Goal: Feedback & Contribution: Submit feedback/report problem

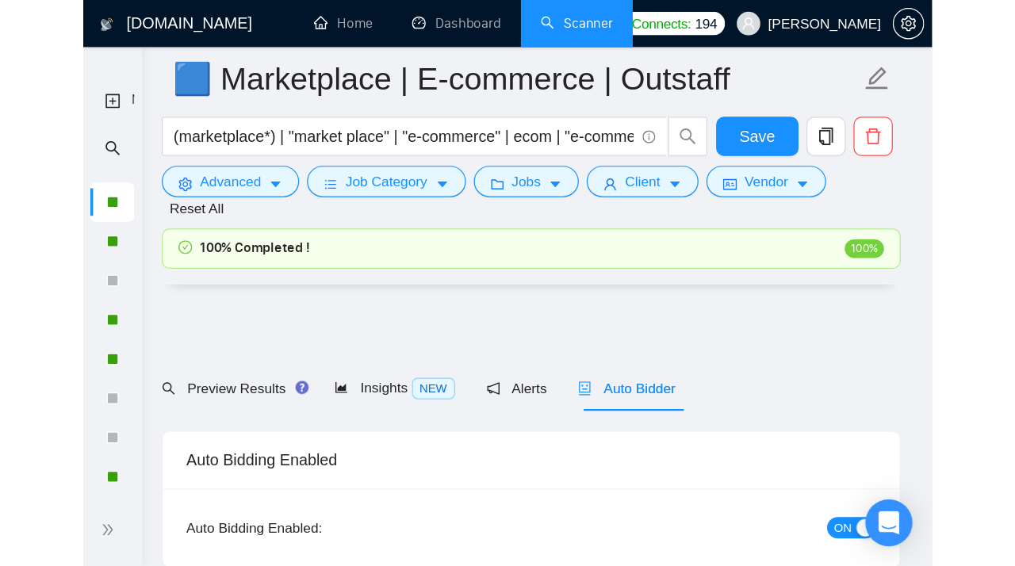
scroll to position [2066, 0]
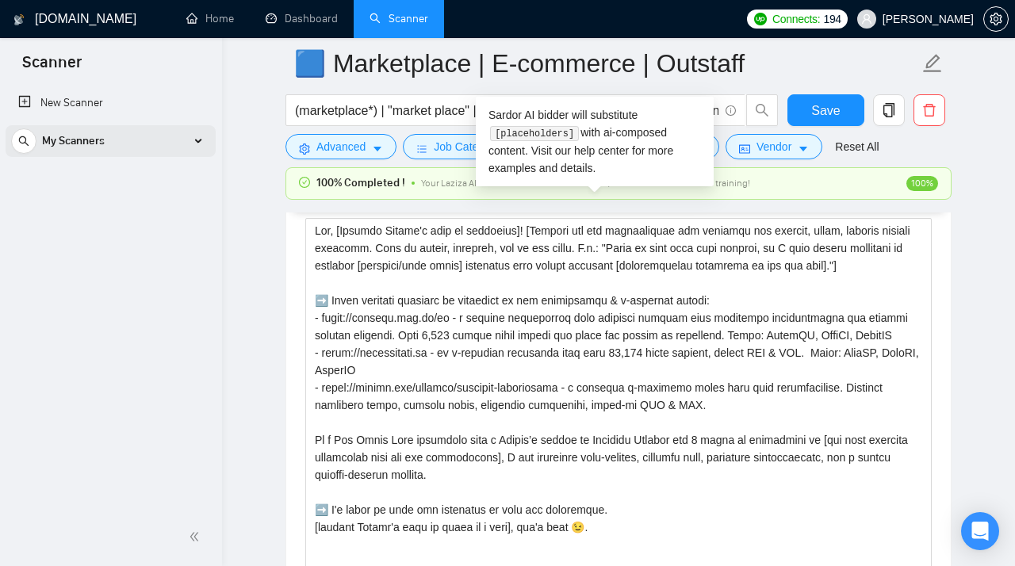
click at [157, 142] on div "My Scanners" at bounding box center [110, 141] width 199 height 32
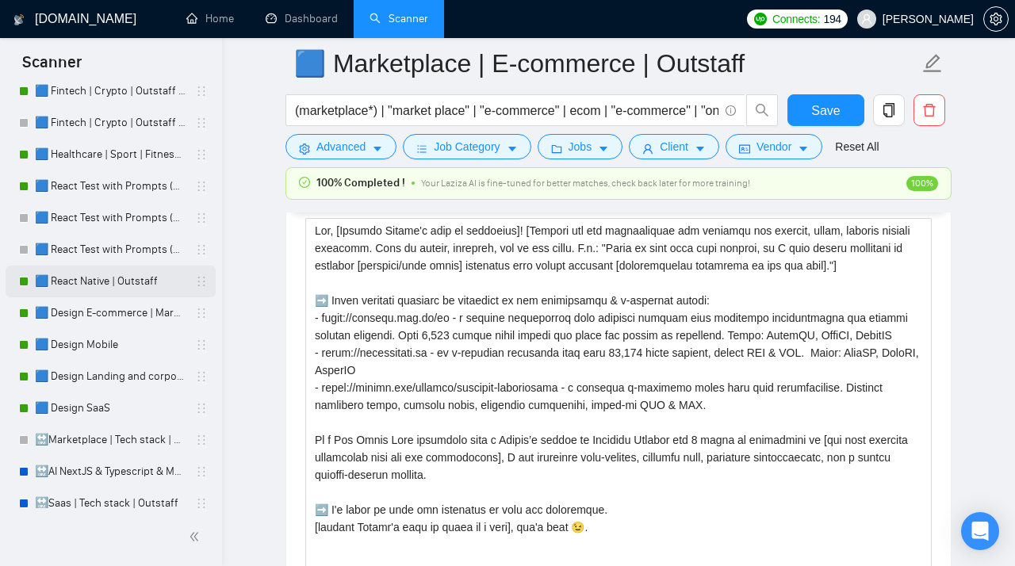
scroll to position [159, 0]
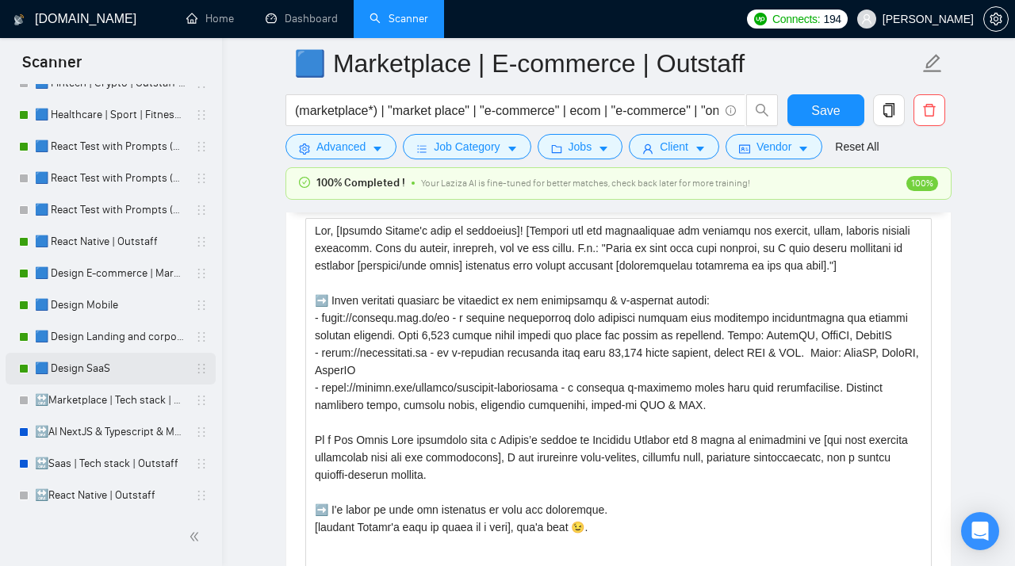
click at [78, 366] on link "🟦 Design SaaS" at bounding box center [110, 369] width 151 height 32
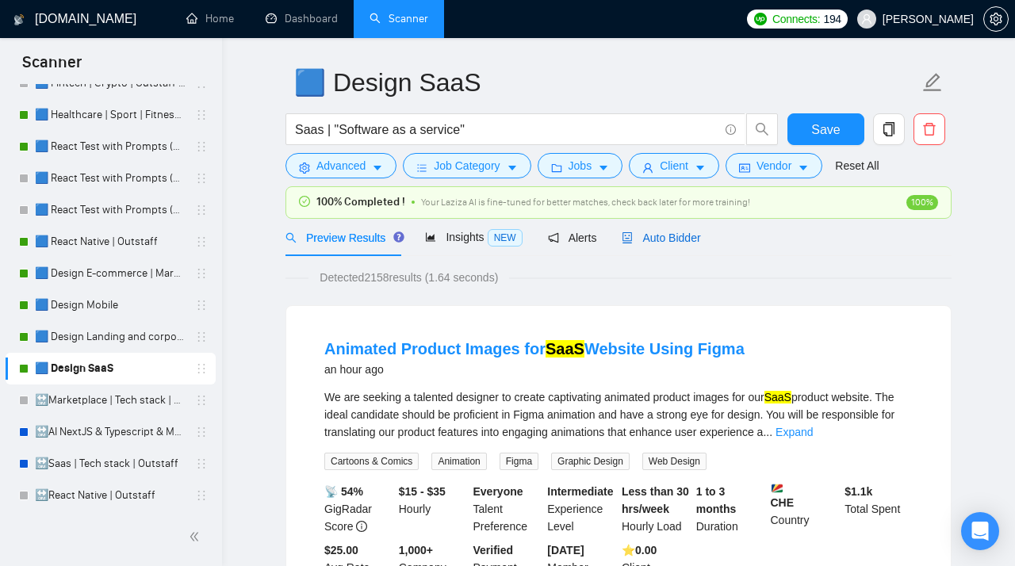
click at [666, 230] on div "Auto Bidder" at bounding box center [661, 237] width 78 height 17
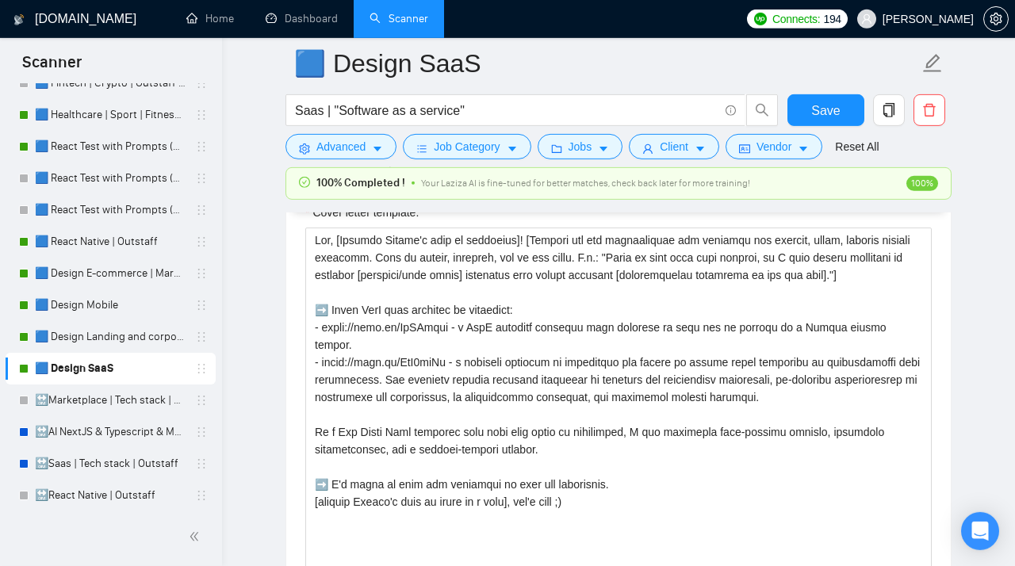
scroll to position [2068, 0]
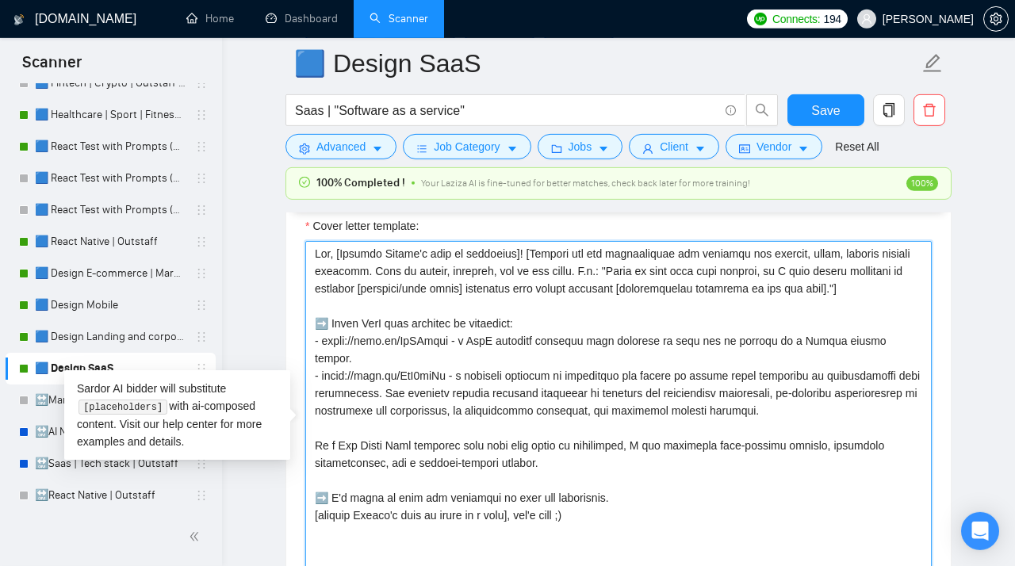
drag, startPoint x: 921, startPoint y: 350, endPoint x: 301, endPoint y: 352, distance: 620.0
click at [305, 352] on textarea "Cover letter template:" at bounding box center [618, 419] width 626 height 357
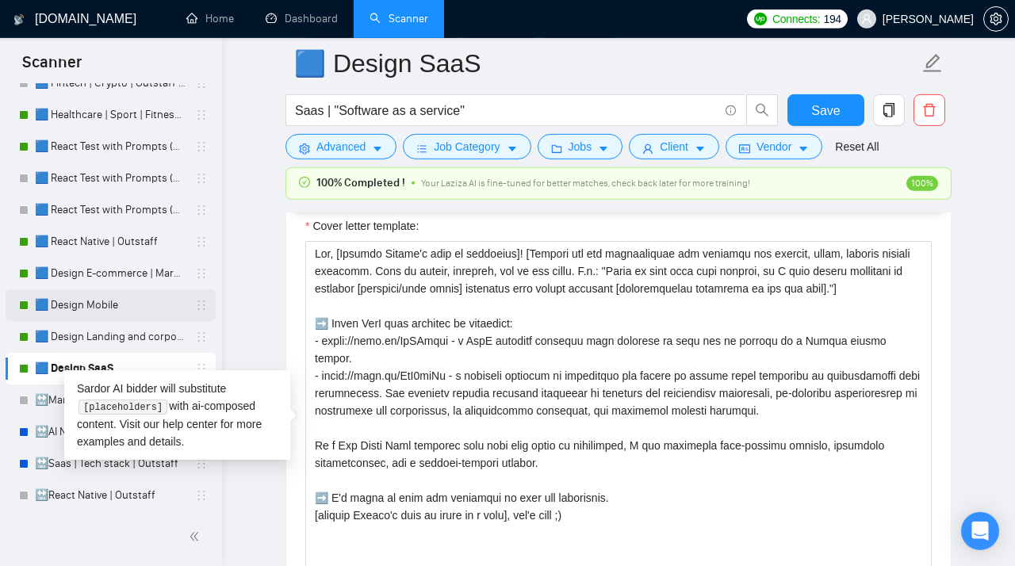
click at [63, 312] on link "🟦 Design Mobile" at bounding box center [110, 305] width 151 height 32
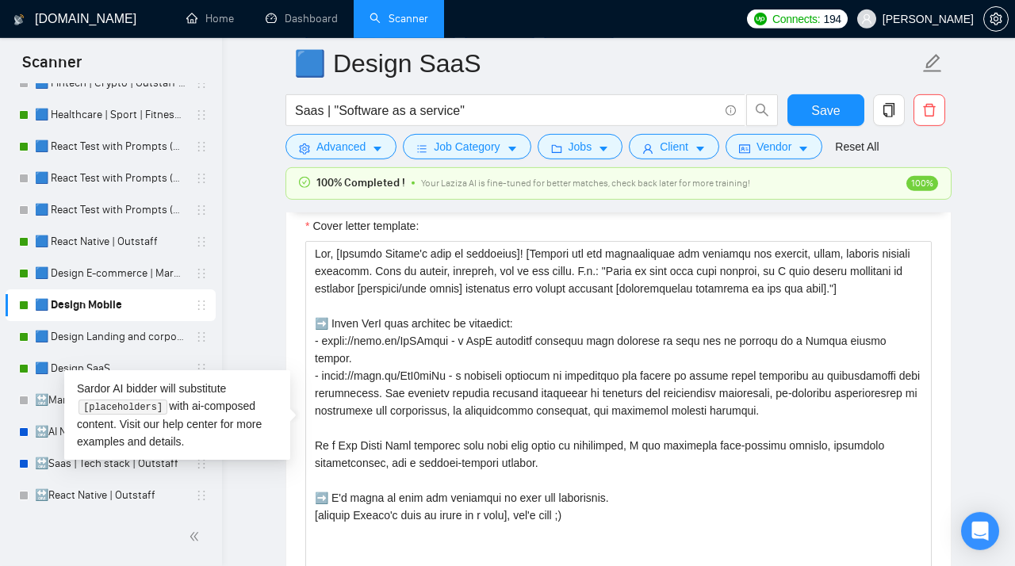
scroll to position [46, 0]
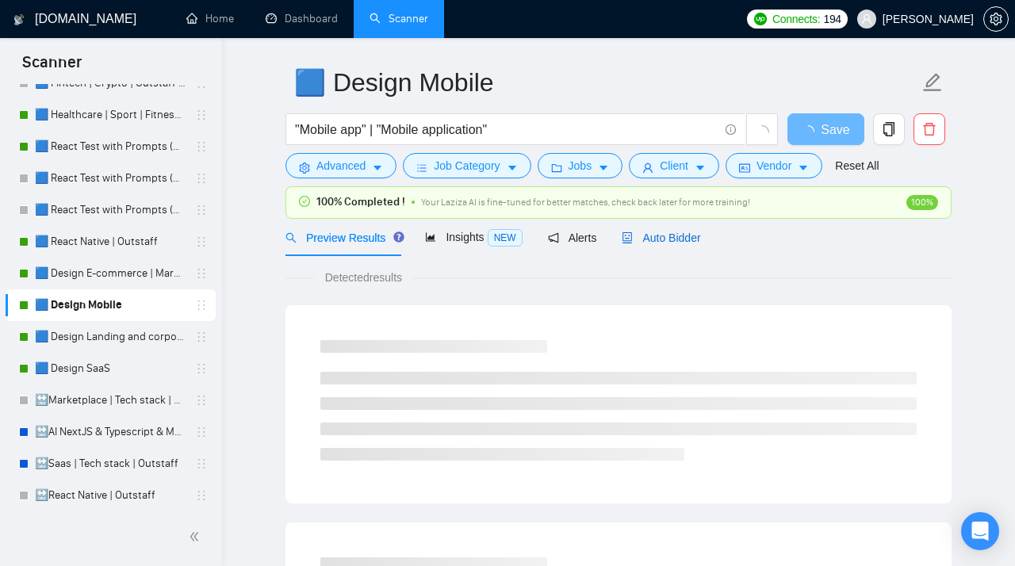
click at [668, 234] on span "Auto Bidder" at bounding box center [661, 238] width 78 height 13
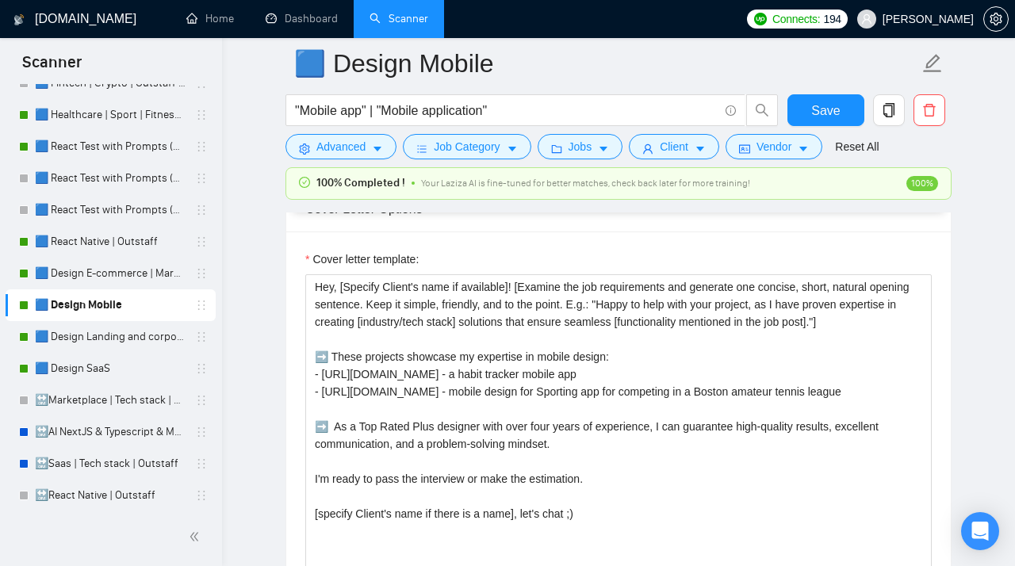
scroll to position [1967, 0]
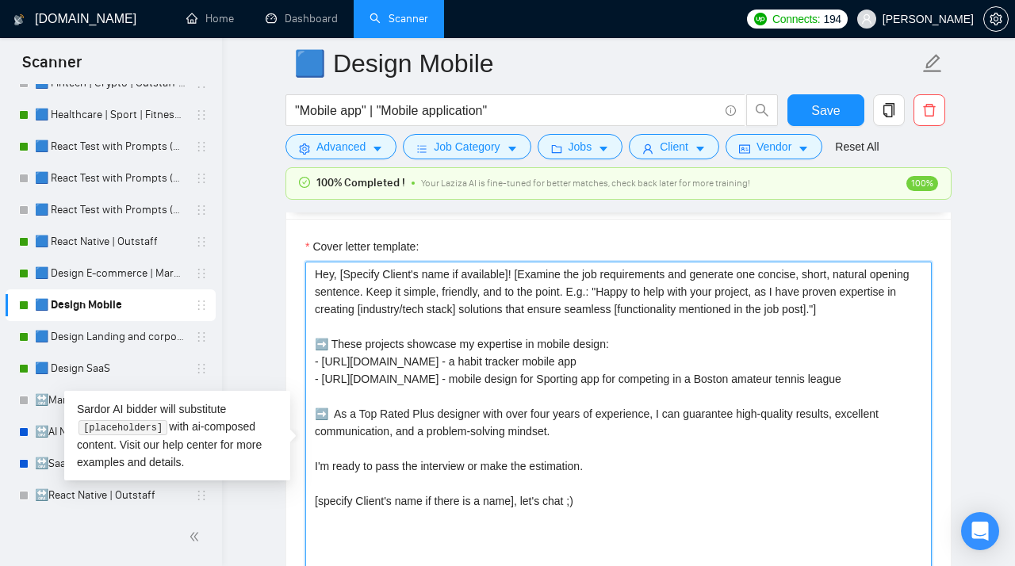
drag, startPoint x: 594, startPoint y: 375, endPoint x: 288, endPoint y: 374, distance: 306.0
click at [305, 374] on textarea "Hey, [Specify Client's name if available]! [Examine the job requirements and ge…" at bounding box center [618, 440] width 626 height 357
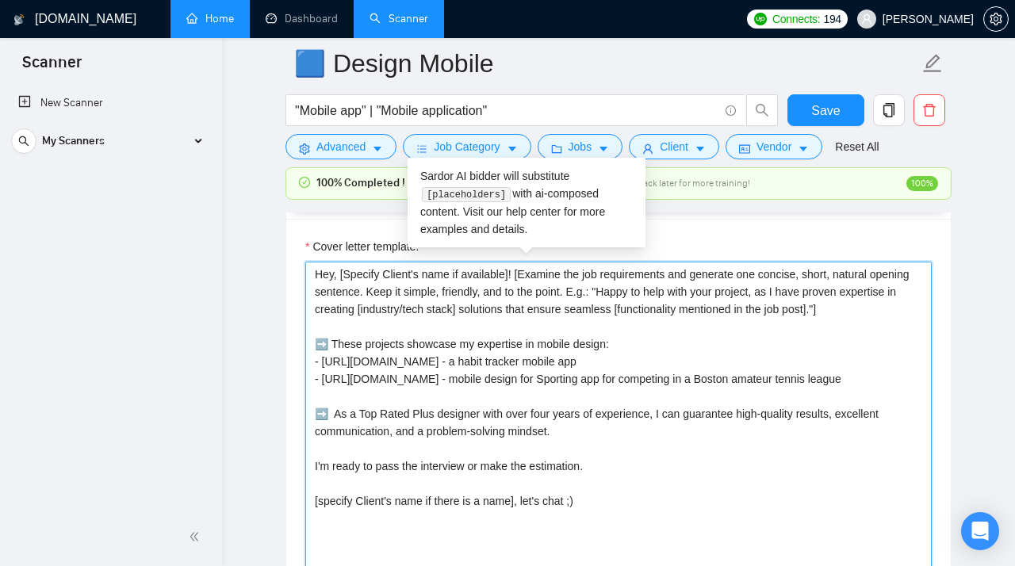
scroll to position [0, 0]
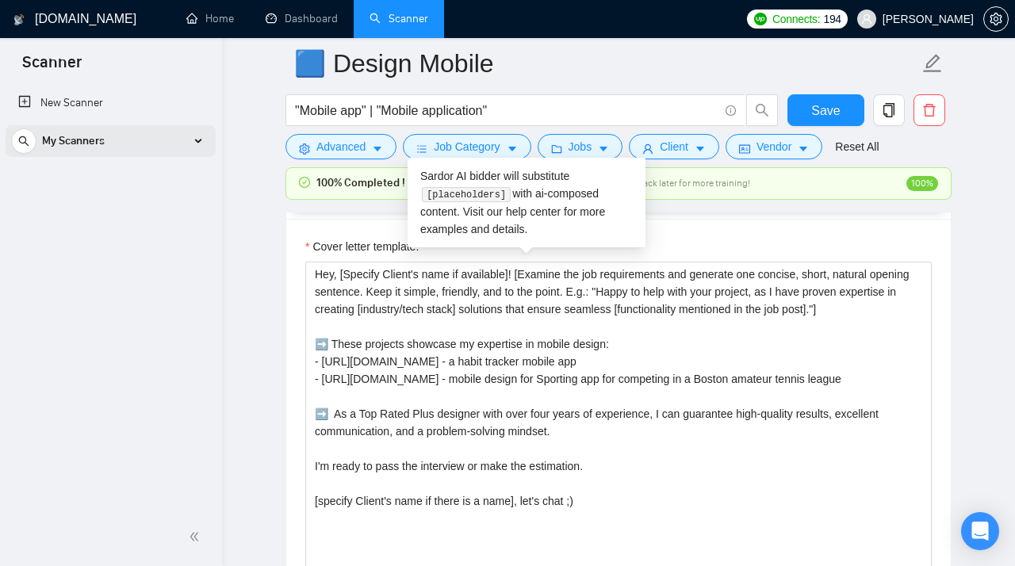
click at [151, 135] on div "My Scanners" at bounding box center [110, 141] width 199 height 32
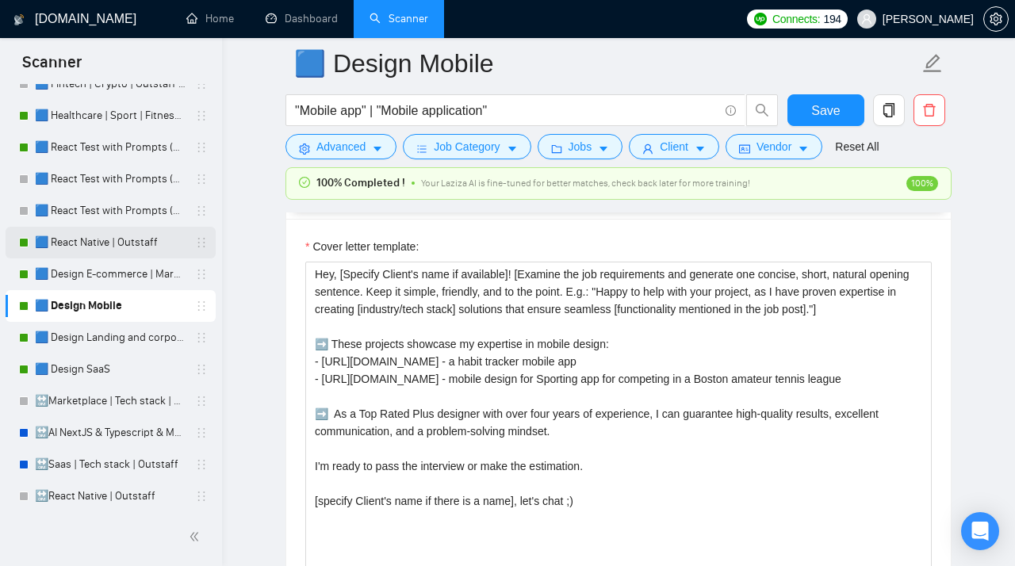
scroll to position [172, 0]
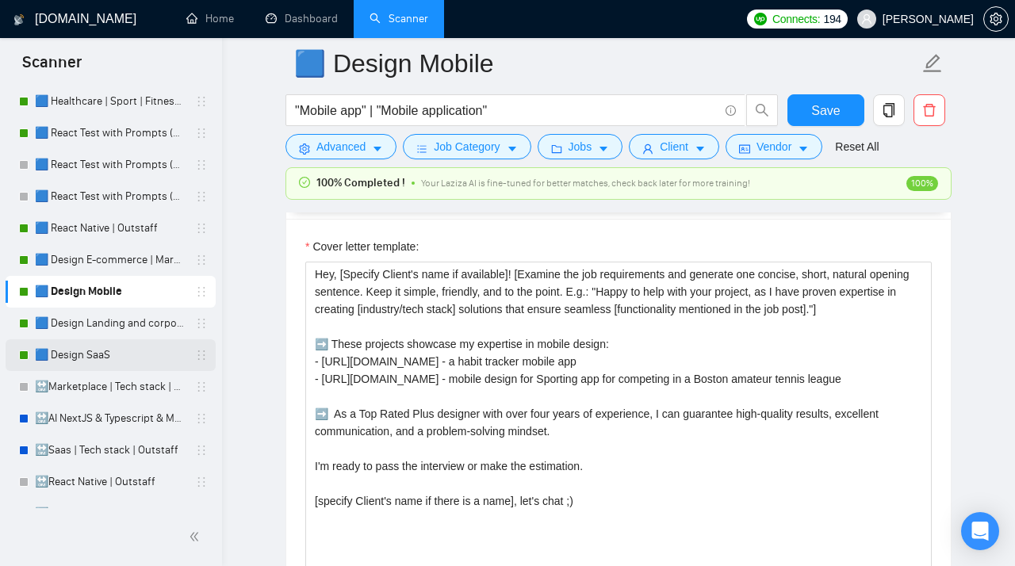
click at [111, 359] on link "🟦 Design SaaS" at bounding box center [110, 355] width 151 height 32
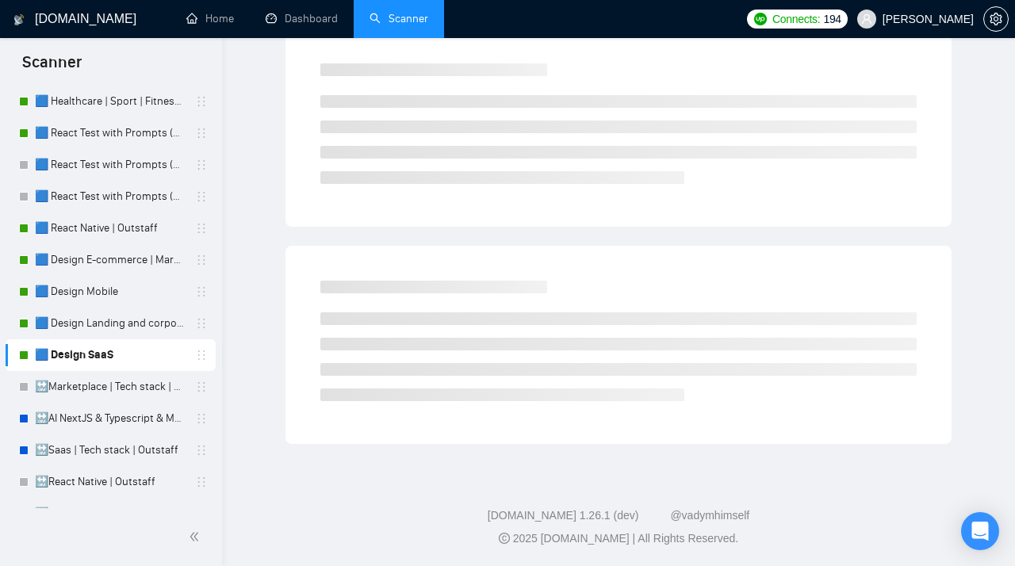
scroll to position [46, 0]
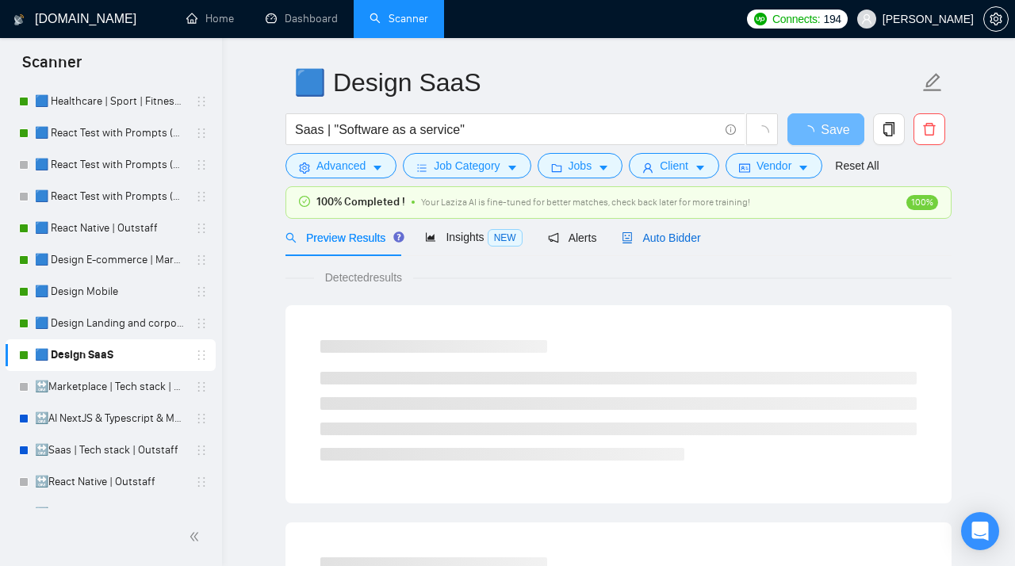
click at [680, 232] on span "Auto Bidder" at bounding box center [661, 238] width 78 height 13
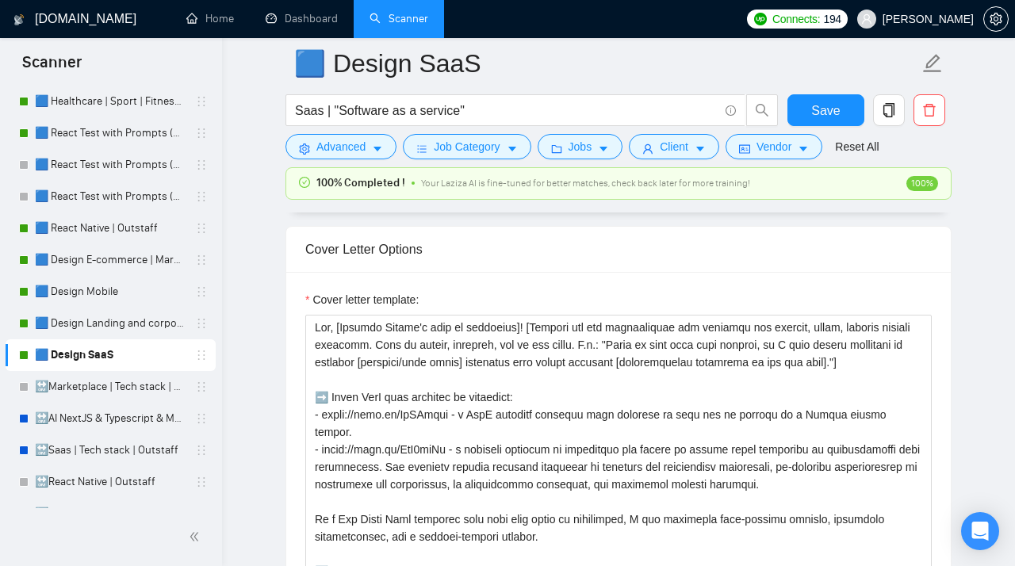
scroll to position [2017, 0]
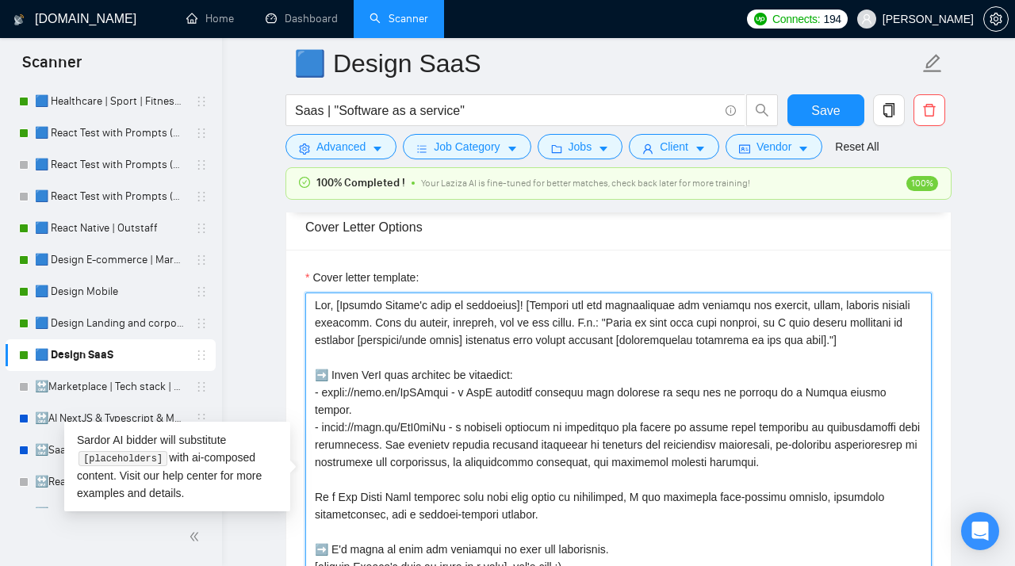
drag, startPoint x: 921, startPoint y: 400, endPoint x: 295, endPoint y: 406, distance: 626.3
click at [305, 406] on textarea "Cover letter template:" at bounding box center [618, 471] width 626 height 357
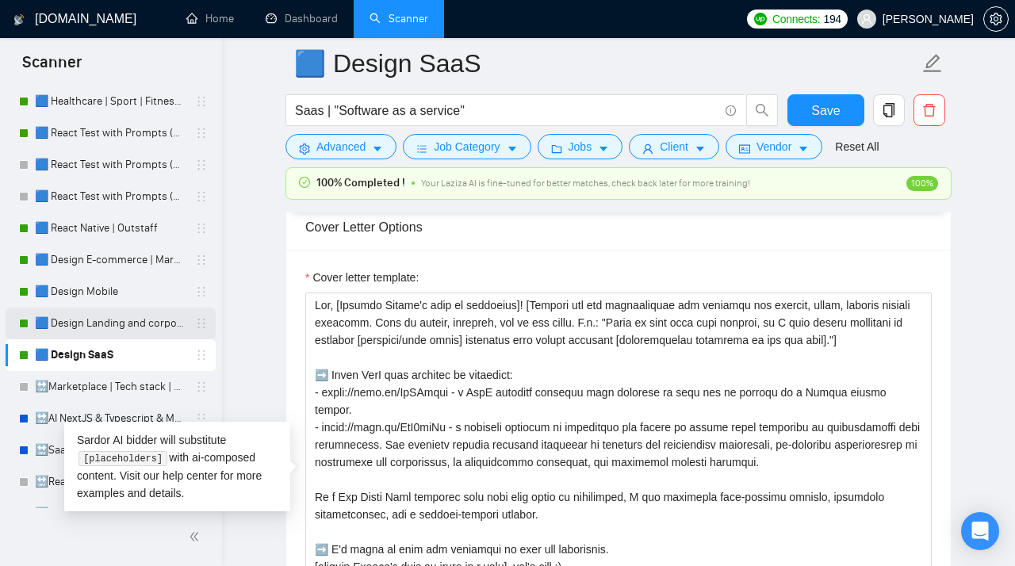
click at [106, 315] on link "🟦 Design Landing and corporate" at bounding box center [110, 324] width 151 height 32
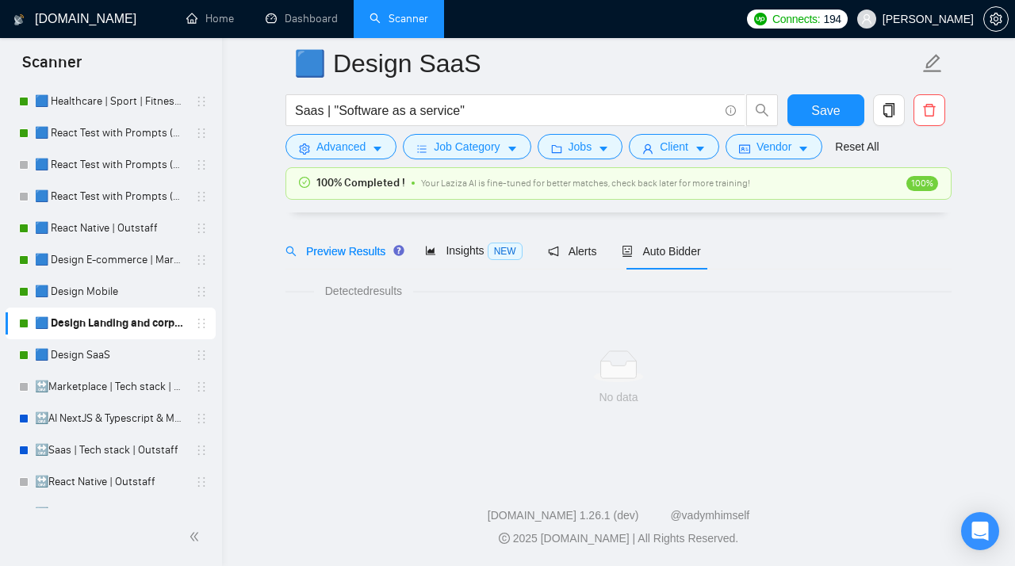
scroll to position [46, 0]
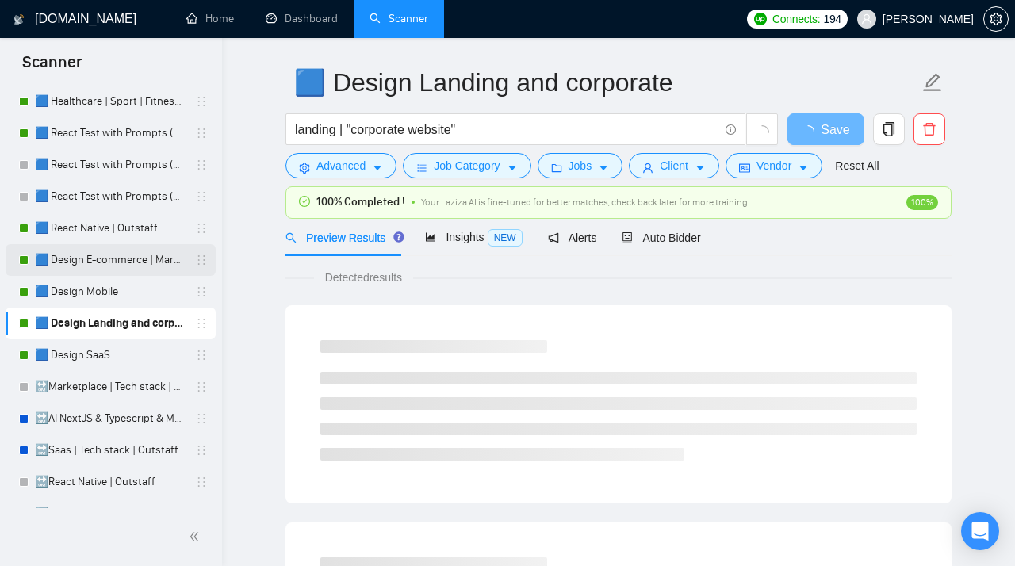
click at [117, 265] on link "🟦 Design E-commerce | Marketplace" at bounding box center [110, 260] width 151 height 32
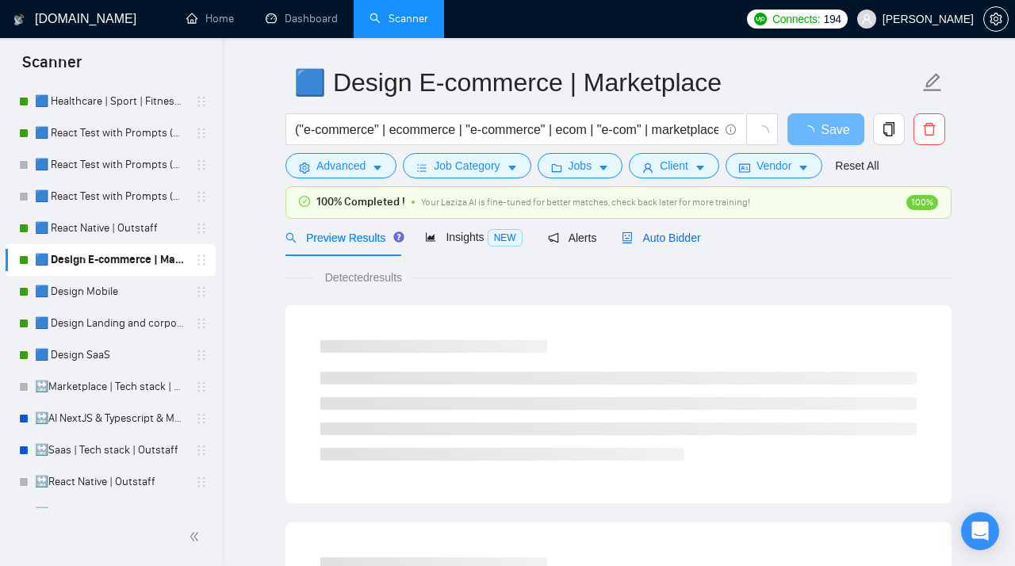
click at [675, 243] on span "Auto Bidder" at bounding box center [661, 238] width 78 height 13
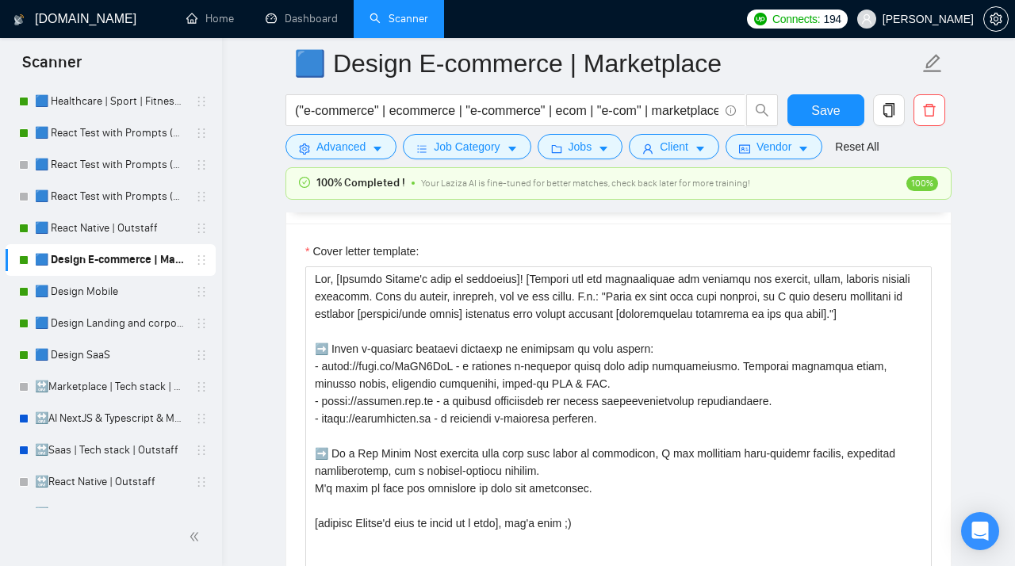
scroll to position [2042, 0]
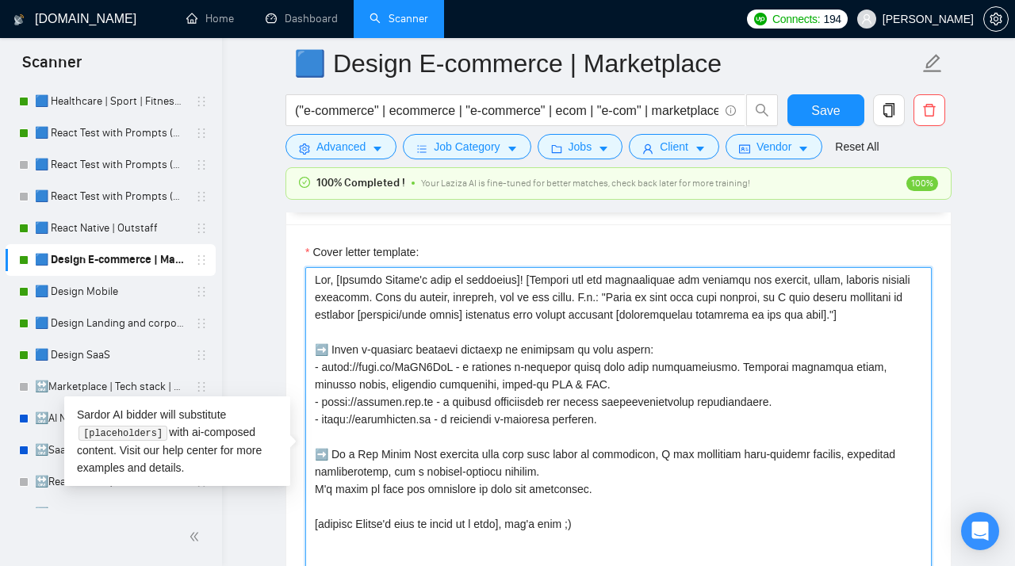
drag, startPoint x: 580, startPoint y: 387, endPoint x: 311, endPoint y: 380, distance: 268.9
click at [311, 380] on textarea "Cover letter template:" at bounding box center [618, 445] width 626 height 357
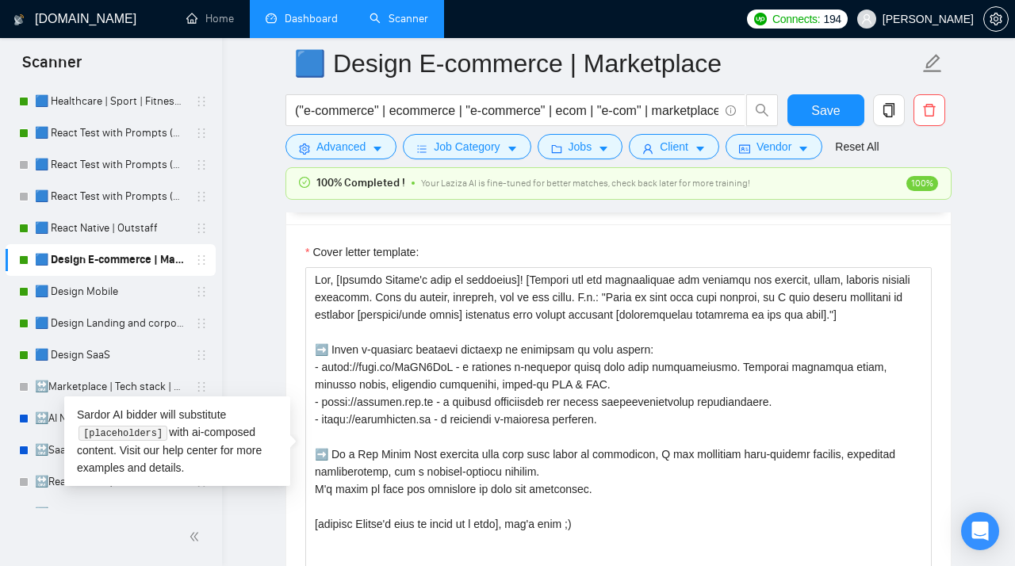
click at [304, 22] on link "Dashboard" at bounding box center [302, 18] width 72 height 13
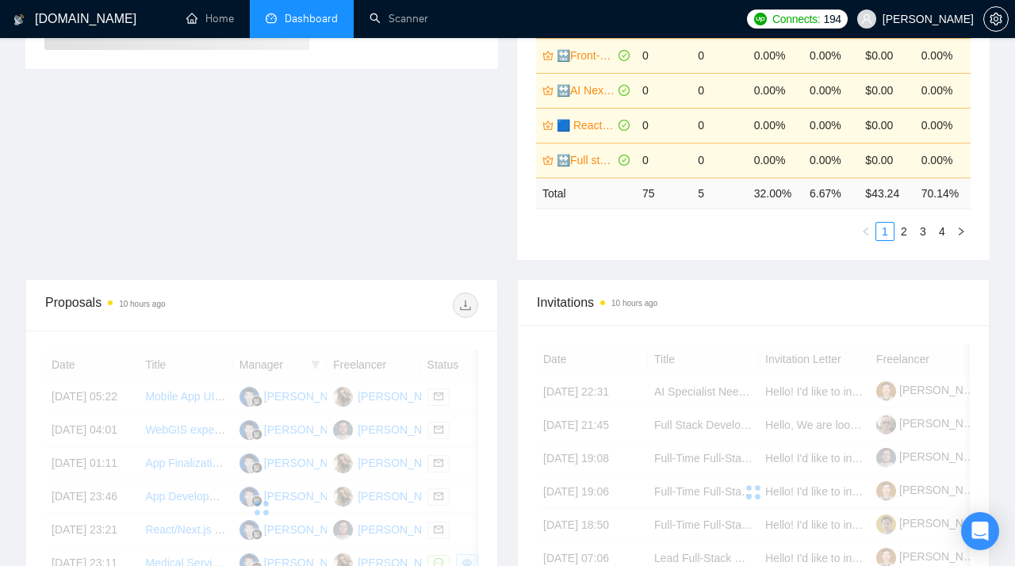
scroll to position [421, 0]
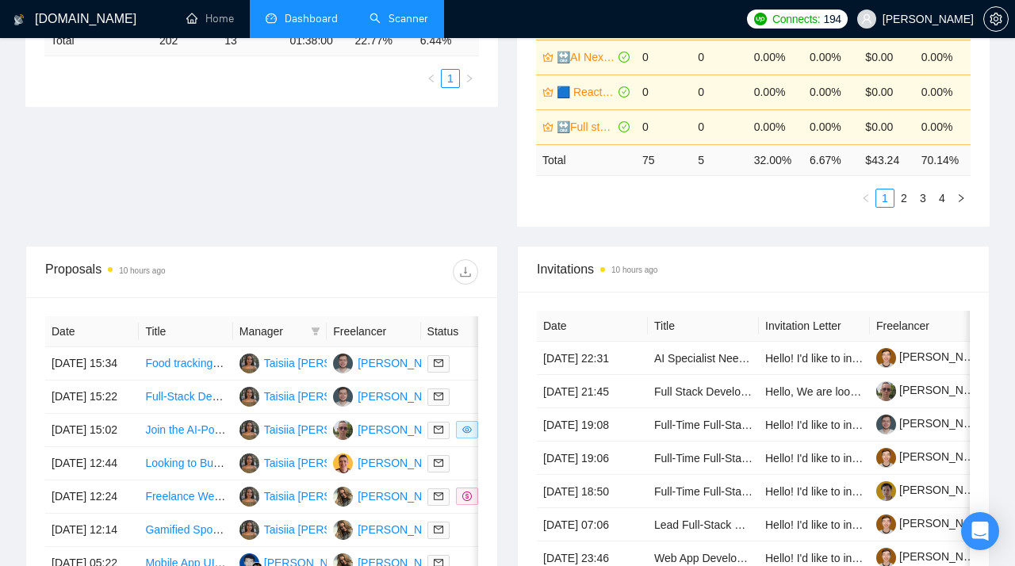
click at [404, 21] on link "Scanner" at bounding box center [398, 18] width 59 height 13
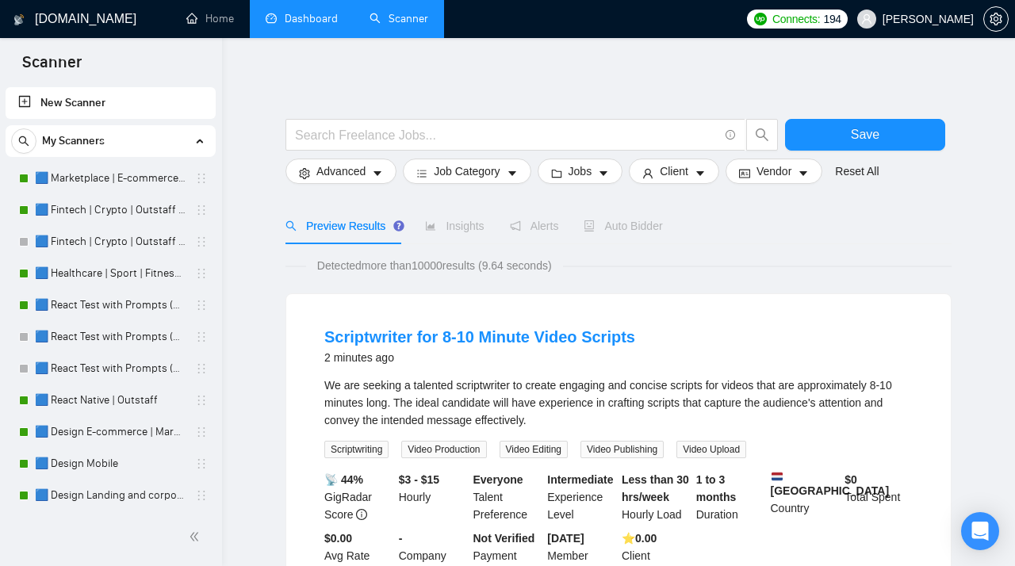
click at [306, 25] on link "Dashboard" at bounding box center [302, 18] width 72 height 13
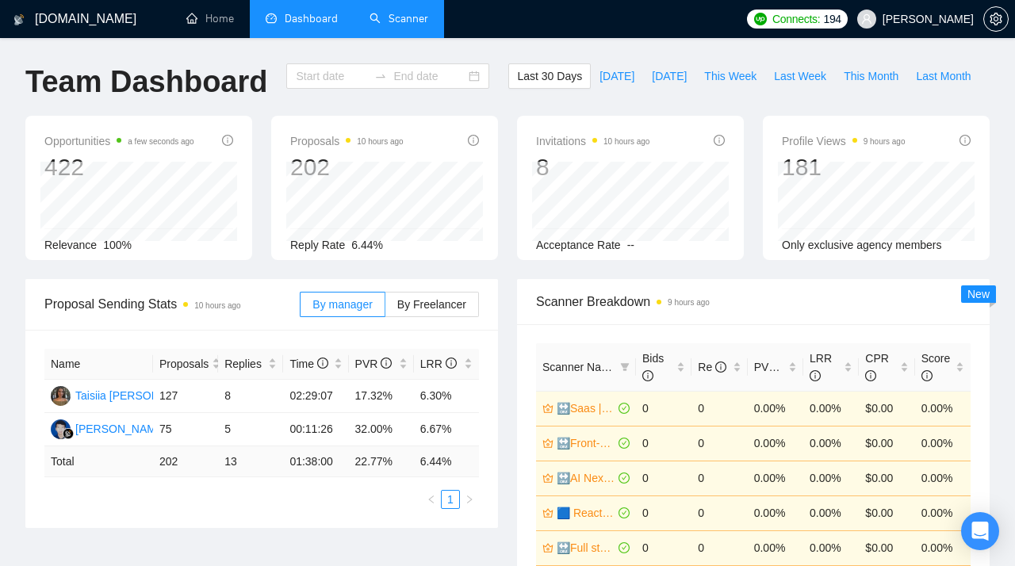
type input "[DATE]"
click at [464, 77] on div "[DATE] [DATE]" at bounding box center [387, 75] width 203 height 25
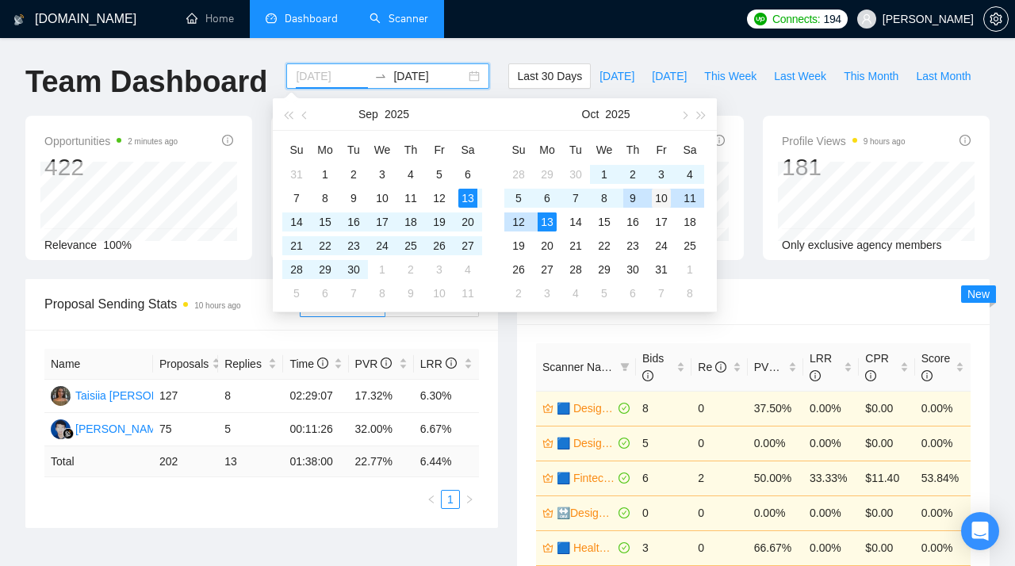
type input "[DATE]"
click at [663, 198] on div "10" at bounding box center [661, 198] width 19 height 19
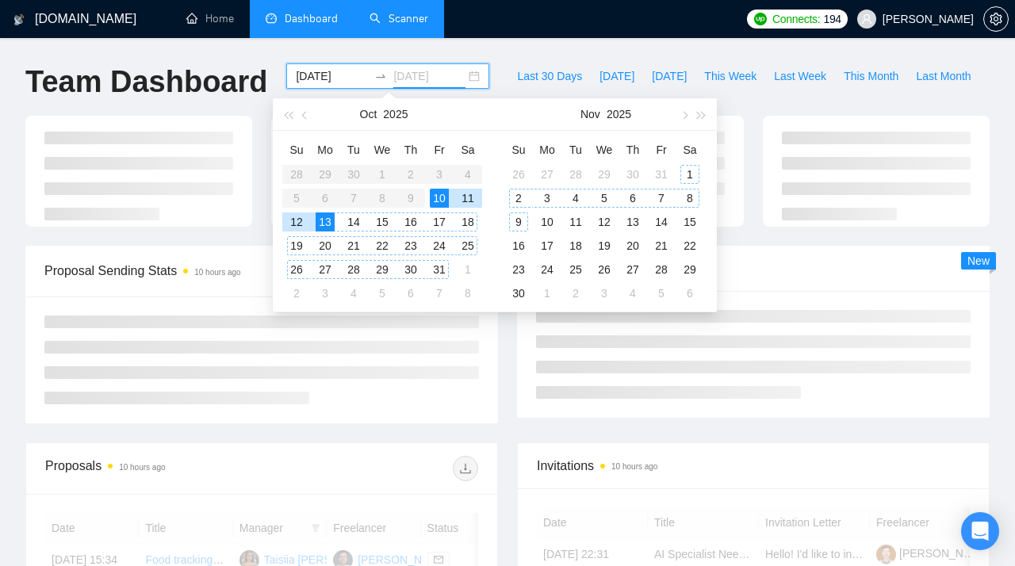
type input "[DATE]"
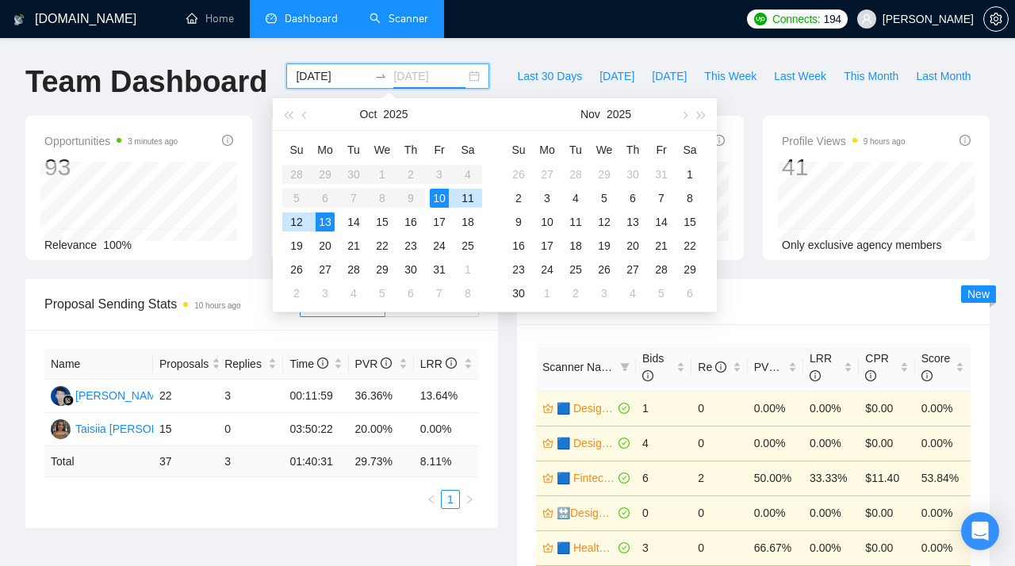
click at [331, 219] on div "13" at bounding box center [325, 221] width 19 height 19
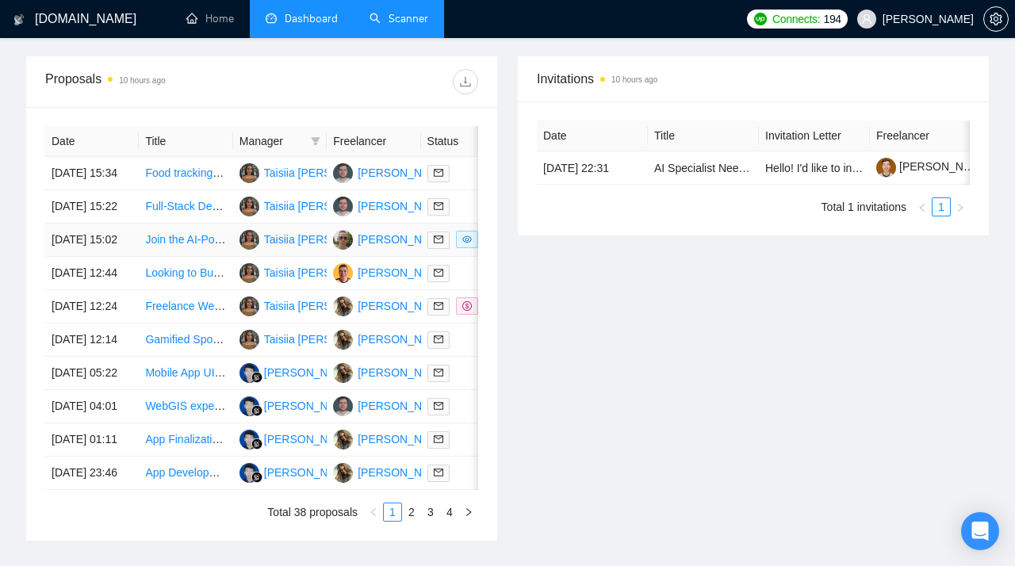
scroll to position [622, 0]
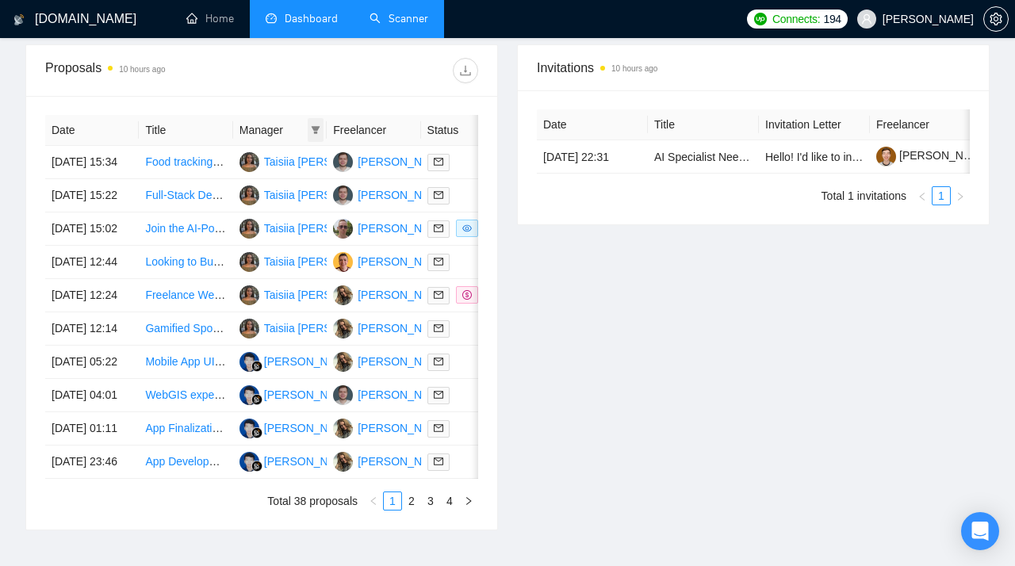
click at [318, 129] on icon "filter" at bounding box center [316, 130] width 9 height 8
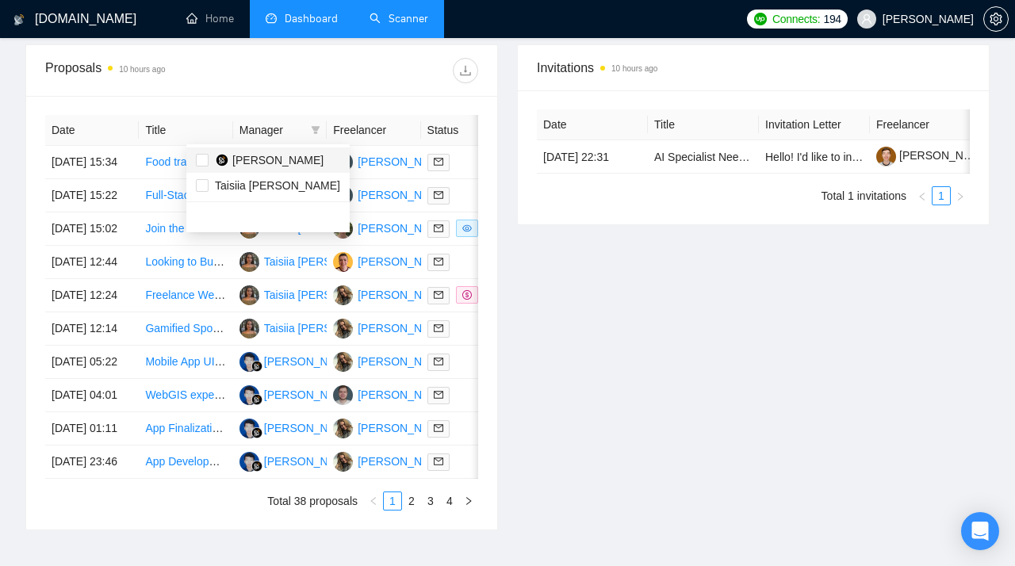
click at [259, 163] on span "[PERSON_NAME]" at bounding box center [277, 160] width 91 height 13
checkbox input "true"
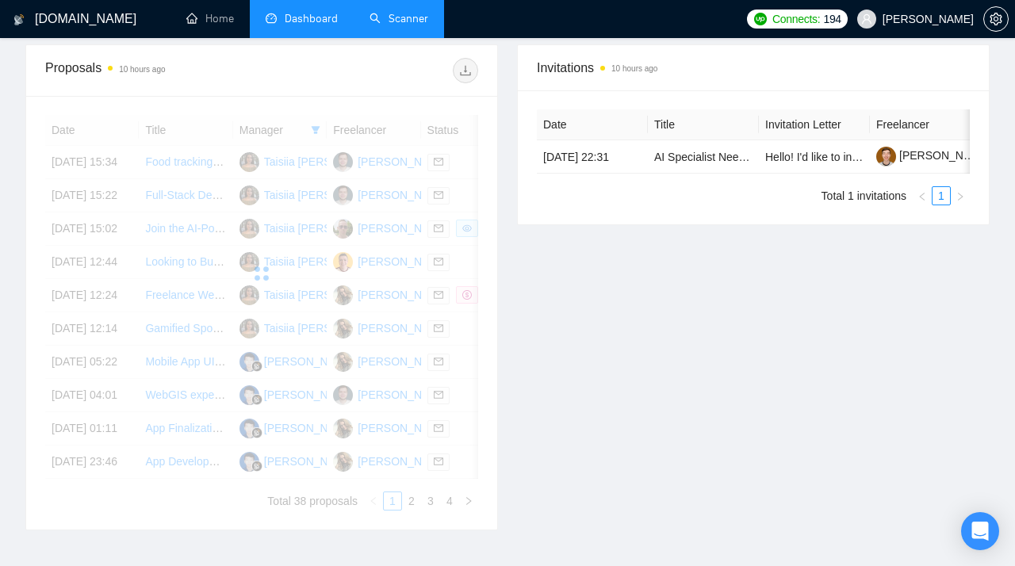
click at [252, 81] on div "Proposals 10 hours ago" at bounding box center [153, 70] width 216 height 25
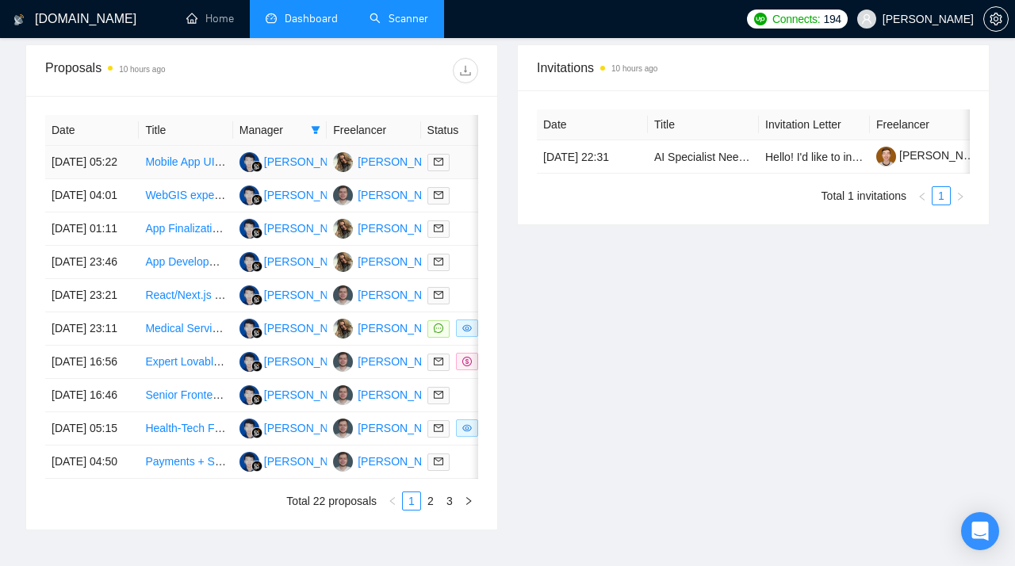
click at [186, 167] on link "Mobile App UI/UX Designer for popular AI Sticker Generator app" at bounding box center [303, 161] width 316 height 13
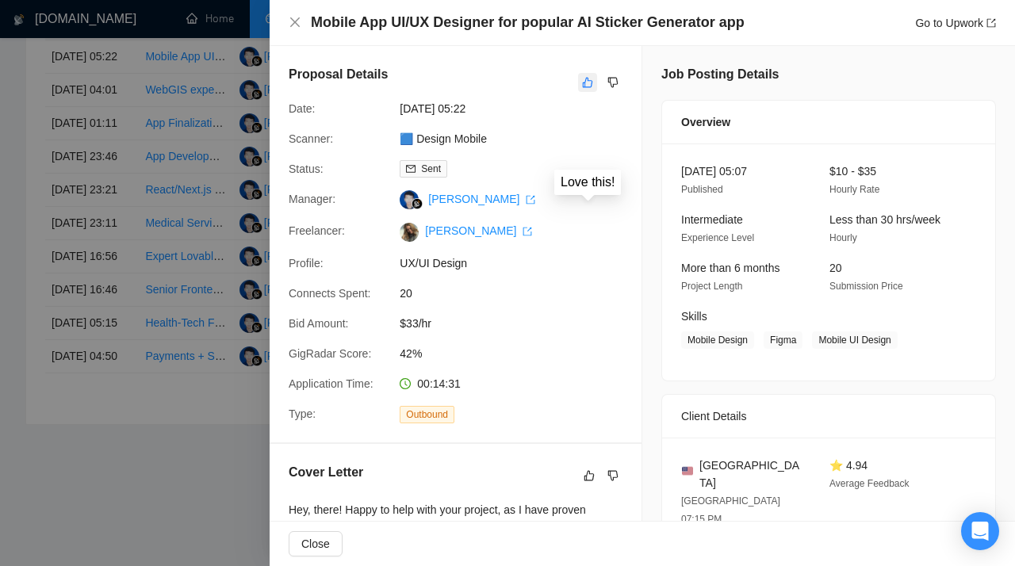
click at [587, 84] on icon "like" at bounding box center [587, 82] width 11 height 13
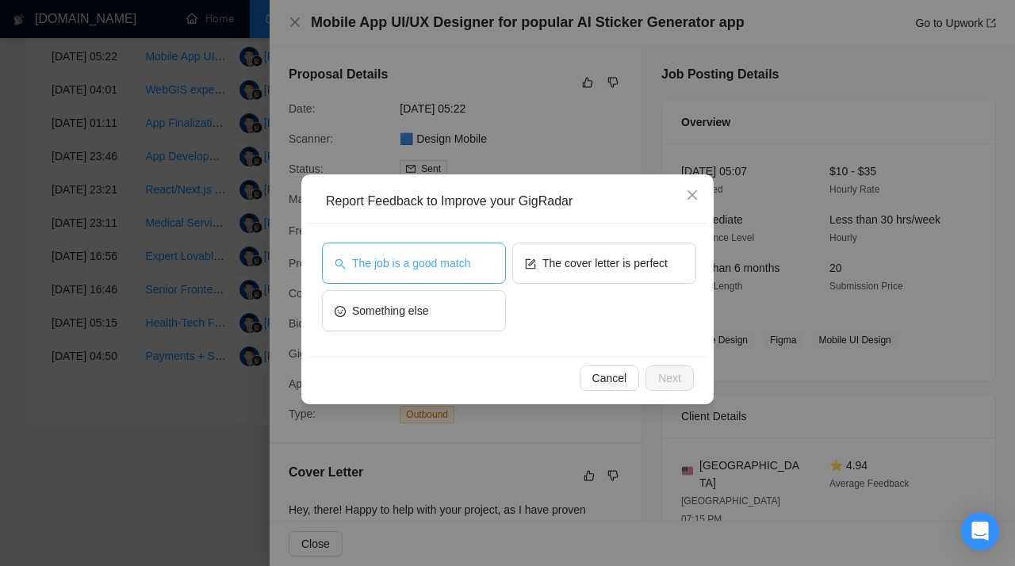
click at [460, 258] on span "The job is a good match" at bounding box center [411, 262] width 118 height 17
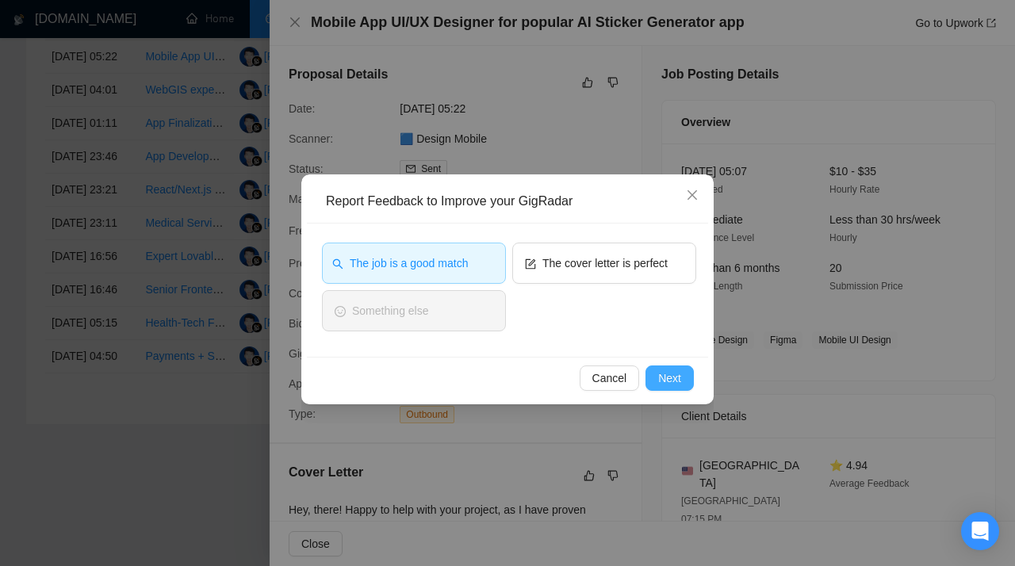
click at [661, 378] on span "Next" at bounding box center [669, 377] width 23 height 17
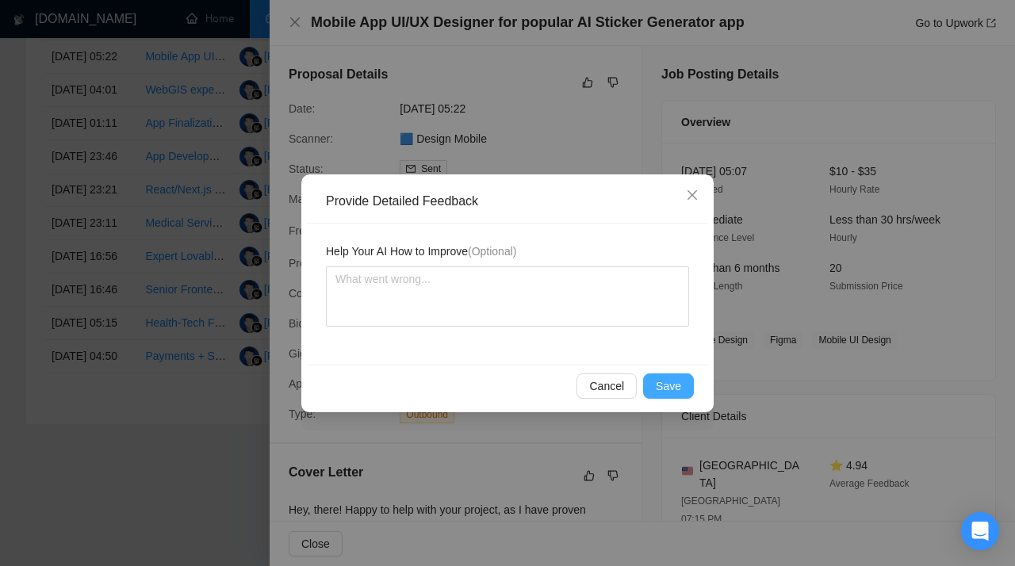
click at [678, 388] on span "Save" at bounding box center [668, 385] width 25 height 17
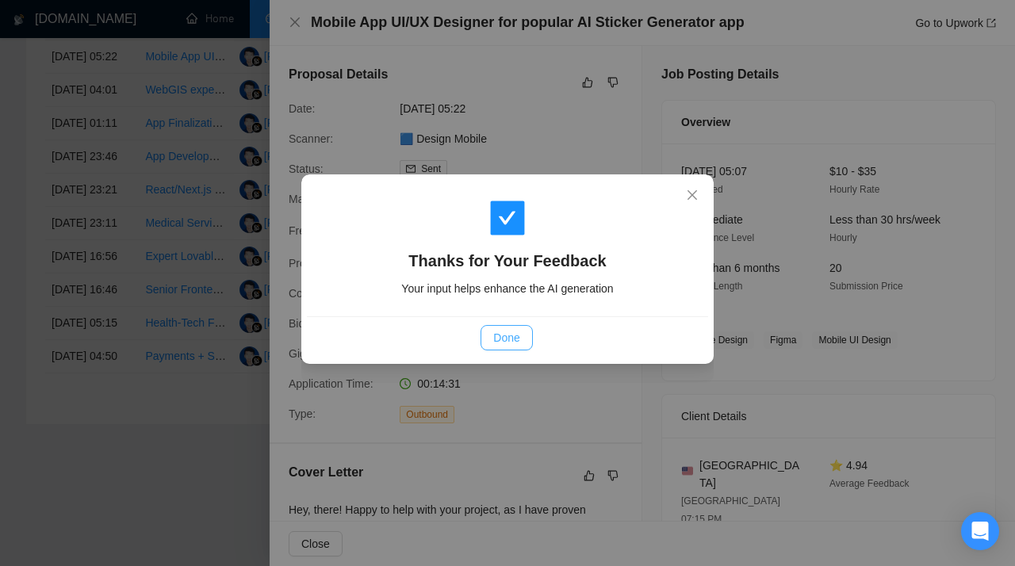
click at [507, 331] on span "Done" at bounding box center [506, 337] width 26 height 17
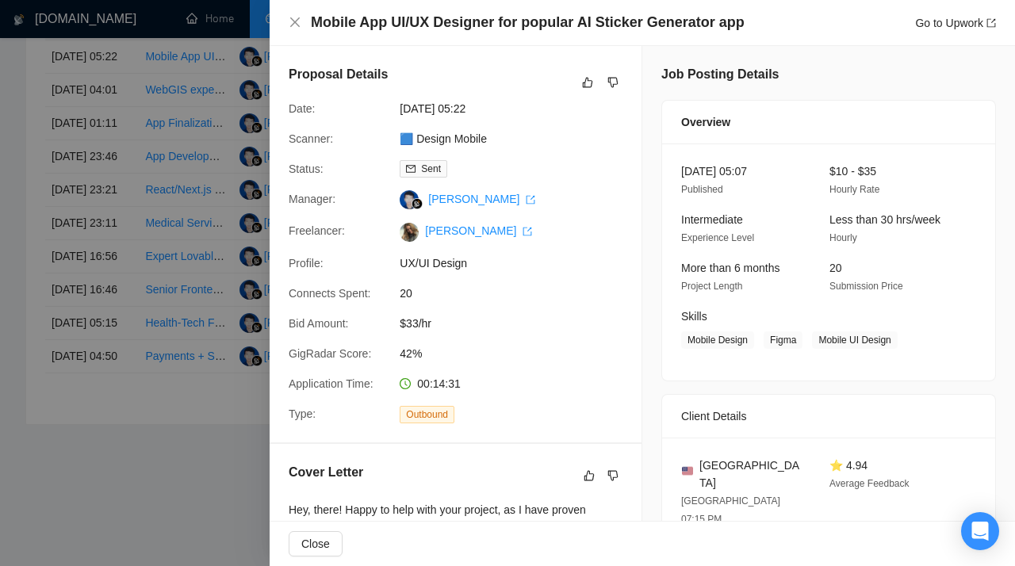
click at [205, 374] on div at bounding box center [507, 283] width 1015 height 566
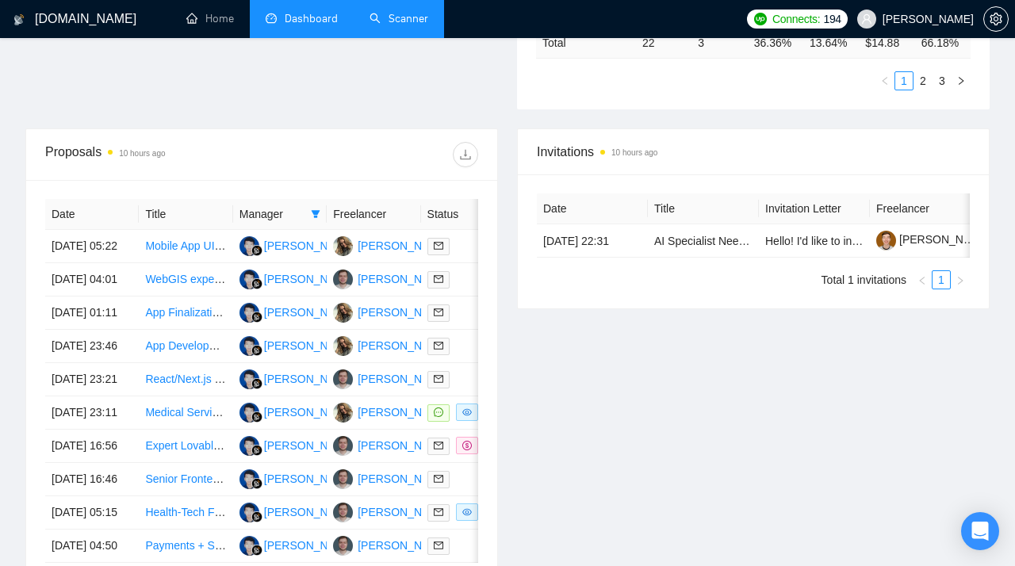
scroll to position [552, 0]
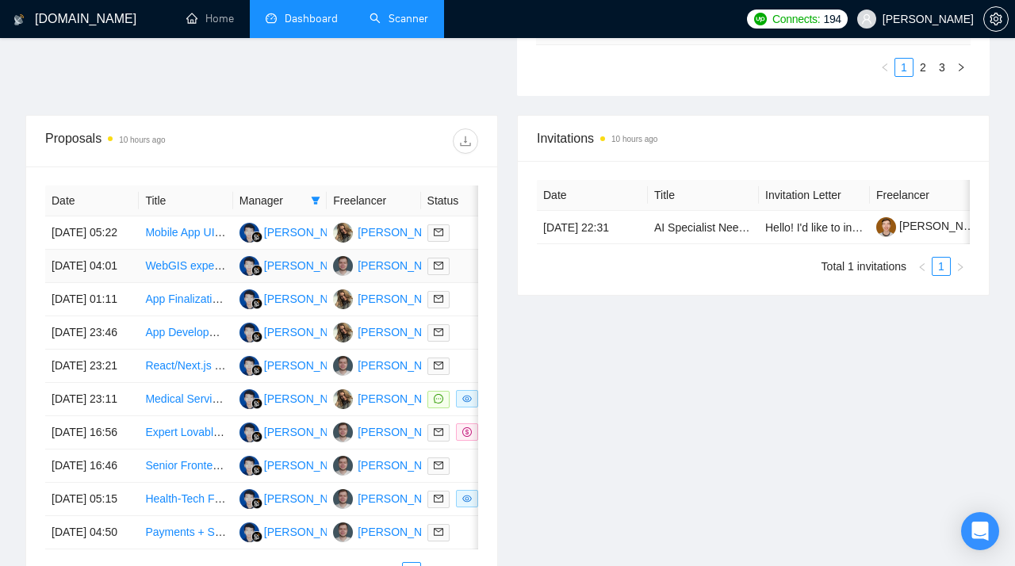
click at [177, 272] on link "WebGIS expert for refactoring and migrating a Mapviewer API" at bounding box center [297, 265] width 304 height 13
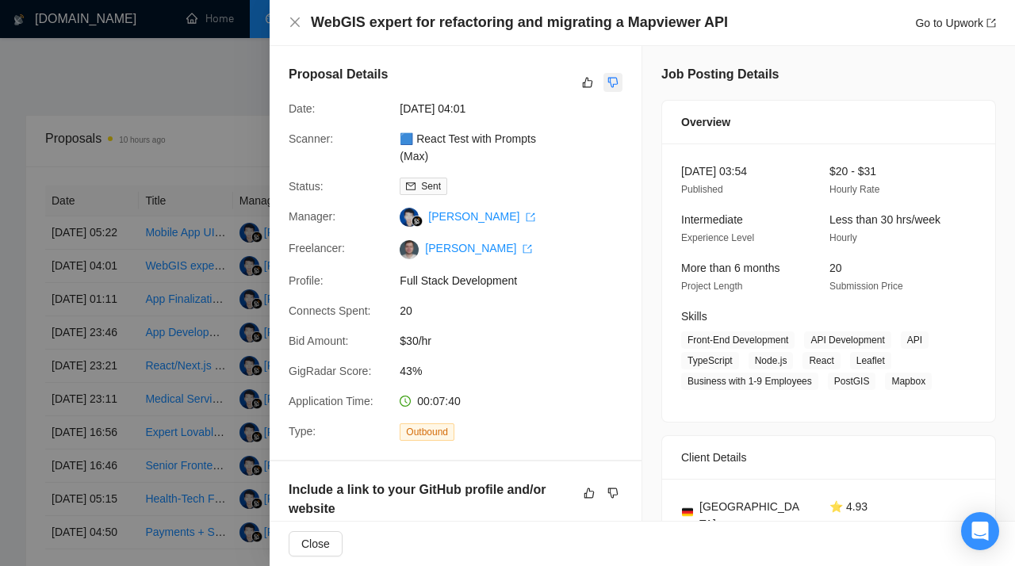
click at [618, 79] on icon "dislike" at bounding box center [612, 82] width 11 height 13
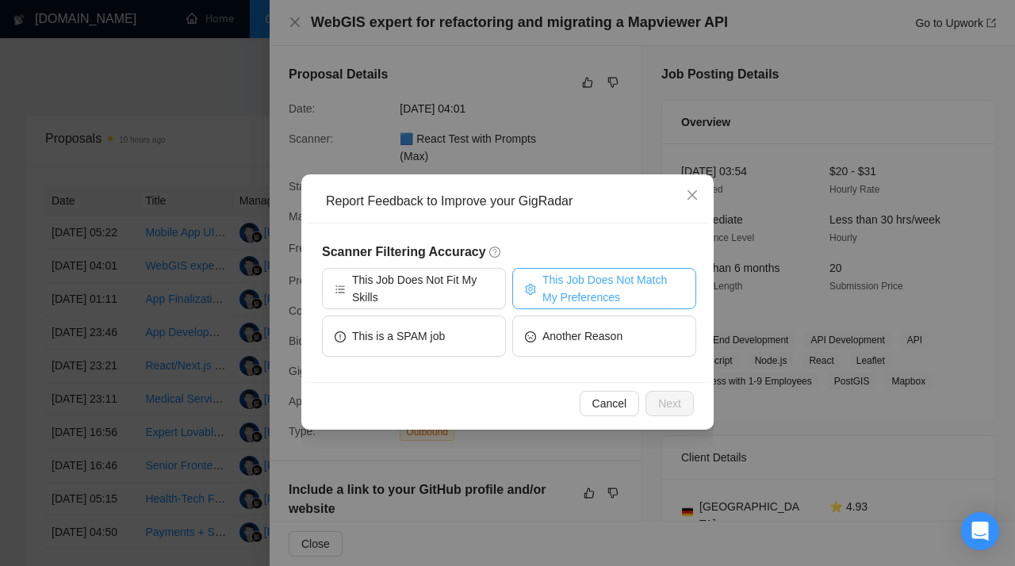
click at [558, 281] on span "This Job Does Not Match My Preferences" at bounding box center [612, 288] width 141 height 35
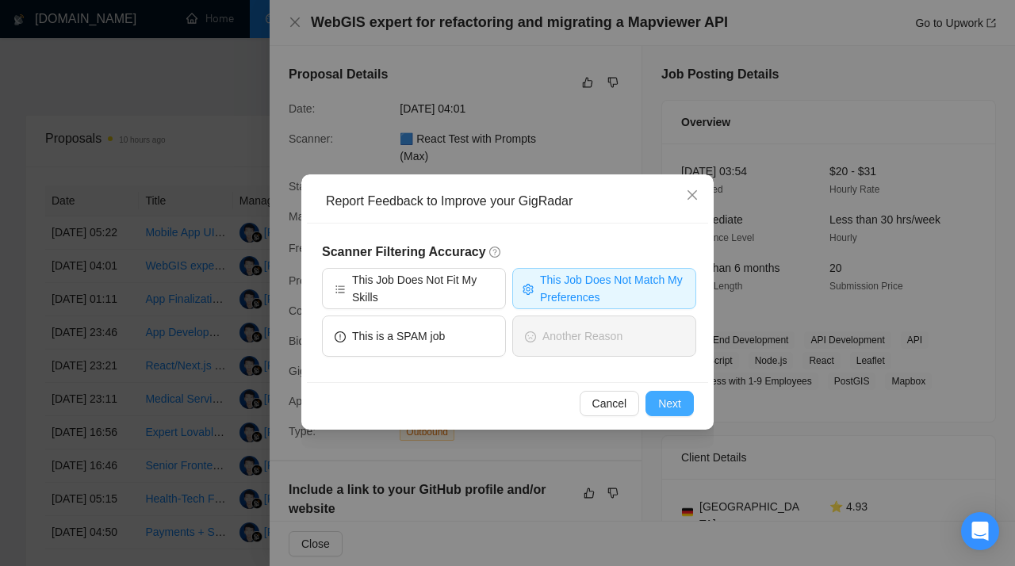
click at [669, 411] on span "Next" at bounding box center [669, 403] width 23 height 17
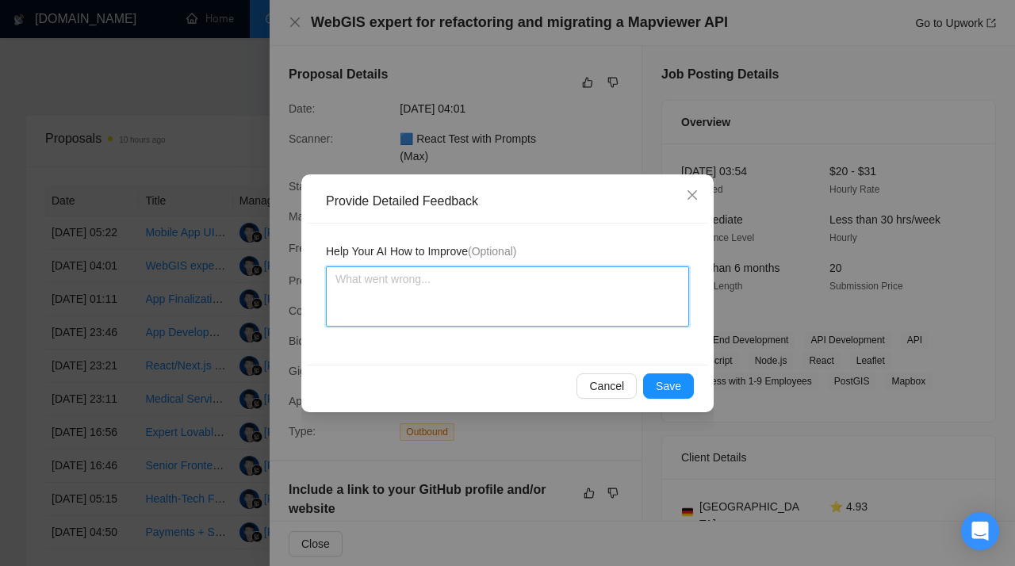
click at [446, 304] on textarea at bounding box center [507, 296] width 363 height 60
paste textarea "This job is too specific, as its main focus is on WebGIS or MapViewer API migra…"
type textarea "This job is too specific, as its main focus is on WebGIS or MapViewer API migra…"
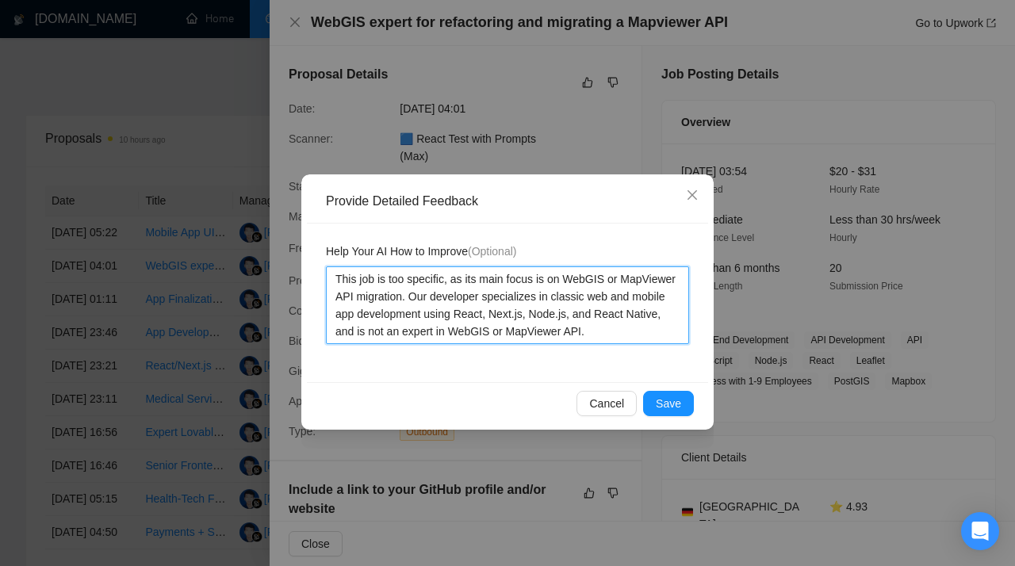
click at [629, 279] on textarea "This job is too specific, as its main focus is on WebGIS or MapViewer API migra…" at bounding box center [507, 305] width 363 height 78
type textarea "This job is too specific, as its main focus is on WebGIS orMapViewer API migrat…"
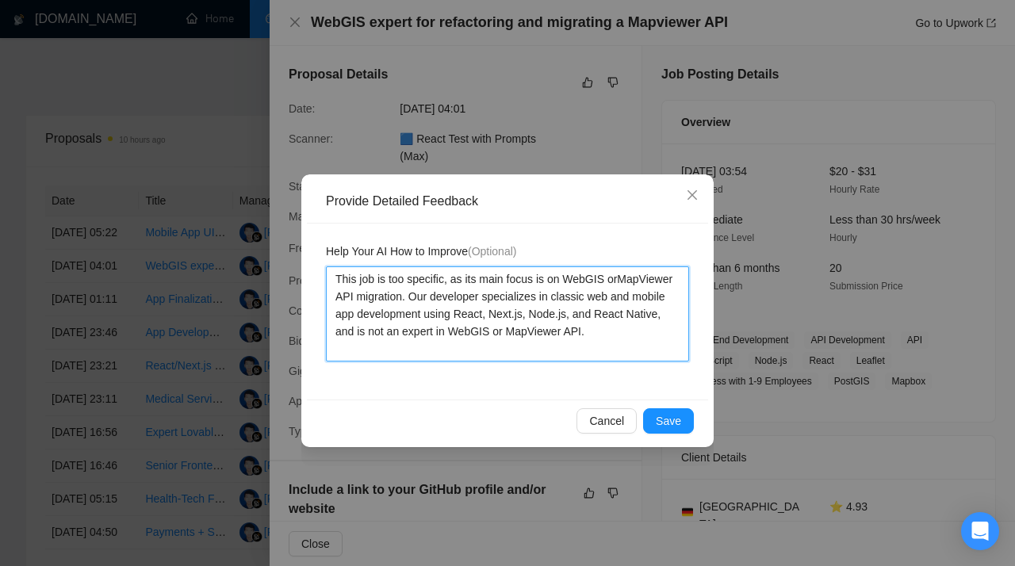
type textarea "This job is too specific, as its main focus is on WebGIS oMapViewer API migrati…"
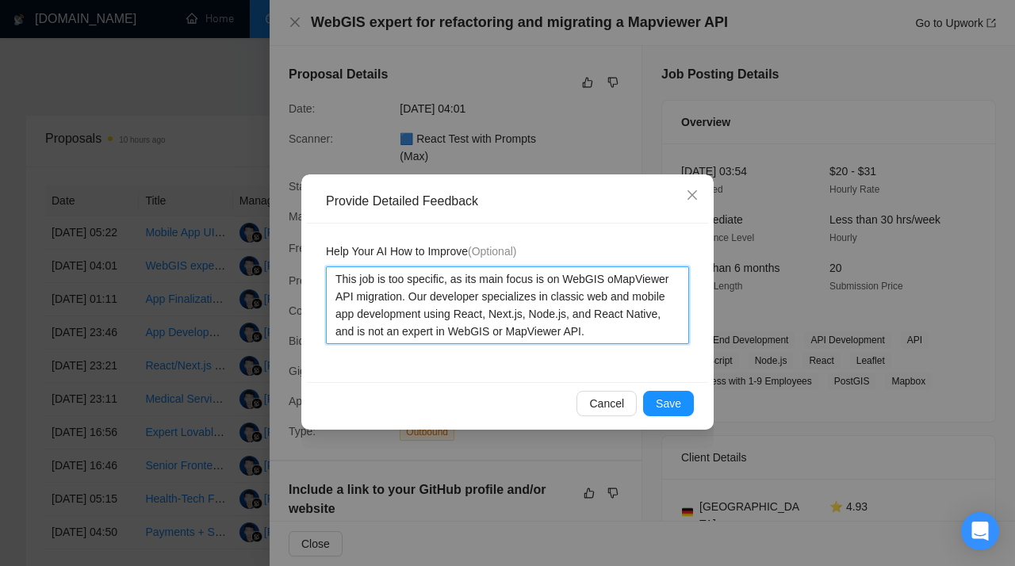
type textarea "This job is too specific, as its main focus is on WebGIS MapViewer API migratio…"
type textarea "This job is too specific, as its main focus is on WebGIS фMapViewer API migrati…"
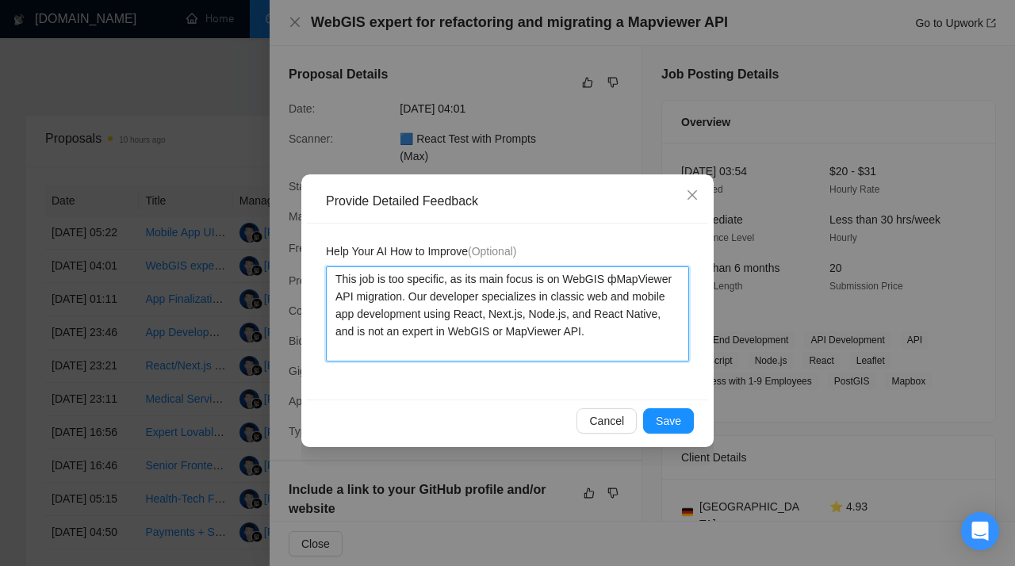
type textarea "This job is too specific, as its main focus is on WebGIS MapViewer API migratio…"
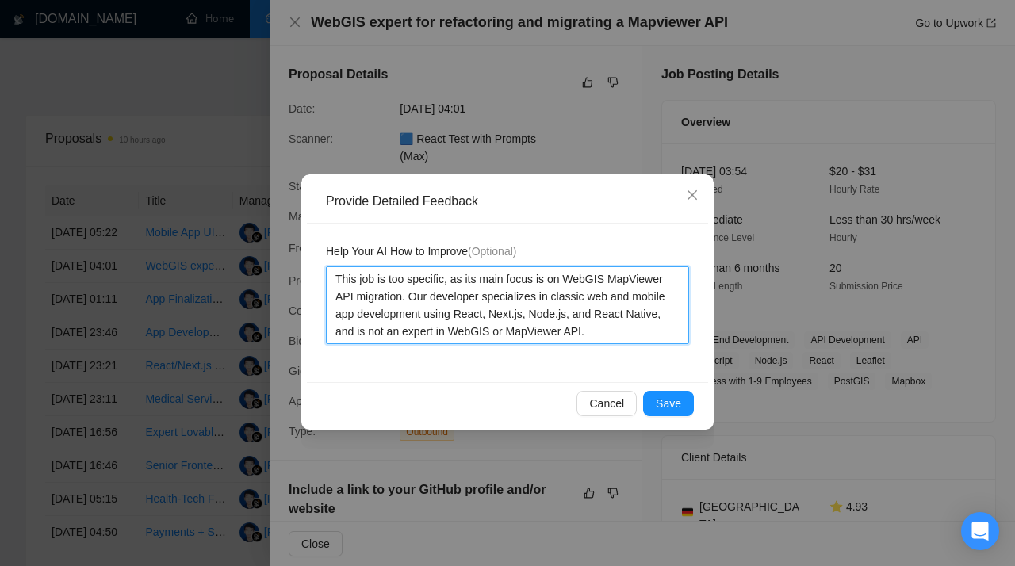
type textarea "This job is too specific, as its main focus is on WebGIS aMapViewer API migrati…"
type textarea "This job is too specific, as its main focus is on WebGIS anMapViewer API migrat…"
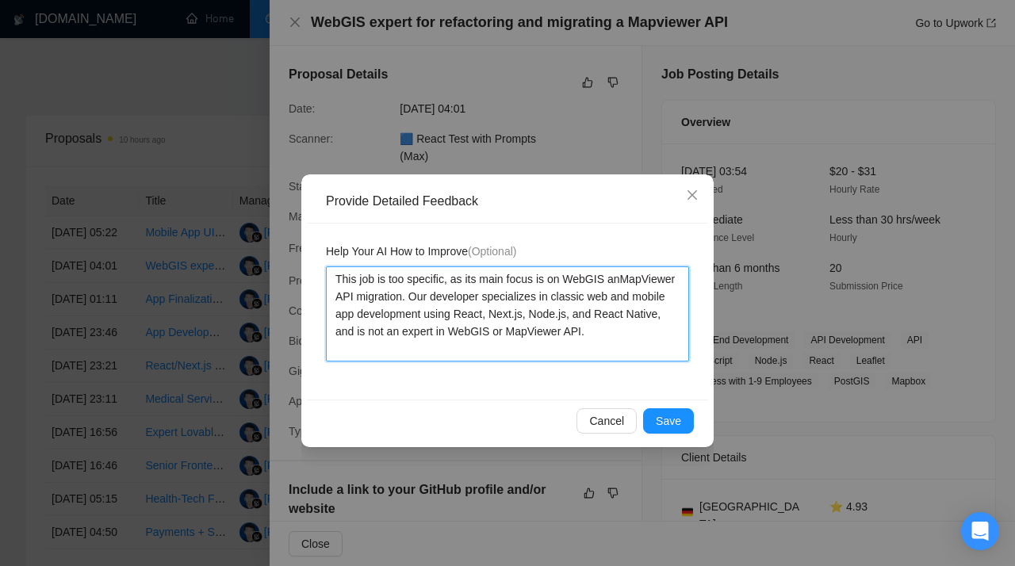
type textarea "This job is too specific, as its main focus is on WebGIS andMapViewer API migra…"
type textarea "This job is too specific, as its main focus is on WebGIS and MapViewer API migr…"
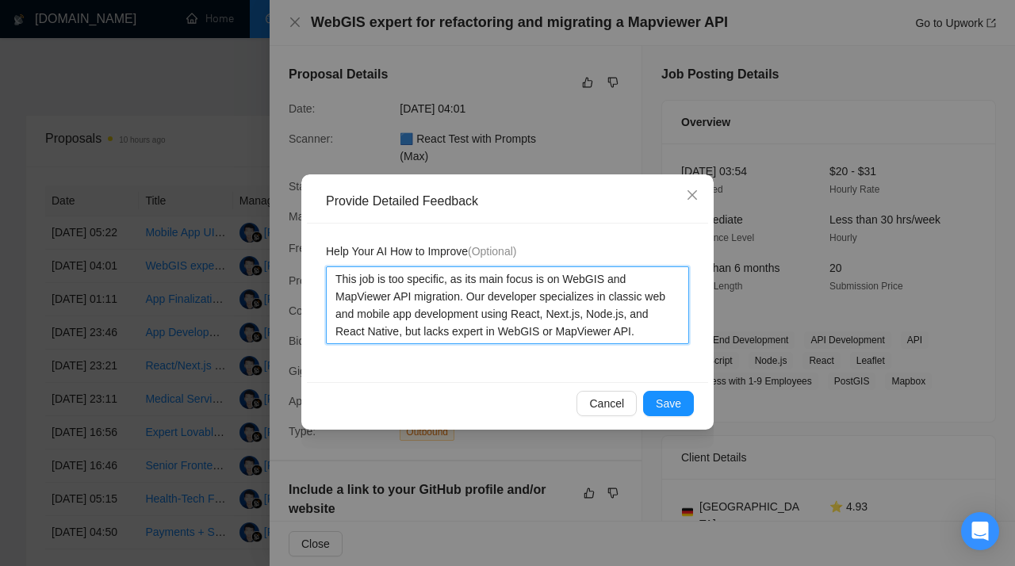
type textarea "This job is too specific, as its main focus is on WebGIS and MapViewer API migr…"
drag, startPoint x: 677, startPoint y: 333, endPoint x: 238, endPoint y: 262, distance: 444.8
click at [326, 266] on textarea "This job is too specific, as its main focus is on WebGIS and MapViewer API migr…" at bounding box center [507, 305] width 363 height 78
type textarea "This job is too specific, as its main focus is on WebGIS and MapViewer API migr…"
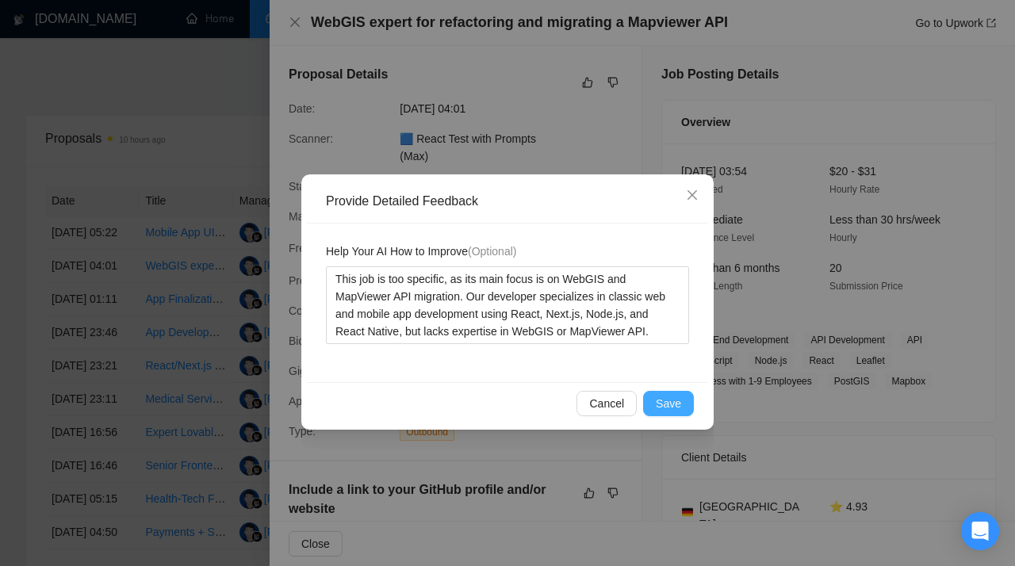
click at [669, 405] on span "Save" at bounding box center [668, 403] width 25 height 17
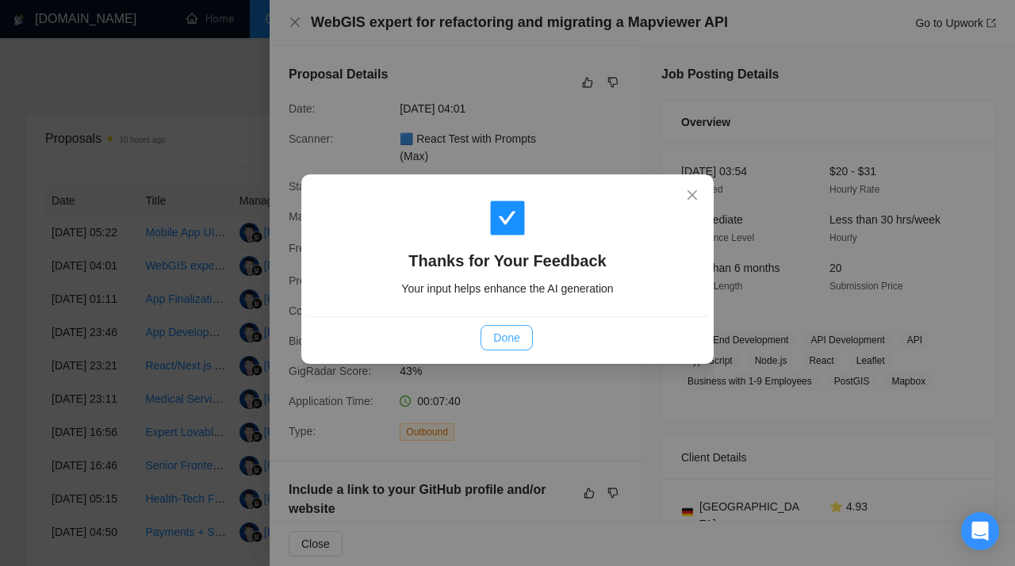
click at [519, 335] on span "Done" at bounding box center [506, 337] width 26 height 17
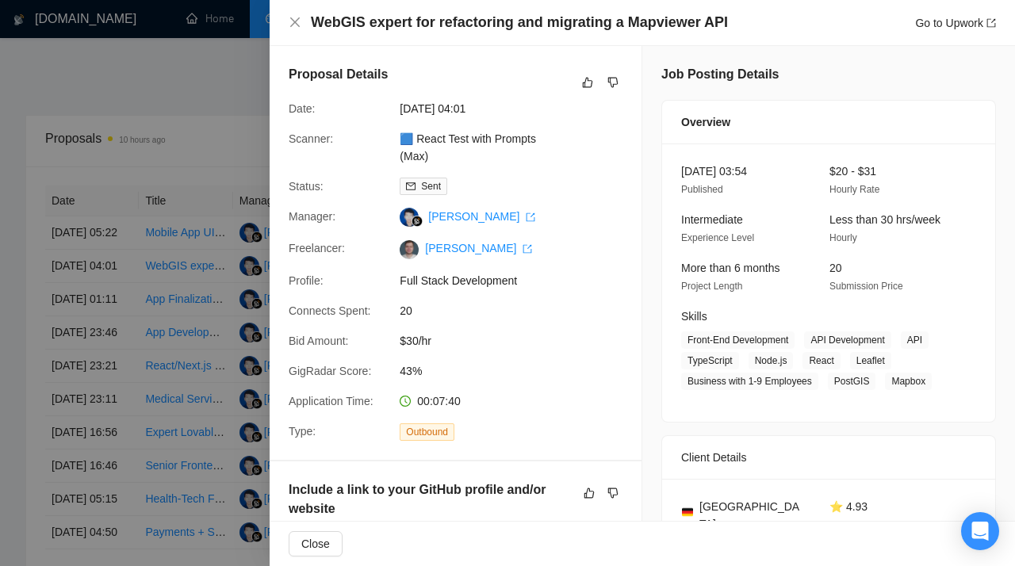
click at [178, 244] on div at bounding box center [507, 283] width 1015 height 566
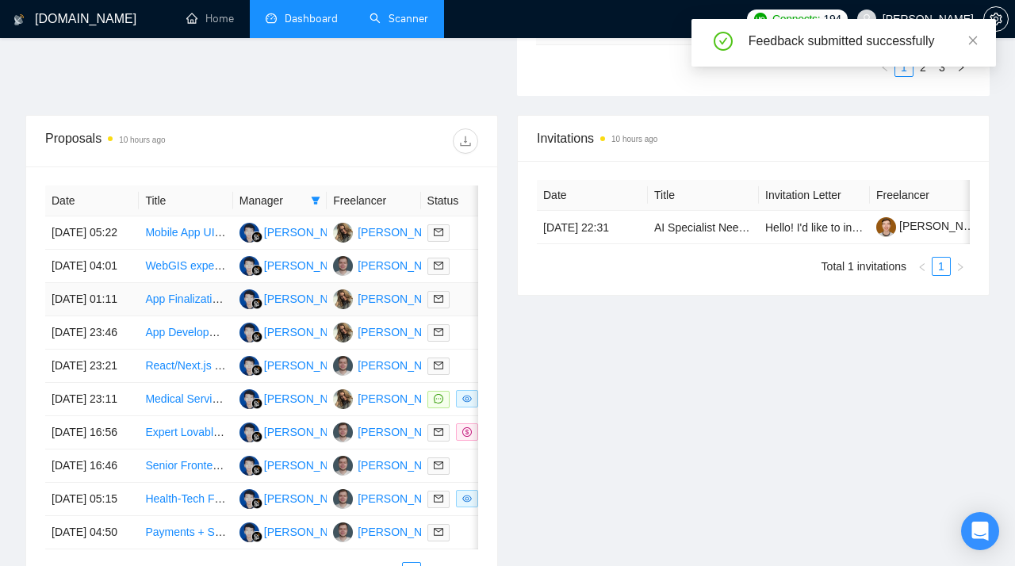
click at [180, 305] on link "App Finalization and UI Enhancement" at bounding box center [238, 299] width 186 height 13
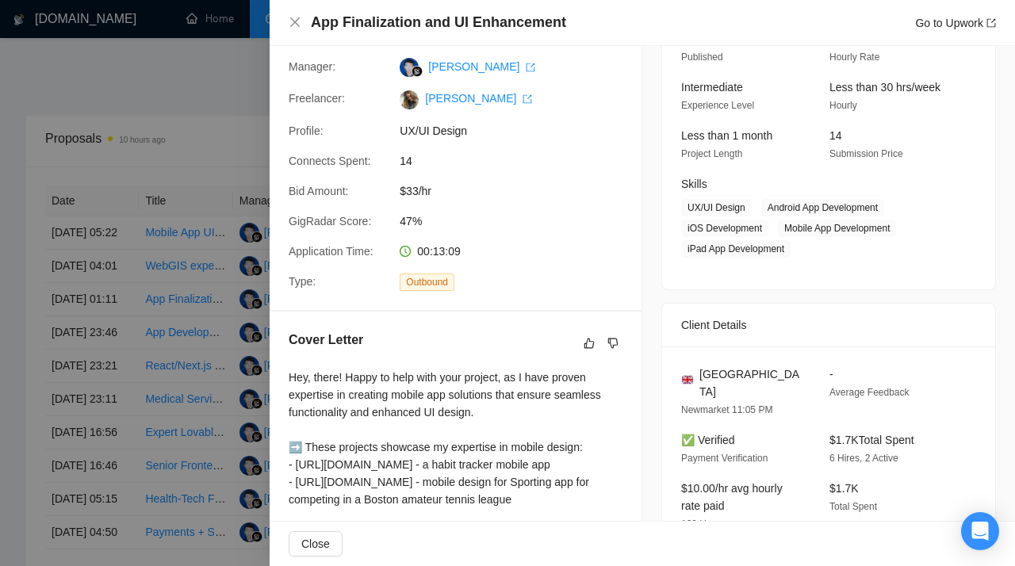
scroll to position [0, 0]
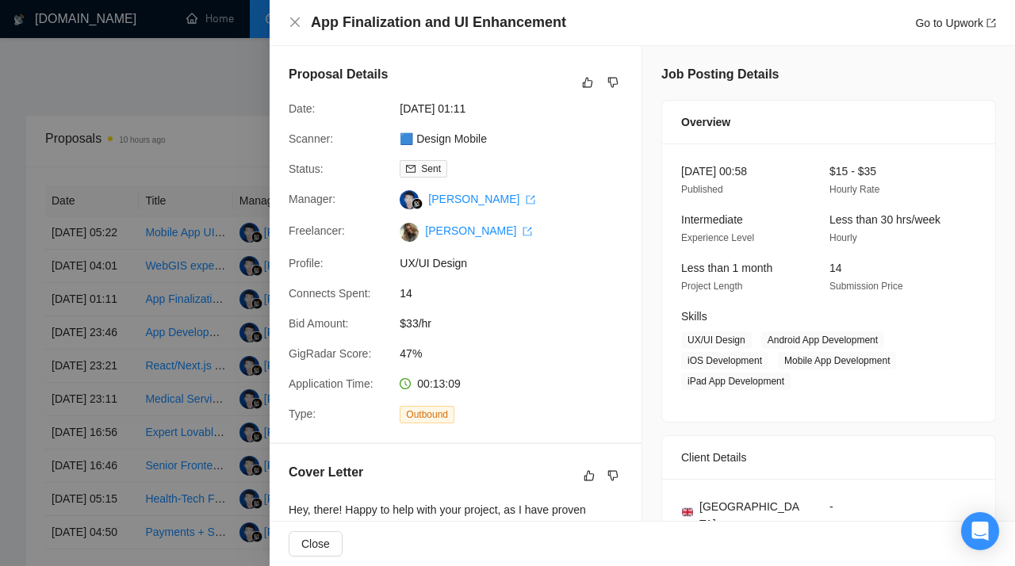
click at [187, 133] on div at bounding box center [507, 283] width 1015 height 566
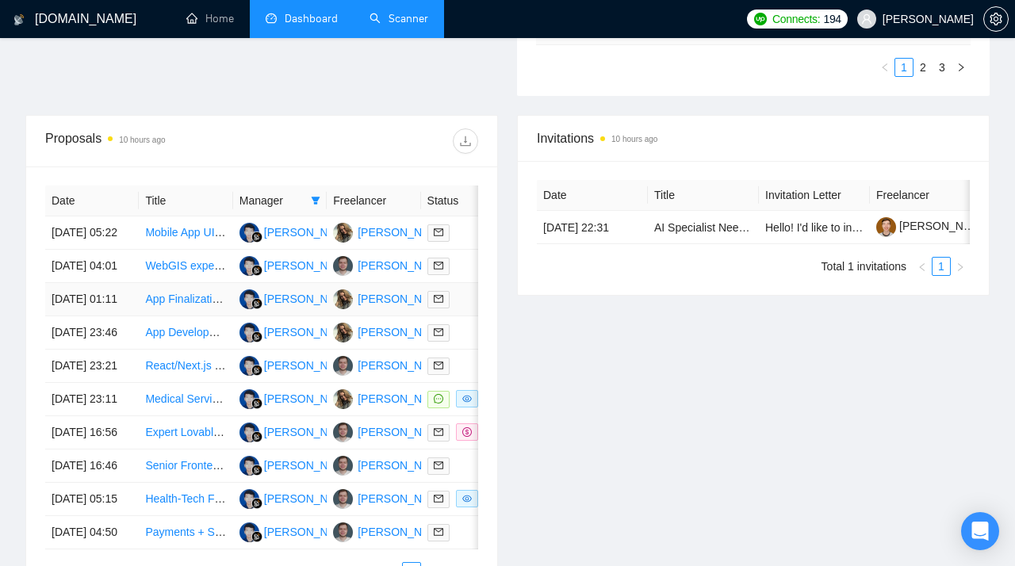
click at [175, 305] on link "App Finalization and UI Enhancement" at bounding box center [238, 299] width 186 height 13
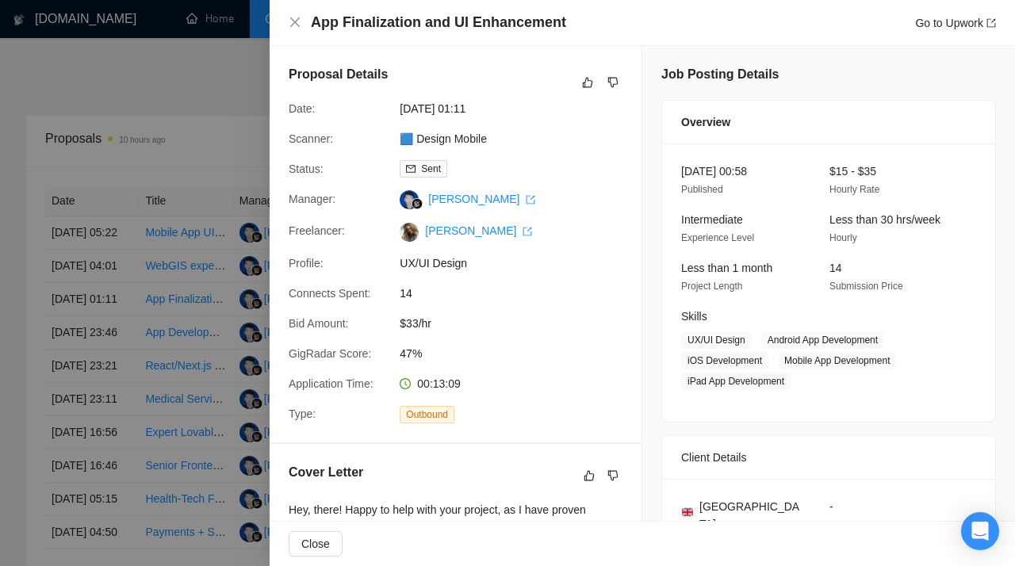
click at [211, 131] on div at bounding box center [507, 283] width 1015 height 566
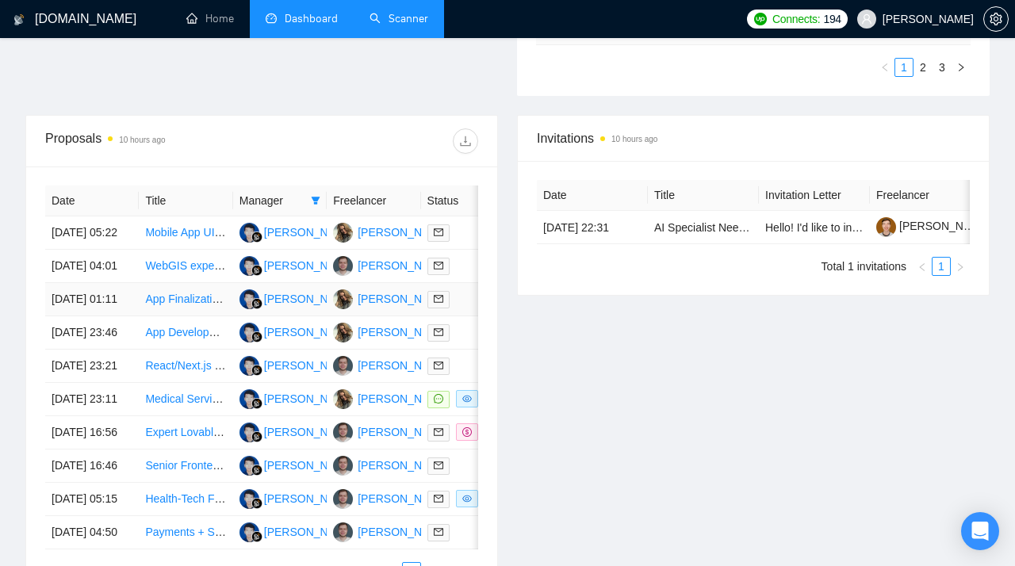
click at [191, 305] on link "App Finalization and UI Enhancement" at bounding box center [238, 299] width 186 height 13
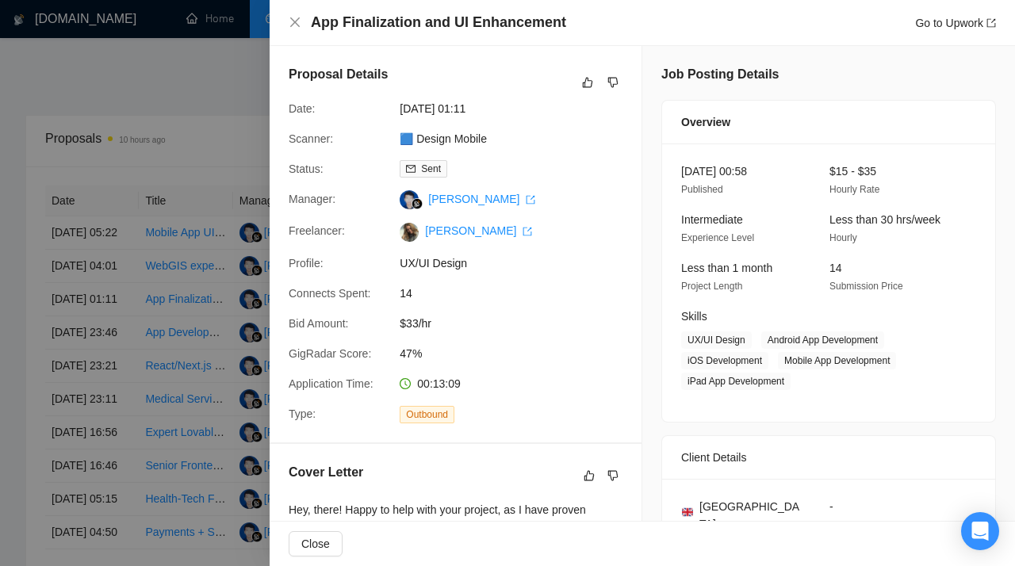
click at [234, 90] on div at bounding box center [507, 283] width 1015 height 566
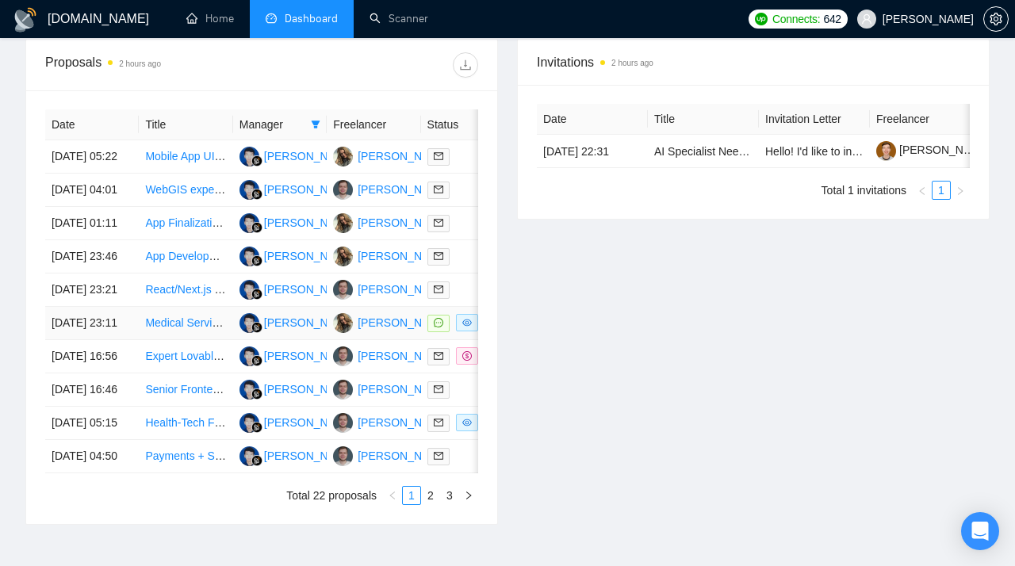
scroll to position [595, 0]
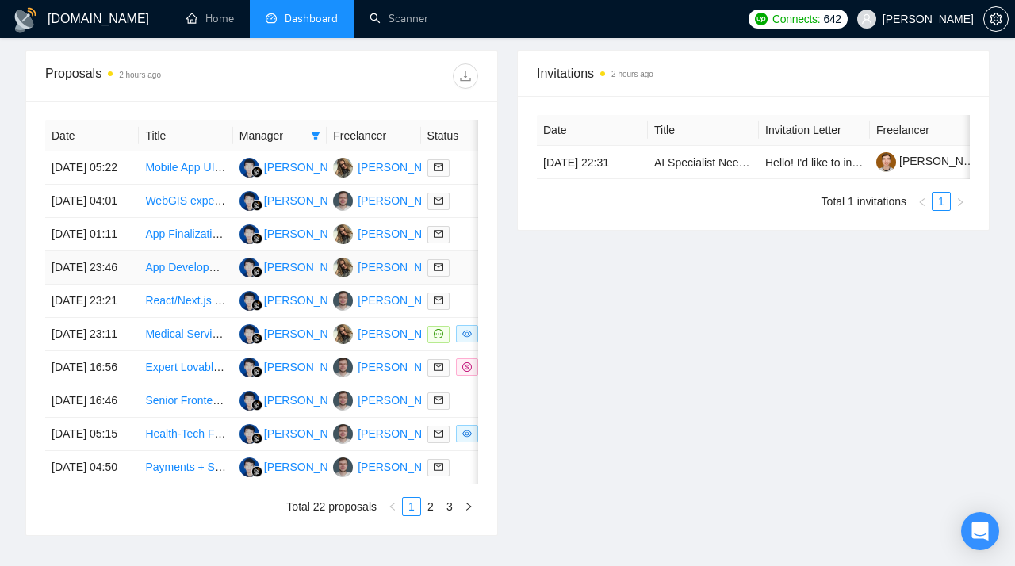
scroll to position [612, 0]
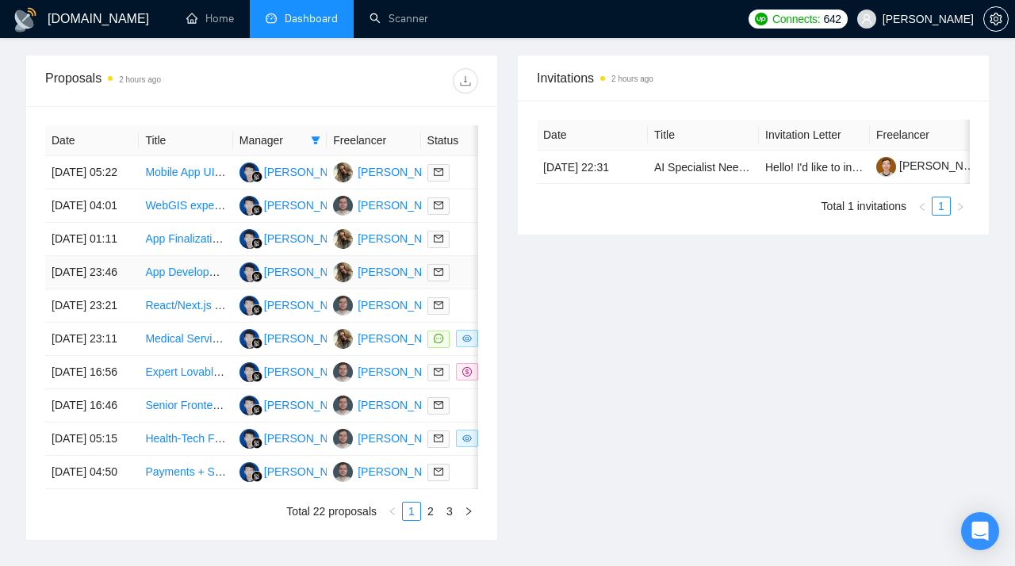
click at [171, 278] on link "App Development for Home Decor Brand" at bounding box center [246, 272] width 202 height 13
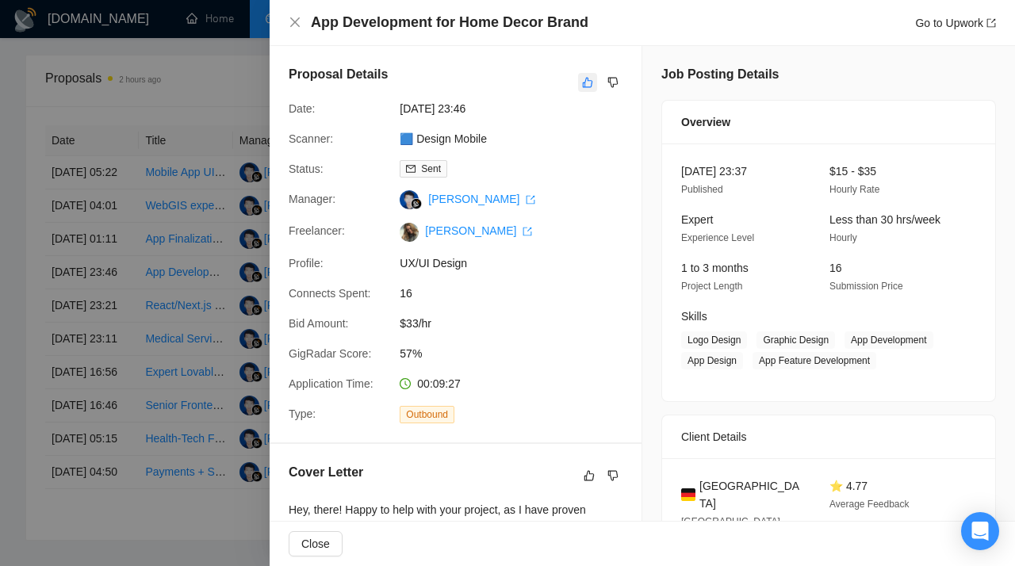
click at [597, 78] on button "button" at bounding box center [587, 82] width 19 height 19
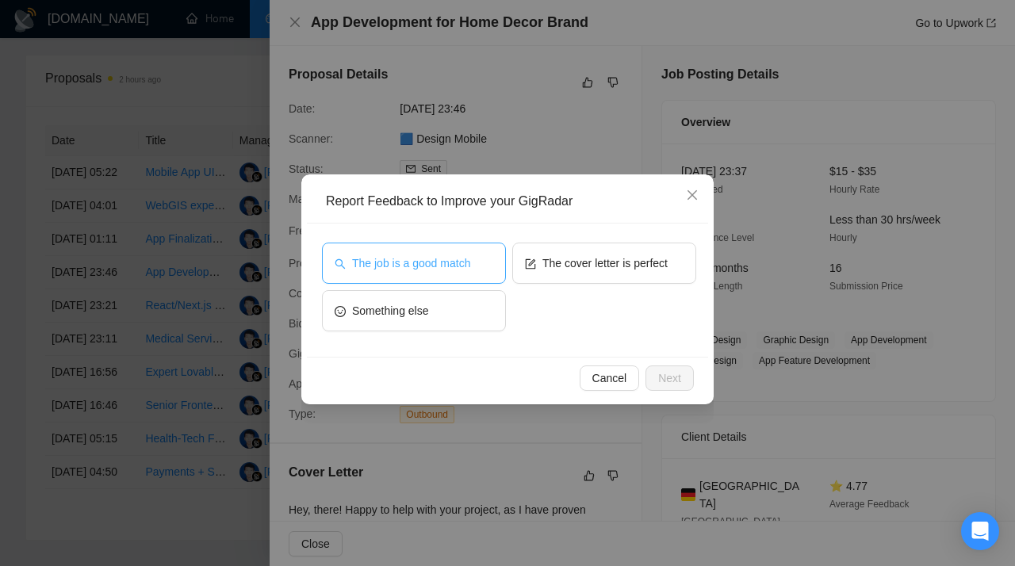
click at [435, 260] on span "The job is a good match" at bounding box center [411, 262] width 118 height 17
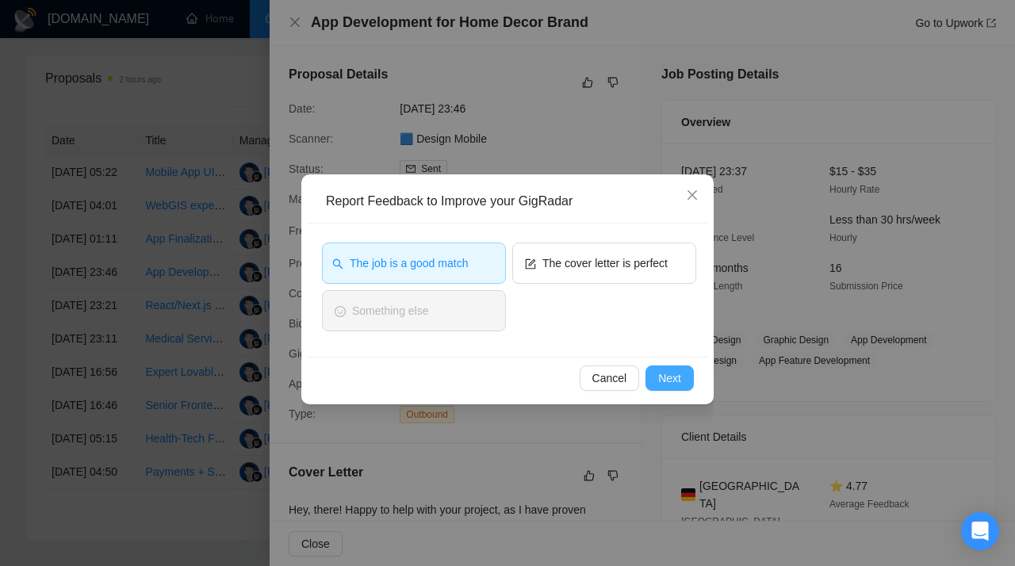
click at [668, 378] on span "Next" at bounding box center [669, 377] width 23 height 17
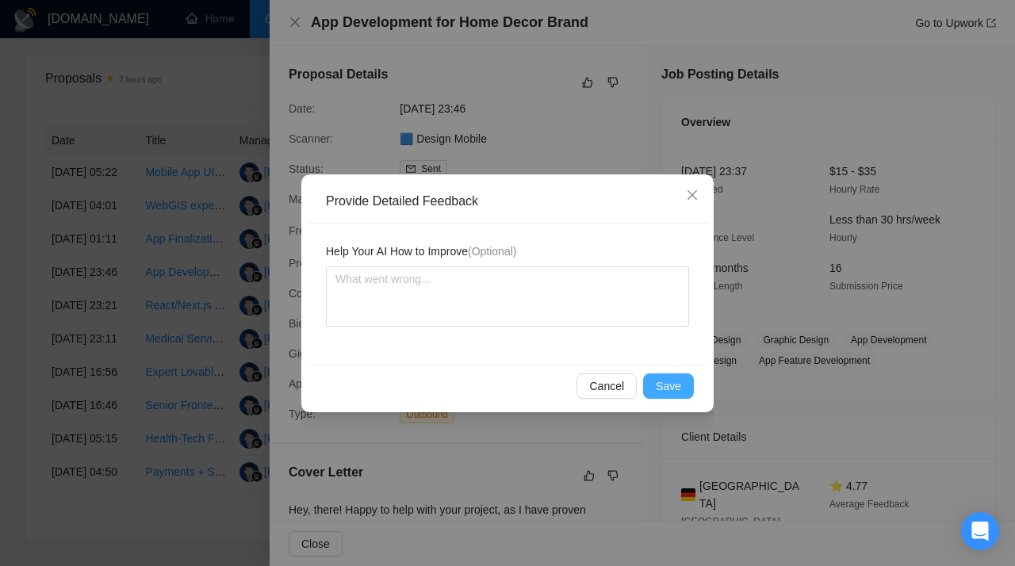
click at [672, 381] on span "Save" at bounding box center [668, 385] width 25 height 17
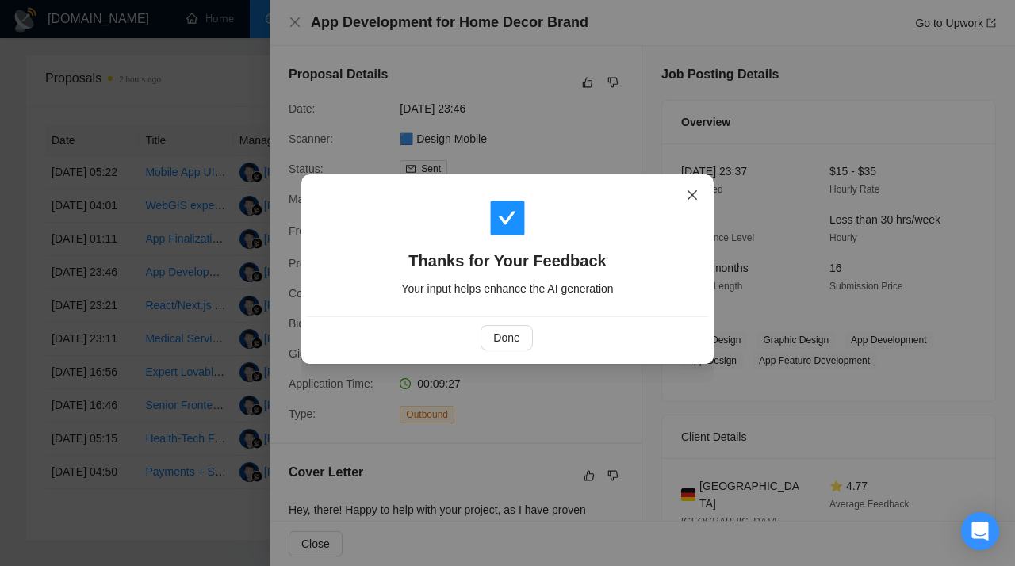
click at [691, 200] on icon "close" at bounding box center [692, 195] width 13 height 13
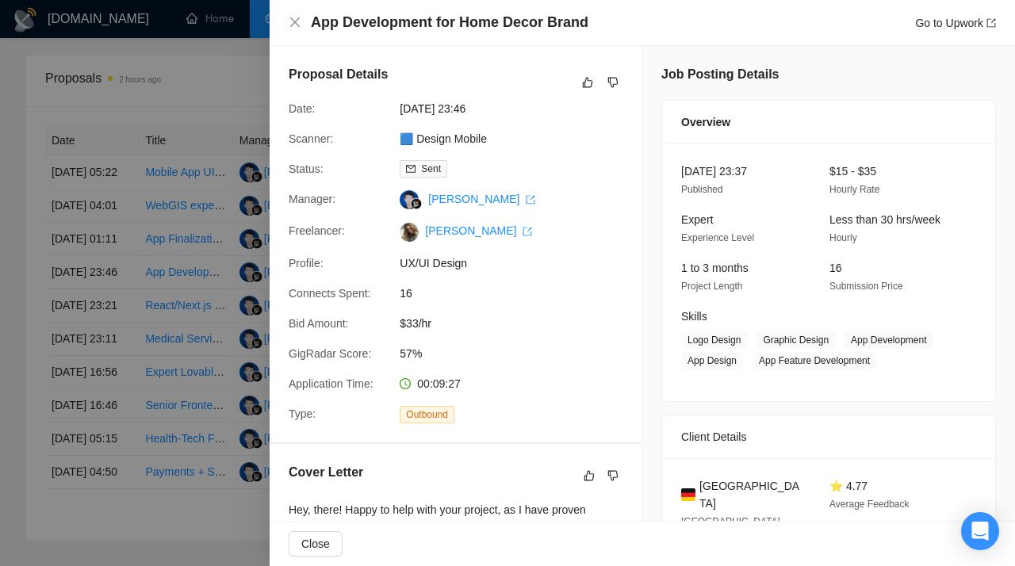
click at [159, 381] on div at bounding box center [507, 283] width 1015 height 566
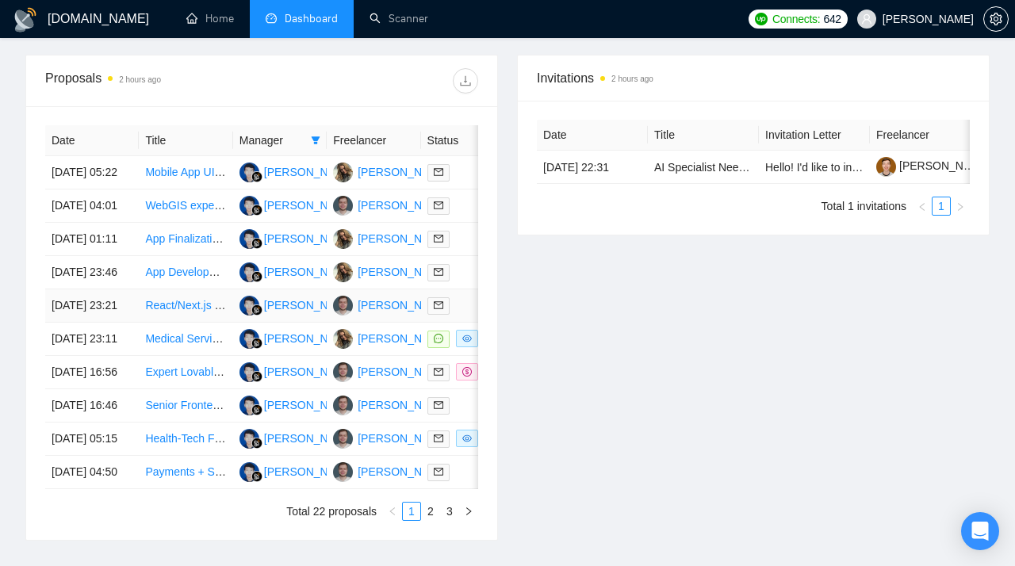
click at [169, 312] on link "React/Next.js Developer for AI-Assisted Web App (Cursor + [PERSON_NAME])" at bounding box center [340, 305] width 390 height 13
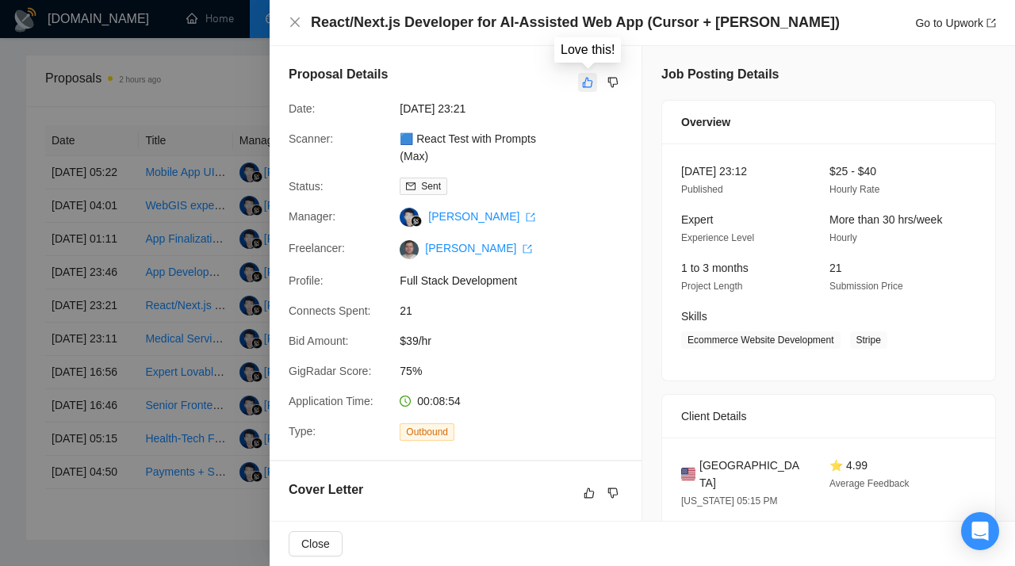
click at [594, 86] on button "button" at bounding box center [587, 82] width 19 height 19
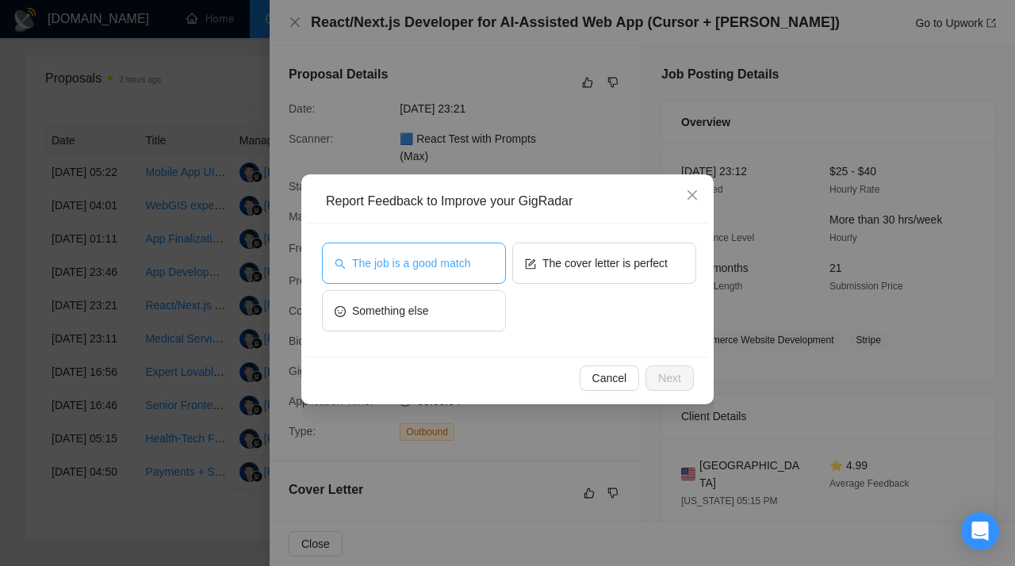
click at [426, 271] on span "The job is a good match" at bounding box center [411, 262] width 118 height 17
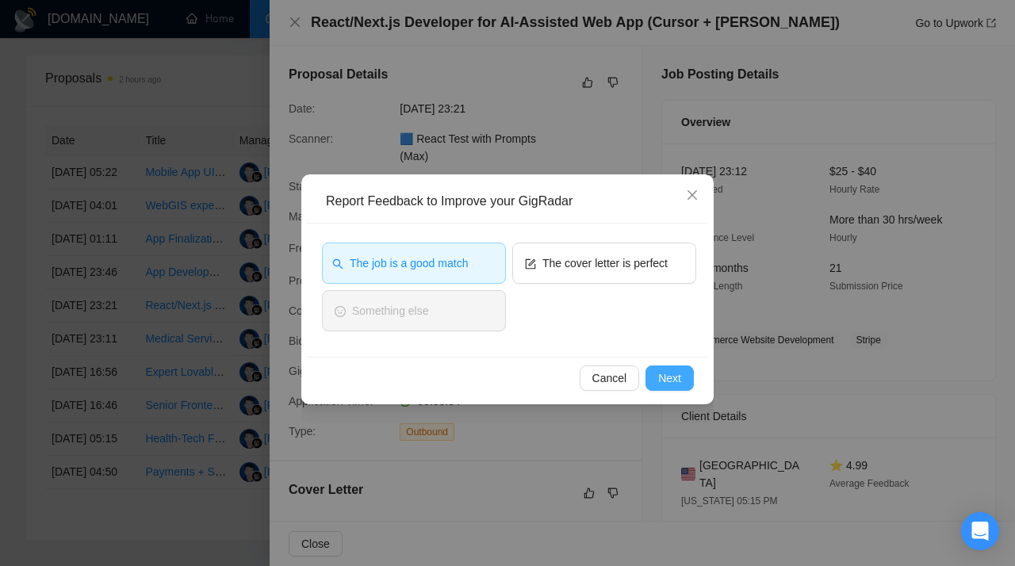
click at [672, 377] on span "Next" at bounding box center [669, 377] width 23 height 17
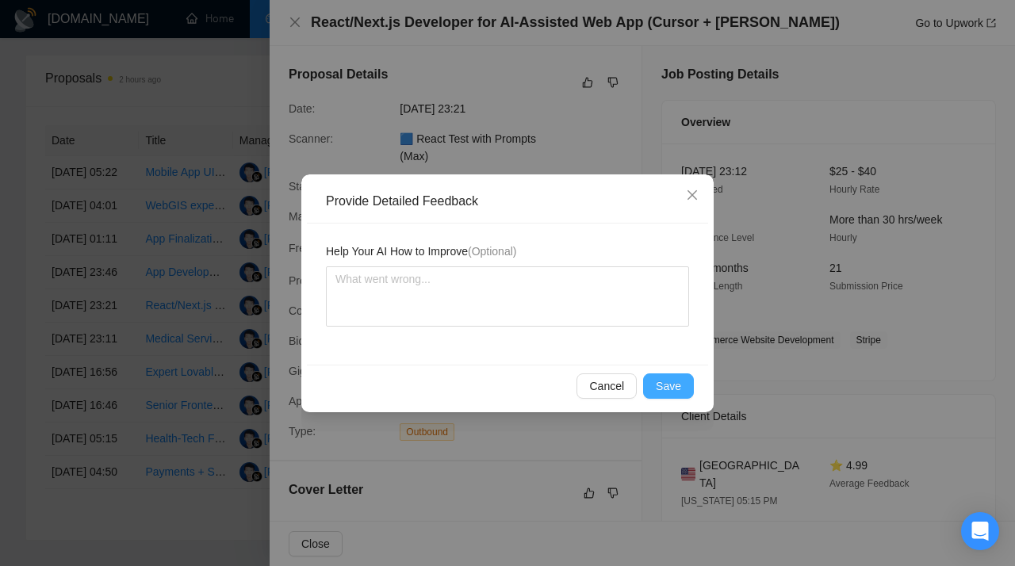
click at [668, 383] on span "Save" at bounding box center [668, 385] width 25 height 17
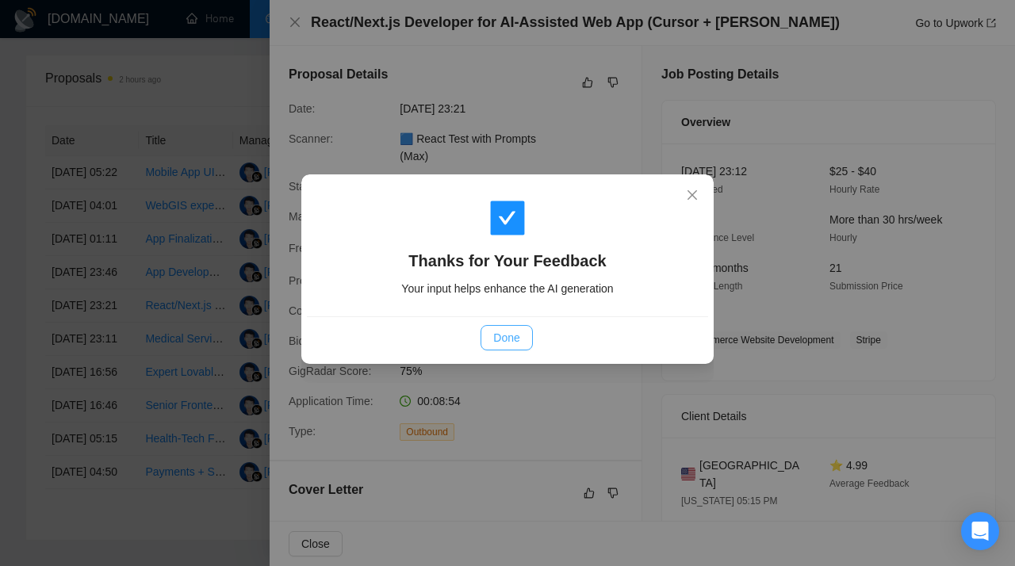
click at [511, 341] on span "Done" at bounding box center [506, 337] width 26 height 17
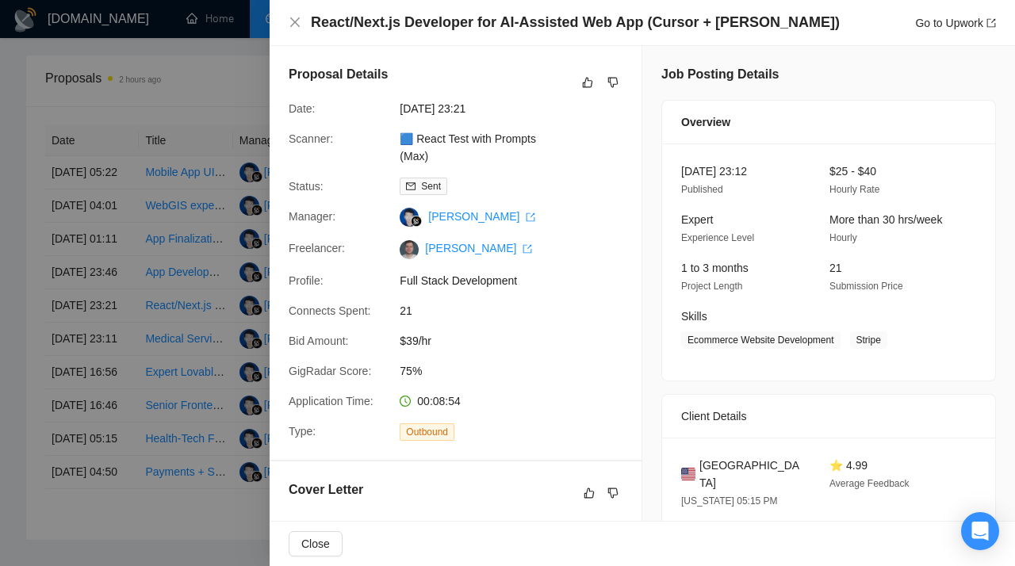
click at [231, 378] on div at bounding box center [507, 283] width 1015 height 566
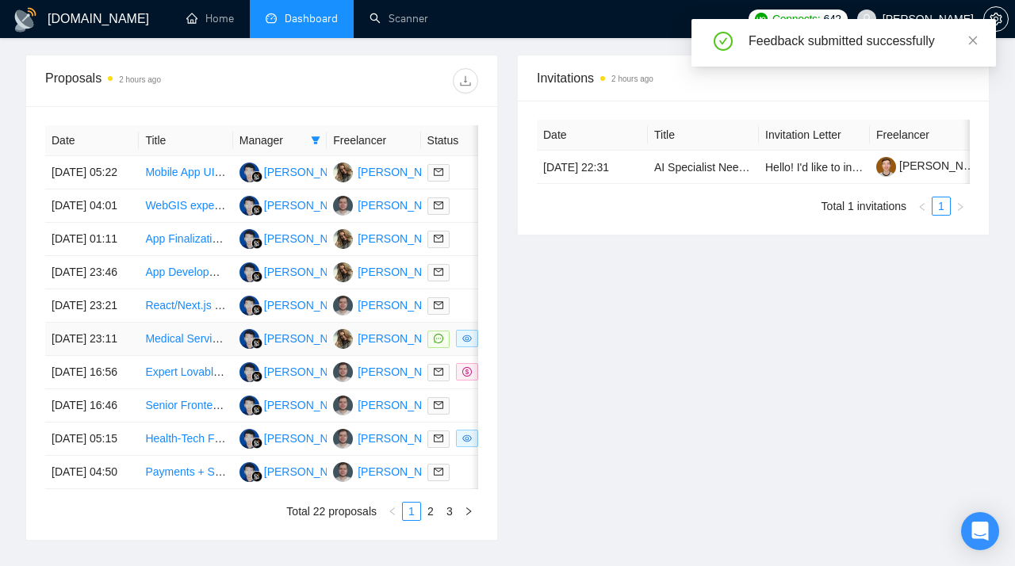
click at [181, 345] on link "Medical Services Landing Page Design for Maximum CTA and High Converstion - Exp…" at bounding box center [383, 338] width 476 height 13
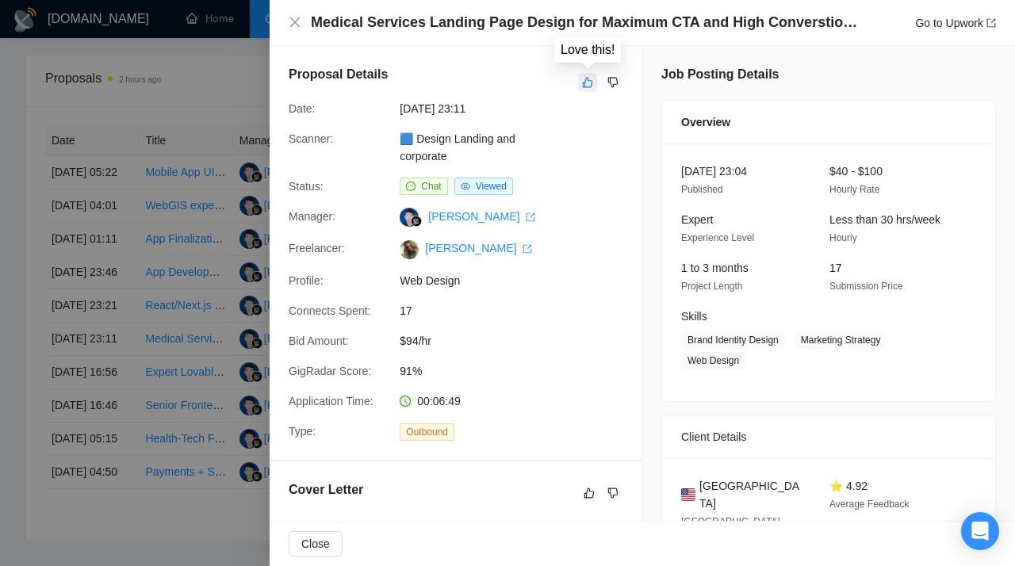
click at [590, 85] on icon "like" at bounding box center [587, 82] width 11 height 13
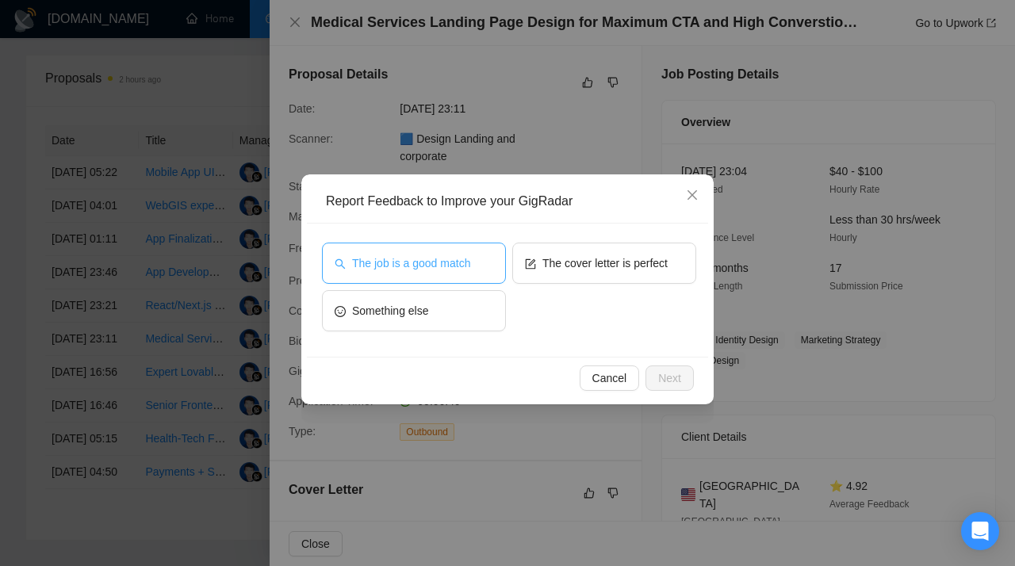
click at [404, 270] on span "The job is a good match" at bounding box center [411, 262] width 118 height 17
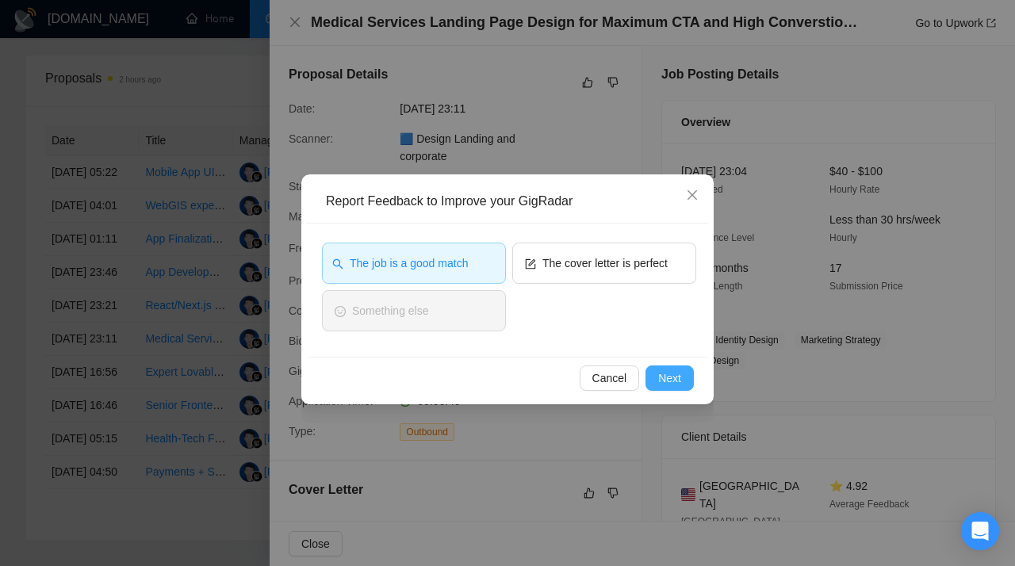
click at [663, 383] on span "Next" at bounding box center [669, 377] width 23 height 17
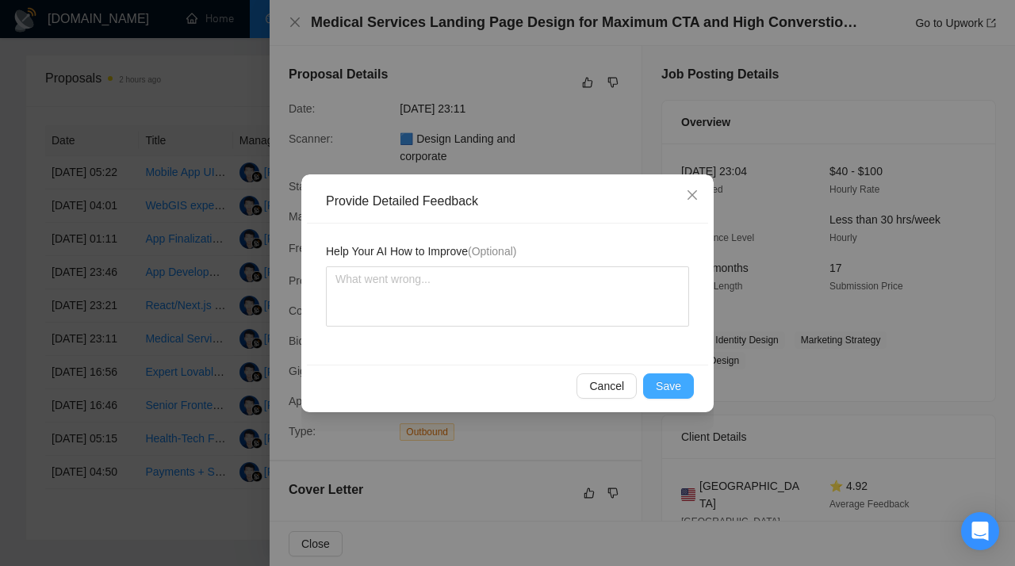
click at [663, 383] on span "Save" at bounding box center [668, 385] width 25 height 17
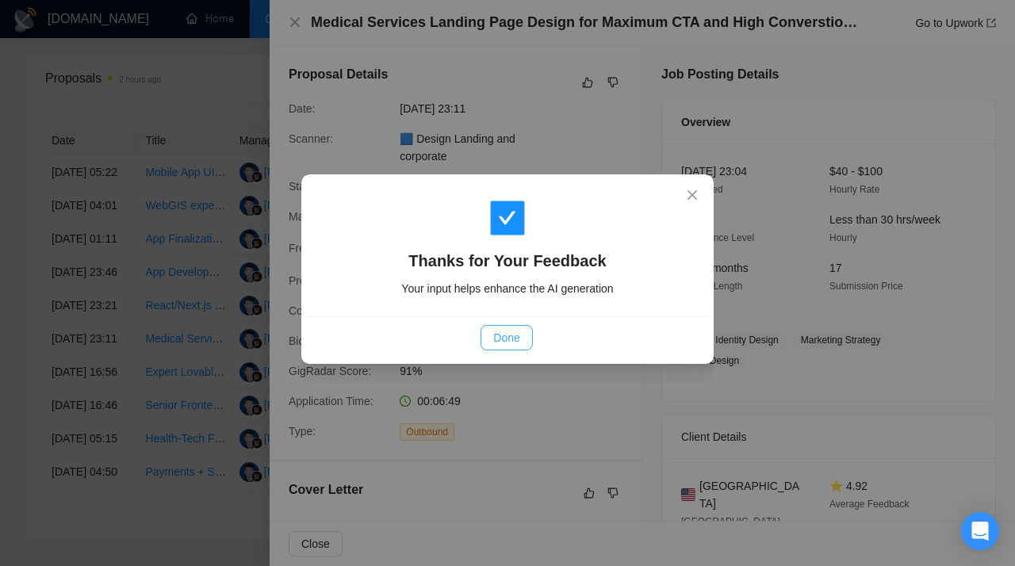
click at [502, 345] on span "Done" at bounding box center [506, 337] width 26 height 17
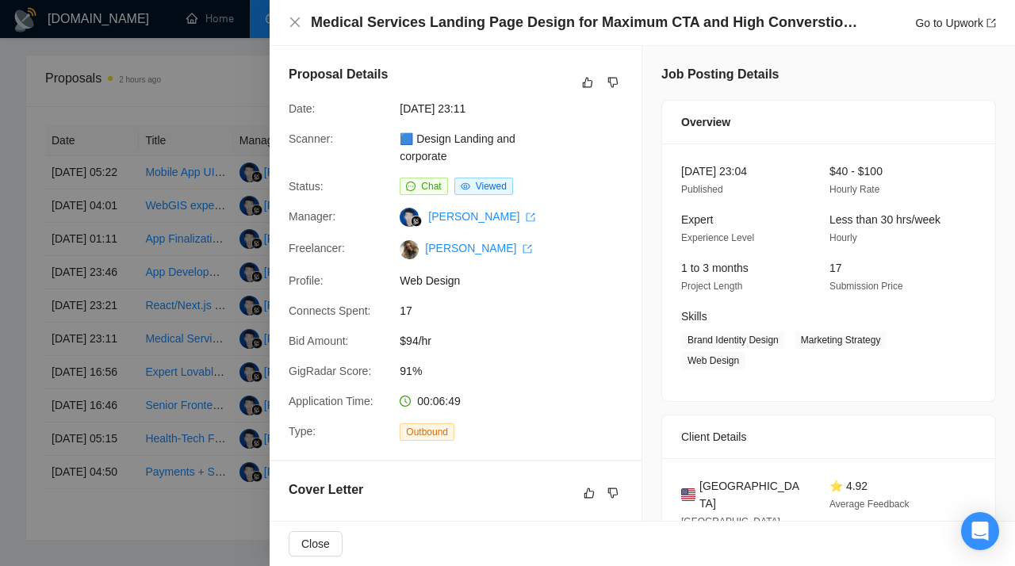
click at [203, 320] on div at bounding box center [507, 283] width 1015 height 566
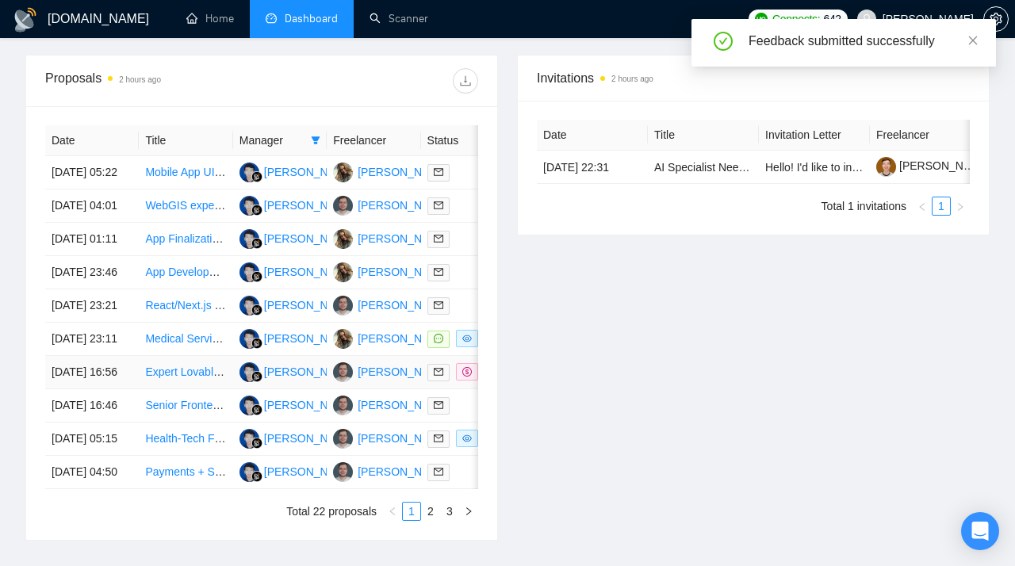
click at [178, 389] on td "Expert Lovable/Supabase Developer for Financial SaaS Development" at bounding box center [186, 372] width 94 height 33
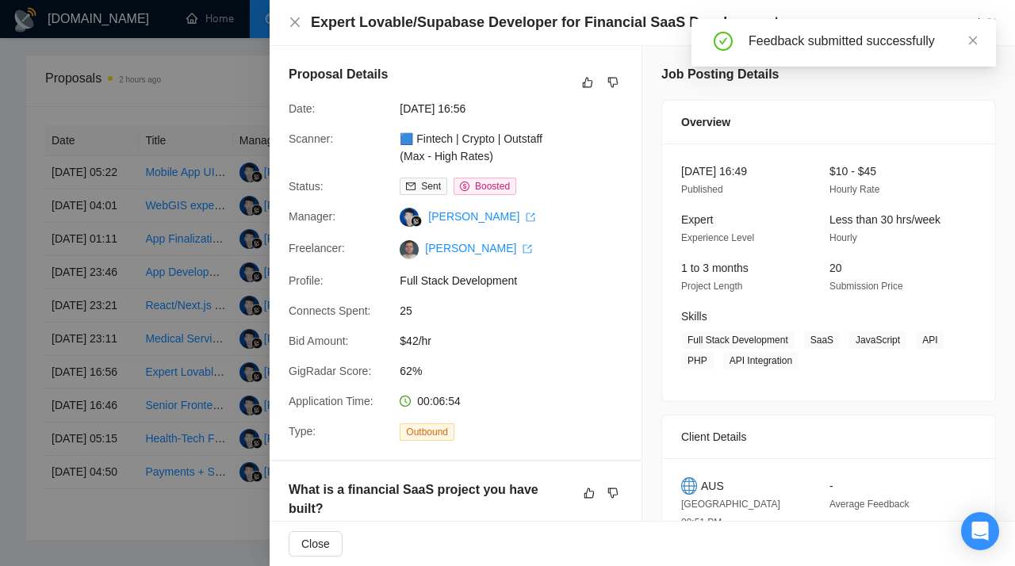
click at [140, 405] on div at bounding box center [507, 283] width 1015 height 566
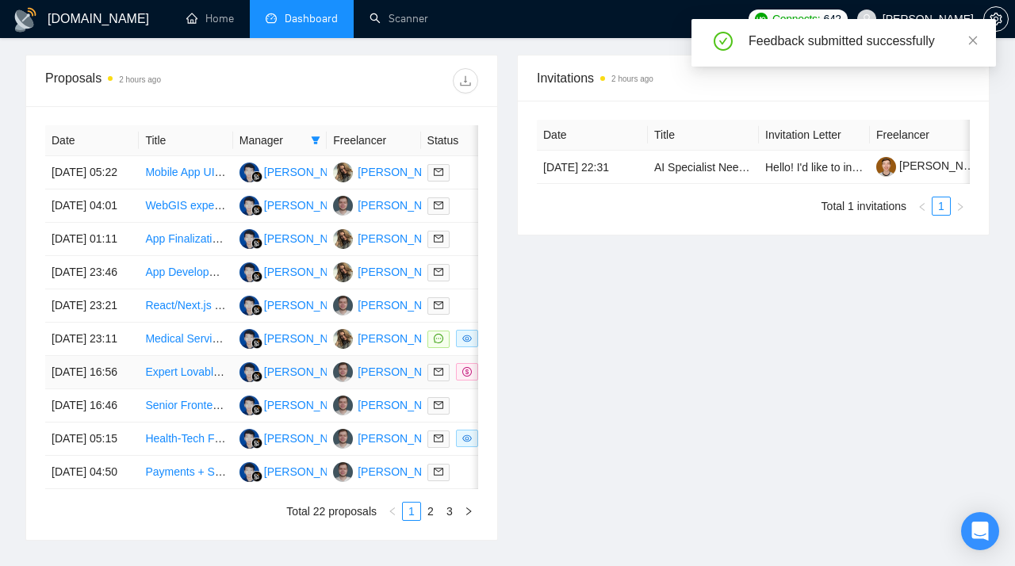
click at [184, 378] on link "Expert Lovable/Supabase Developer for Financial SaaS Development" at bounding box center [316, 371] width 343 height 13
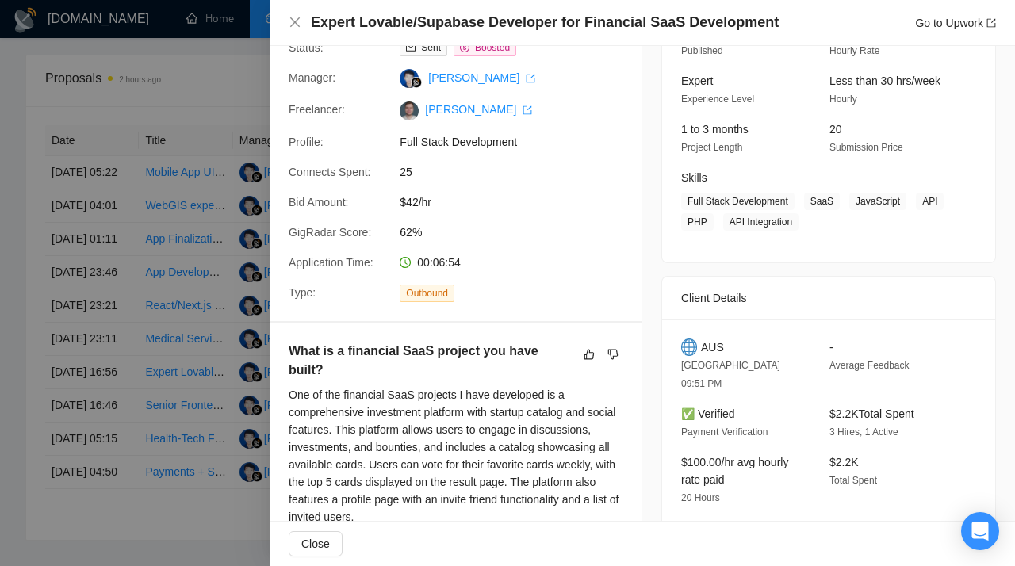
scroll to position [17, 0]
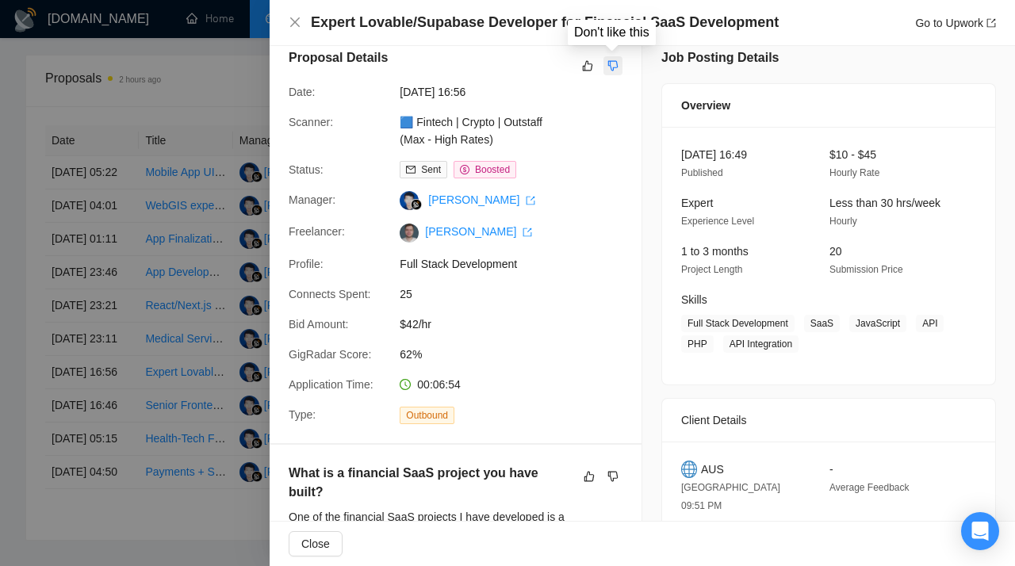
click at [618, 59] on icon "dislike" at bounding box center [612, 65] width 11 height 13
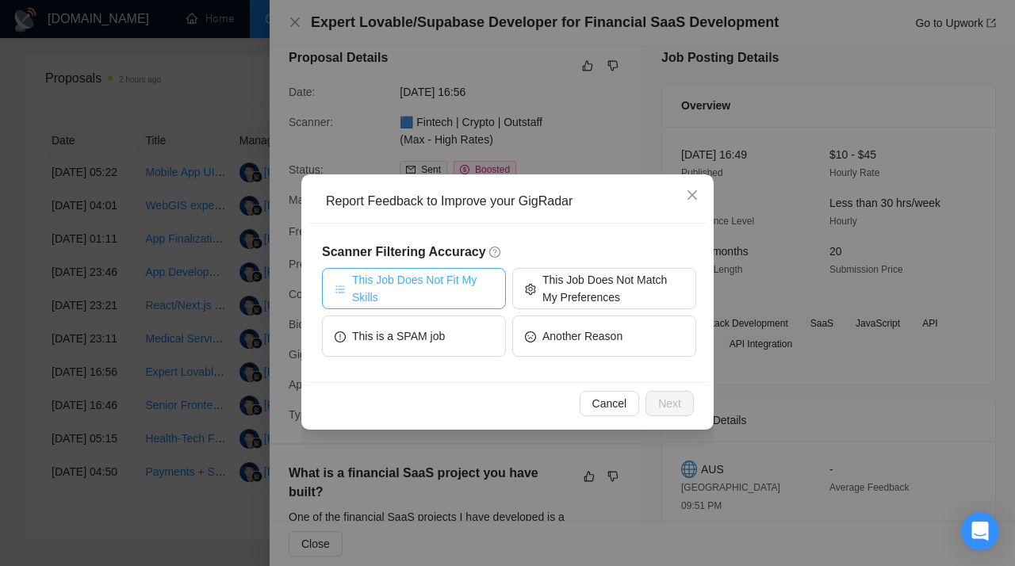
click at [434, 281] on span "This Job Does Not Fit My Skills" at bounding box center [422, 288] width 141 height 35
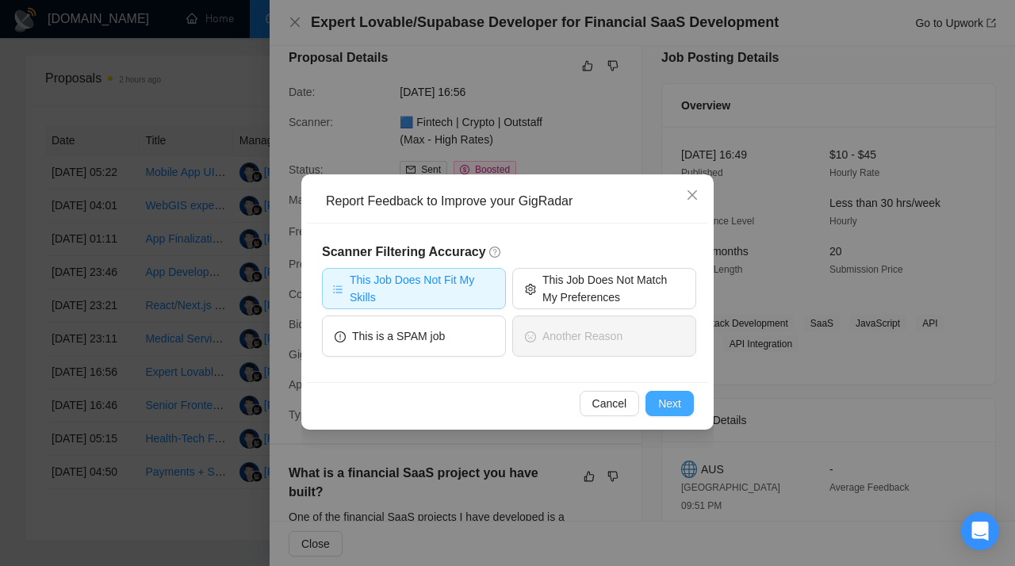
click at [670, 400] on span "Next" at bounding box center [669, 403] width 23 height 17
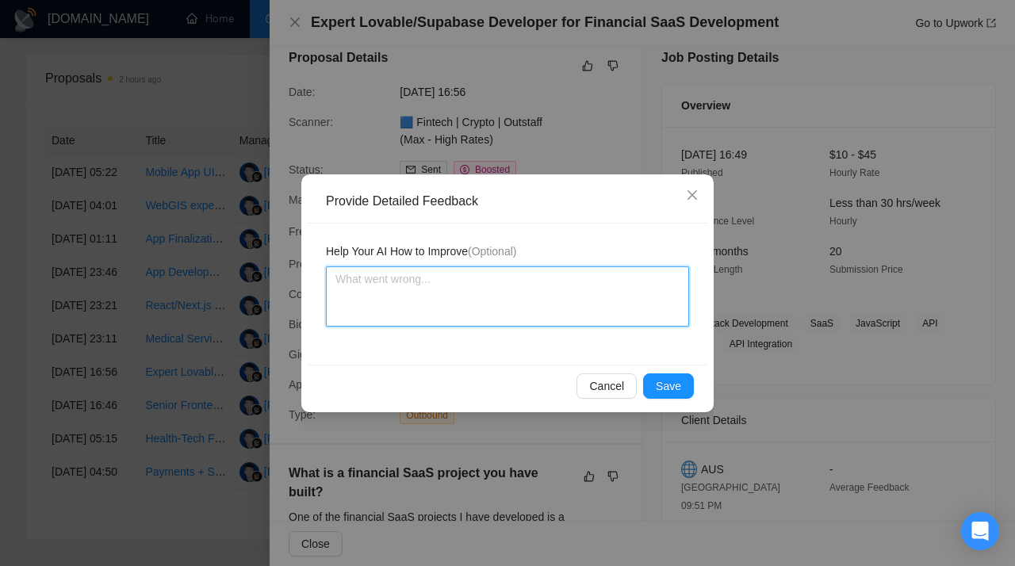
click at [536, 311] on textarea at bounding box center [507, 296] width 363 height 60
paste textarea "Don’t apply to jobs requiring Lovableexperience. This scanner is assigned to a …"
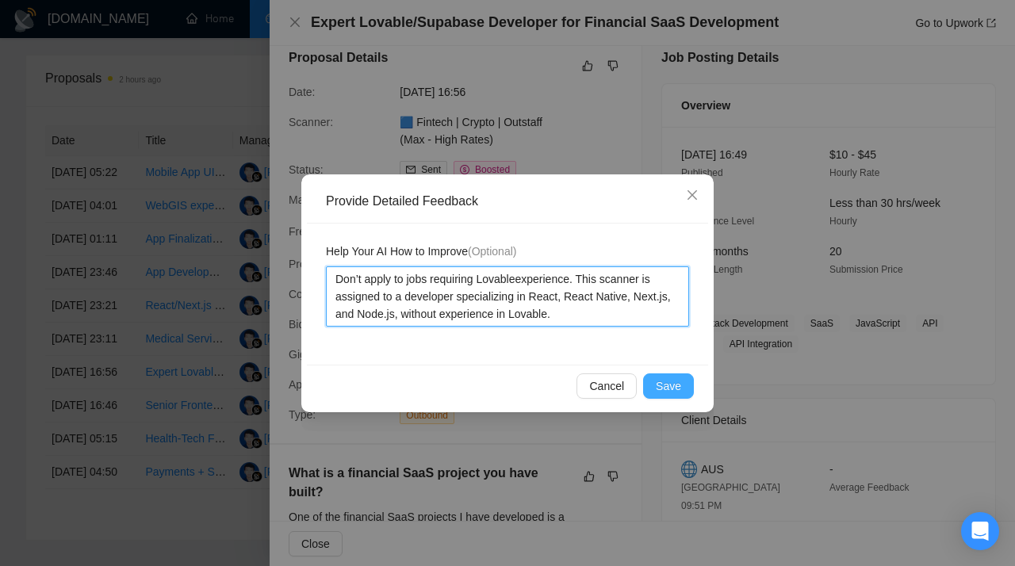
type textarea "Don’t apply to jobs requiring Lovableexperience. This scanner is assigned to a …"
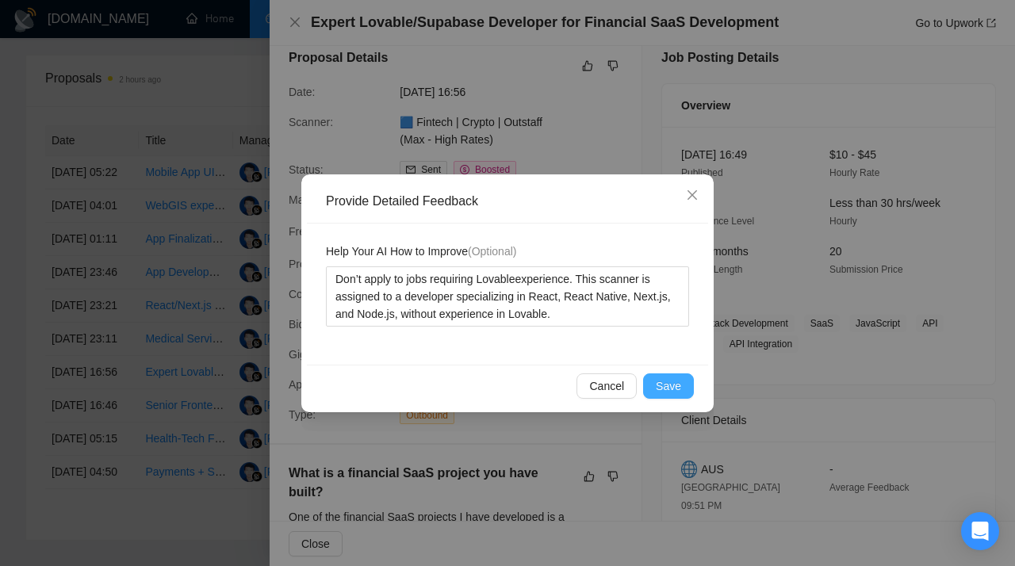
click at [690, 380] on button "Save" at bounding box center [668, 385] width 51 height 25
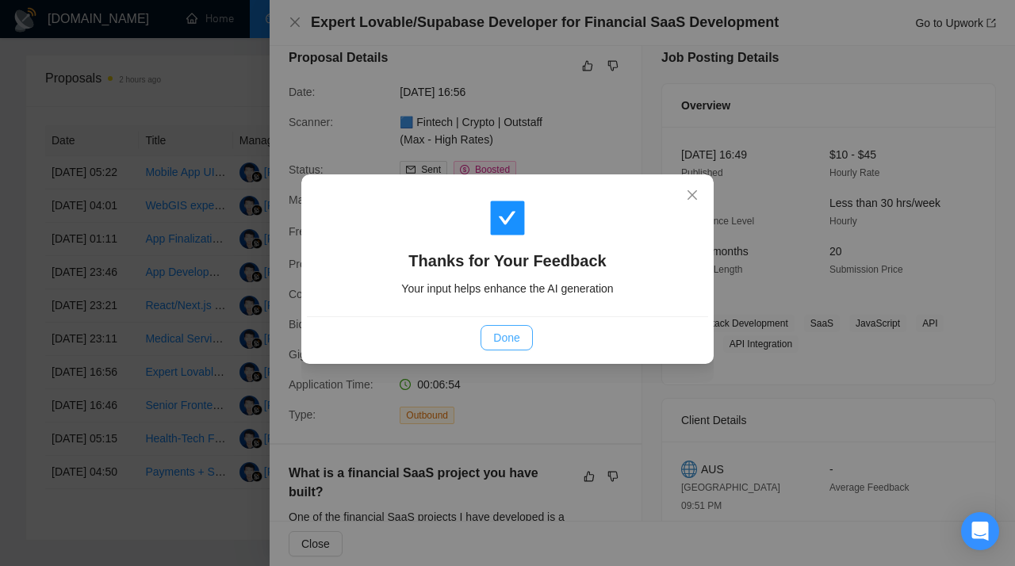
click at [518, 330] on span "Done" at bounding box center [506, 337] width 26 height 17
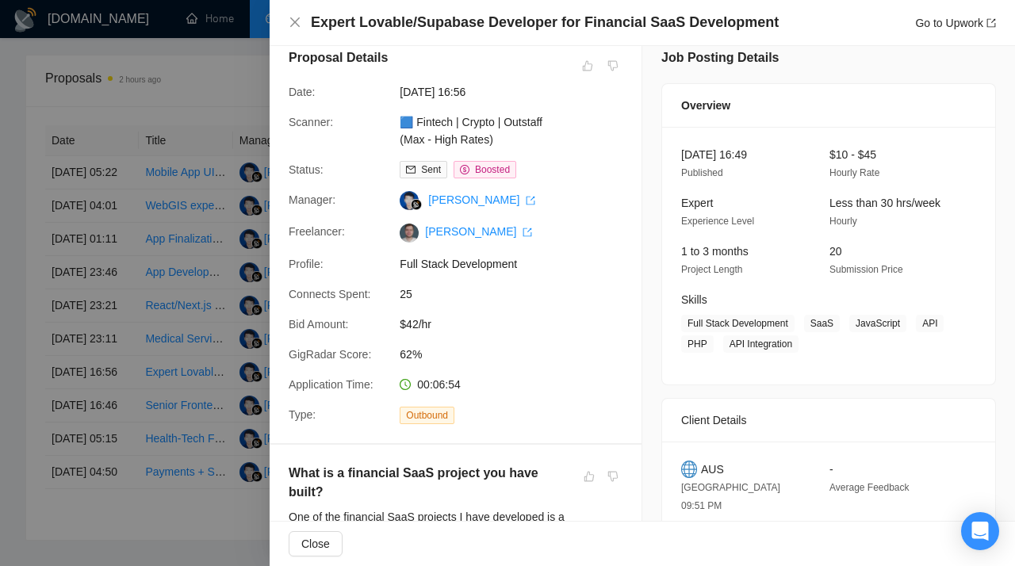
click at [158, 236] on div at bounding box center [507, 283] width 1015 height 566
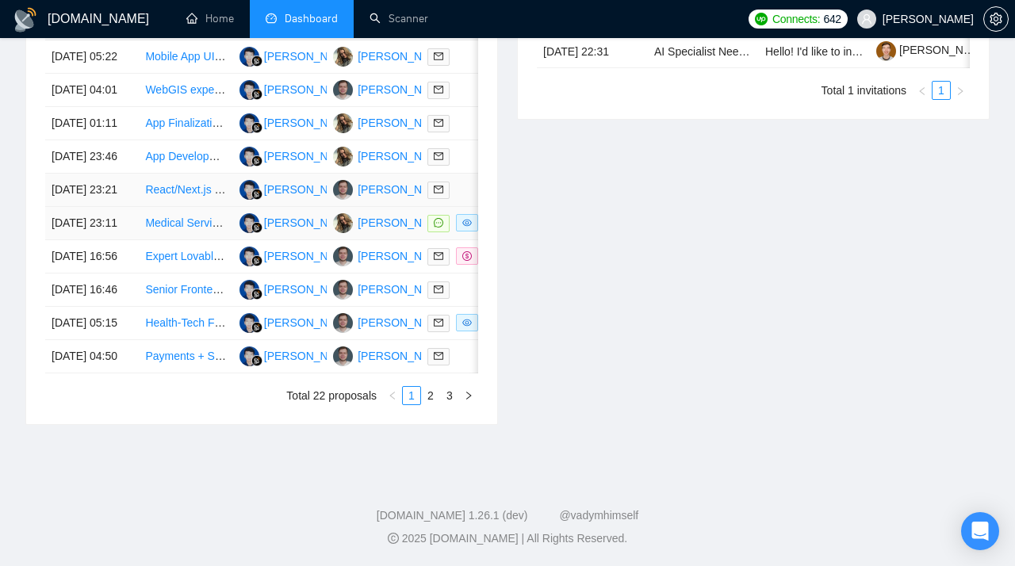
scroll to position [764, 0]
click at [177, 296] on link "Senior Frontend Engineer (React / Next.js + GraphQL + Animations)" at bounding box center [312, 289] width 335 height 13
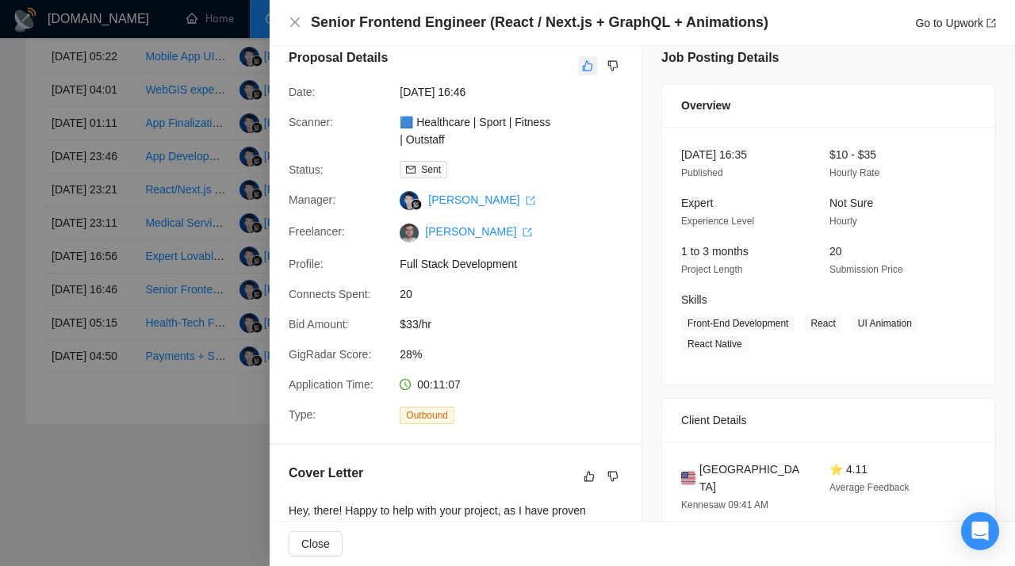
click at [590, 72] on icon "like" at bounding box center [587, 65] width 11 height 13
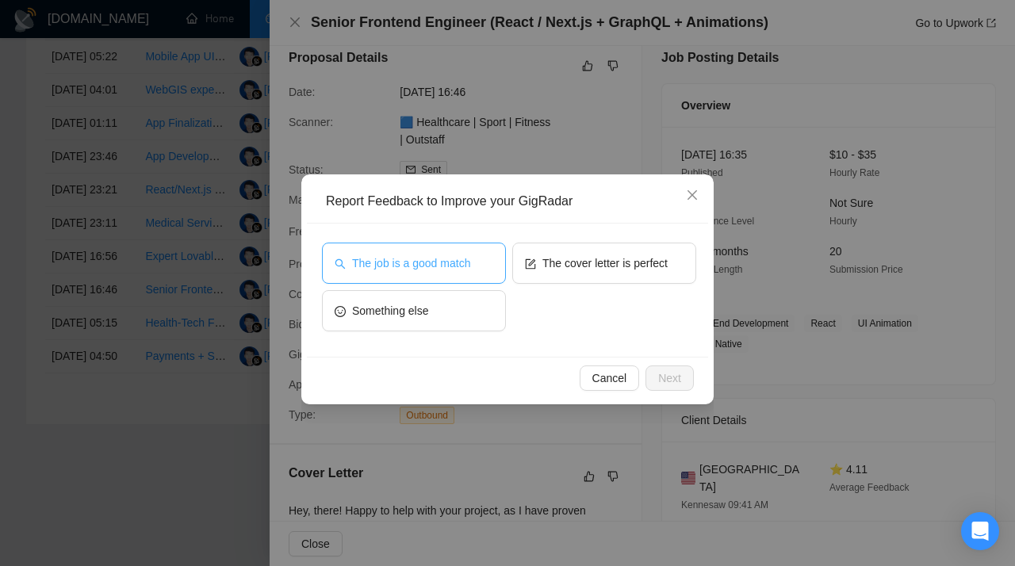
click at [442, 273] on button "The job is a good match" at bounding box center [414, 263] width 184 height 41
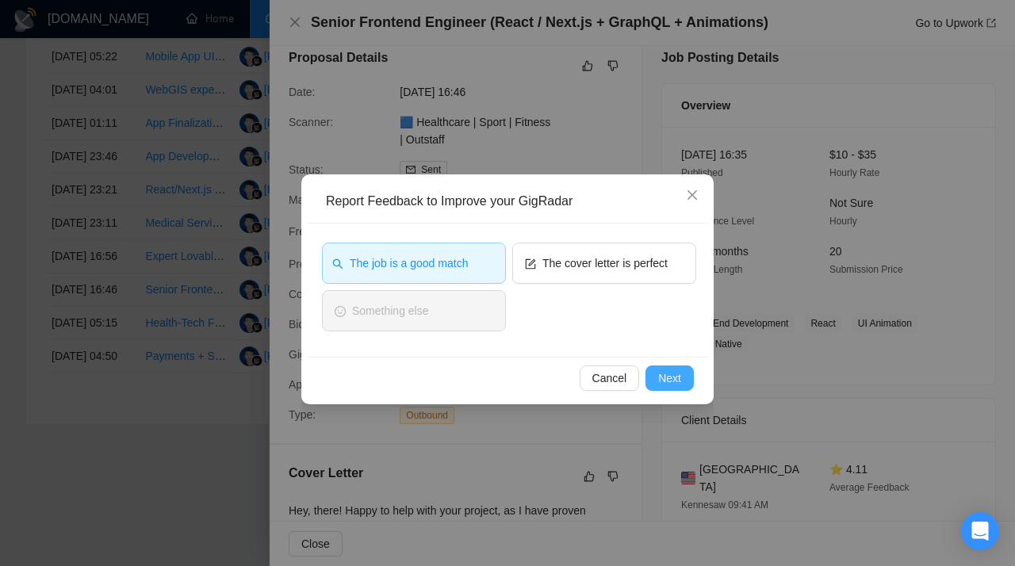
click at [672, 390] on button "Next" at bounding box center [669, 377] width 48 height 25
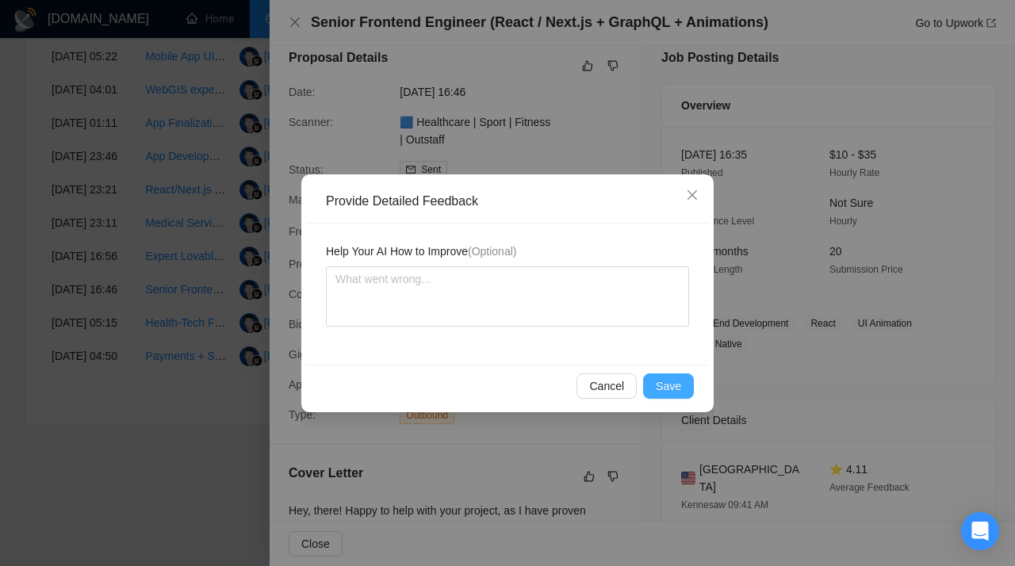
click at [660, 387] on span "Save" at bounding box center [668, 385] width 25 height 17
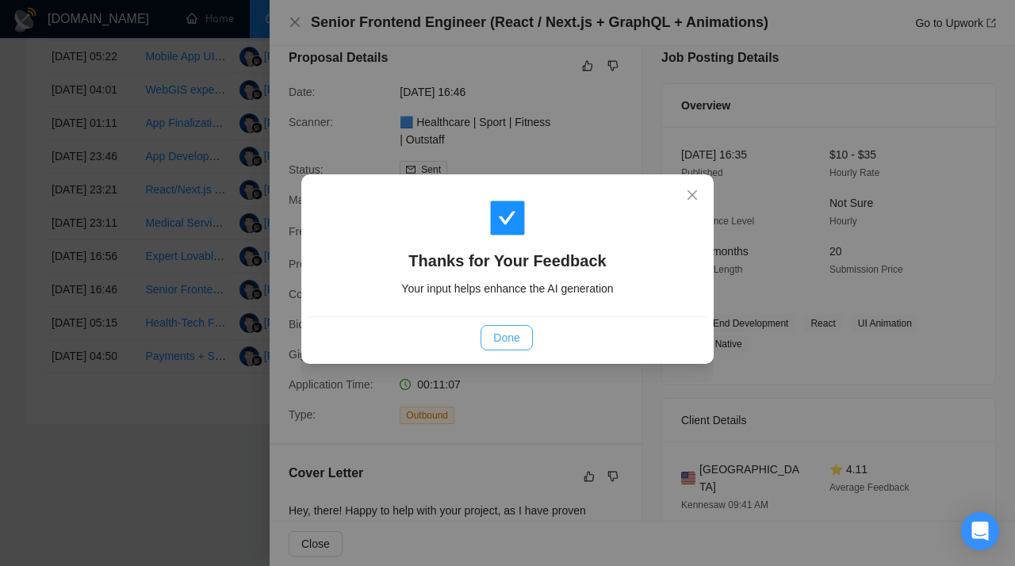
click at [510, 338] on span "Done" at bounding box center [506, 337] width 26 height 17
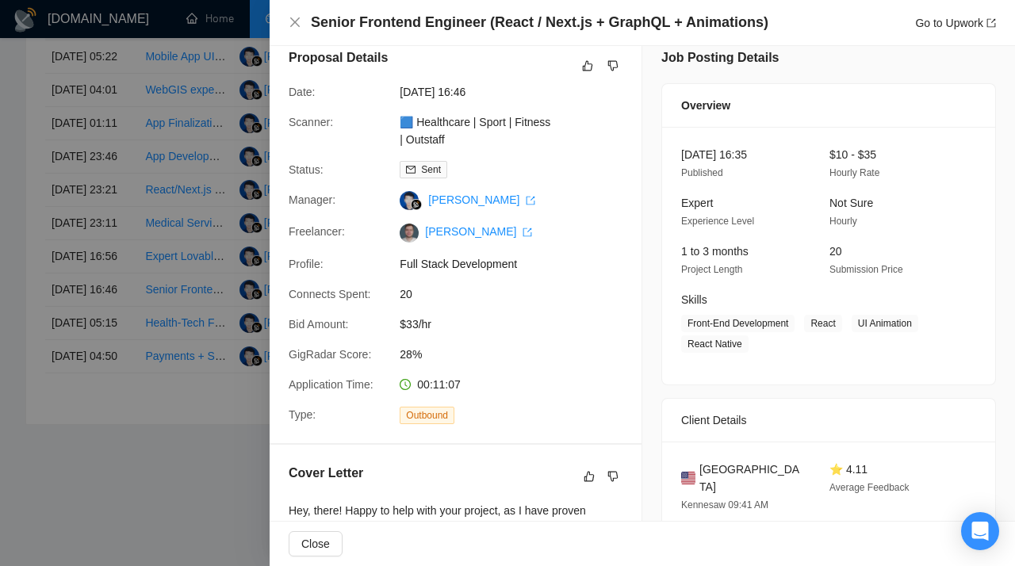
click at [174, 310] on div at bounding box center [507, 283] width 1015 height 566
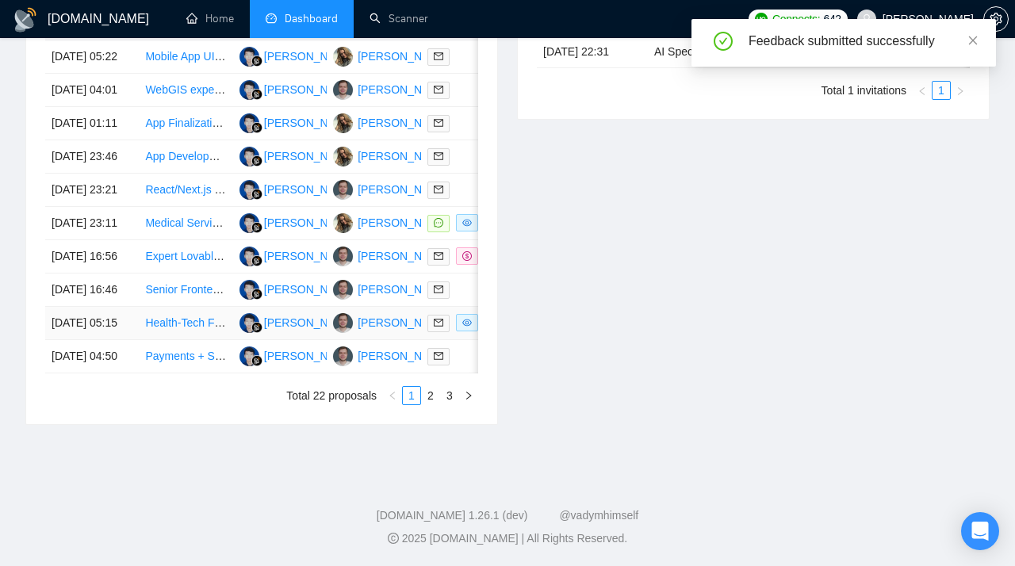
click at [193, 329] on link "Health-Tech Full-Stack Developer for HIPAA-Compliant MVP" at bounding box center [294, 322] width 298 height 13
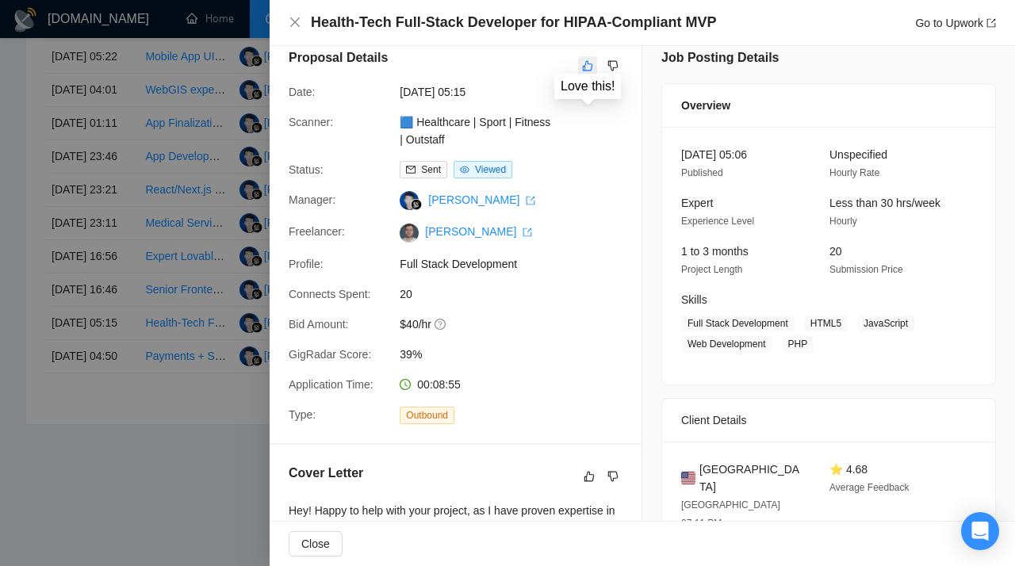
click at [587, 72] on icon "like" at bounding box center [587, 65] width 11 height 13
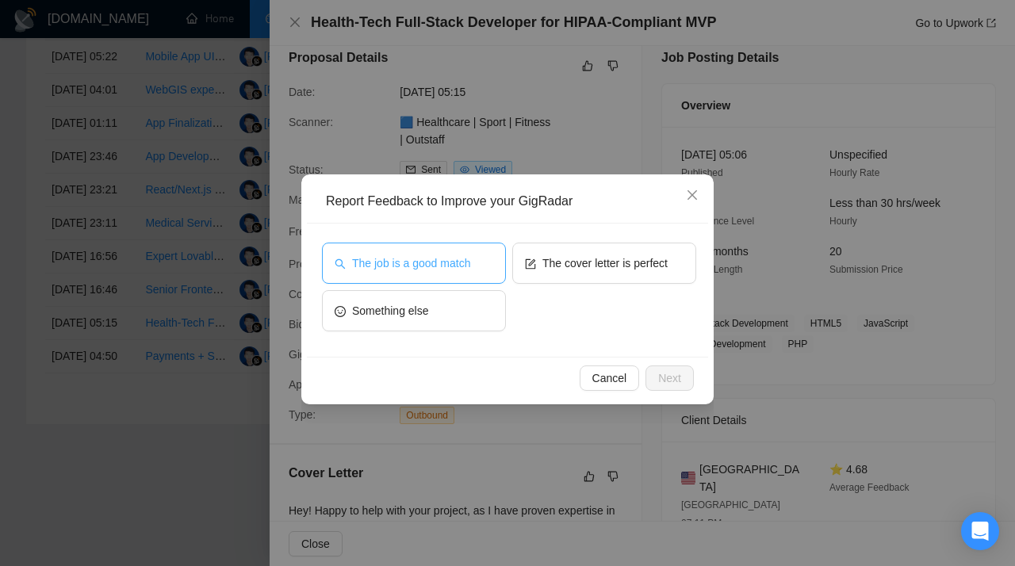
click at [461, 267] on span "The job is a good match" at bounding box center [411, 262] width 118 height 17
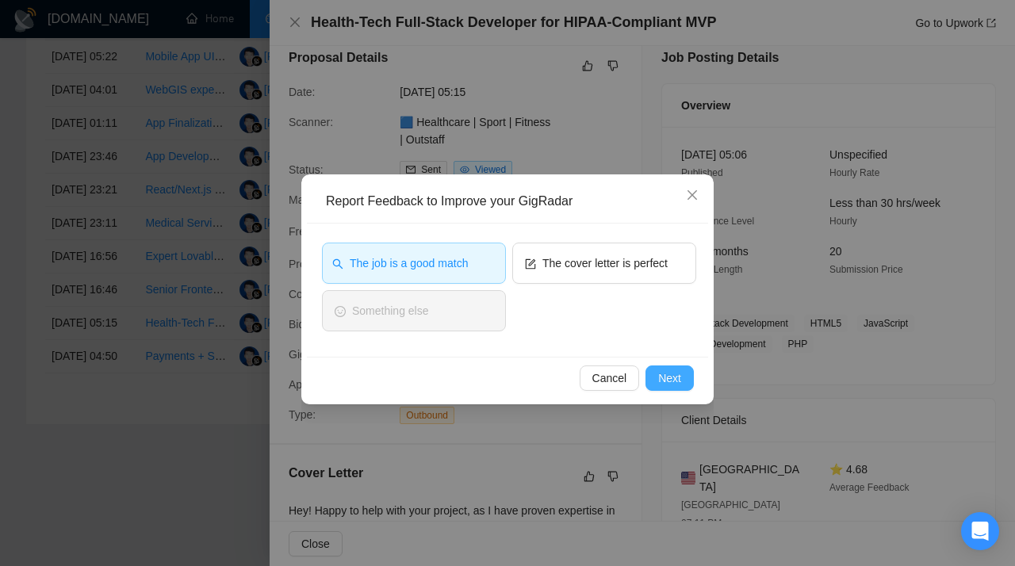
click at [679, 378] on span "Next" at bounding box center [669, 377] width 23 height 17
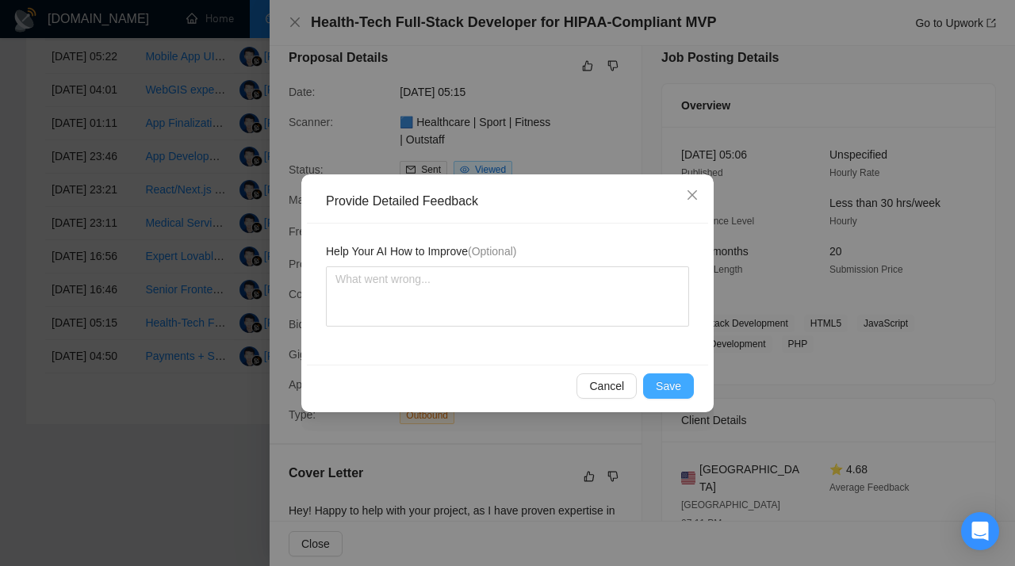
click at [678, 378] on span "Save" at bounding box center [668, 385] width 25 height 17
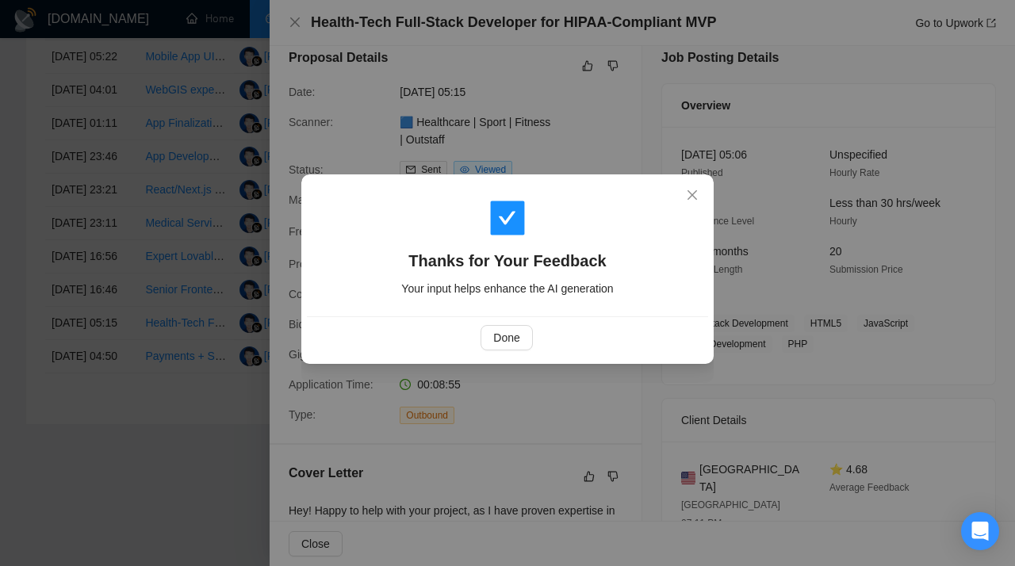
click at [498, 323] on div "Done" at bounding box center [507, 337] width 401 height 42
click at [509, 340] on span "Done" at bounding box center [506, 337] width 26 height 17
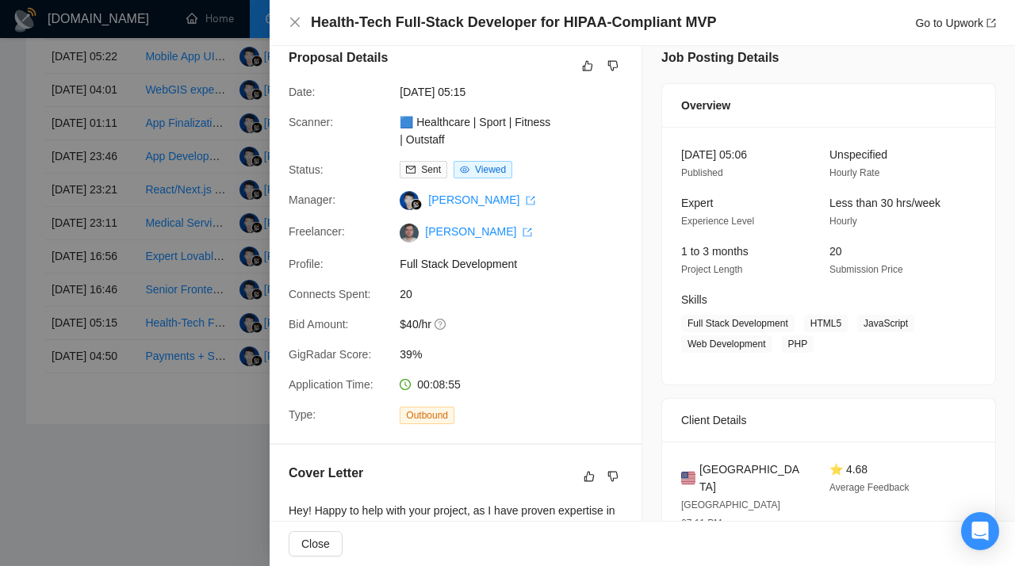
click at [157, 408] on div at bounding box center [507, 283] width 1015 height 566
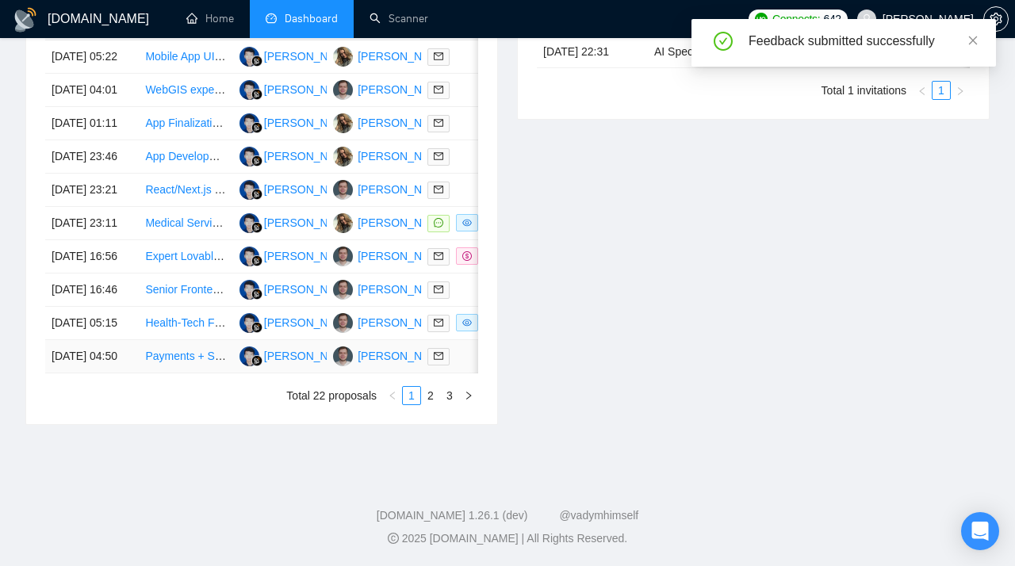
click at [184, 362] on link "Payments + Shipping Integrations (Marketplace)" at bounding box center [263, 356] width 237 height 13
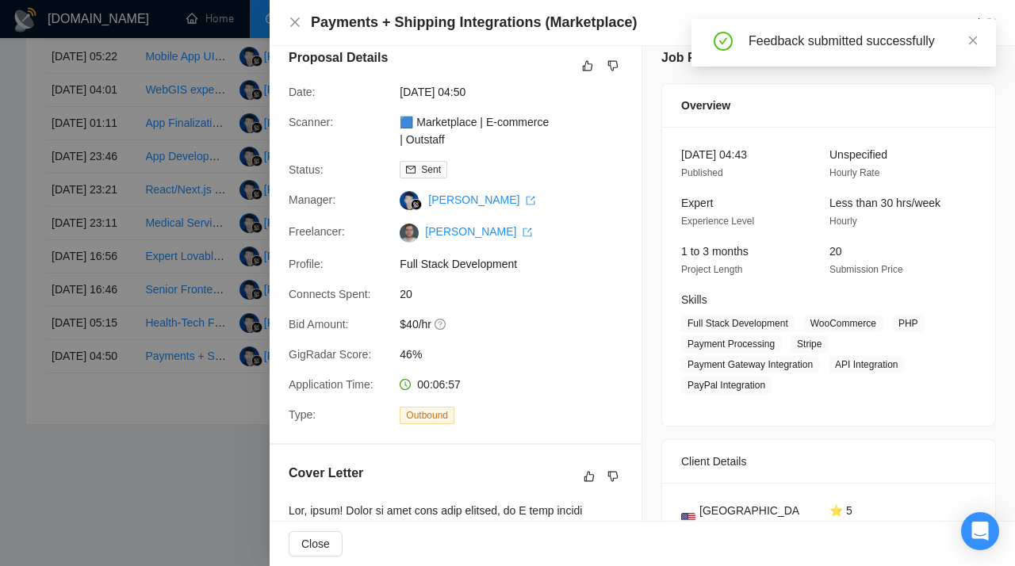
click at [197, 192] on div at bounding box center [507, 283] width 1015 height 566
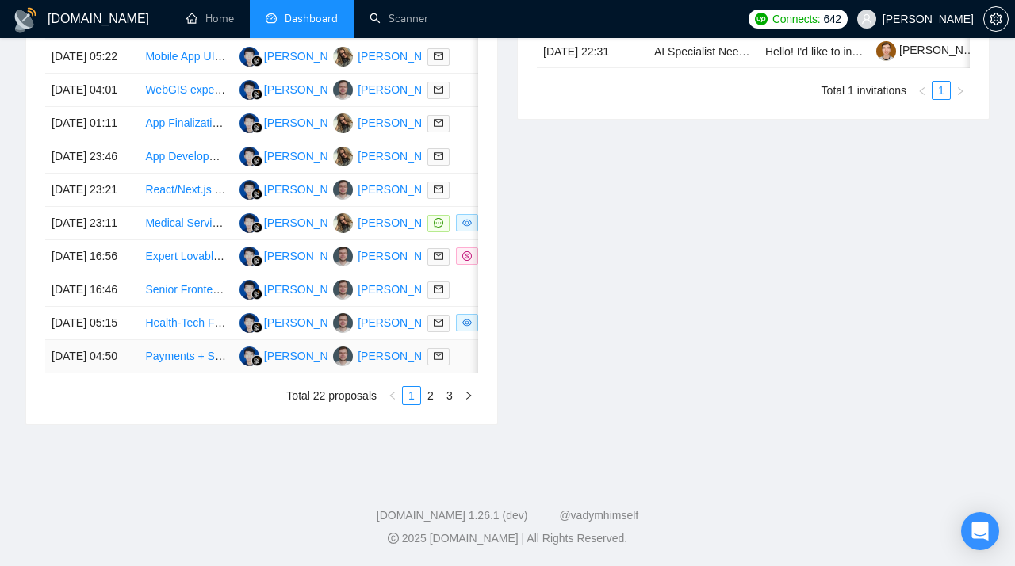
click at [184, 362] on link "Payments + Shipping Integrations (Marketplace)" at bounding box center [263, 356] width 237 height 13
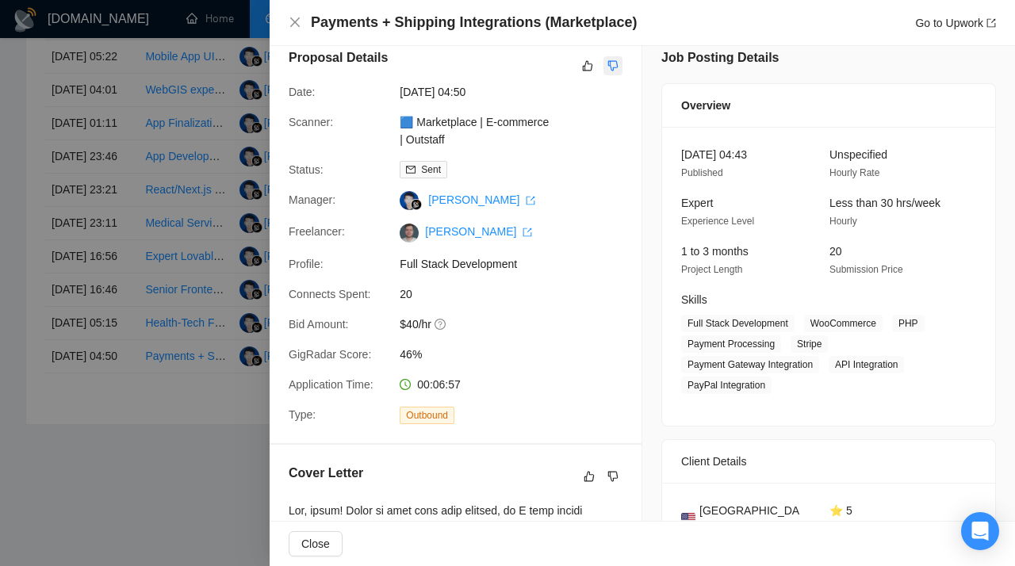
click at [612, 72] on icon "dislike" at bounding box center [612, 65] width 11 height 13
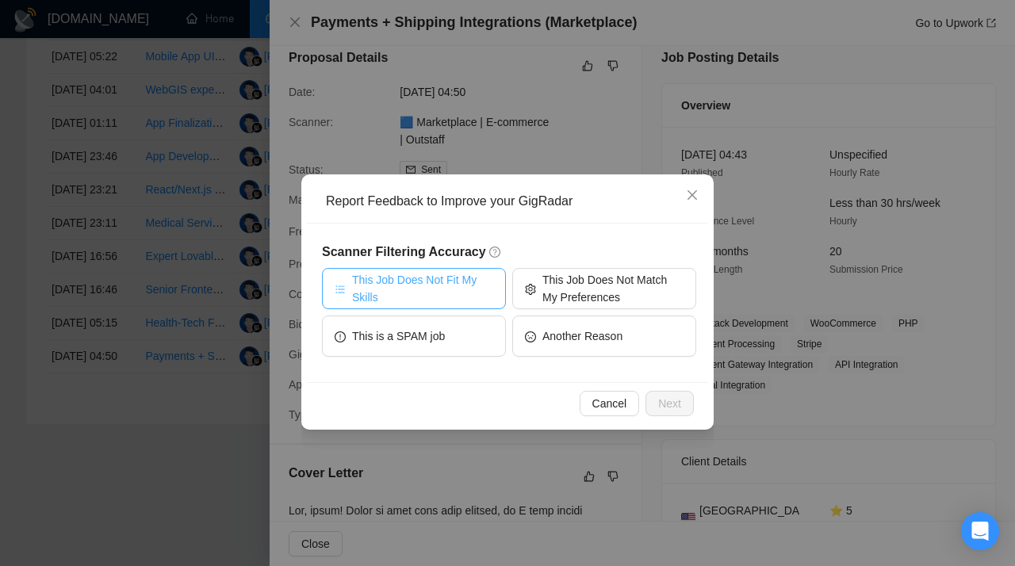
click at [465, 275] on span "This Job Does Not Fit My Skills" at bounding box center [422, 288] width 141 height 35
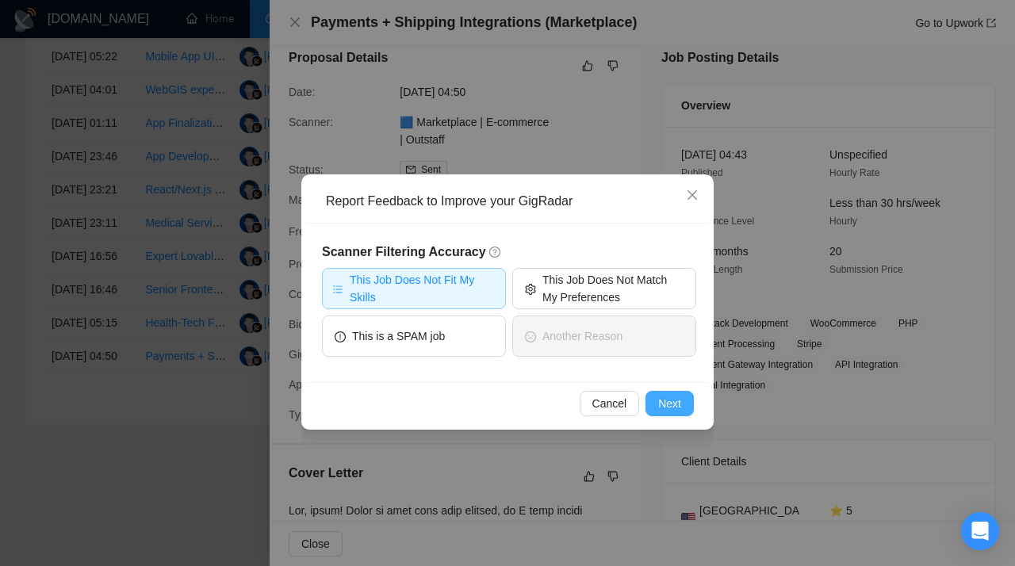
click at [665, 398] on span "Next" at bounding box center [669, 403] width 23 height 17
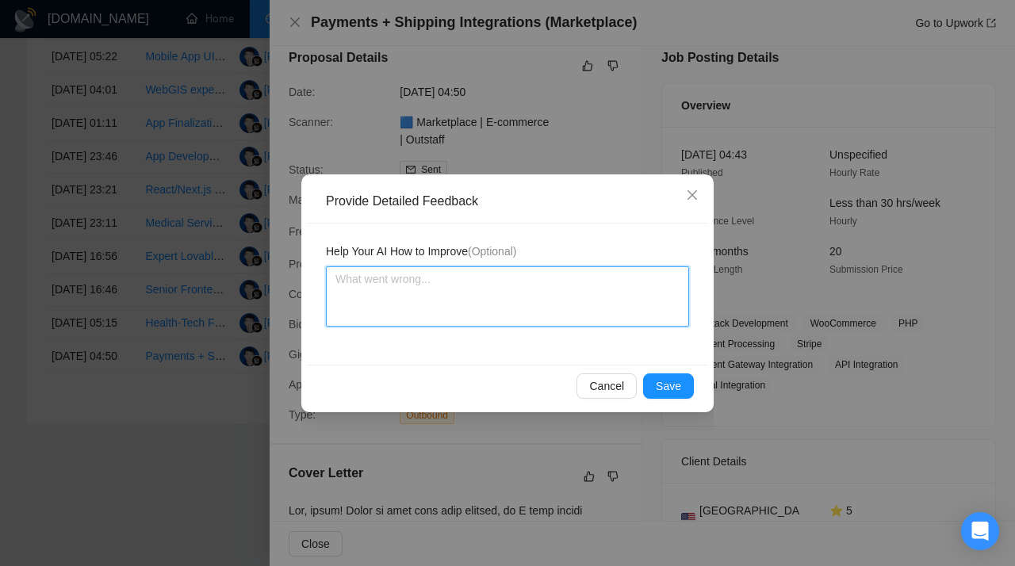
click at [481, 294] on textarea at bounding box center [507, 296] width 363 height 60
paste textarea "Don’t apply to jobs requiring WooCommerce/WordPress experience. This scanner is…"
type textarea "Don’t apply to jobs requiring WooCommerce/WordPress experience. This scanner is…"
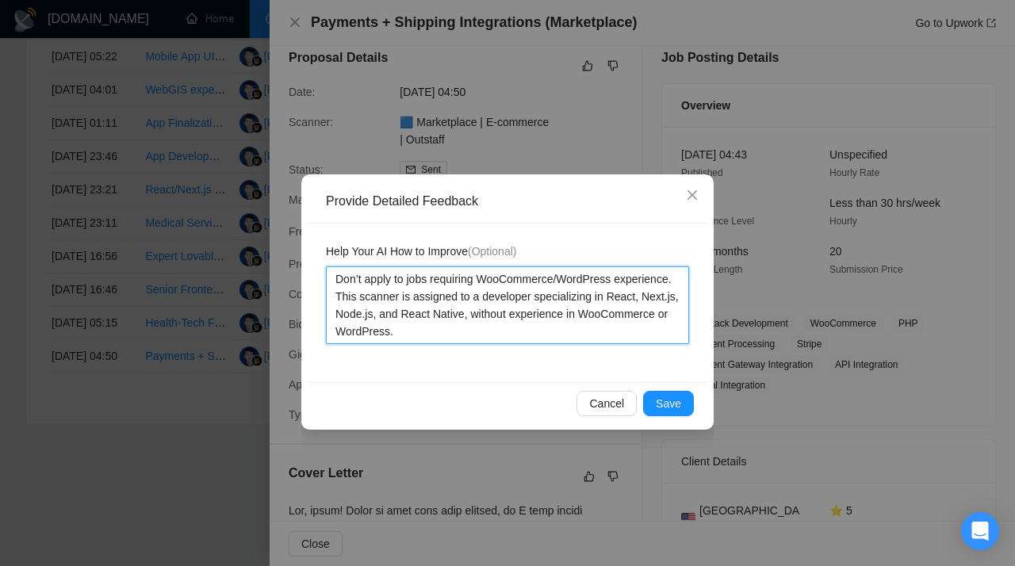
click at [567, 281] on textarea "Don’t apply to jobs requiring WooCommerce/WordPress experience. This scanner is…" at bounding box center [507, 305] width 363 height 78
type textarea "Don’t apply to jobs requiring WooCommerceWordPress experience. This scanner is …"
type textarea "Don’t apply to jobs requiring WooCommerce WordPress experience. This scanner is…"
type textarea "Don’t apply to jobs requiring WooCommerce фWordPress experience. This scanner i…"
type textarea "Don’t apply to jobs requiring WooCommerce фтWordPress experience. This scanner …"
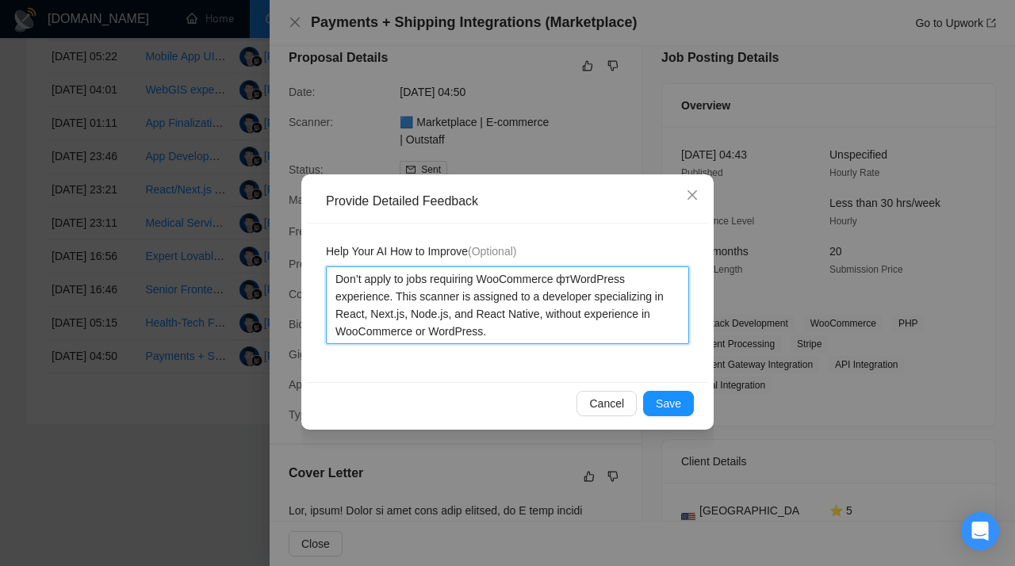
type textarea "Don’t apply to jobs requiring WooCommerce фтвWordPress experience. This scanner…"
type textarea "Don’t apply to jobs requiring WooCommerce фтWordPress experience. This scanner …"
type textarea "Don’t apply to jobs requiring WooCommerce фWordPress experience. This scanner i…"
type textarea "Don’t apply to jobs requiring WooCommerce WordPress experience. This scanner is…"
type textarea "Don’t apply to jobs requiring WooCommerce oWordPress experience. This scanner i…"
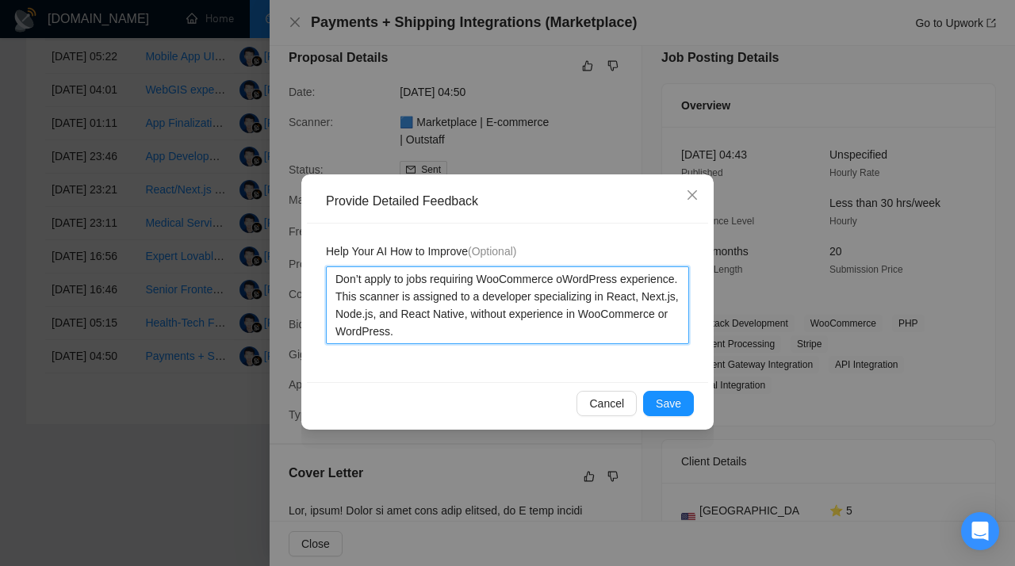
type textarea "Don’t apply to jobs requiring WooCommerce orWordPress experience. This scanner …"
drag, startPoint x: 511, startPoint y: 332, endPoint x: 266, endPoint y: 223, distance: 268.3
click at [326, 266] on textarea "Don’t apply to jobs requiring WooCommerce or WordPress experience. This scanner…" at bounding box center [507, 305] width 363 height 78
type textarea "Don’t apply to jobs requiring WooCommerce or WordPress experience. This scanner…"
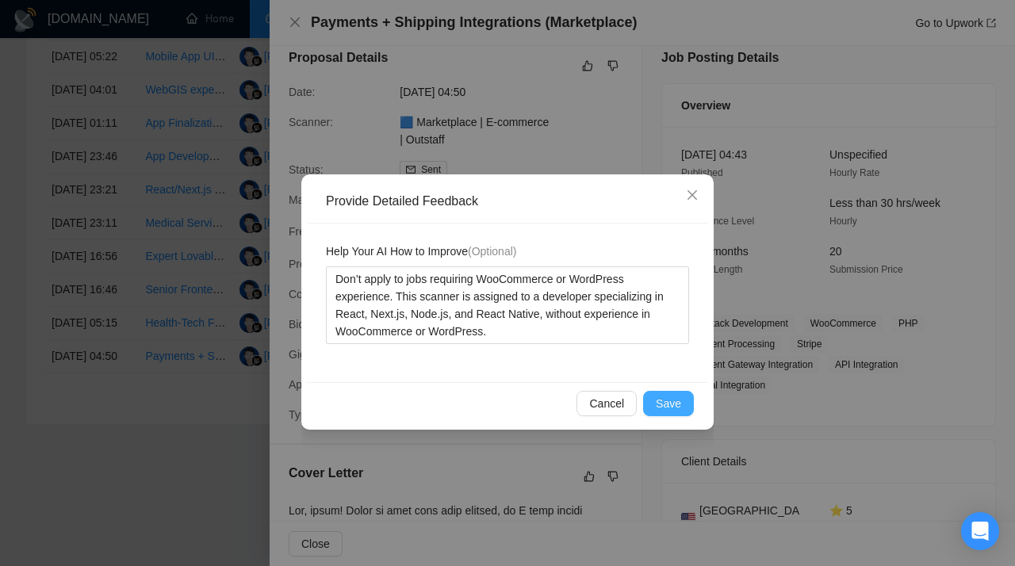
click at [665, 404] on span "Save" at bounding box center [668, 403] width 25 height 17
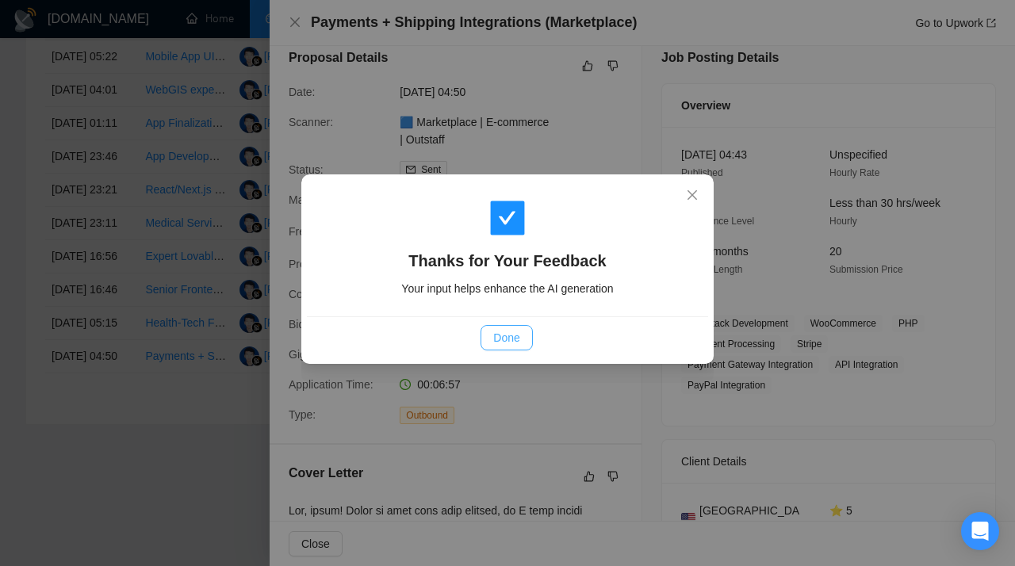
click at [517, 332] on span "Done" at bounding box center [506, 337] width 26 height 17
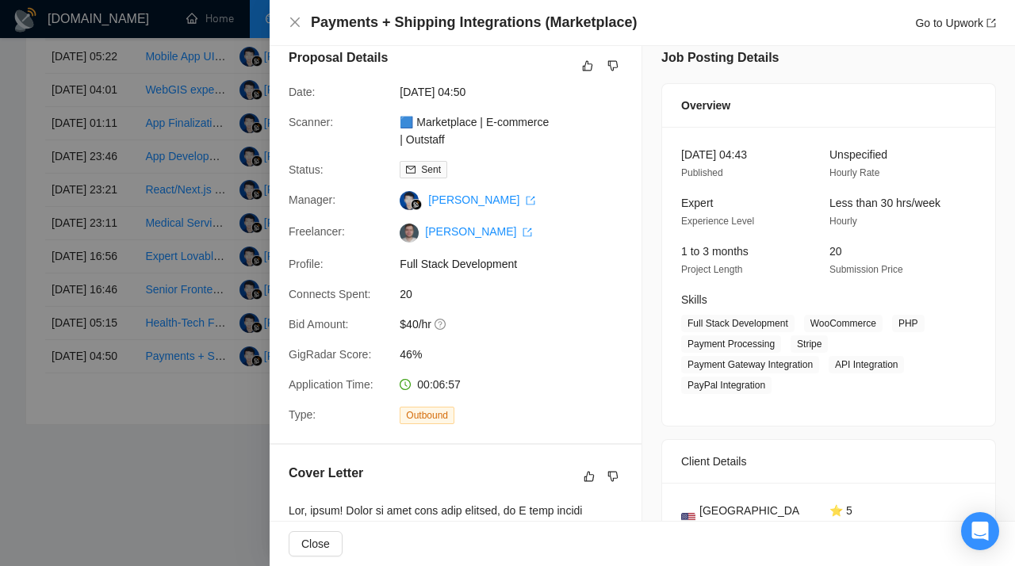
click at [163, 401] on div at bounding box center [507, 283] width 1015 height 566
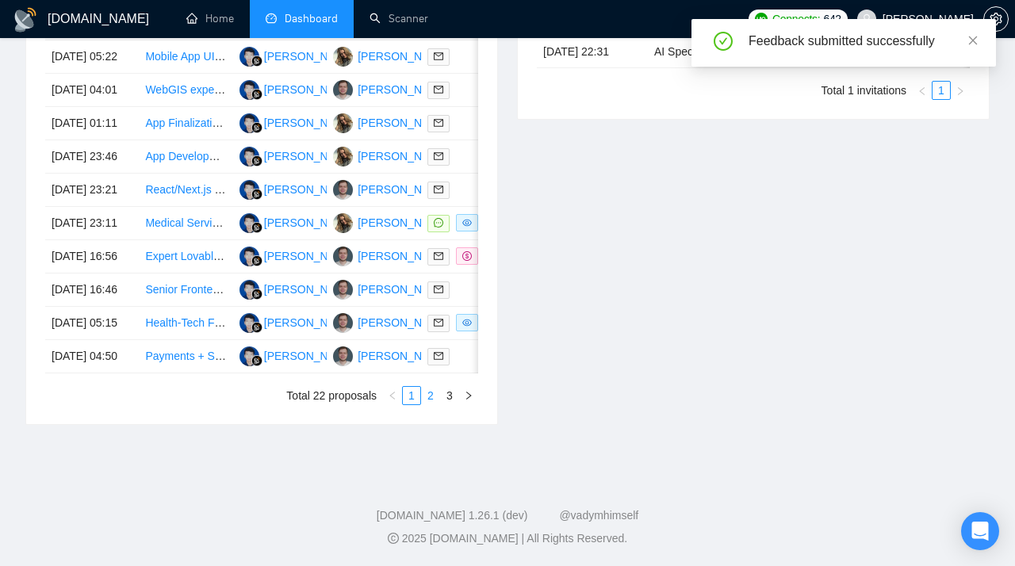
click at [427, 405] on li "2" at bounding box center [430, 395] width 19 height 19
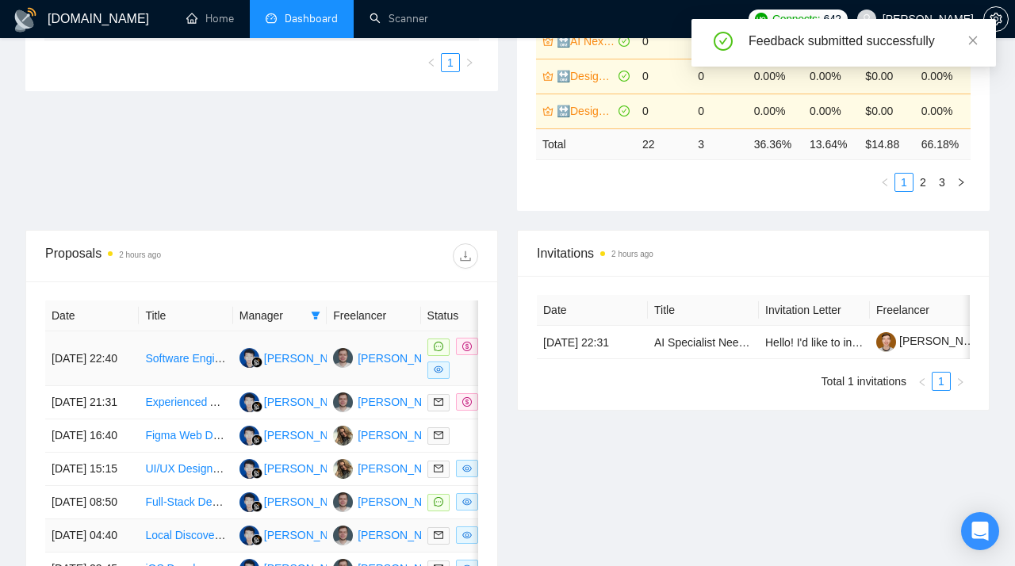
scroll to position [436, 0]
click at [186, 362] on link "Software Engineer for Soap Payments Platform" at bounding box center [261, 359] width 233 height 13
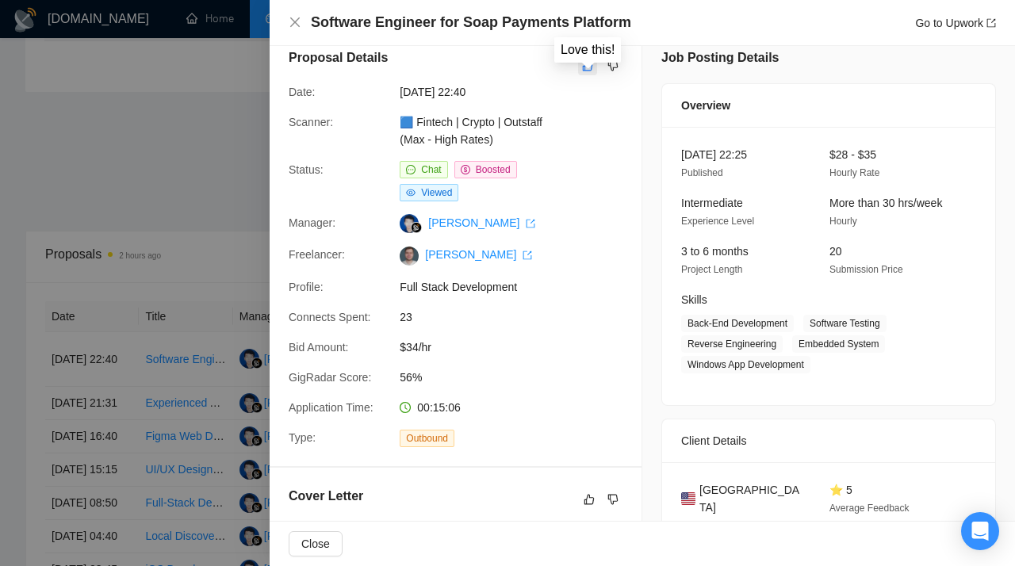
click at [584, 71] on icon "like" at bounding box center [588, 66] width 10 height 10
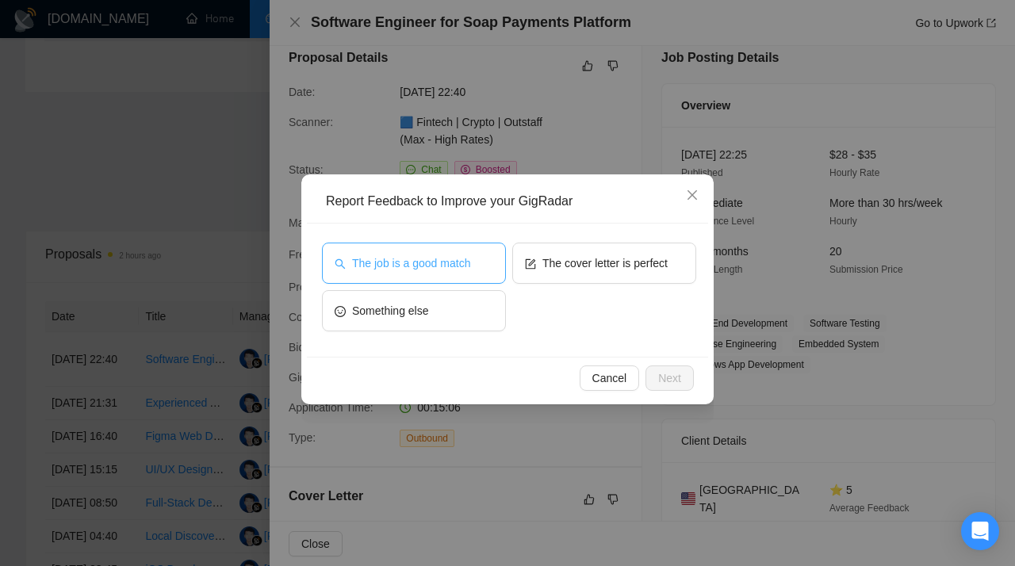
click at [446, 260] on span "The job is a good match" at bounding box center [411, 262] width 118 height 17
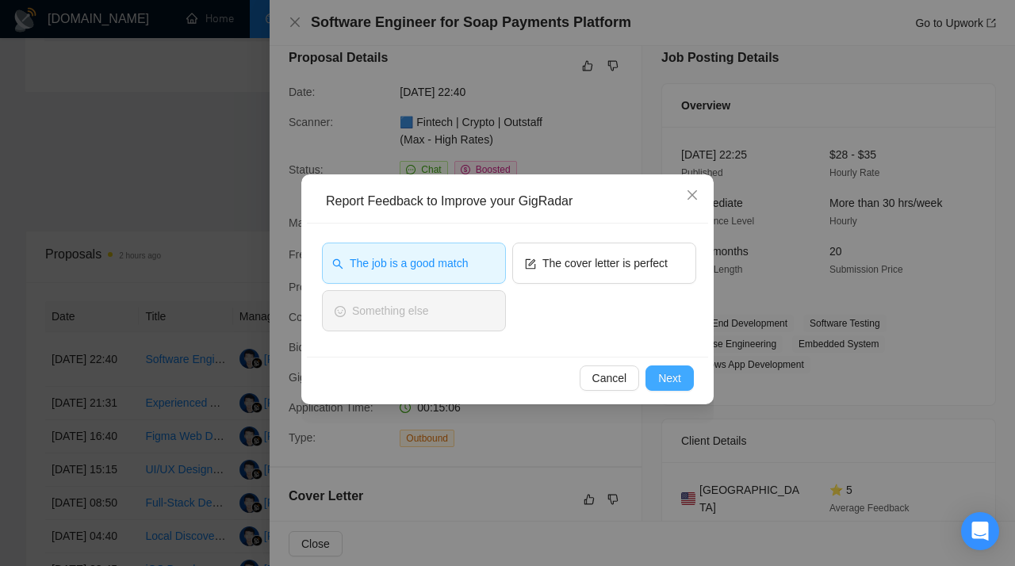
click at [665, 374] on span "Next" at bounding box center [669, 377] width 23 height 17
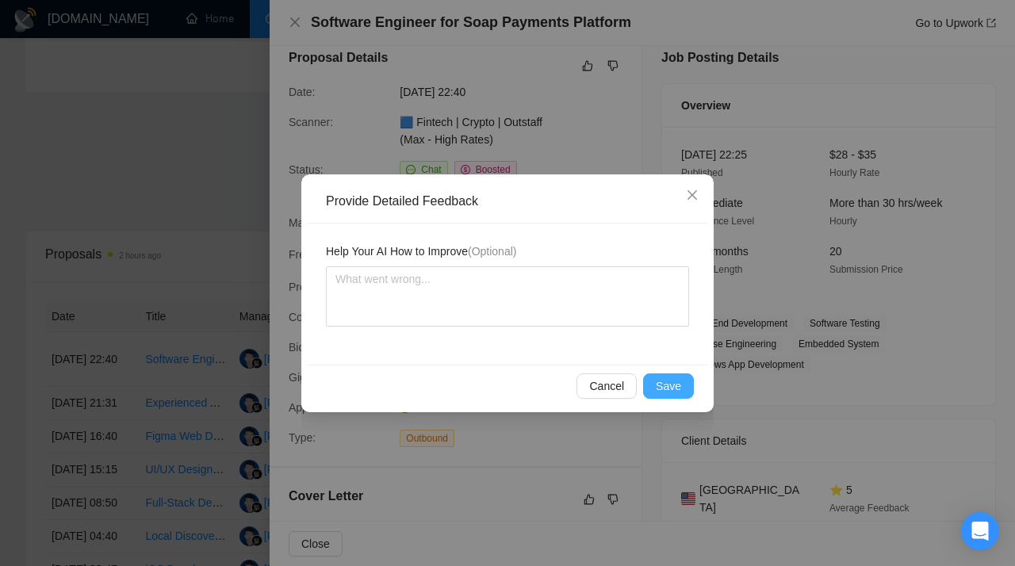
click at [672, 390] on span "Save" at bounding box center [668, 385] width 25 height 17
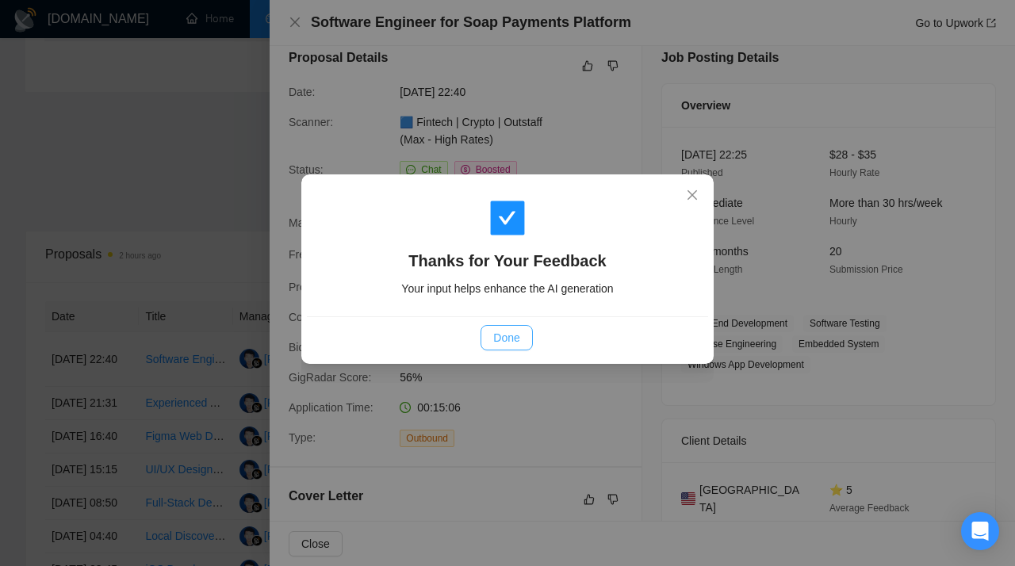
click at [502, 337] on span "Done" at bounding box center [506, 337] width 26 height 17
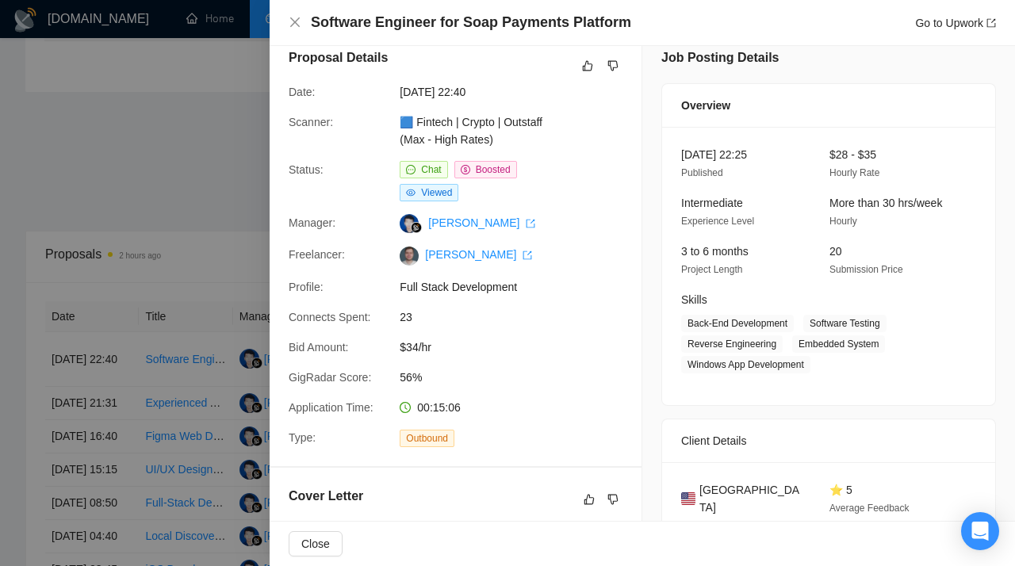
click at [193, 335] on div at bounding box center [507, 283] width 1015 height 566
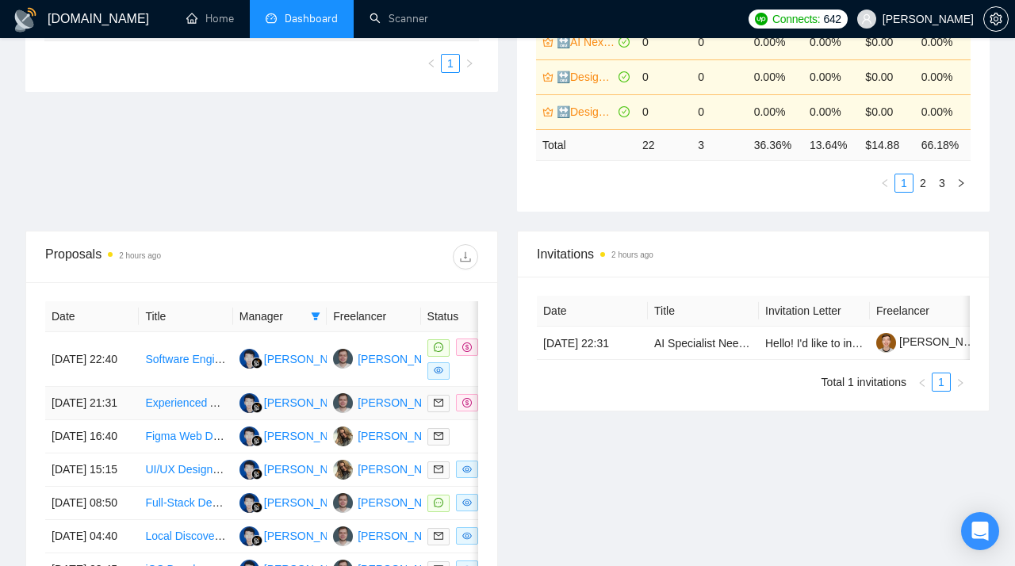
click at [178, 409] on link "Experienced App Developer for Full Mobile App (iOS + Android)" at bounding box center [301, 402] width 312 height 13
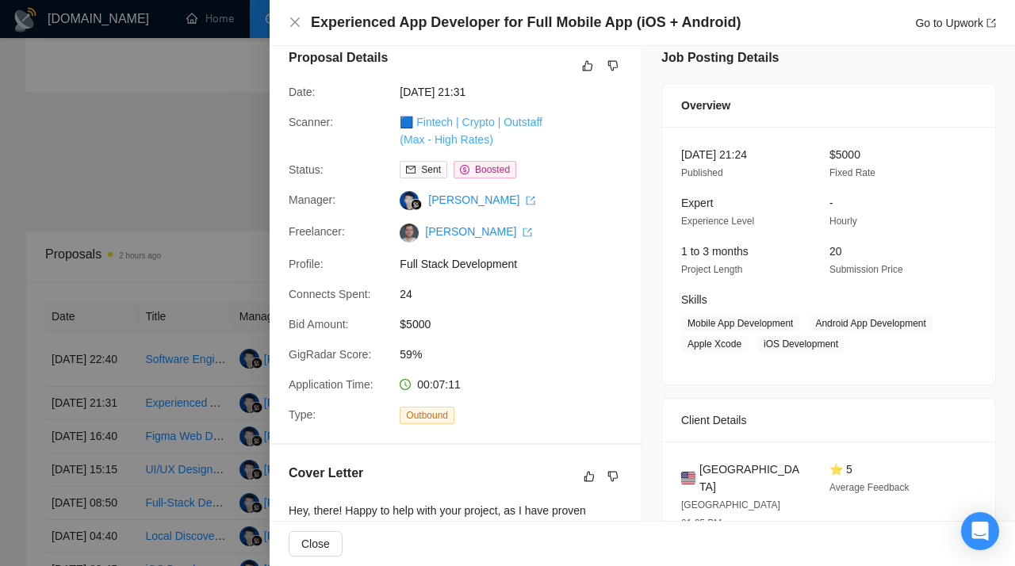
click at [457, 139] on link "🟦 Fintech | Crypto | Outstaff (Max - High Rates)" at bounding box center [471, 131] width 143 height 30
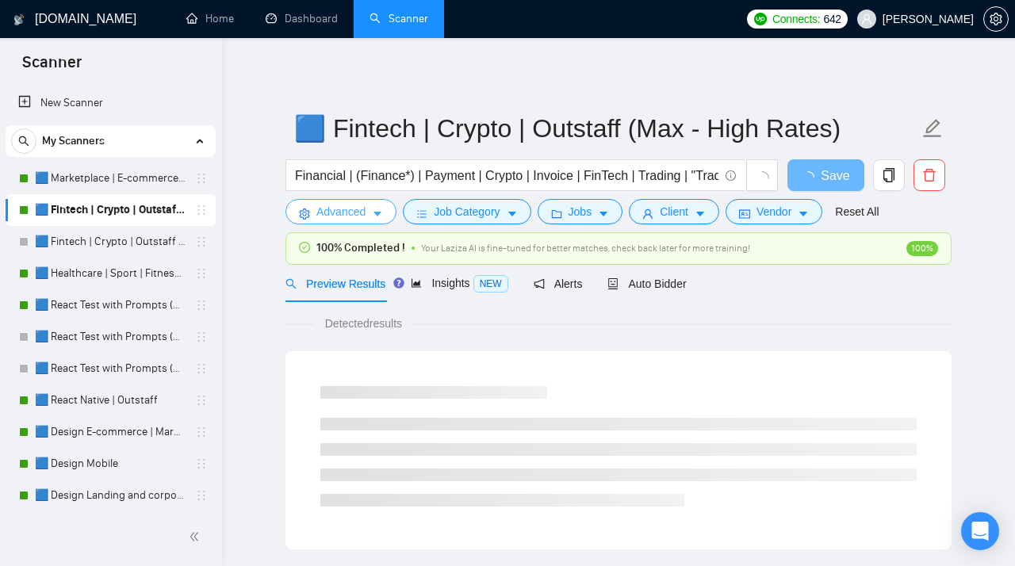
click at [361, 216] on span "Advanced" at bounding box center [340, 211] width 49 height 17
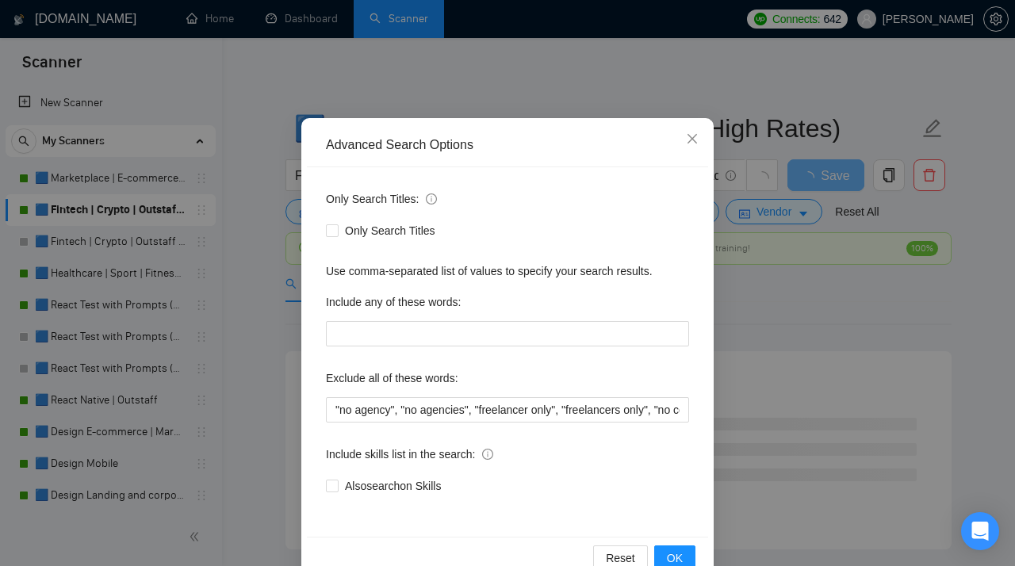
scroll to position [61, 0]
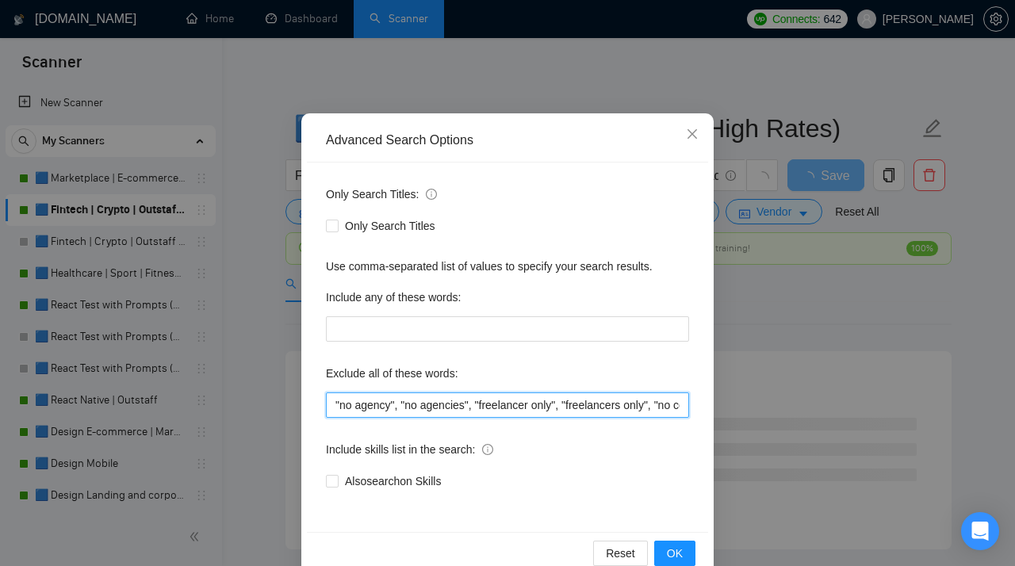
click at [354, 404] on input ""no agency", "no agencies", "freelancer only", "freelancers only", "no company"…" at bounding box center [507, 404] width 363 height 25
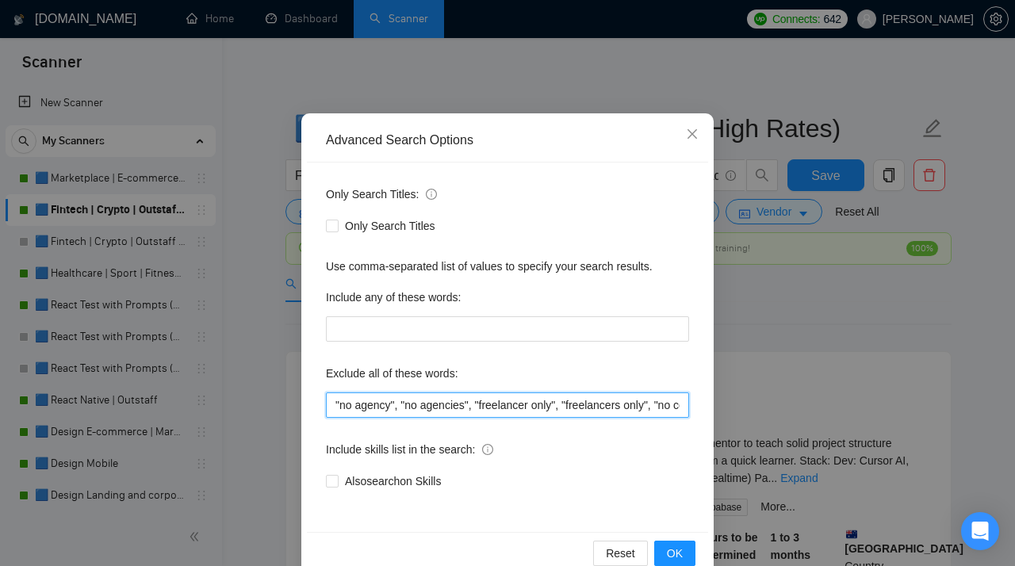
drag, startPoint x: 622, startPoint y: 408, endPoint x: 210, endPoint y: 427, distance: 411.9
click at [326, 418] on input ""no agency", "no agencies", "freelancer only", "freelancers only", "no company"…" at bounding box center [507, 404] width 363 height 25
click at [645, 406] on input ""no agency", "no agencies", "freelancer only", "freelancers only", "no company"…" at bounding box center [507, 404] width 363 height 25
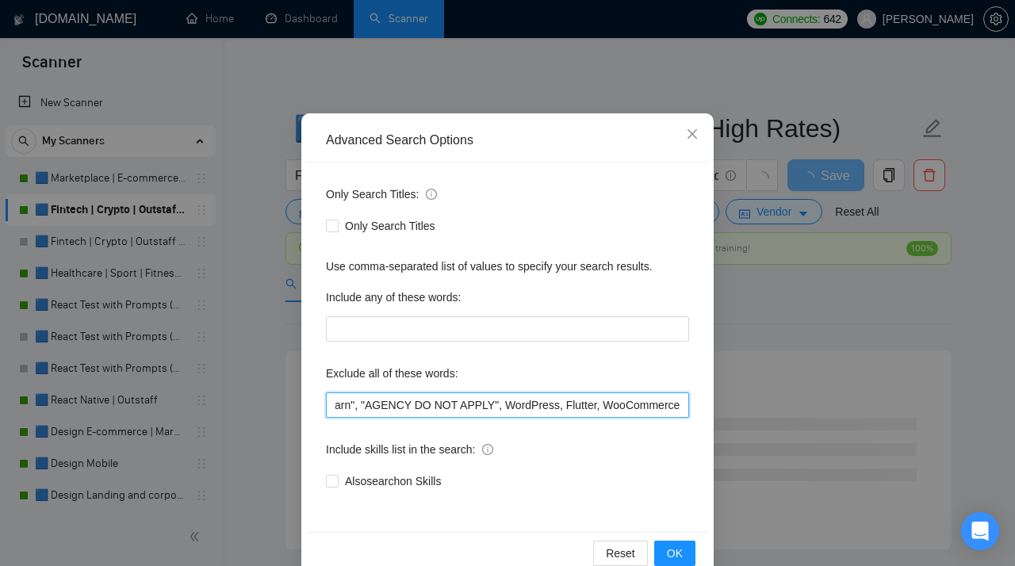
scroll to position [0, 2895]
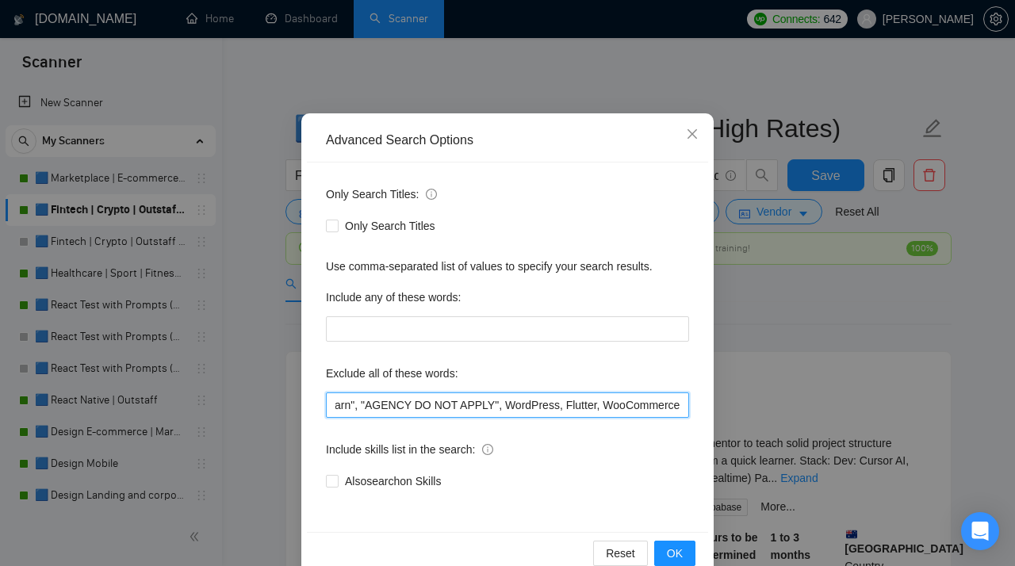
type input ""no agency", "no agencies", "freelancer only", "freelancers only", "no company"…"
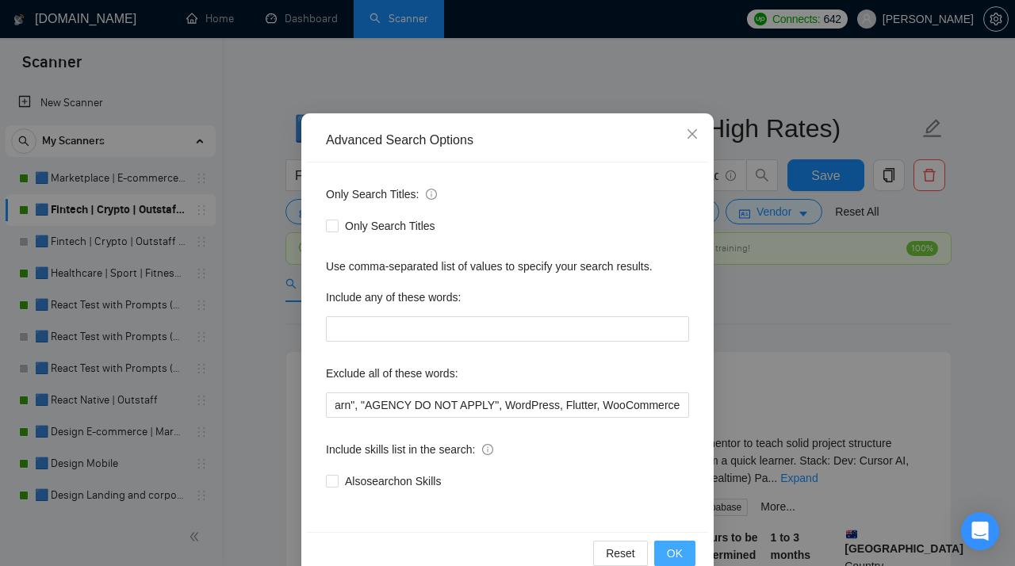
click at [679, 557] on span "OK" at bounding box center [675, 553] width 16 height 17
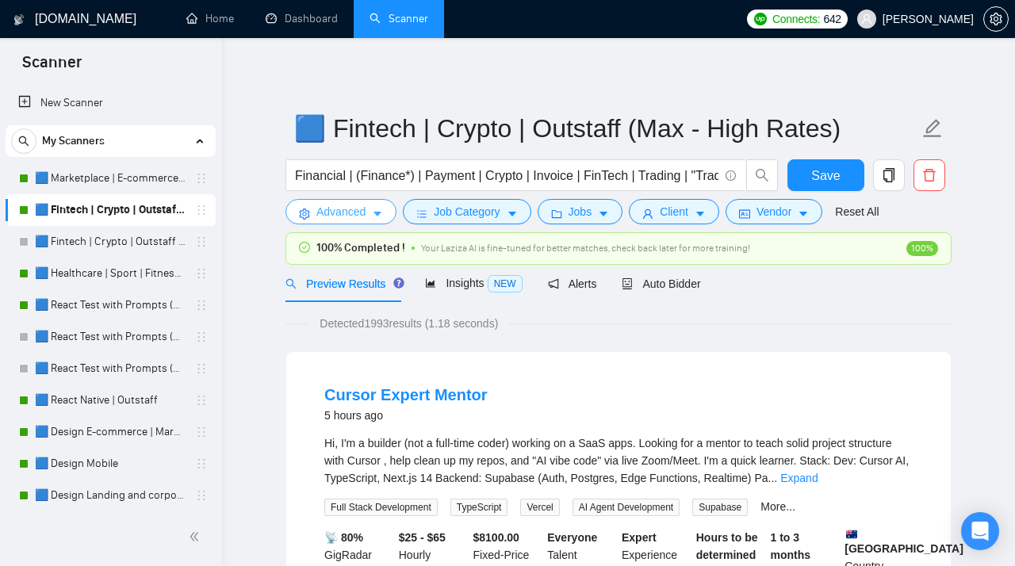
scroll to position [0, 0]
click at [838, 172] on span "Save" at bounding box center [825, 176] width 29 height 20
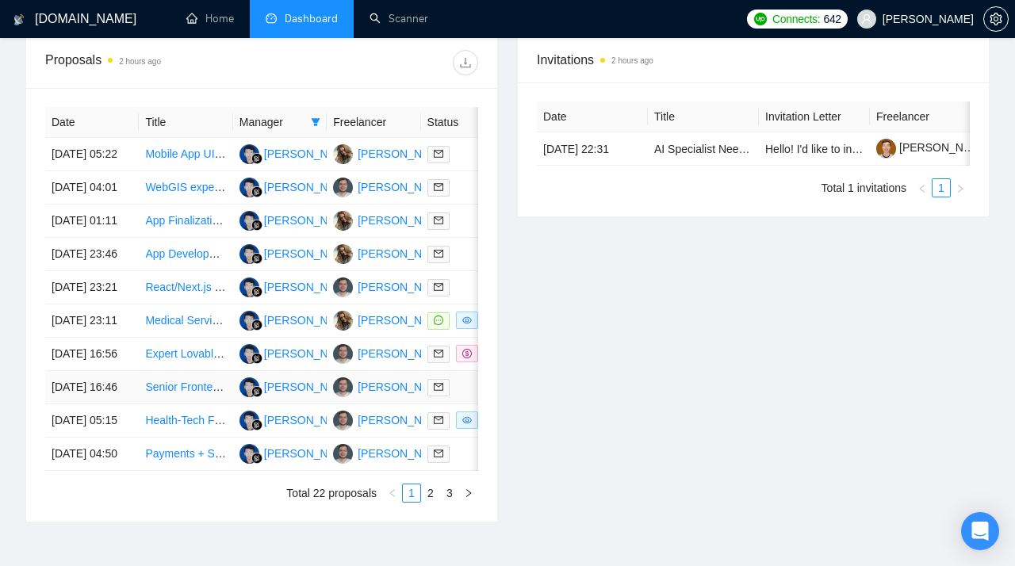
scroll to position [878, 0]
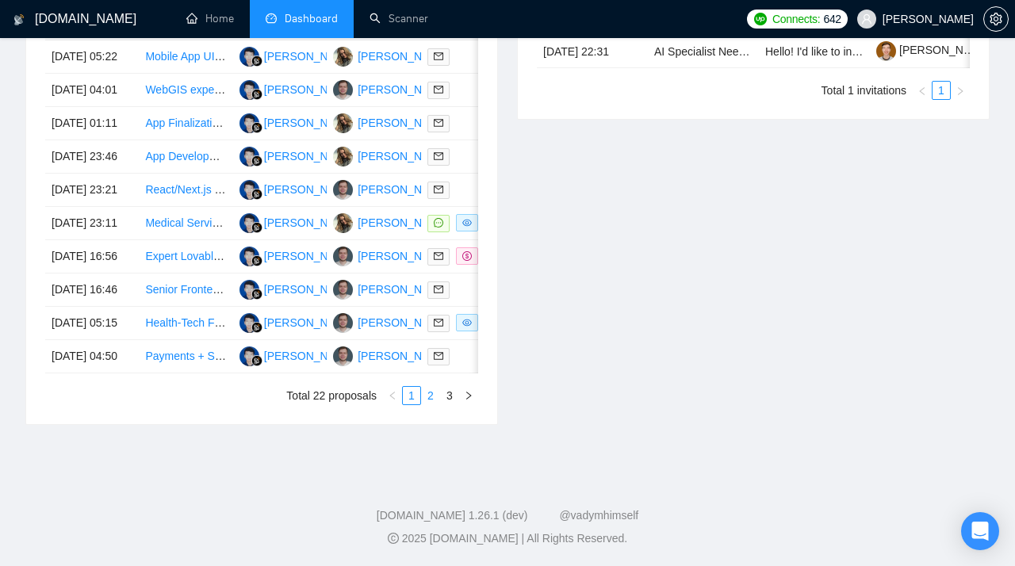
click at [430, 392] on link "2" at bounding box center [430, 395] width 17 height 17
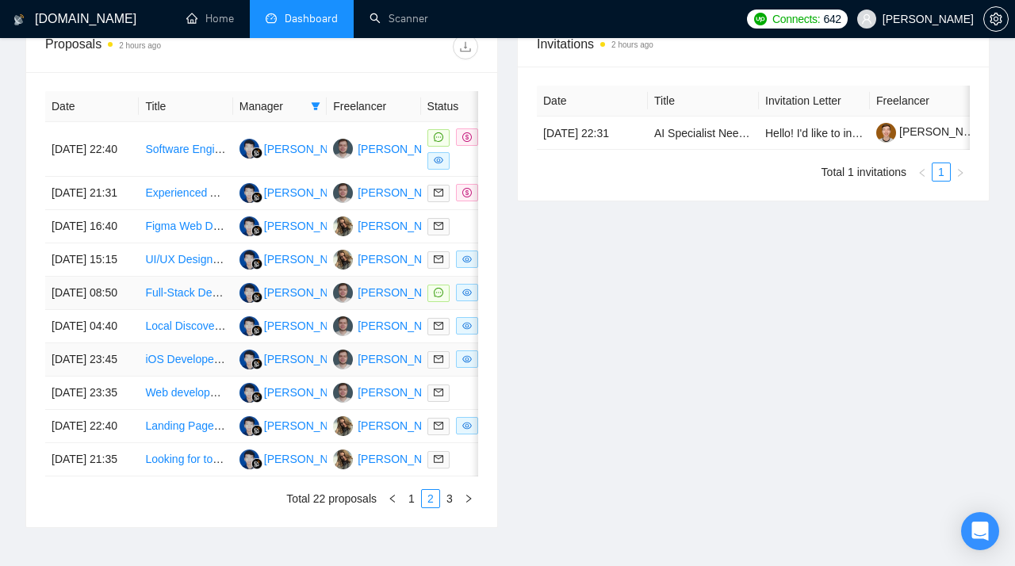
scroll to position [885, 0]
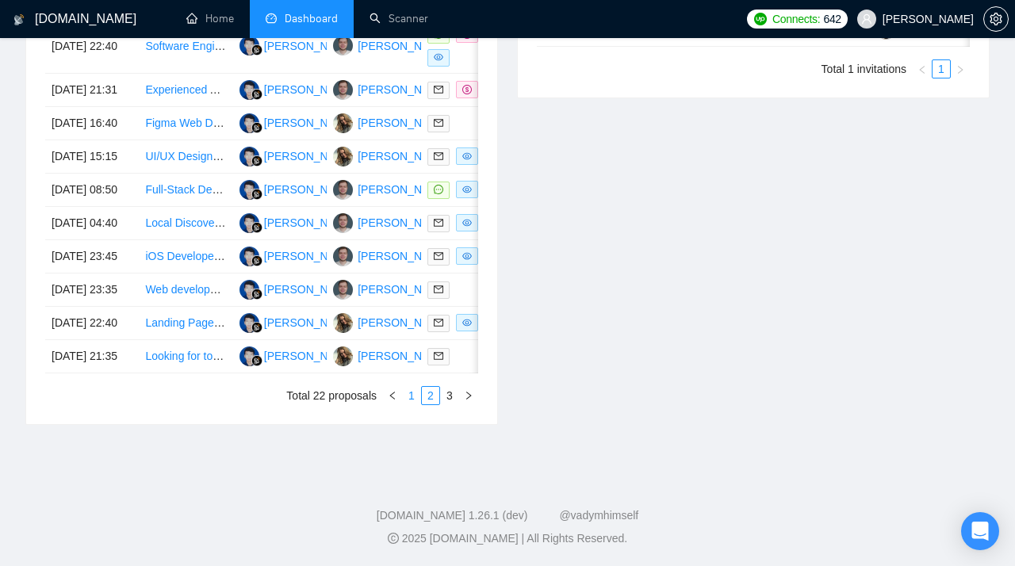
click at [415, 400] on link "1" at bounding box center [411, 395] width 17 height 17
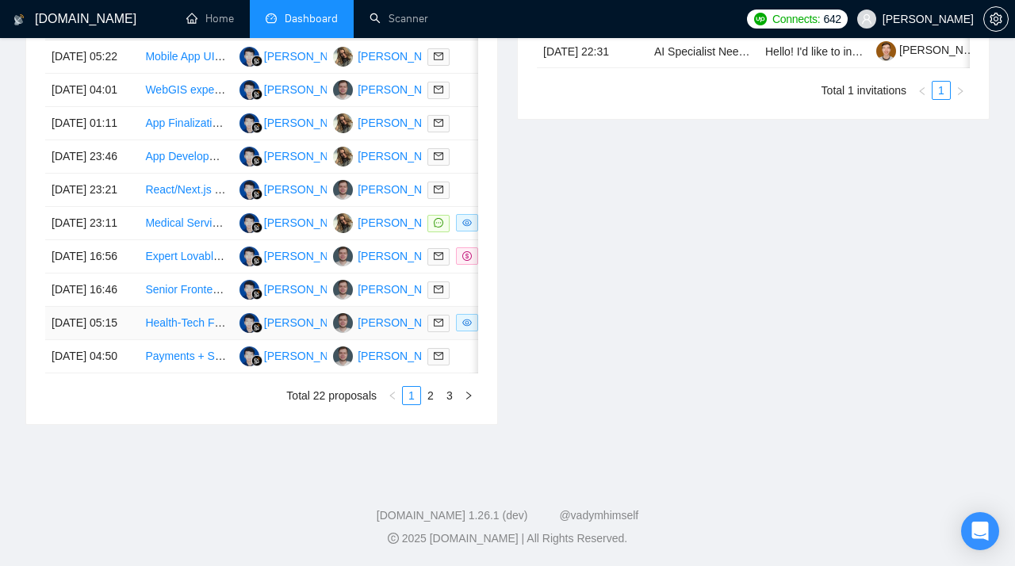
scroll to position [878, 0]
click at [432, 394] on link "2" at bounding box center [430, 395] width 17 height 17
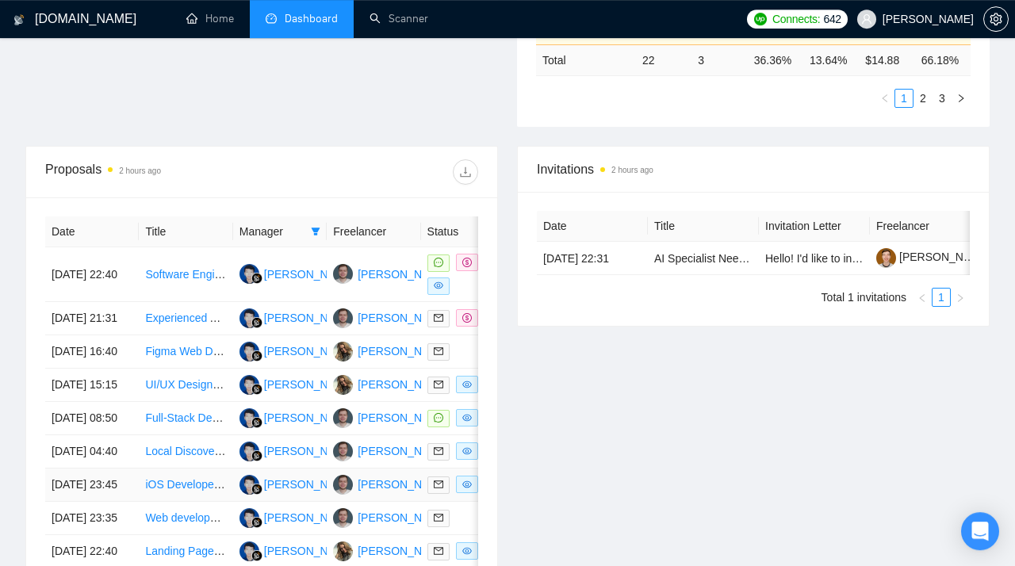
scroll to position [522, 0]
click at [189, 268] on link "Software Engineer for Soap Payments Platform" at bounding box center [261, 273] width 233 height 13
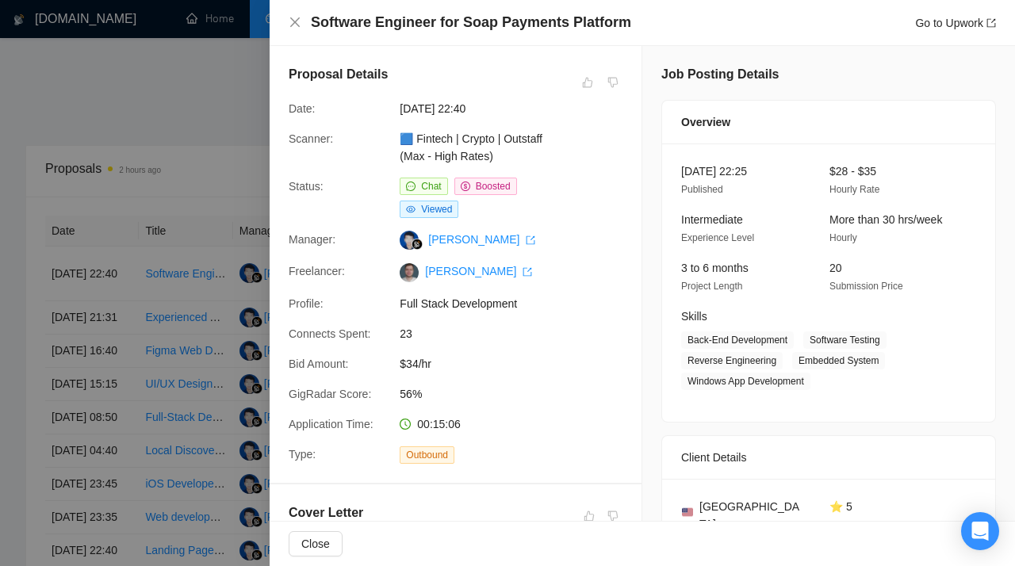
click at [161, 166] on div at bounding box center [507, 283] width 1015 height 566
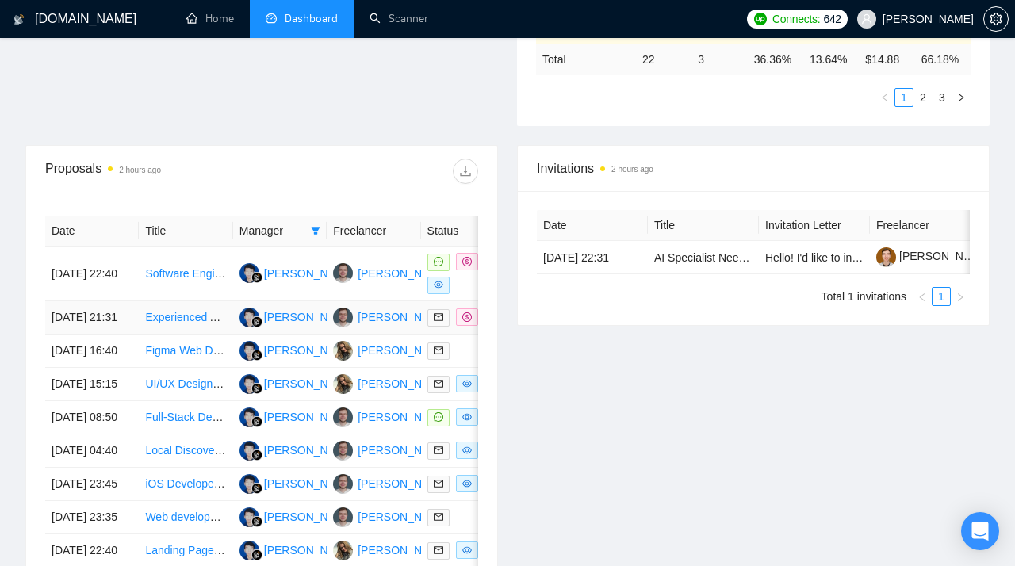
click at [166, 323] on link "Experienced App Developer for Full Mobile App (iOS + Android)" at bounding box center [301, 317] width 312 height 13
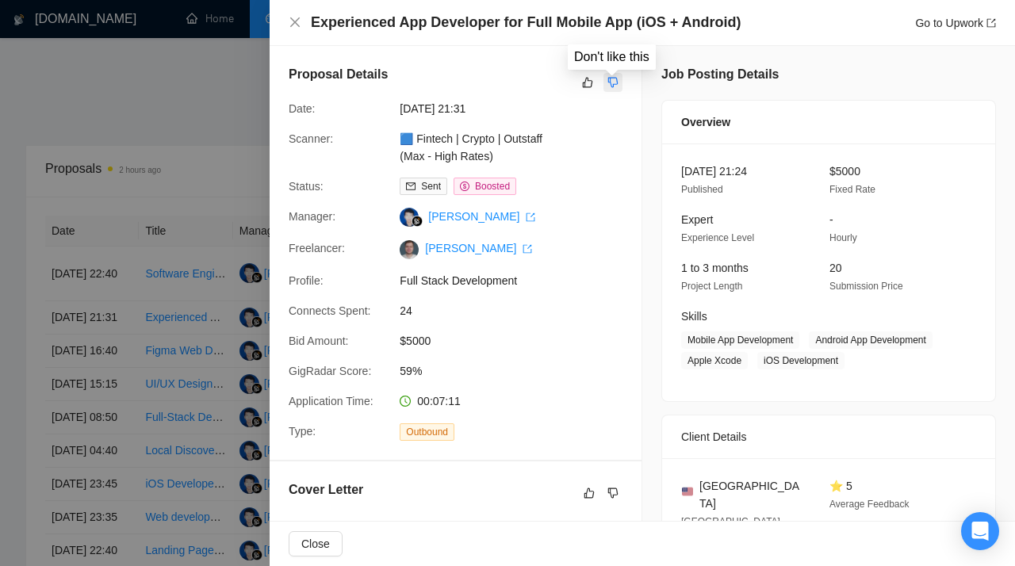
click at [611, 84] on icon "dislike" at bounding box center [613, 83] width 10 height 10
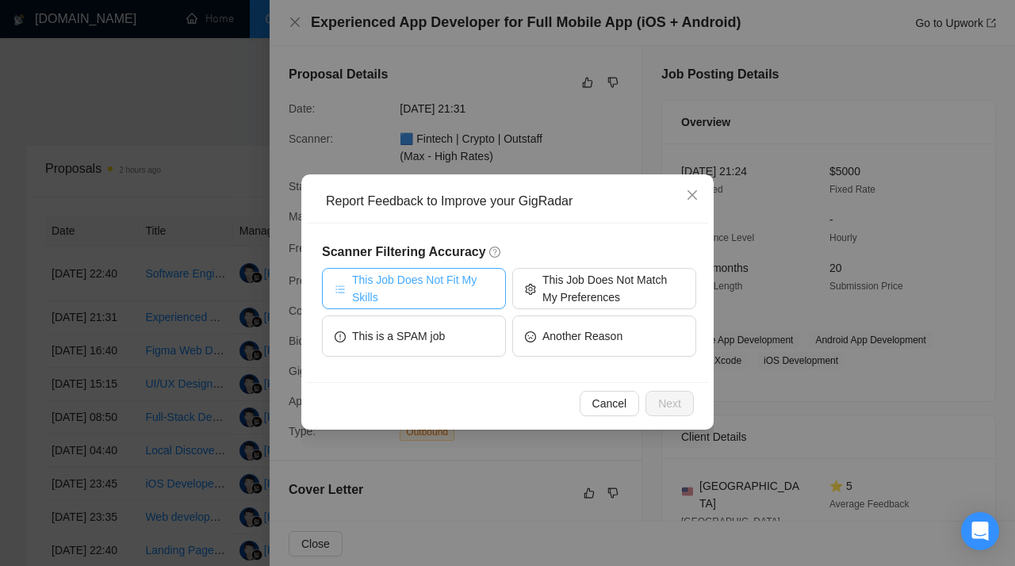
click at [470, 289] on span "This Job Does Not Fit My Skills" at bounding box center [422, 288] width 141 height 35
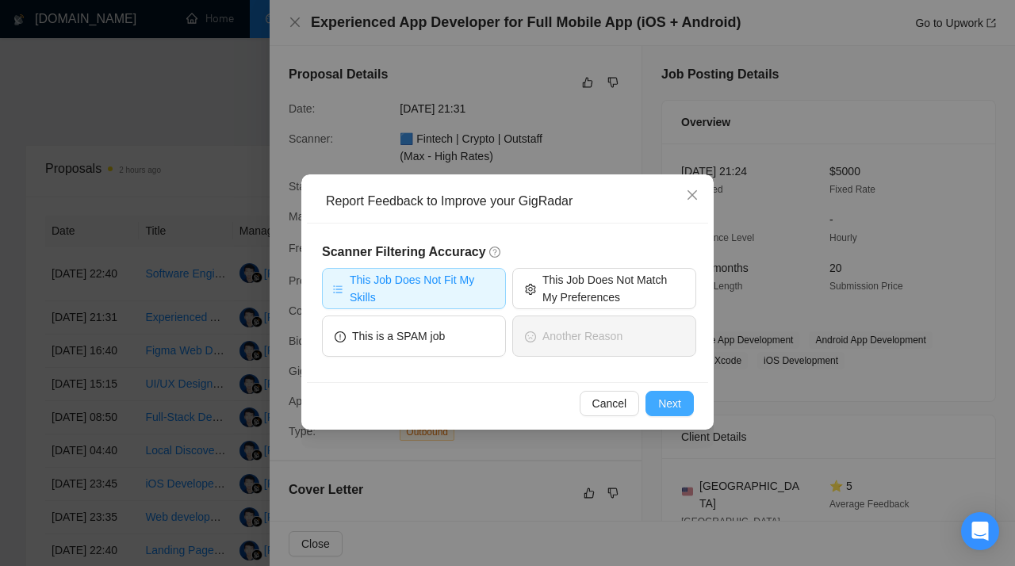
click at [660, 401] on span "Next" at bounding box center [669, 403] width 23 height 17
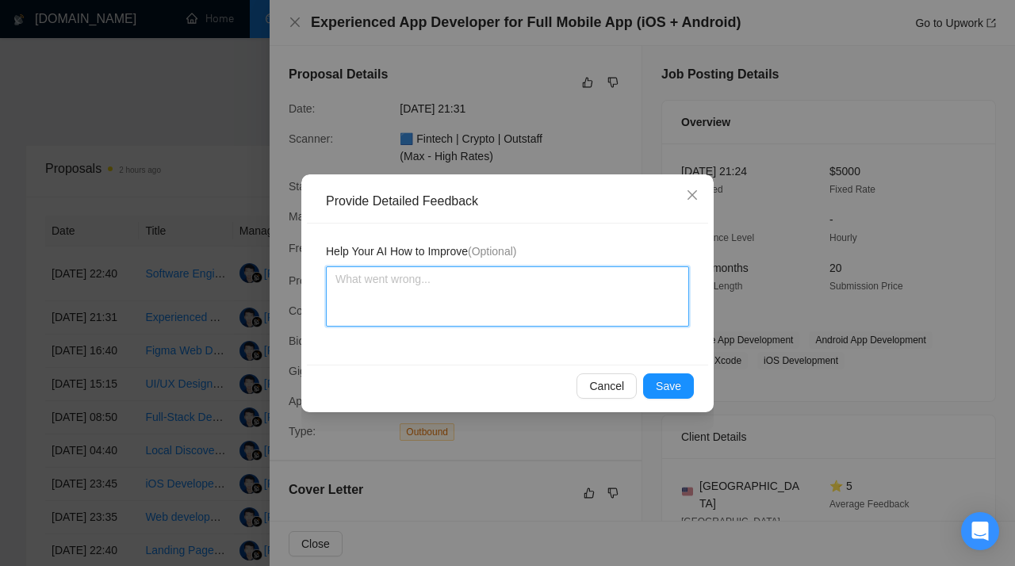
click at [365, 295] on textarea at bounding box center [507, 296] width 363 height 60
paste textarea "Don’t apply to jobs requiring Flutter or Native (Swift/Kotlin) development. Thi…"
type textarea "Don’t apply to jobs requiring Flutter or Native (Swift/Kotlin) development. Thi…"
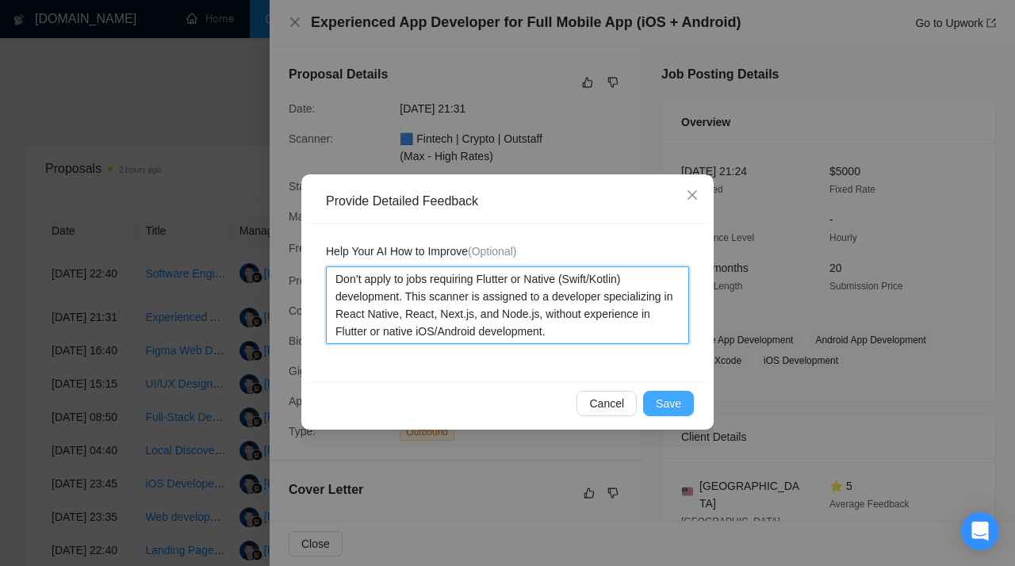
type textarea "Don’t apply to jobs requiring Flutter or Native (Swift/Kotlin) development. Thi…"
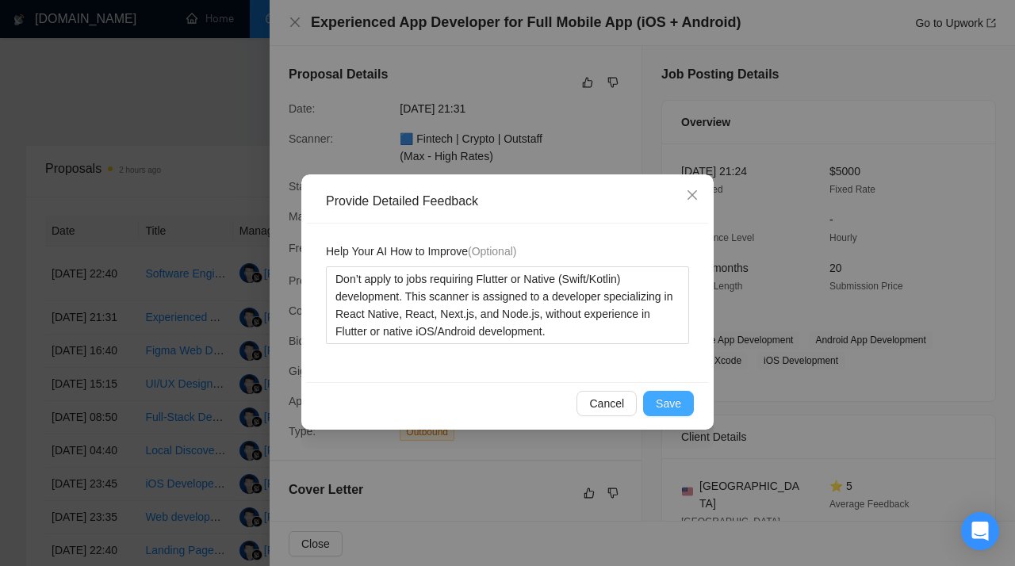
click at [671, 408] on span "Save" at bounding box center [668, 403] width 25 height 17
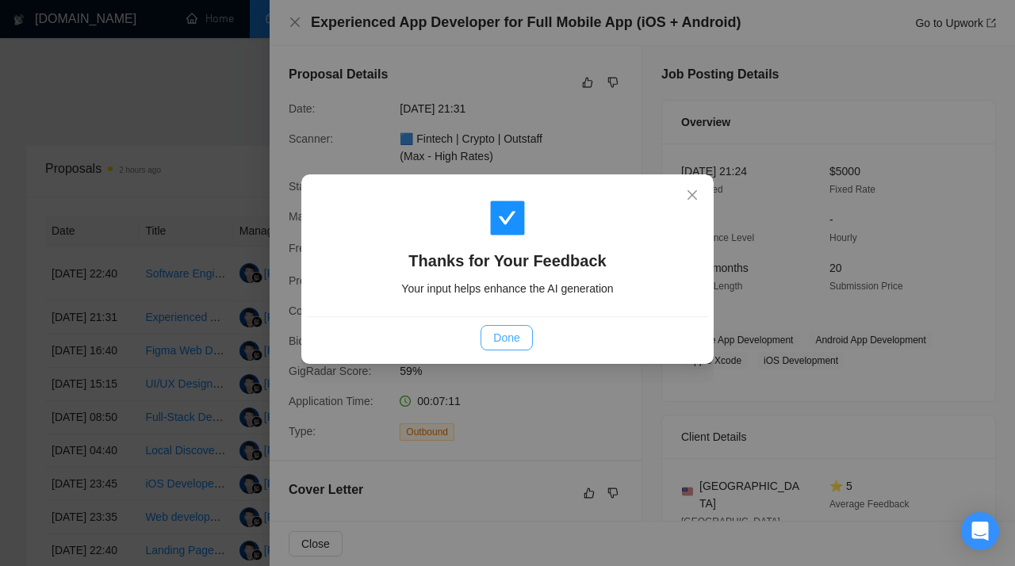
click at [503, 340] on span "Done" at bounding box center [506, 337] width 26 height 17
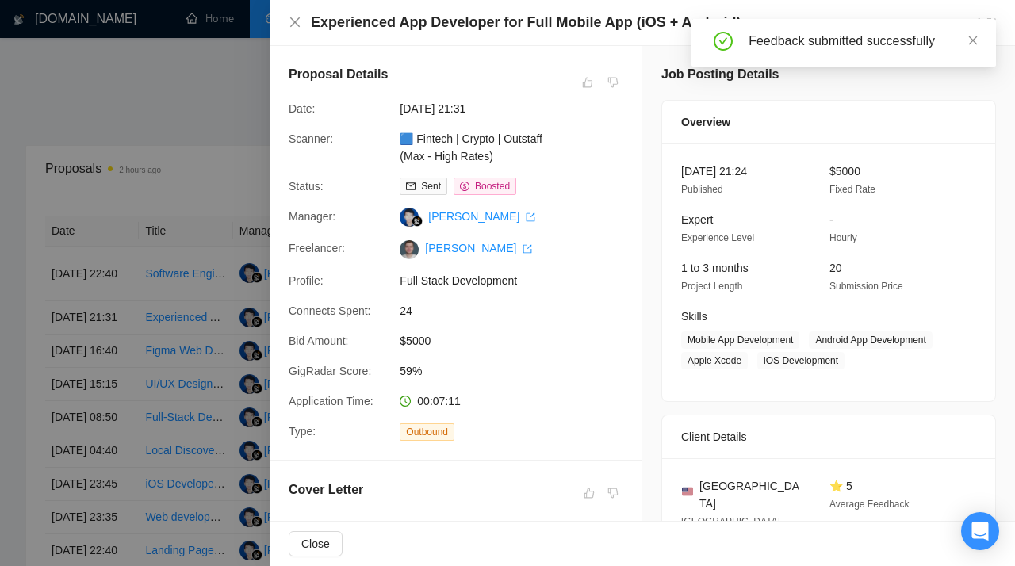
click at [156, 268] on div at bounding box center [507, 283] width 1015 height 566
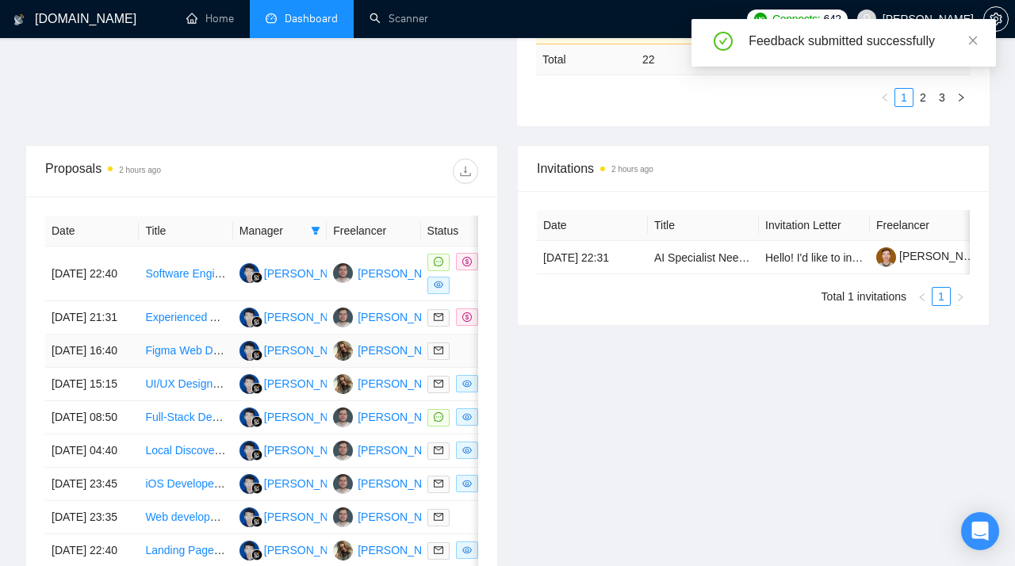
click at [175, 357] on link "Figma Web Designer (Conversion Focus, Landingpages, eCommerce)" at bounding box center [318, 350] width 346 height 13
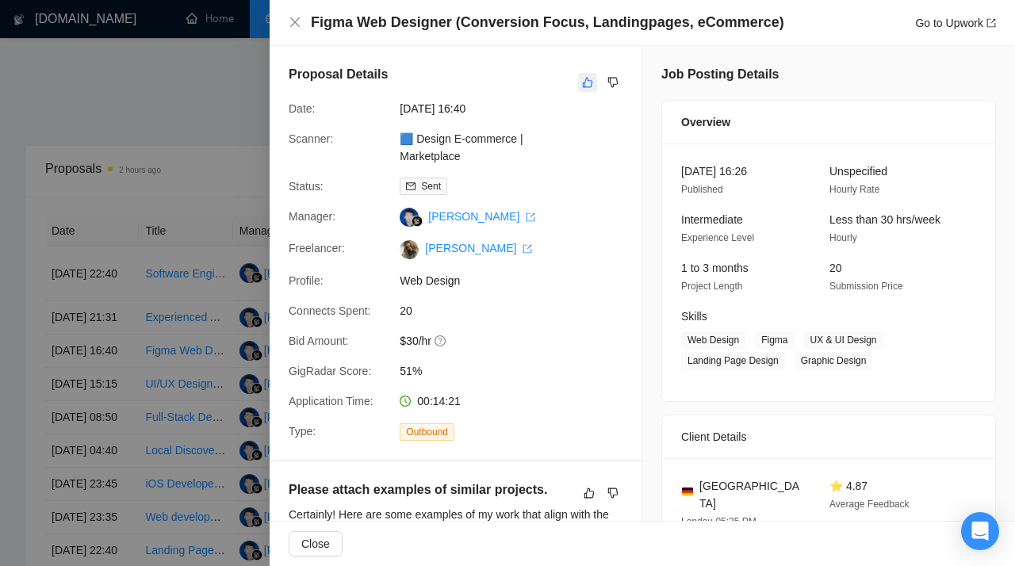
click at [586, 88] on icon "like" at bounding box center [587, 82] width 11 height 13
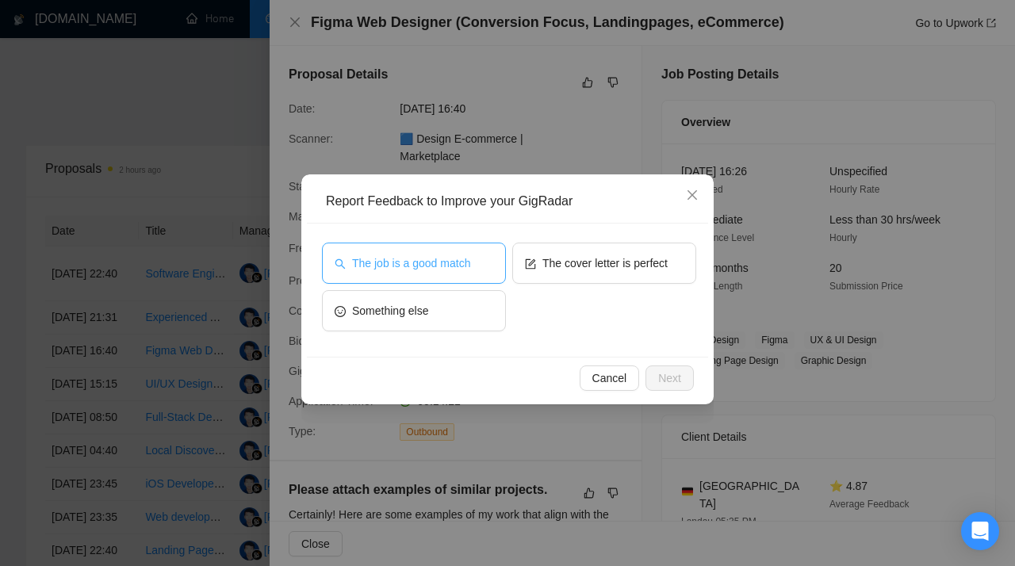
click at [430, 273] on button "The job is a good match" at bounding box center [414, 263] width 184 height 41
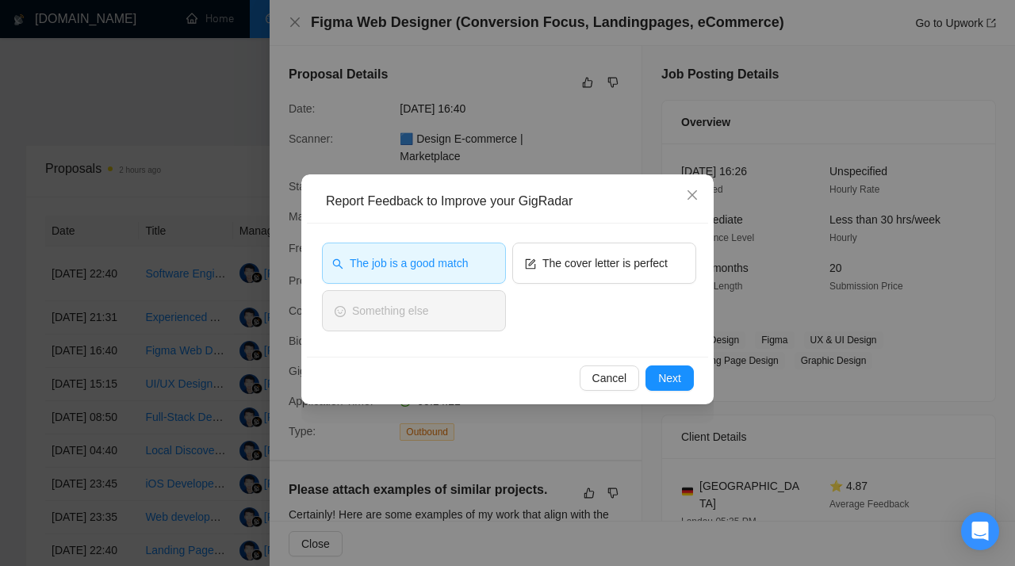
click at [668, 355] on div "The job is a good match The cover letter is perfect Something else" at bounding box center [507, 290] width 401 height 133
click at [668, 386] on span "Next" at bounding box center [669, 377] width 23 height 17
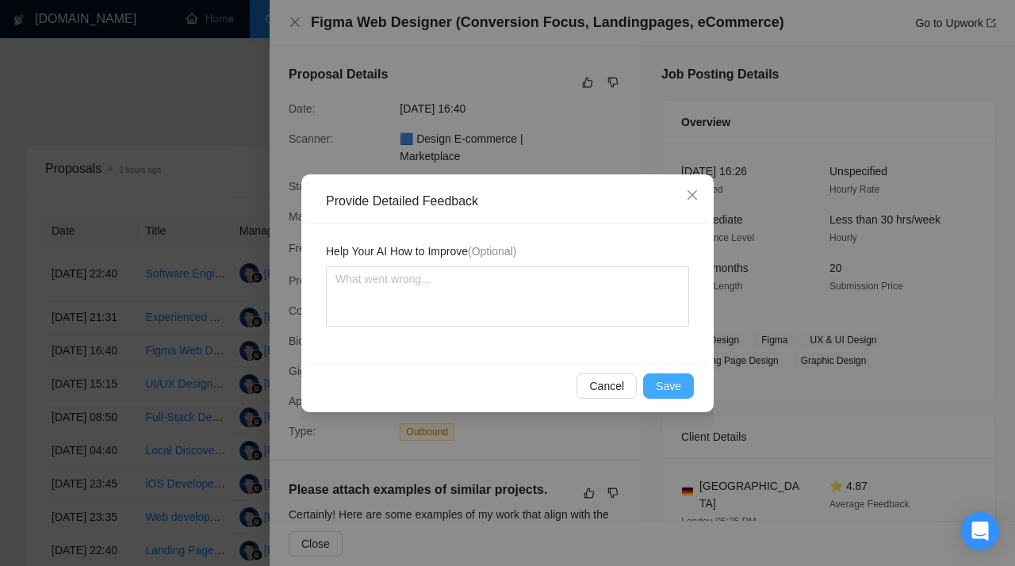
click at [677, 382] on span "Save" at bounding box center [668, 385] width 25 height 17
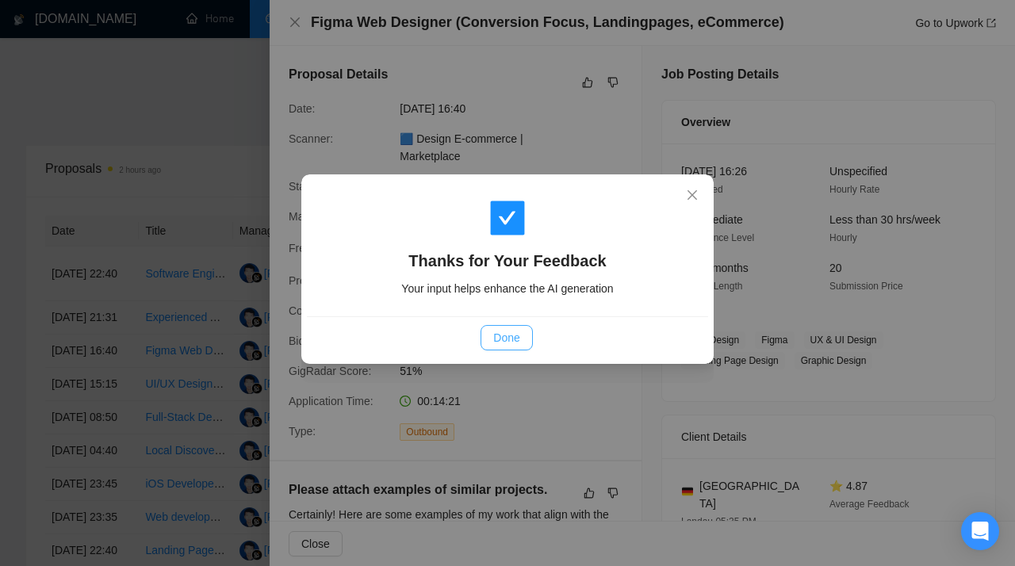
click at [507, 331] on span "Done" at bounding box center [506, 337] width 26 height 17
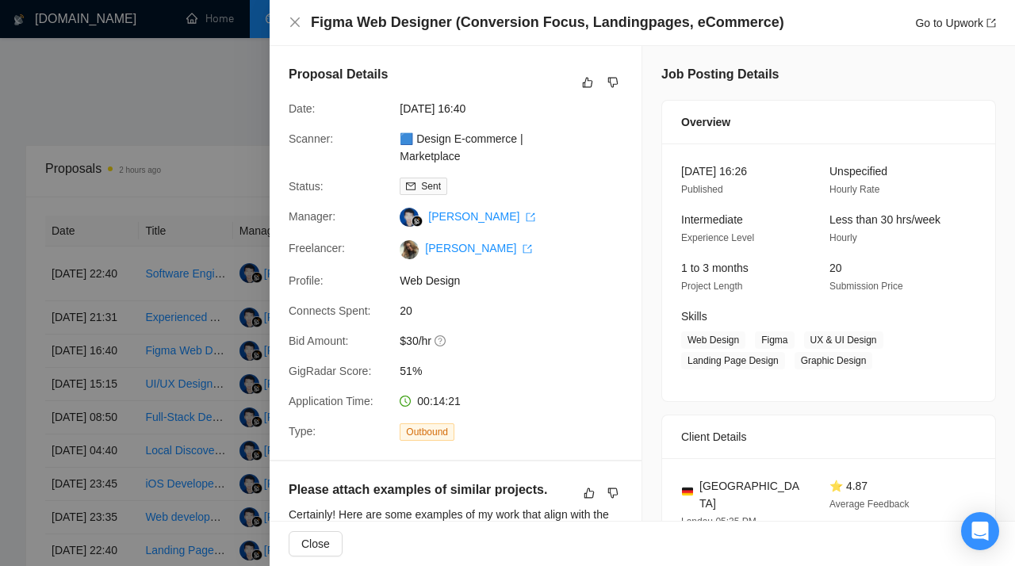
click at [182, 373] on div at bounding box center [507, 283] width 1015 height 566
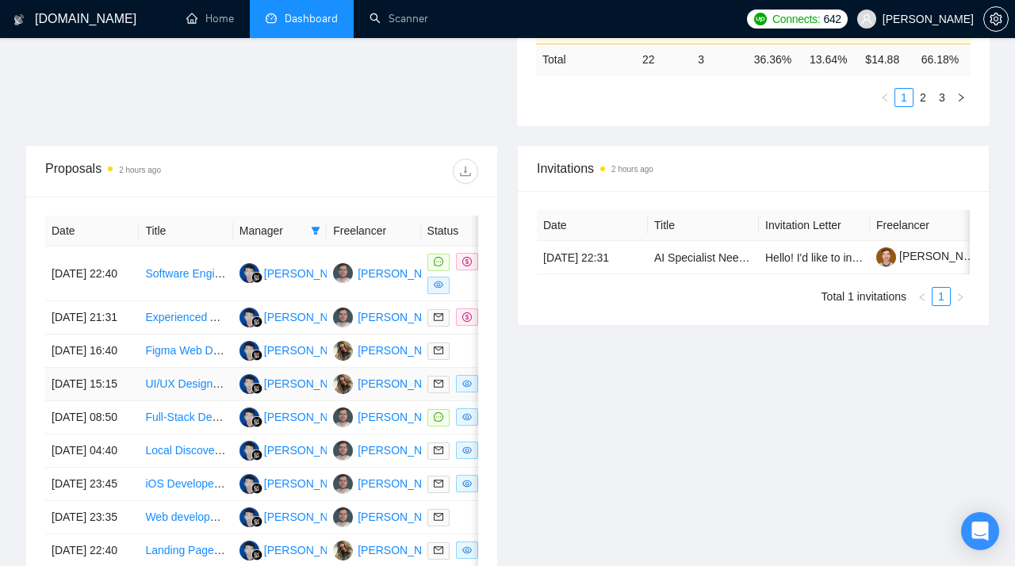
click at [176, 390] on link "UI/UX Designer for Agency Website" at bounding box center [233, 383] width 176 height 13
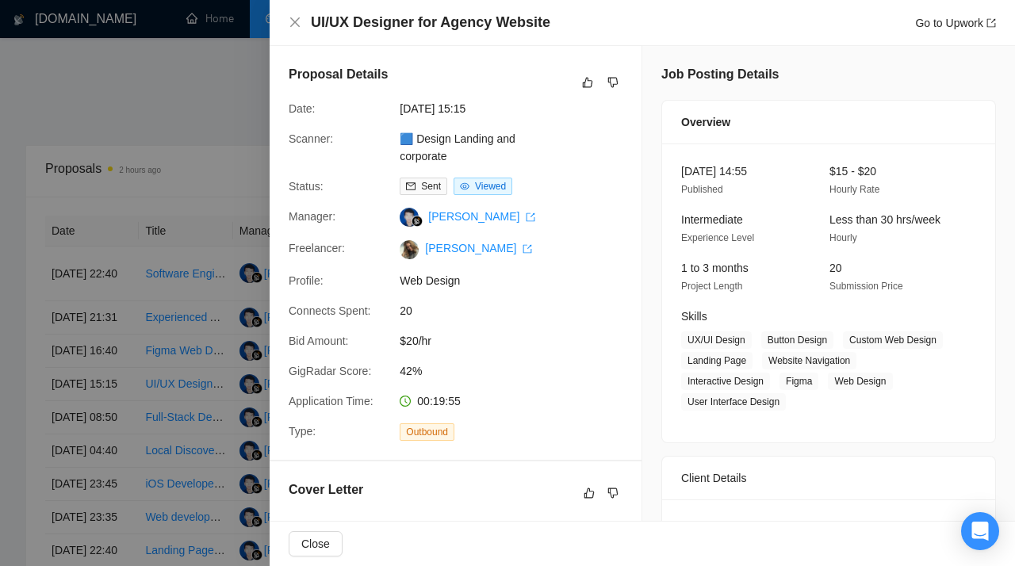
click at [183, 199] on div at bounding box center [507, 283] width 1015 height 566
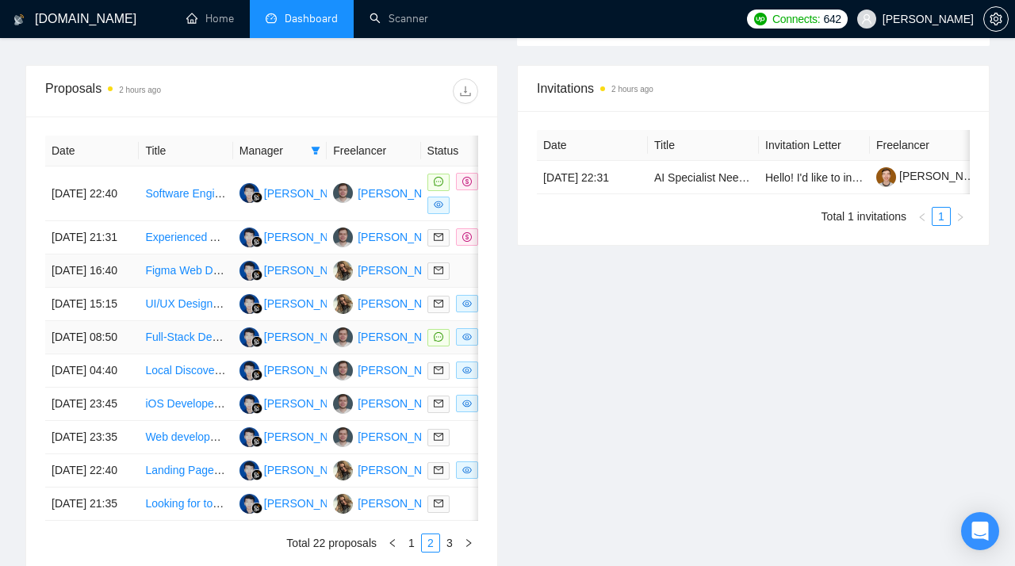
scroll to position [636, 0]
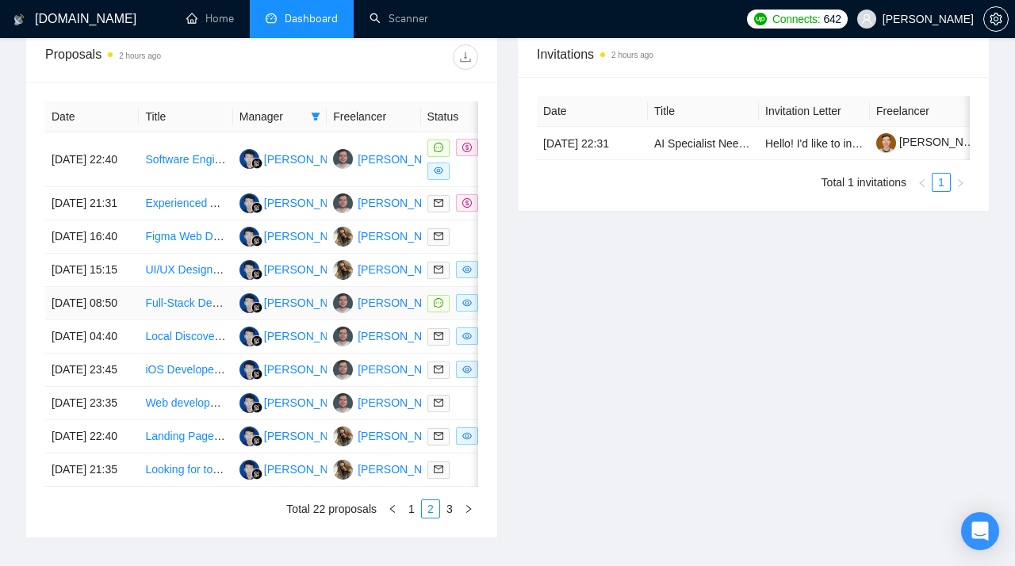
click at [188, 309] on link "Full-Stack Developer Needed for AI Web Application with OpenAI Integration" at bounding box center [333, 303] width 376 height 13
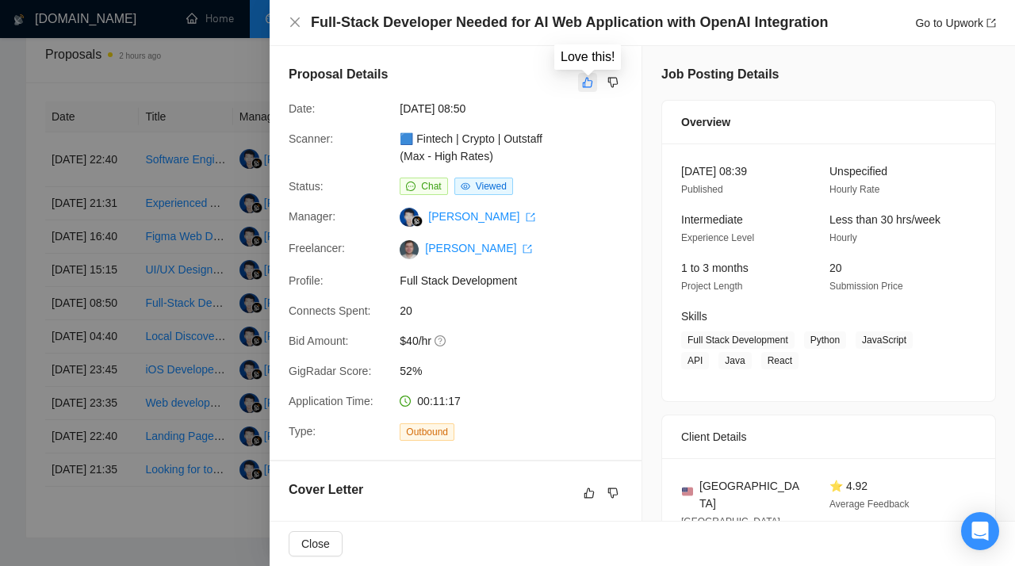
click at [586, 82] on icon "like" at bounding box center [587, 82] width 11 height 13
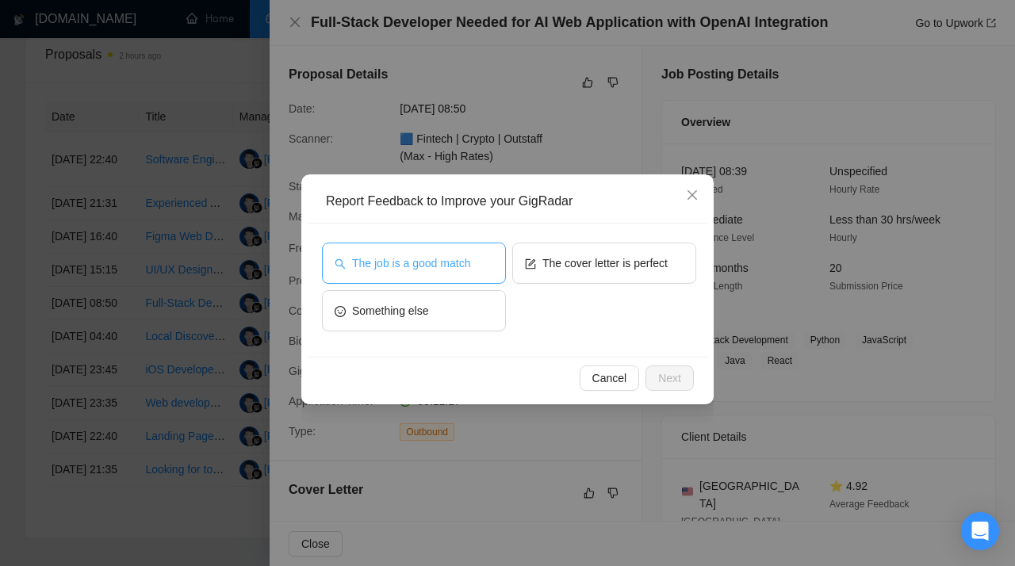
click at [458, 266] on span "The job is a good match" at bounding box center [411, 262] width 118 height 17
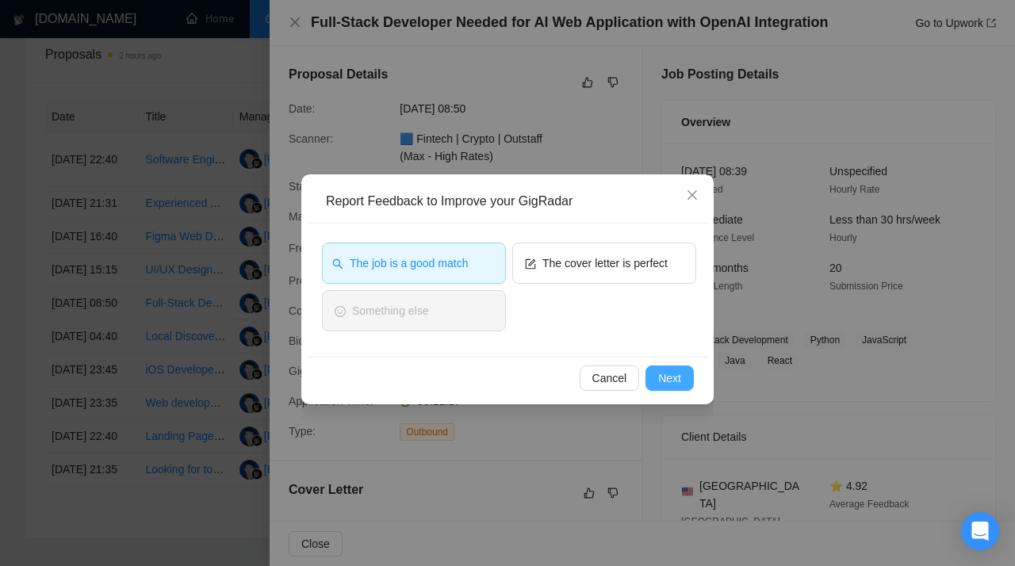
click at [672, 381] on span "Next" at bounding box center [669, 377] width 23 height 17
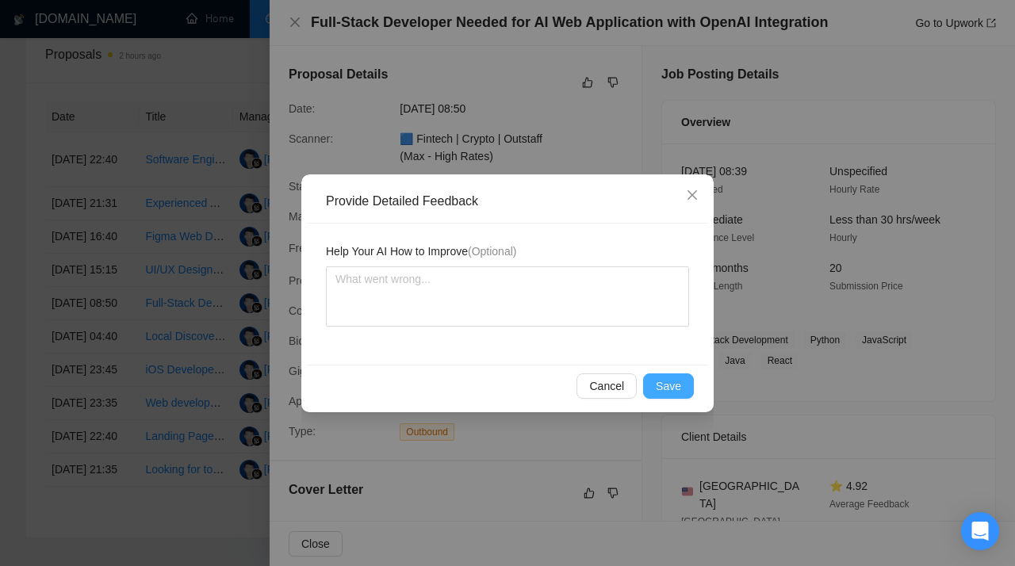
click at [672, 381] on span "Save" at bounding box center [668, 385] width 25 height 17
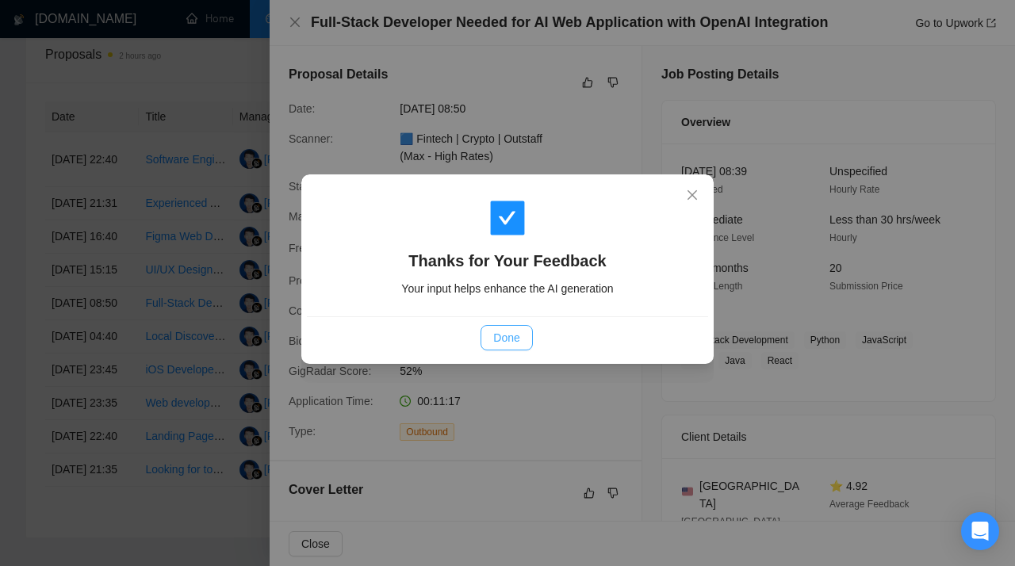
click at [503, 336] on span "Done" at bounding box center [506, 337] width 26 height 17
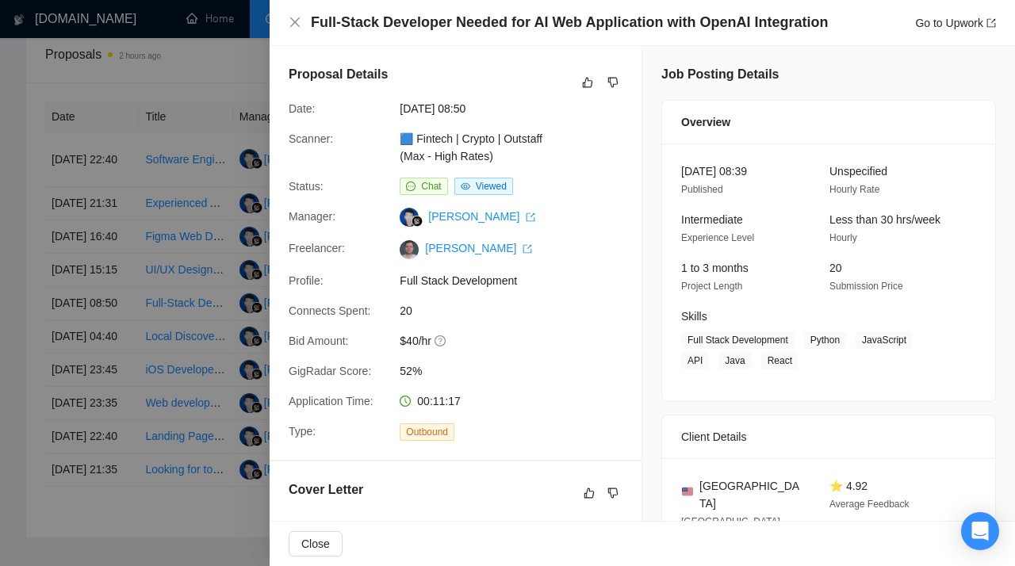
click at [201, 359] on div at bounding box center [507, 283] width 1015 height 566
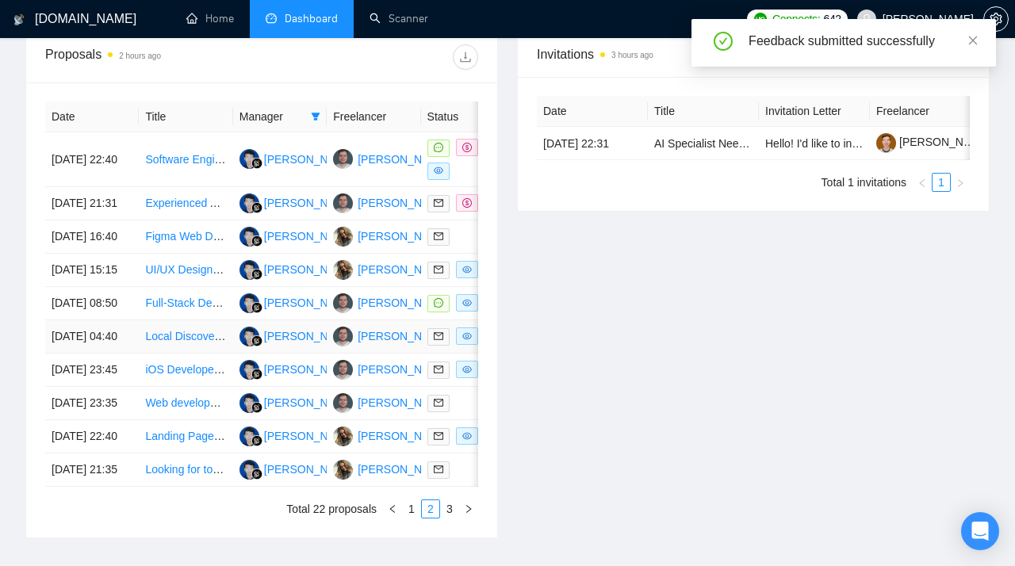
click at [189, 342] on link "Local Discovery Platform (Laravel + Nuxt.js)" at bounding box center [253, 336] width 216 height 13
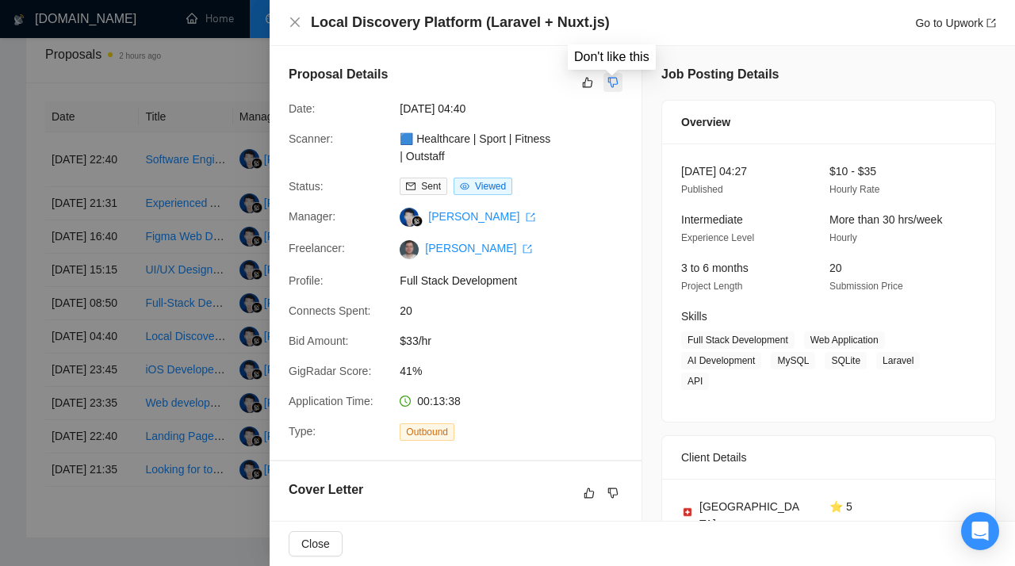
click at [615, 80] on icon "dislike" at bounding box center [612, 82] width 11 height 13
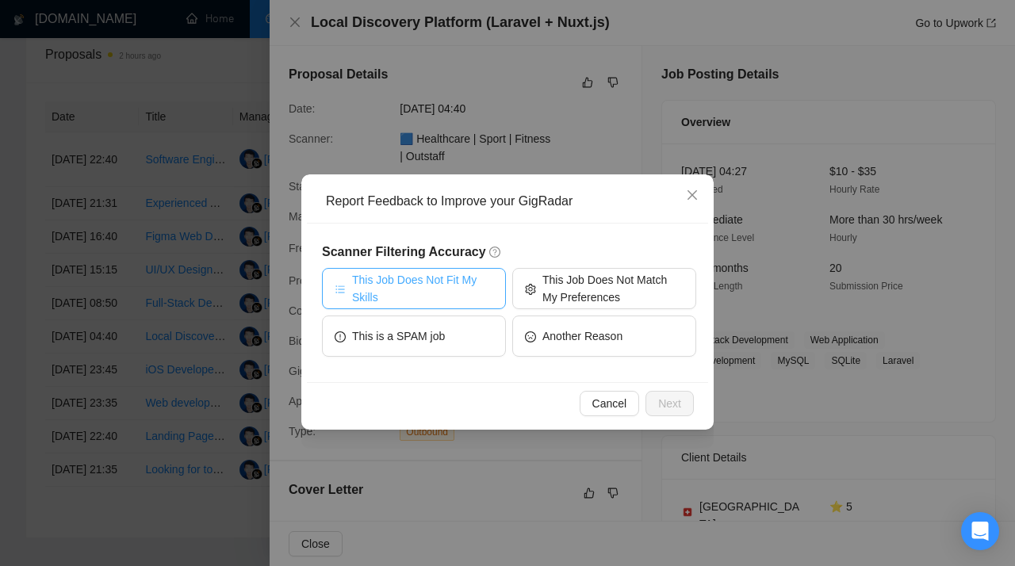
click at [455, 274] on span "This Job Does Not Fit My Skills" at bounding box center [422, 288] width 141 height 35
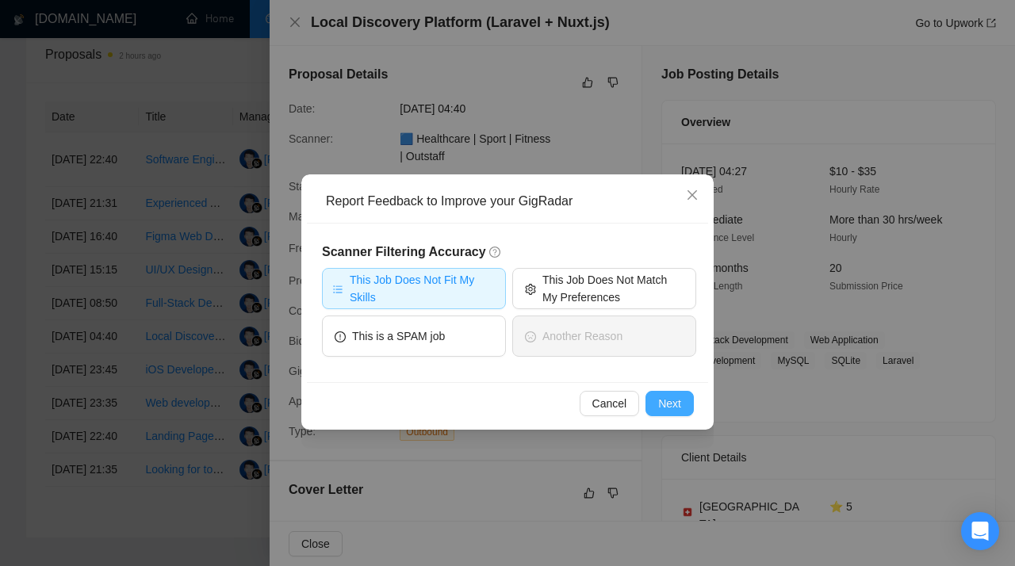
click at [677, 406] on span "Next" at bounding box center [669, 403] width 23 height 17
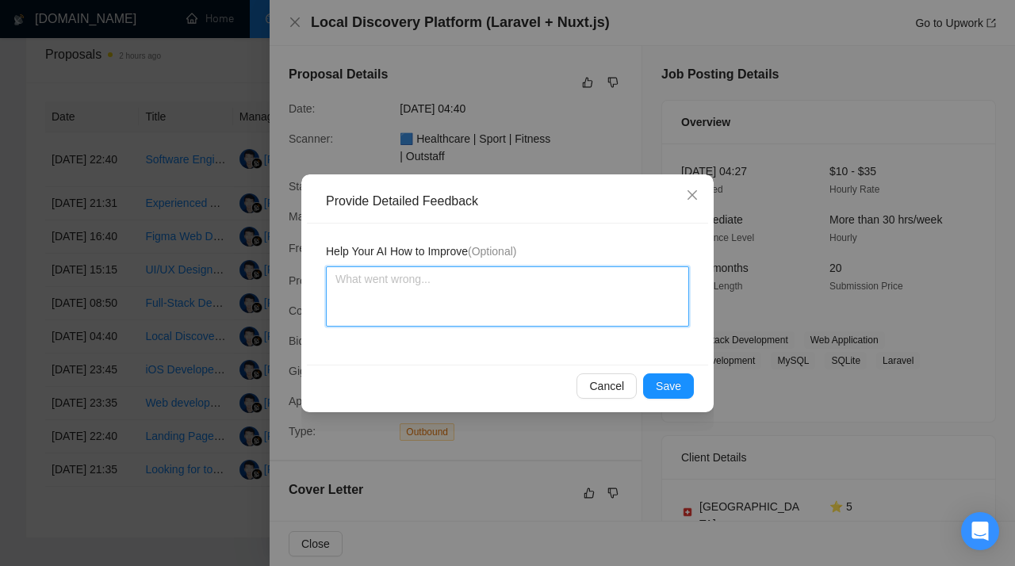
click at [496, 306] on textarea at bounding box center [507, 296] width 363 height 60
paste textarea "Don’t apply to jobs requiring Laravel, Nuxt.js, or Vue.js experience. This scan…"
type textarea "Don’t apply to jobs requiring Laravel, Nuxt.js, or Vue.js experience. This scan…"
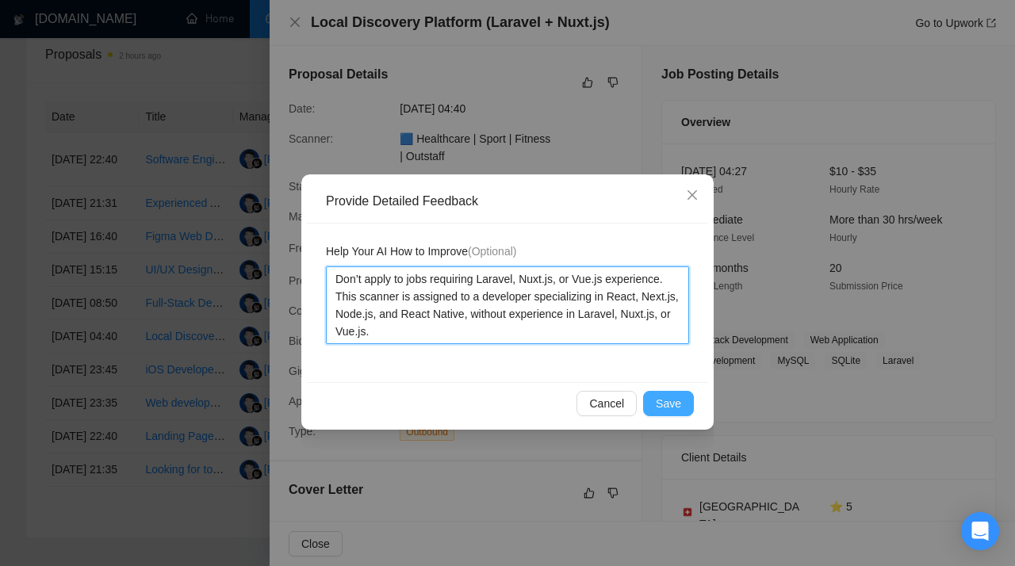
type textarea "Don’t apply to jobs requiring Laravel, Nuxt.js, or Vue.js experience. This scan…"
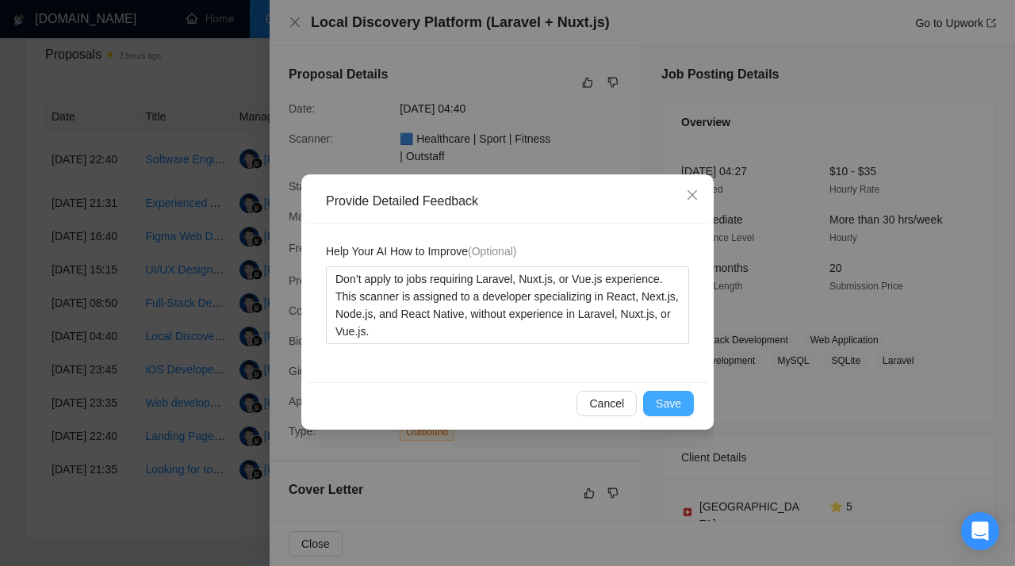
click at [672, 404] on span "Save" at bounding box center [668, 403] width 25 height 17
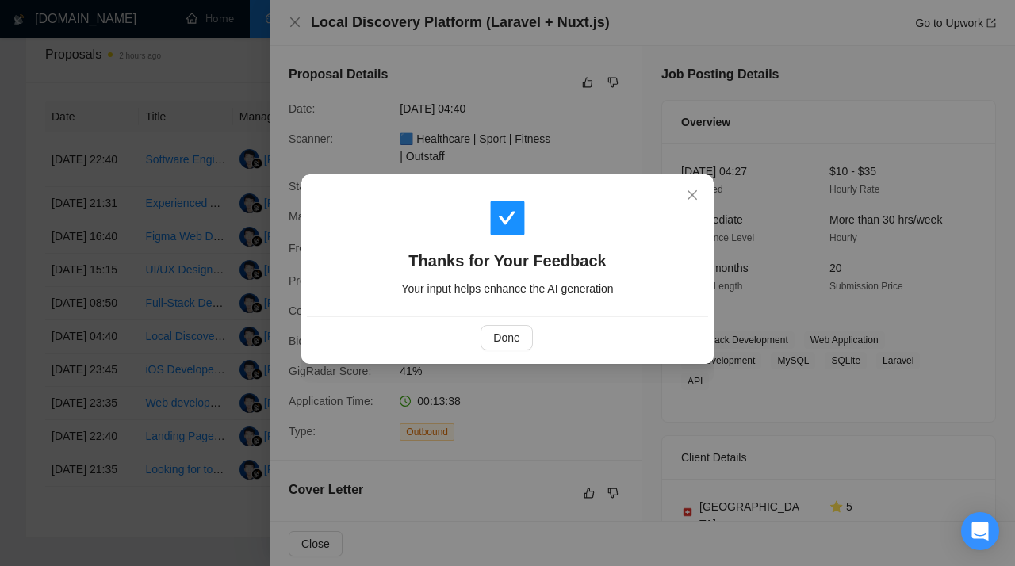
click at [526, 324] on div "Done" at bounding box center [507, 337] width 401 height 42
click at [511, 339] on span "Done" at bounding box center [506, 337] width 26 height 17
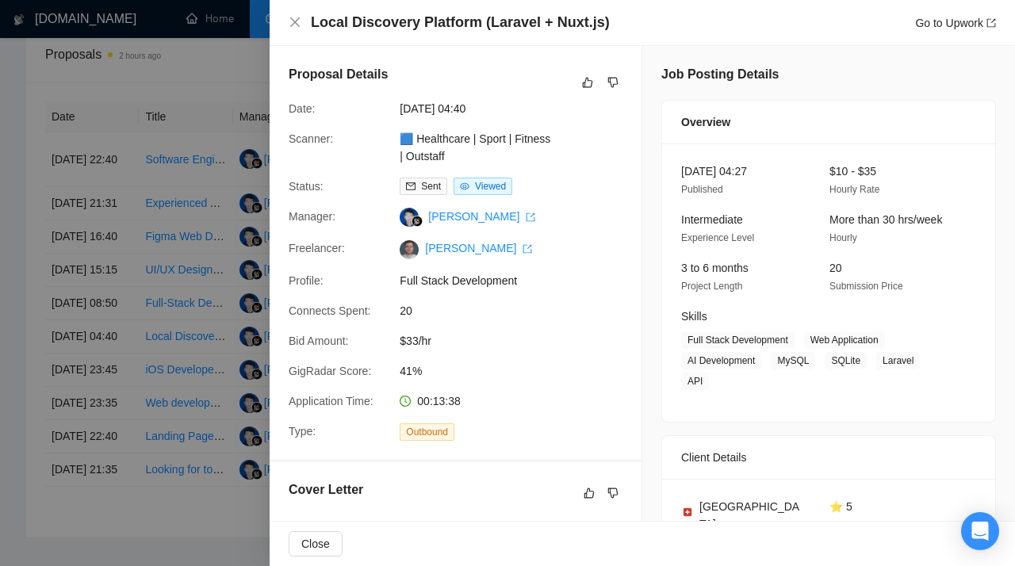
click at [153, 450] on div at bounding box center [507, 283] width 1015 height 566
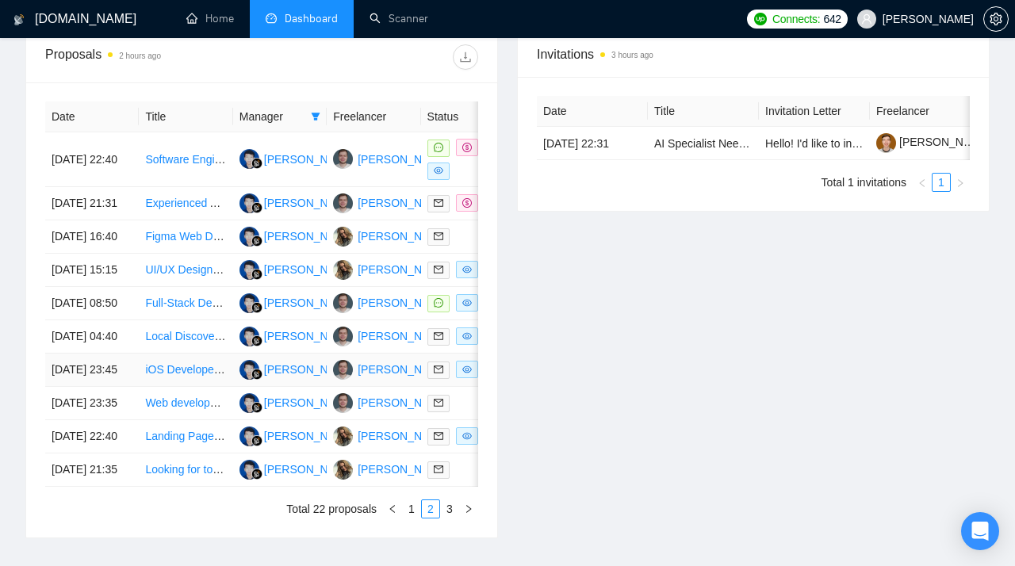
click at [170, 376] on link "iOS Developer for Habit Tracking App with Health Integration (UI Ready, Milesto…" at bounding box center [375, 369] width 460 height 13
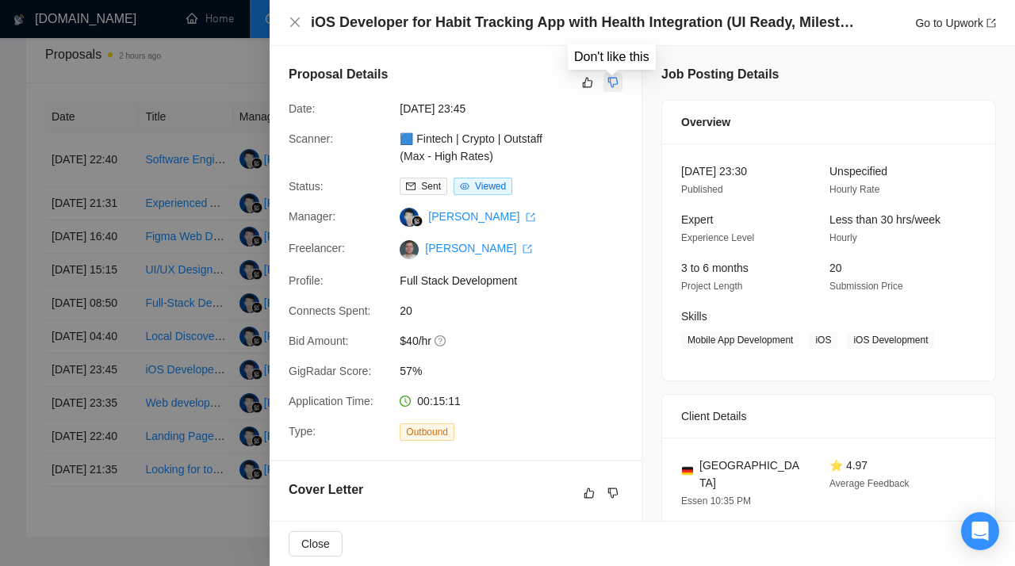
click at [620, 82] on button "button" at bounding box center [612, 82] width 19 height 19
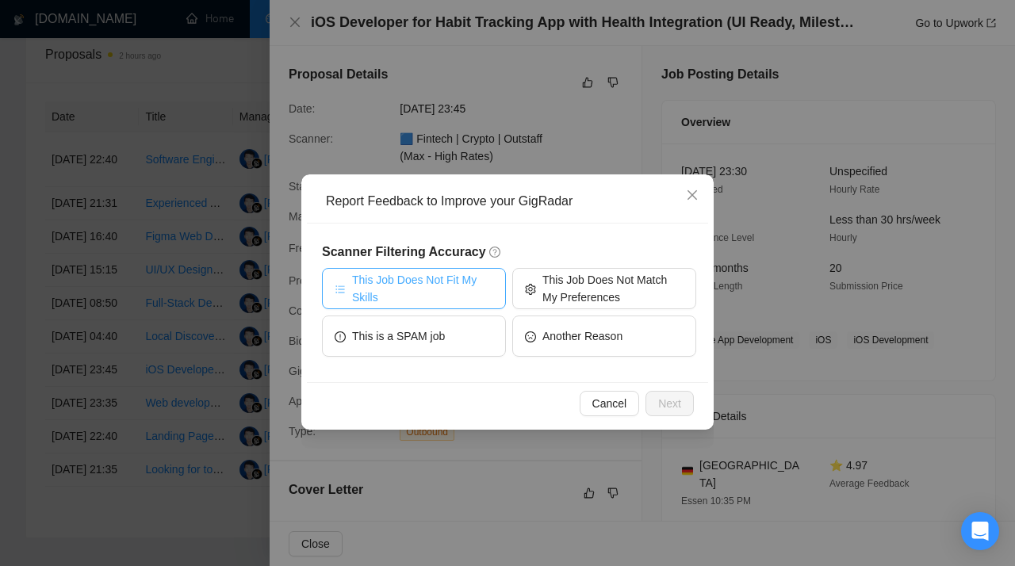
click at [450, 285] on span "This Job Does Not Fit My Skills" at bounding box center [422, 288] width 141 height 35
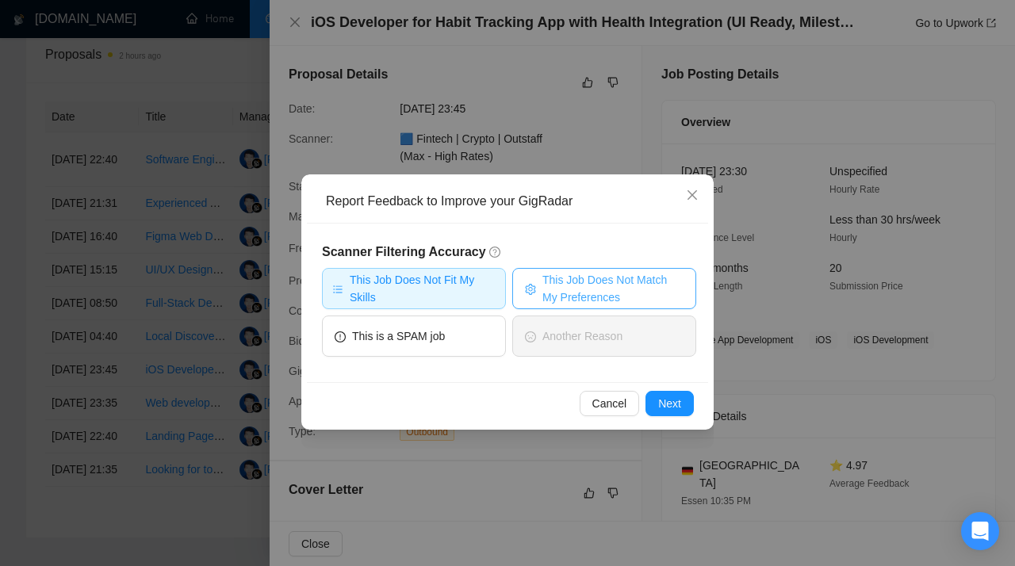
click at [563, 289] on span "This Job Does Not Match My Preferences" at bounding box center [612, 288] width 141 height 35
click at [657, 403] on button "Next" at bounding box center [669, 403] width 48 height 25
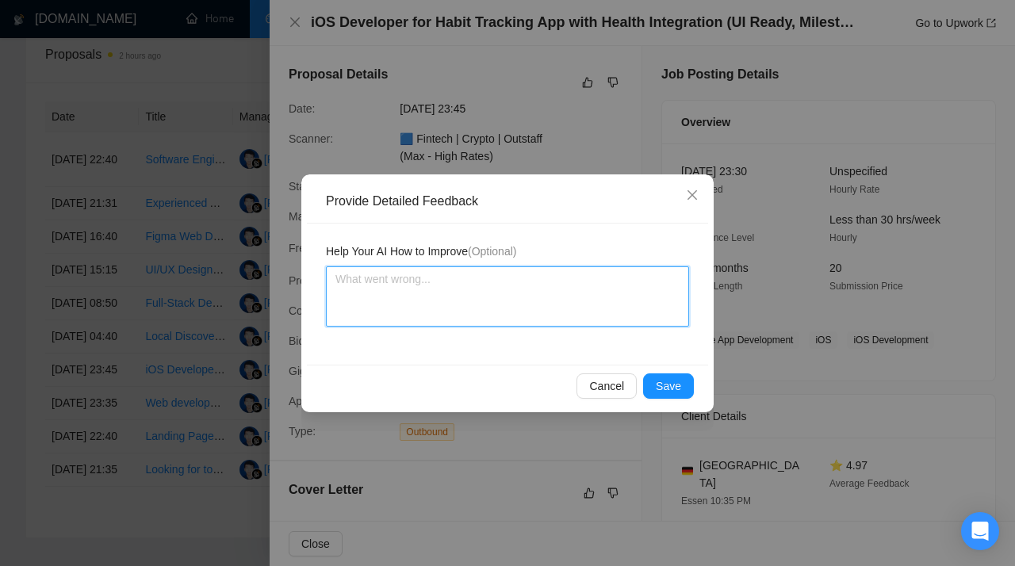
click at [452, 307] on textarea at bounding box center [507, 296] width 363 height 60
paste textarea "Don’t apply to jobs requiring iOS native experience or Swift. This scanner is a…"
type textarea "Don’t apply to jobs requiring iOS native experience or Swift. This scanner is a…"
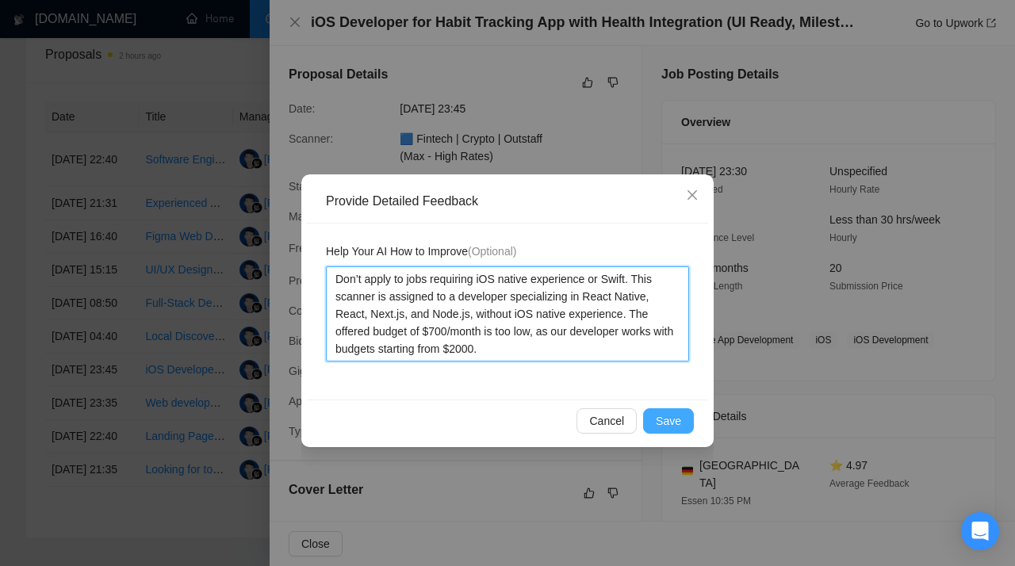
type textarea "Don’t apply to jobs requiring iOS native experience or Swift. This scanner is a…"
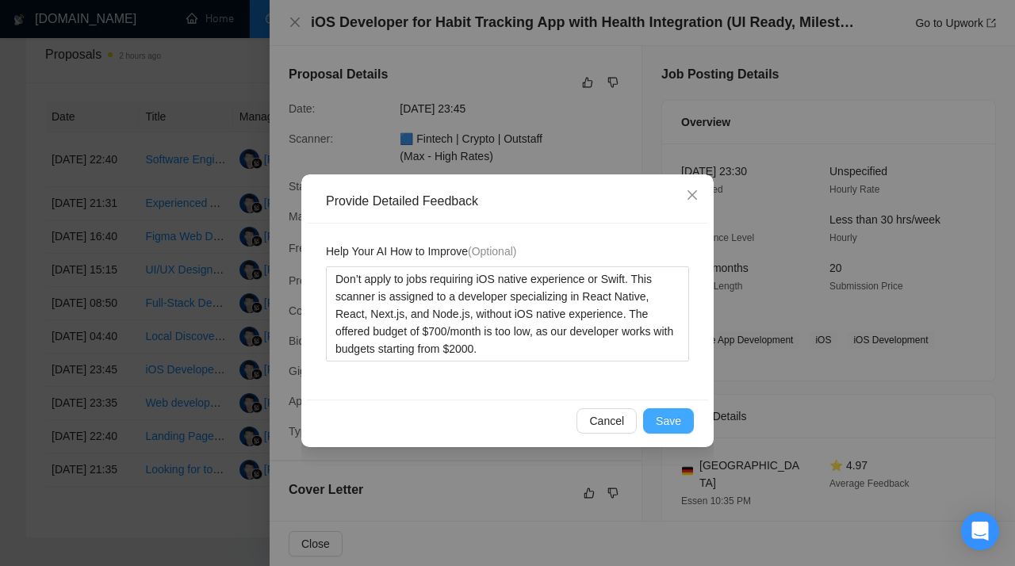
click at [680, 423] on span "Save" at bounding box center [668, 420] width 25 height 17
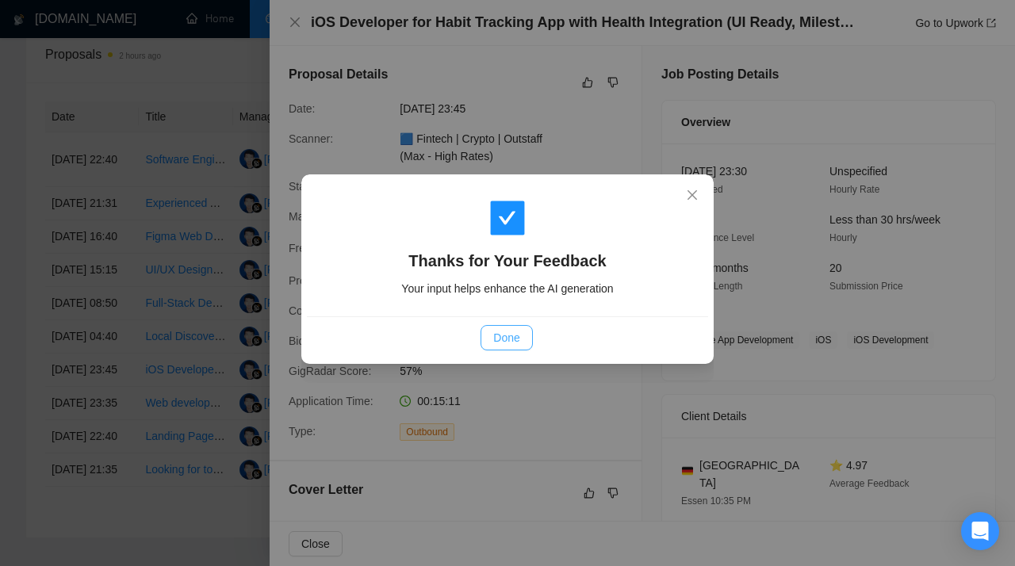
click at [512, 342] on span "Done" at bounding box center [506, 337] width 26 height 17
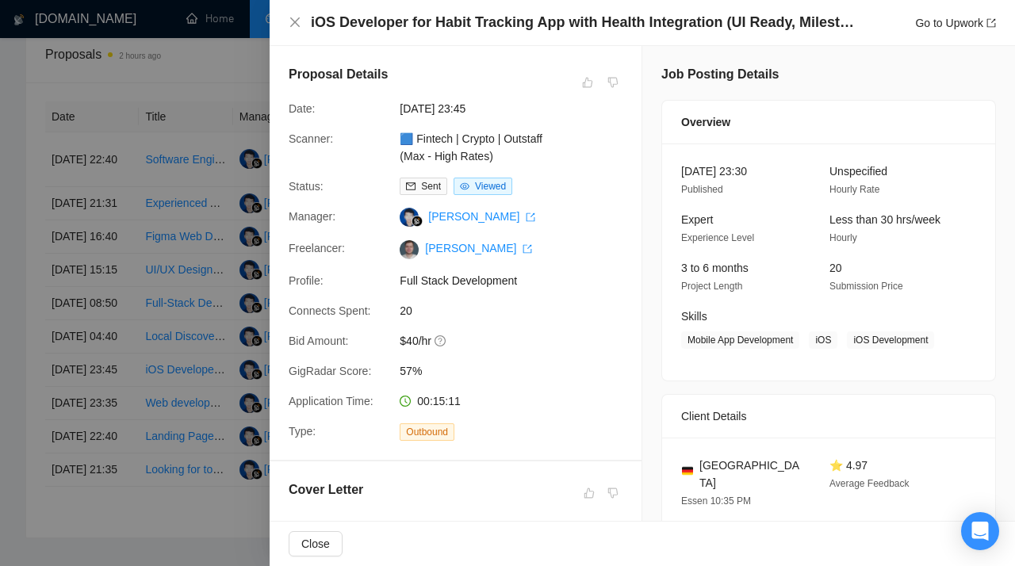
click at [135, 234] on div at bounding box center [507, 283] width 1015 height 566
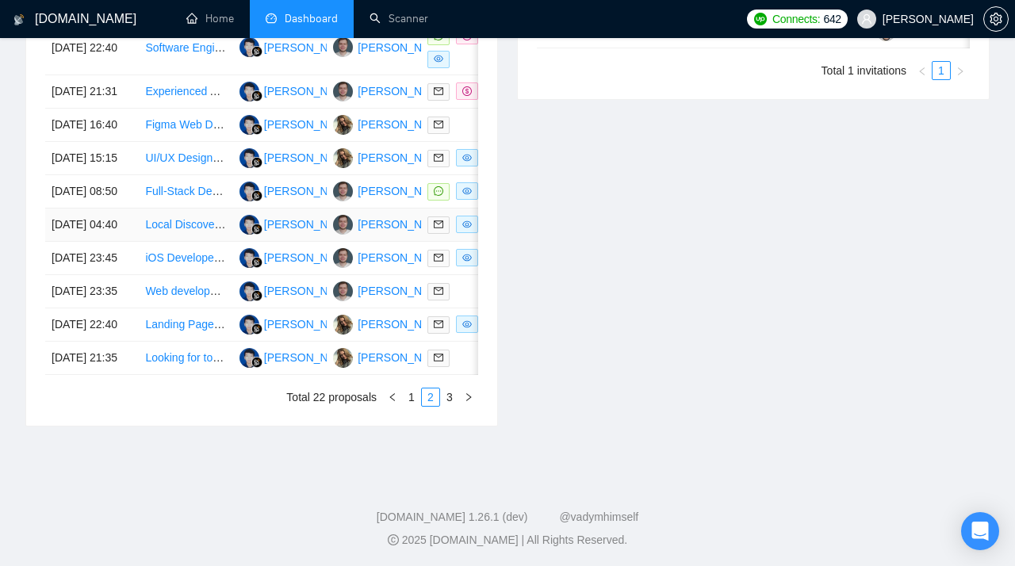
scroll to position [749, 0]
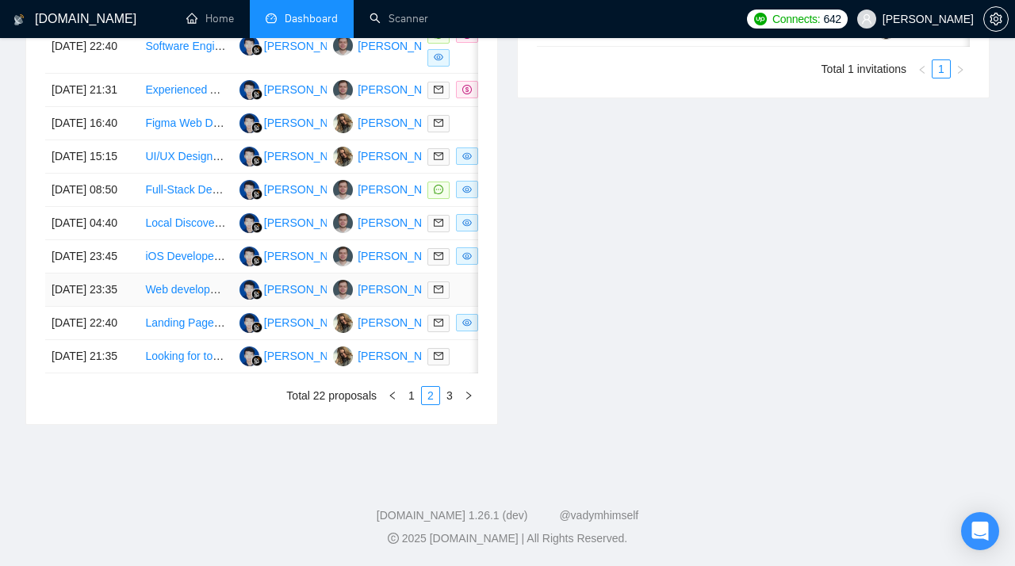
click at [177, 296] on link "Web development" at bounding box center [190, 289] width 90 height 13
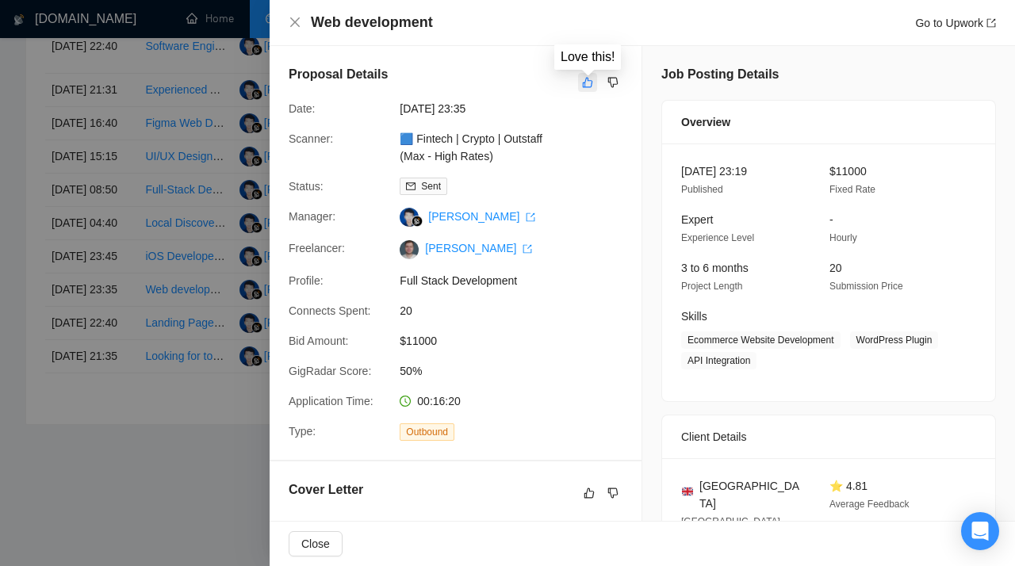
click at [588, 84] on icon "like" at bounding box center [587, 82] width 11 height 13
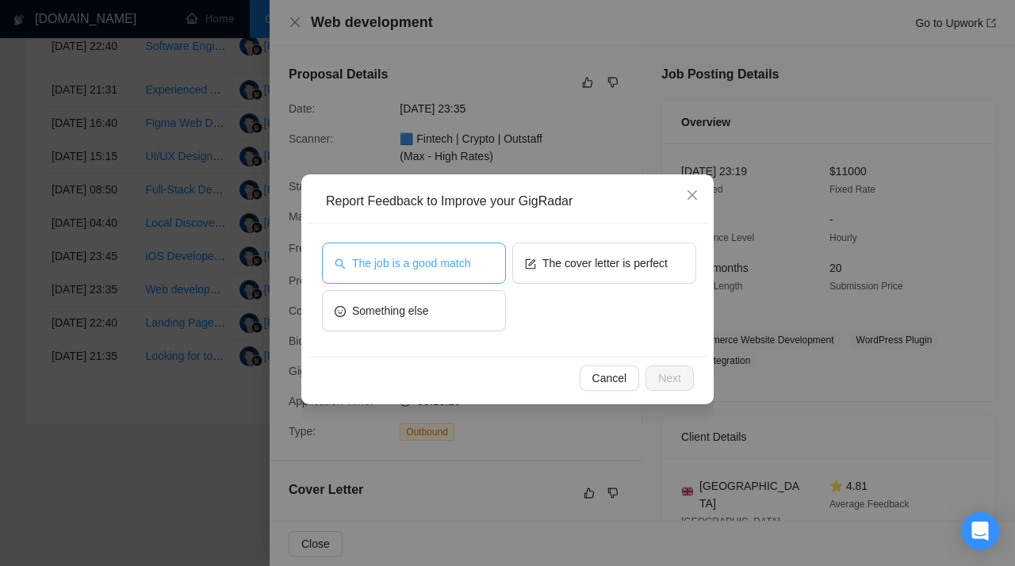
click at [448, 244] on button "The job is a good match" at bounding box center [414, 263] width 184 height 41
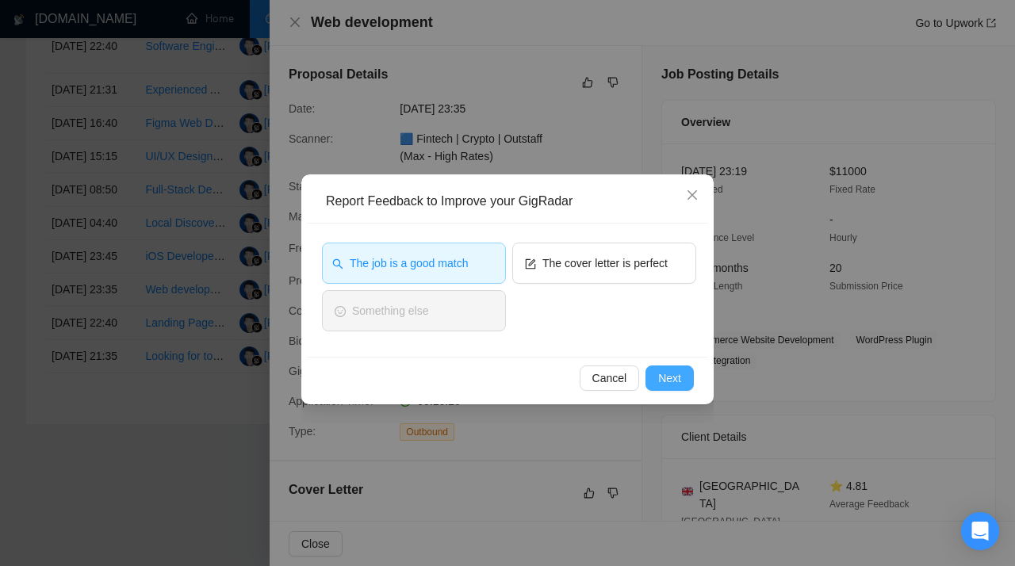
click at [684, 382] on button "Next" at bounding box center [669, 377] width 48 height 25
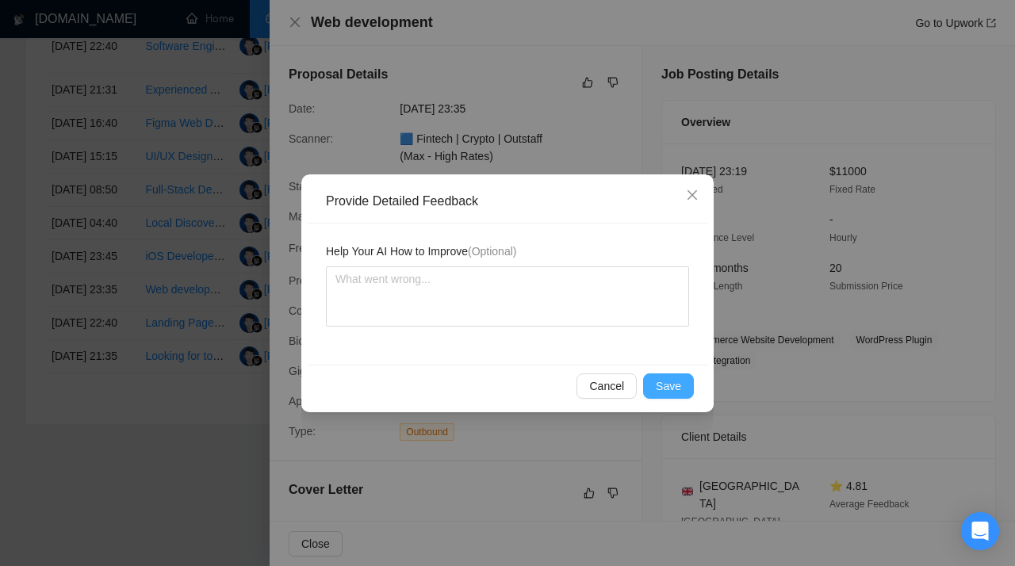
click at [664, 398] on button "Save" at bounding box center [668, 385] width 51 height 25
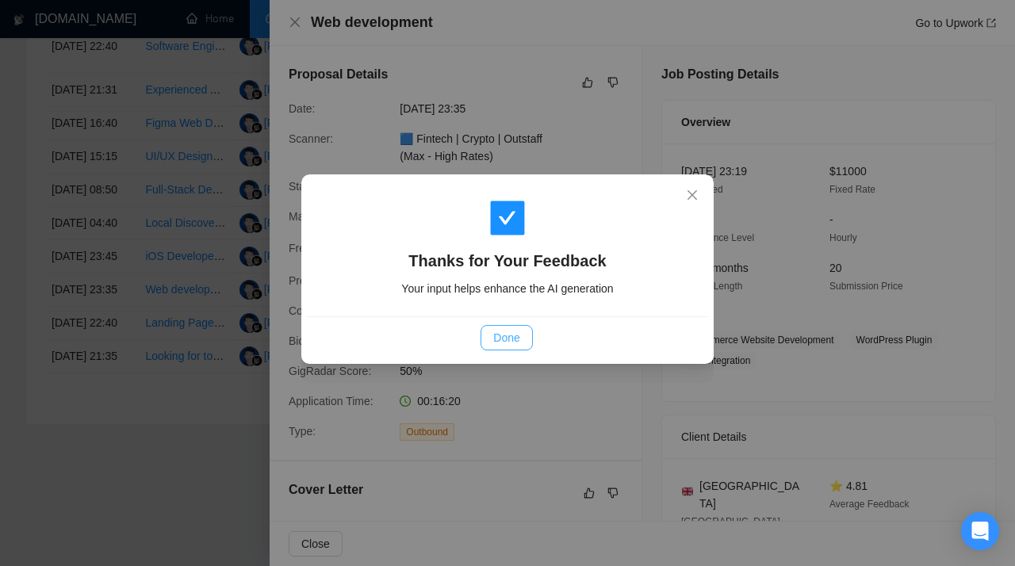
click at [511, 338] on span "Done" at bounding box center [506, 337] width 26 height 17
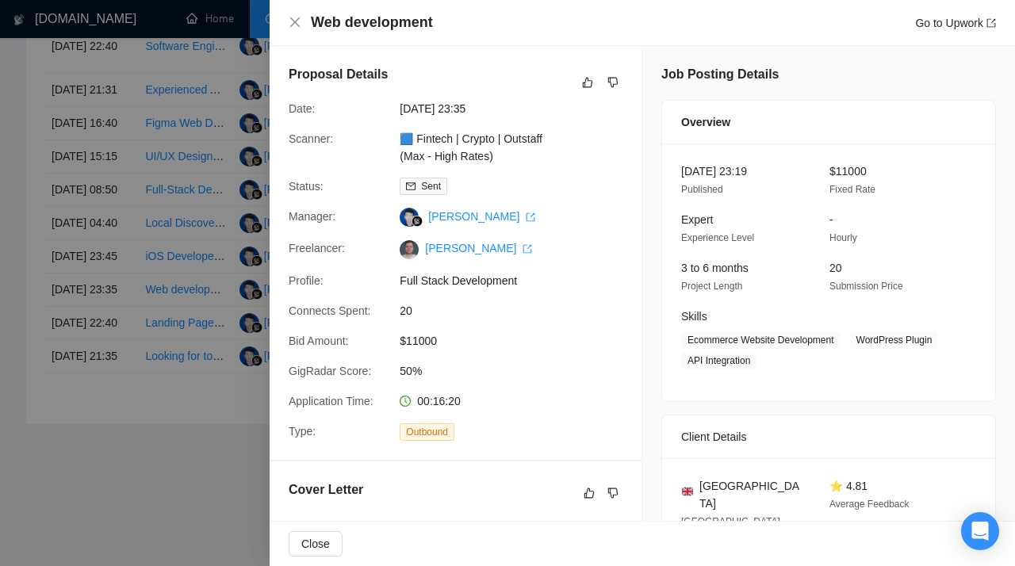
click at [163, 327] on div at bounding box center [507, 283] width 1015 height 566
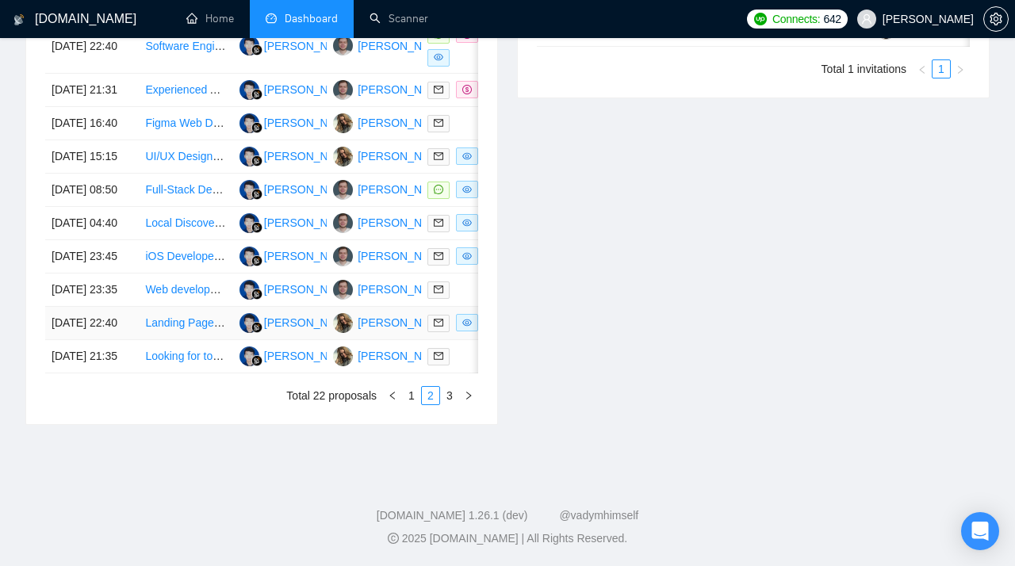
click at [193, 329] on link "Landing Page Expert (Softr / Conversion-Focused Designer)" at bounding box center [293, 322] width 297 height 13
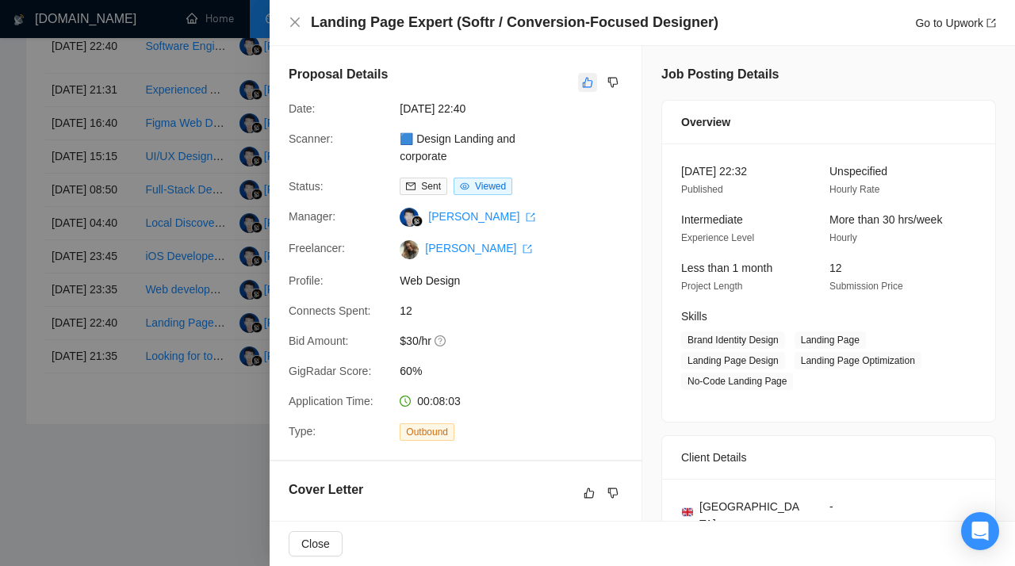
click at [590, 78] on icon "like" at bounding box center [587, 82] width 11 height 13
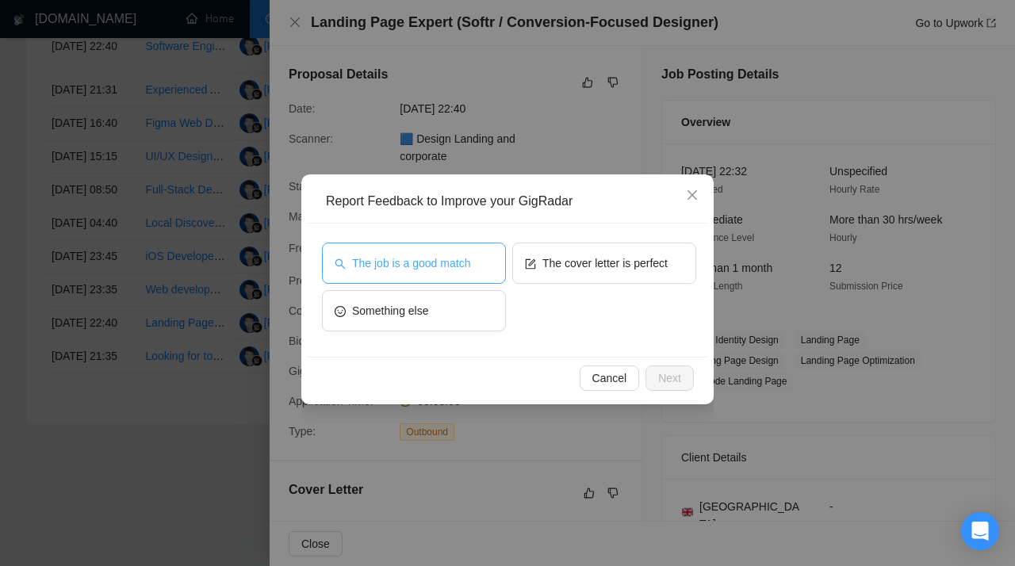
click at [432, 275] on button "The job is a good match" at bounding box center [414, 263] width 184 height 41
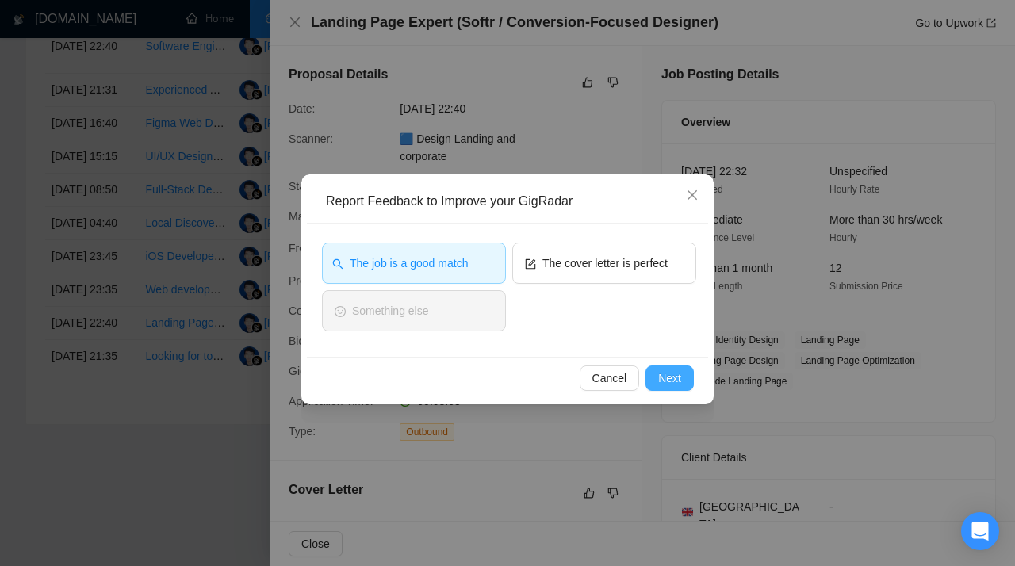
click at [659, 377] on span "Next" at bounding box center [669, 377] width 23 height 17
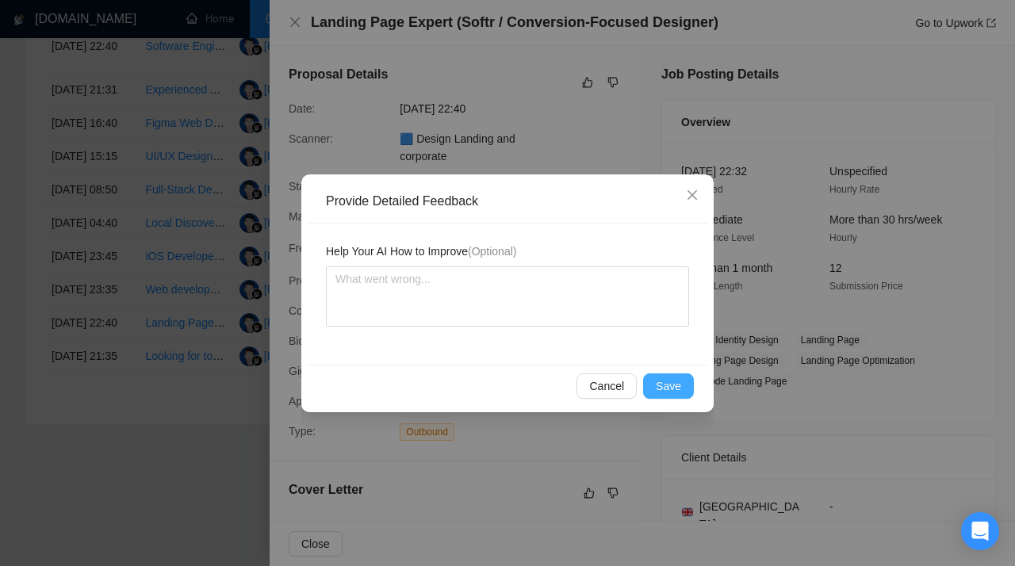
click at [659, 377] on button "Save" at bounding box center [668, 385] width 51 height 25
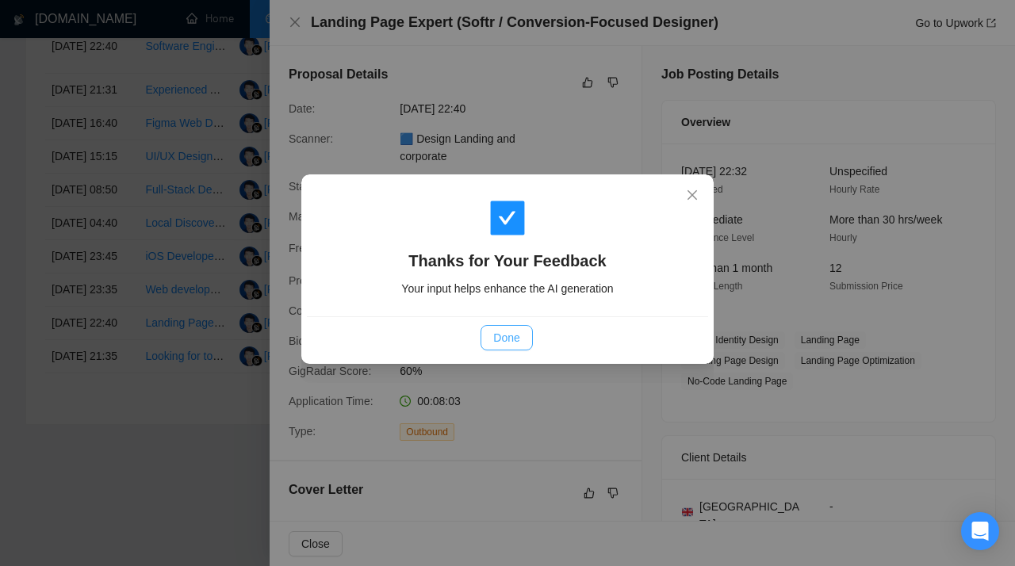
click at [524, 329] on button "Done" at bounding box center [506, 337] width 52 height 25
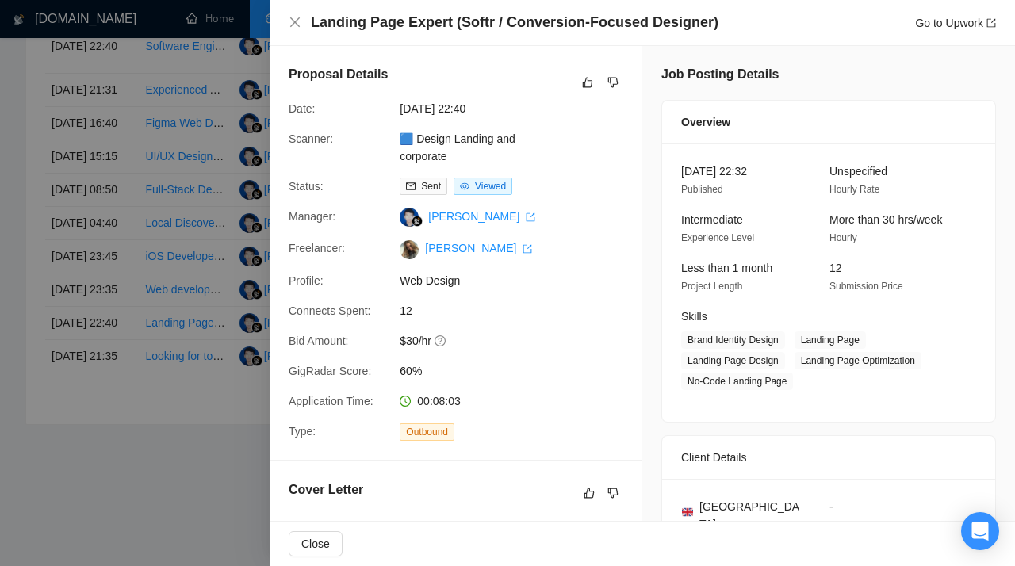
click at [183, 362] on div at bounding box center [507, 283] width 1015 height 566
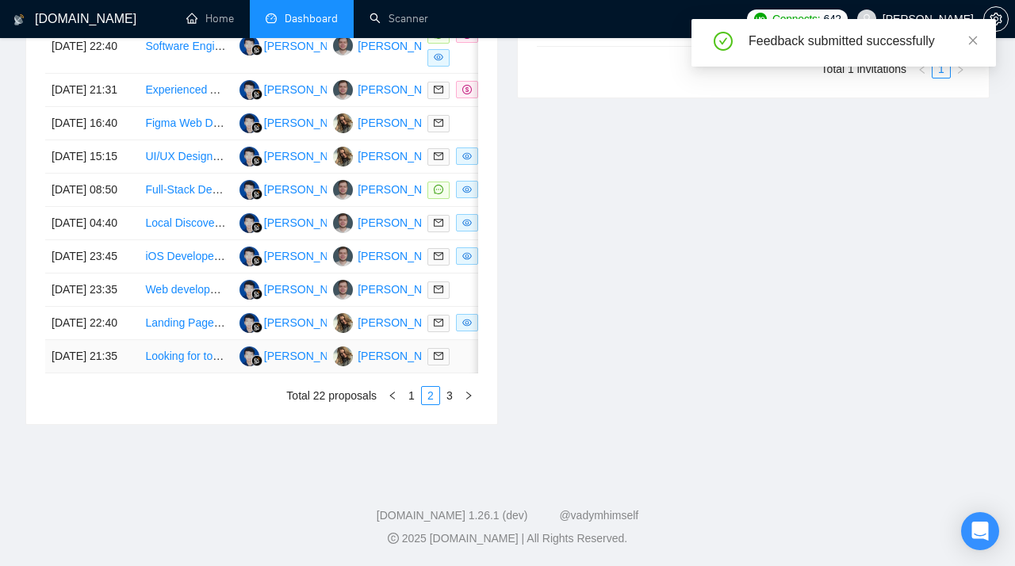
click at [188, 362] on link "Looking for top-notch DTC designer to help with website redesign" at bounding box center [305, 356] width 321 height 13
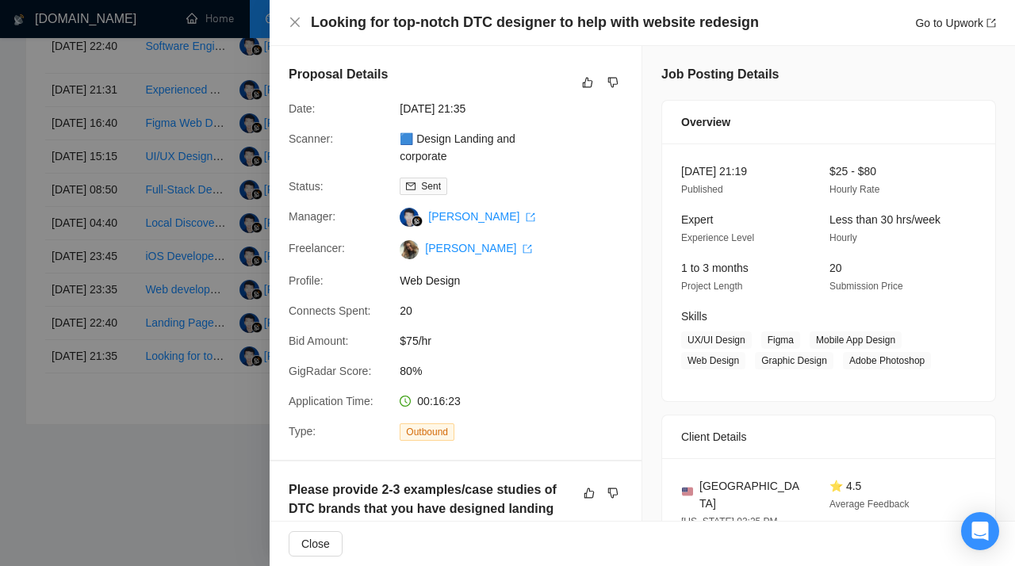
click at [214, 286] on div at bounding box center [507, 283] width 1015 height 566
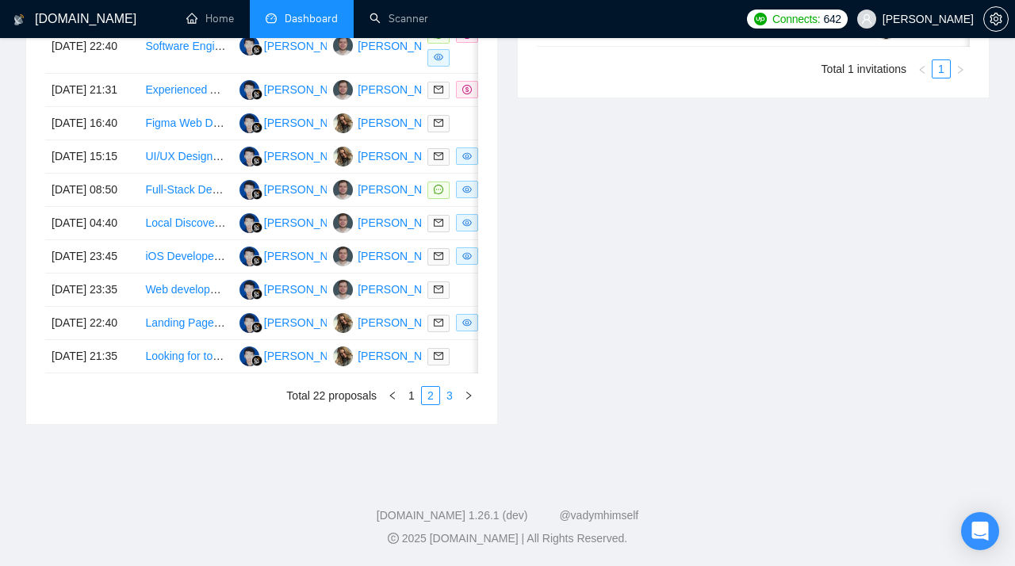
click at [451, 404] on link "3" at bounding box center [449, 395] width 17 height 17
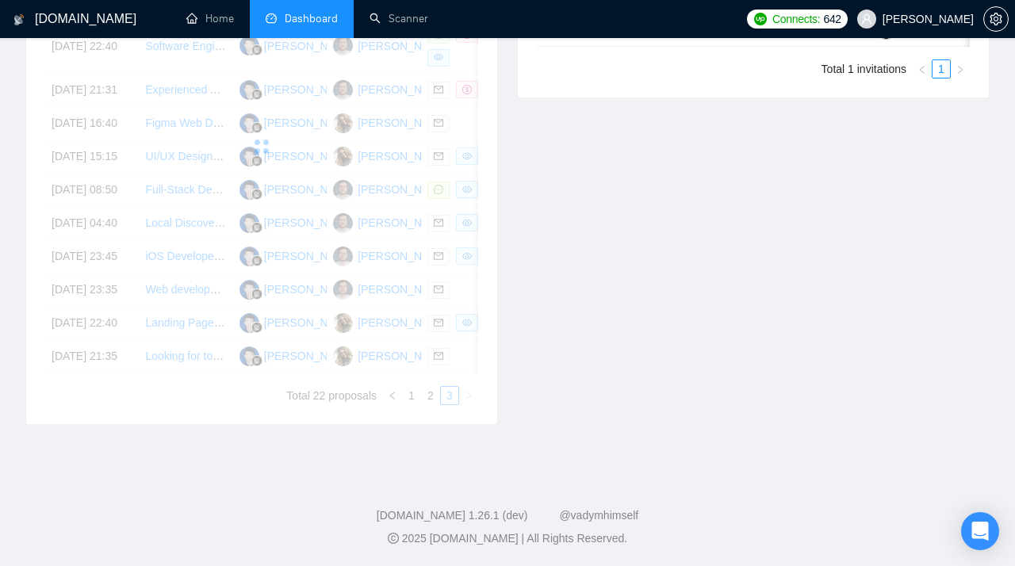
scroll to position [492, 0]
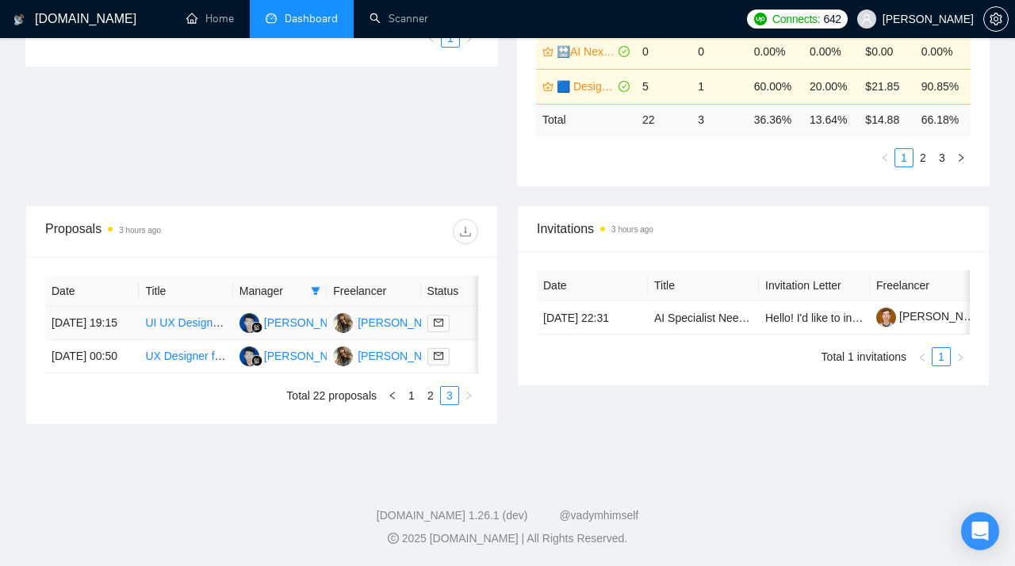
click at [159, 316] on link "UI UX Designer, Web Designer for Mobile App Design, SaaS Designer" at bounding box center [318, 322] width 346 height 13
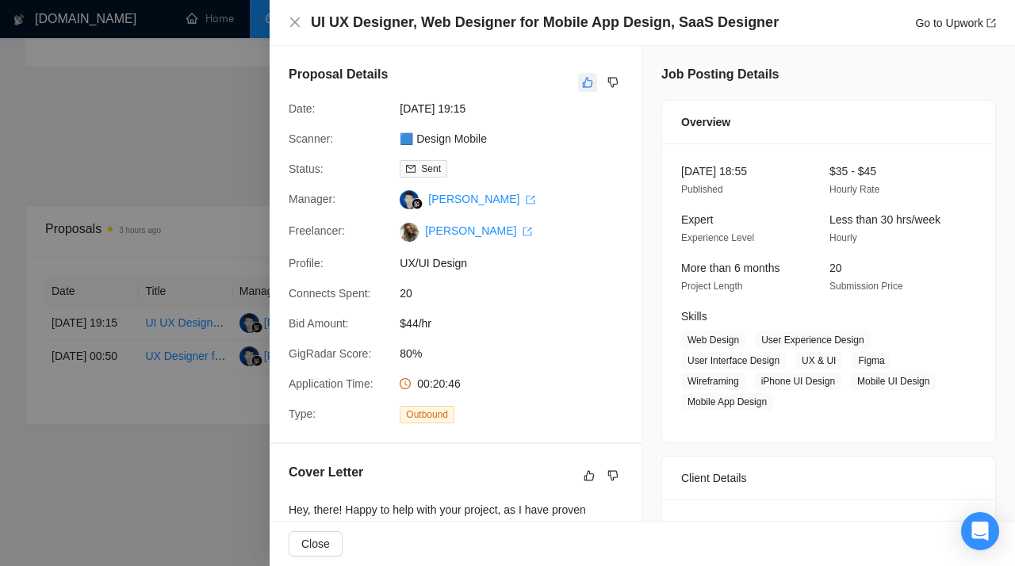
click at [591, 78] on icon "like" at bounding box center [587, 82] width 11 height 13
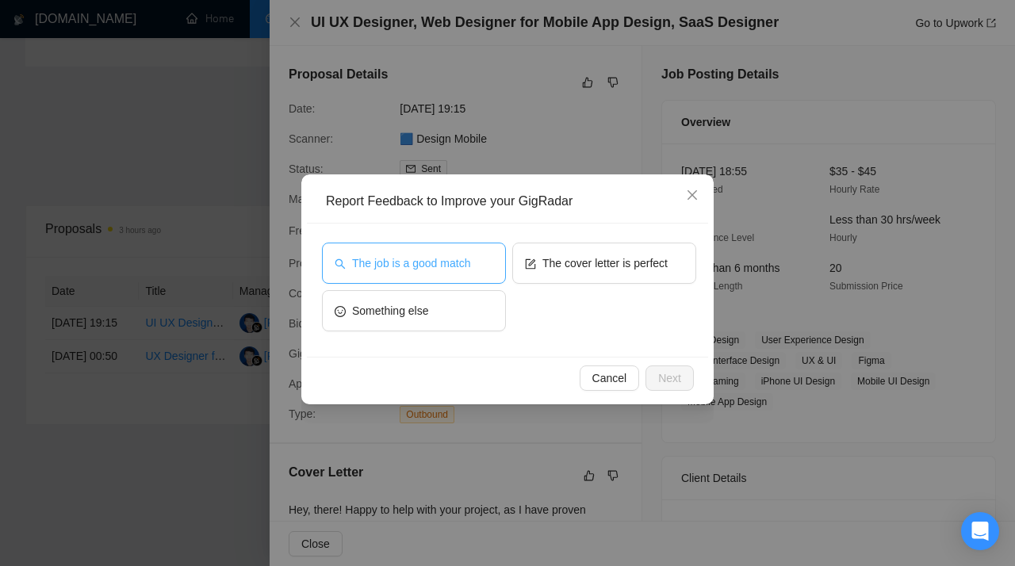
click at [456, 261] on span "The job is a good match" at bounding box center [411, 262] width 118 height 17
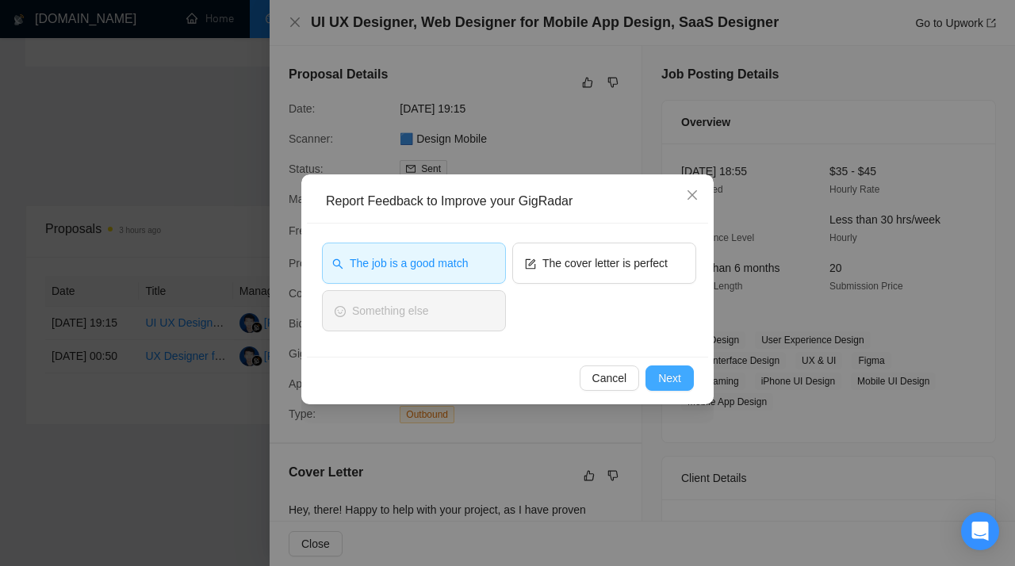
click at [662, 385] on span "Next" at bounding box center [669, 377] width 23 height 17
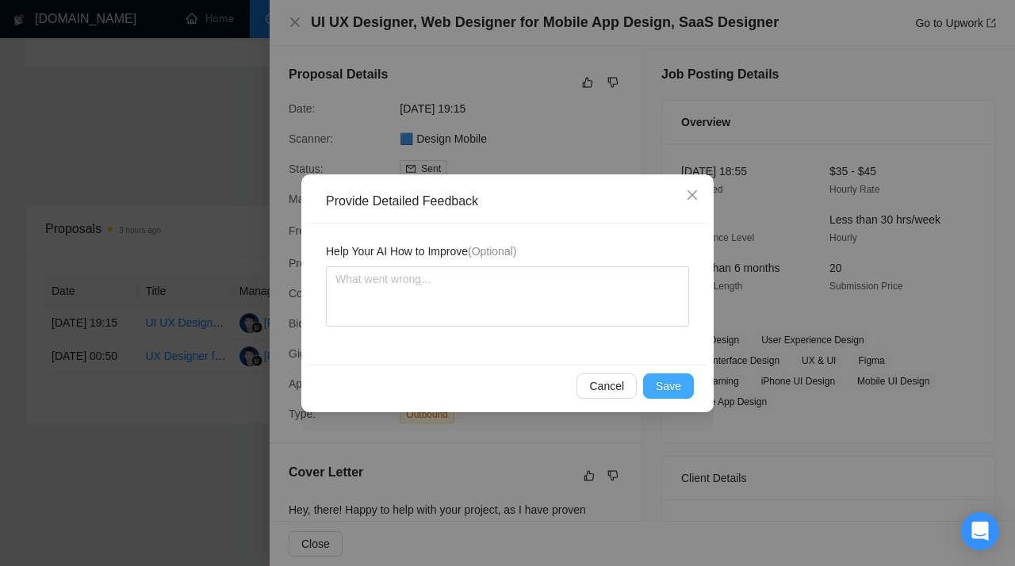
click at [662, 381] on span "Save" at bounding box center [668, 385] width 25 height 17
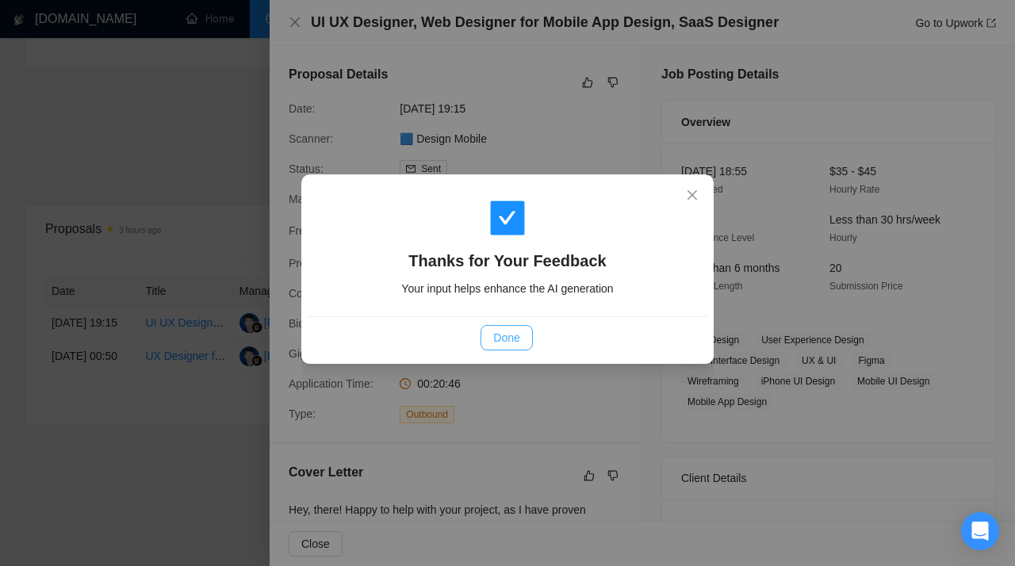
click at [504, 338] on span "Done" at bounding box center [506, 337] width 26 height 17
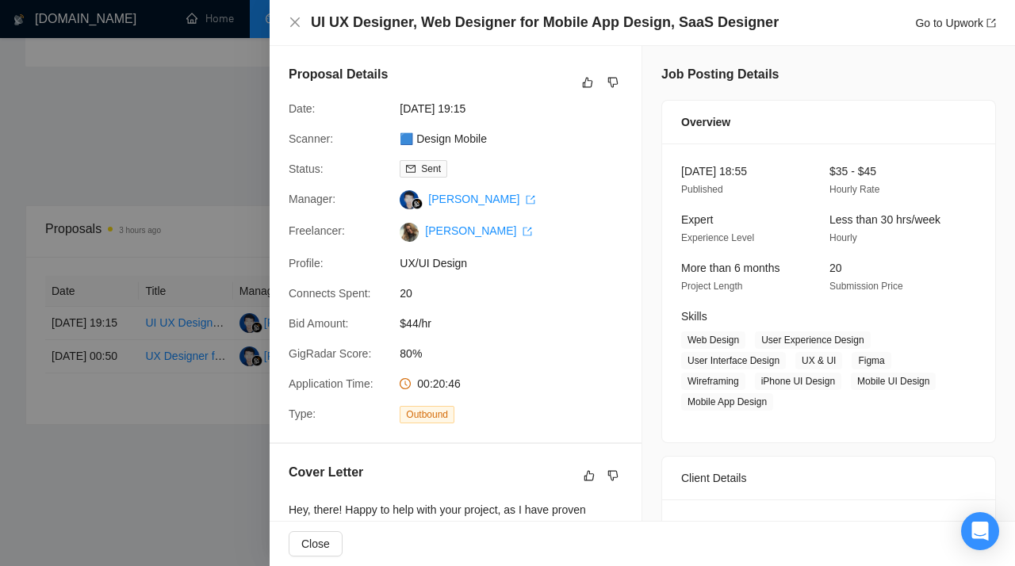
click at [183, 425] on div at bounding box center [507, 283] width 1015 height 566
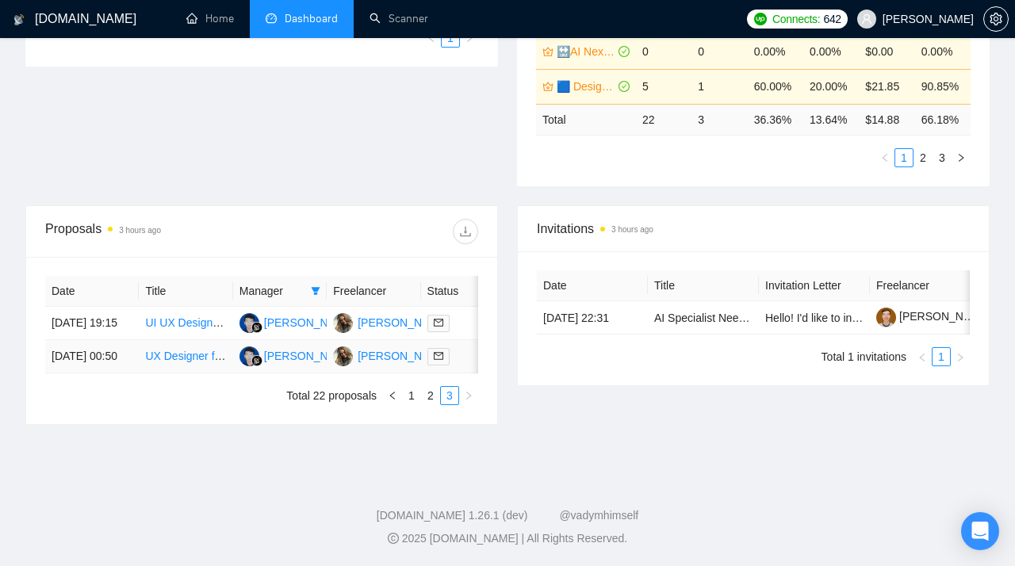
click at [191, 350] on link "UX Designer for Real Estate Web Application" at bounding box center [256, 356] width 222 height 13
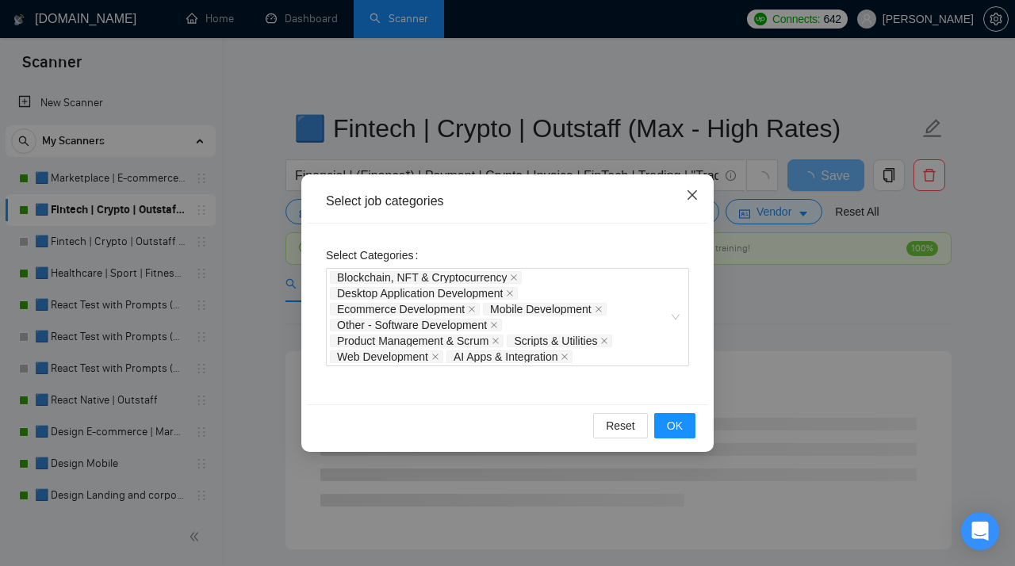
click at [687, 193] on icon "close" at bounding box center [692, 195] width 13 height 13
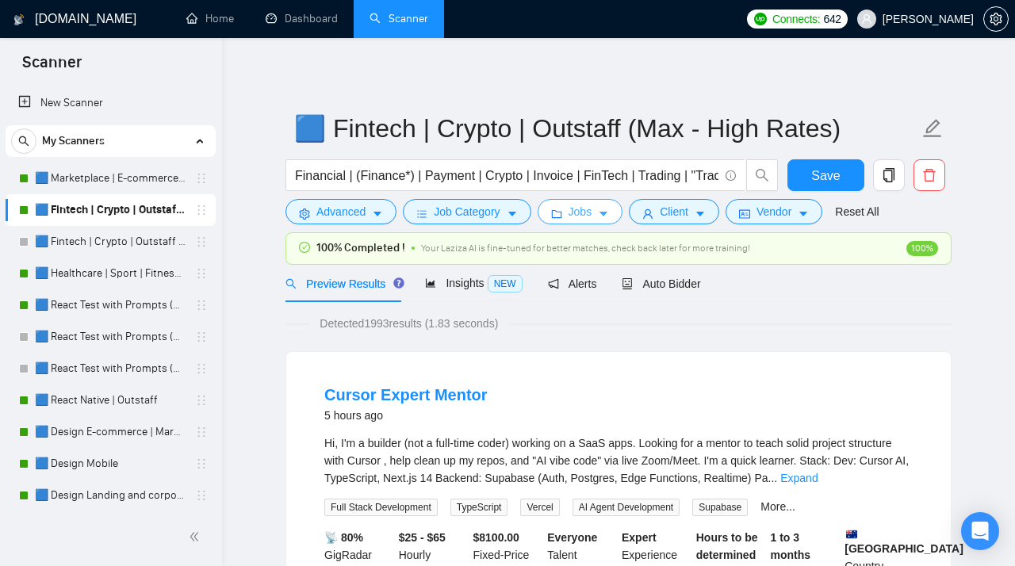
click at [584, 218] on span "Jobs" at bounding box center [580, 211] width 24 height 17
